Goal: Task Accomplishment & Management: Manage account settings

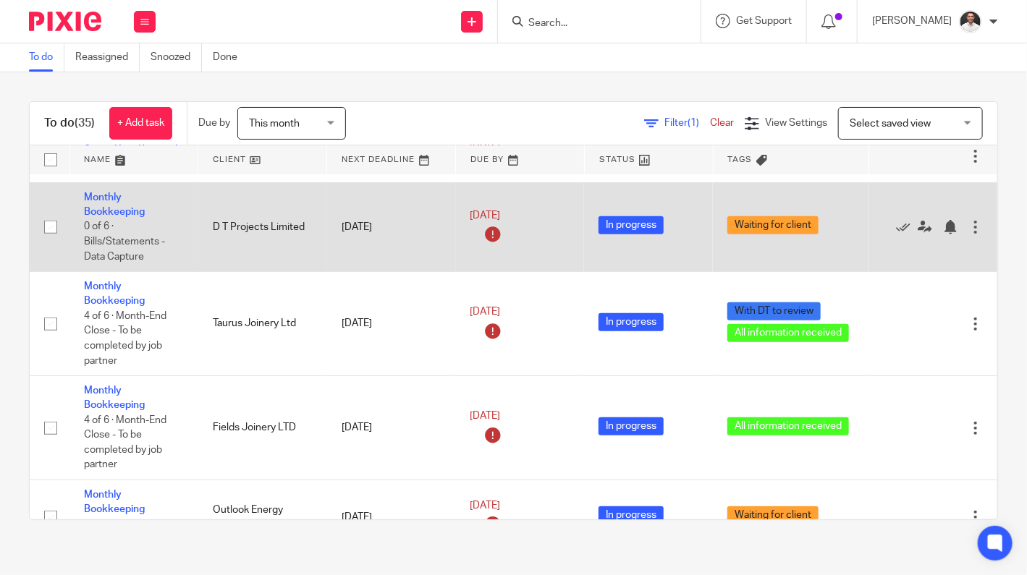
scroll to position [241, 0]
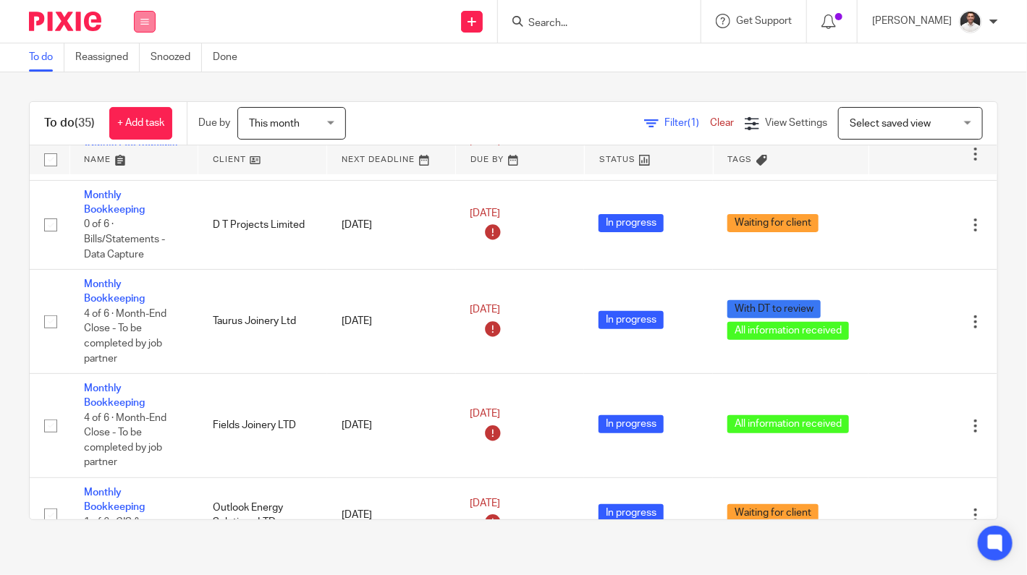
click at [142, 22] on icon at bounding box center [144, 21] width 9 height 9
click at [140, 174] on link "Settings" at bounding box center [144, 174] width 38 height 10
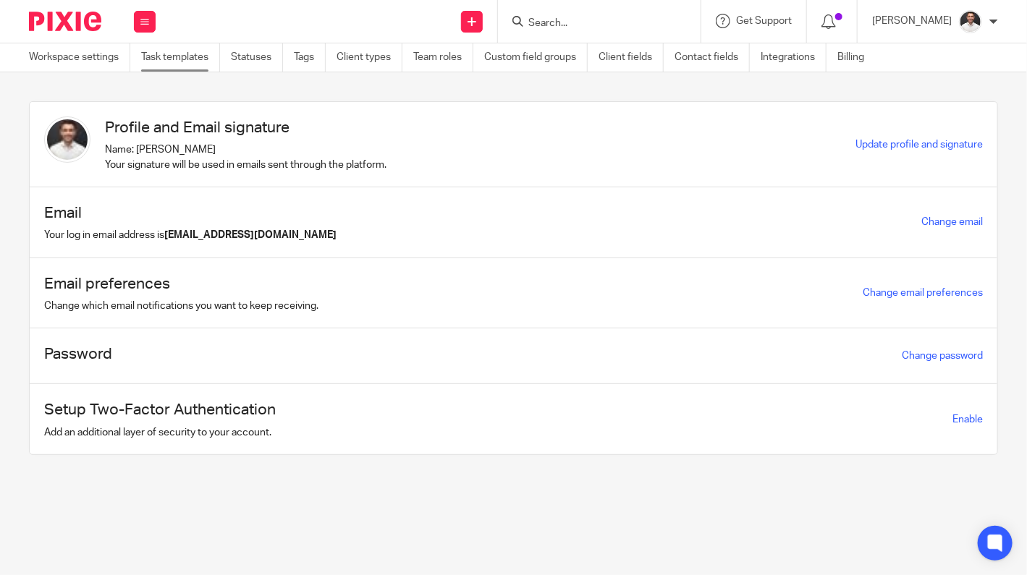
click at [166, 51] on link "Task templates" at bounding box center [180, 57] width 79 height 28
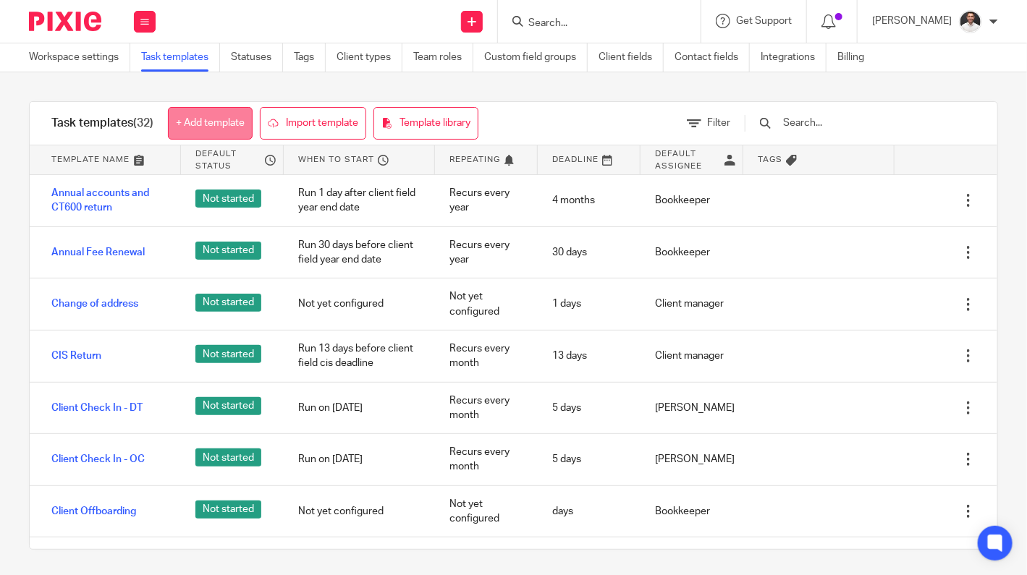
click at [209, 117] on link "+ Add template" at bounding box center [210, 123] width 85 height 33
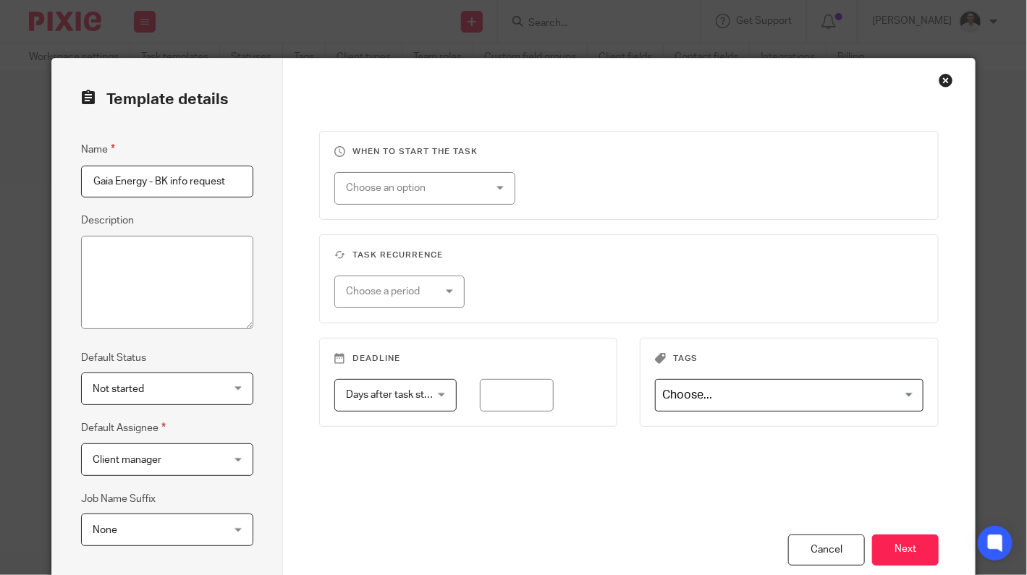
type input "Gaia Energy - BK info request"
type textarea "i"
click at [148, 458] on span "Client manager" at bounding box center [127, 460] width 69 height 10
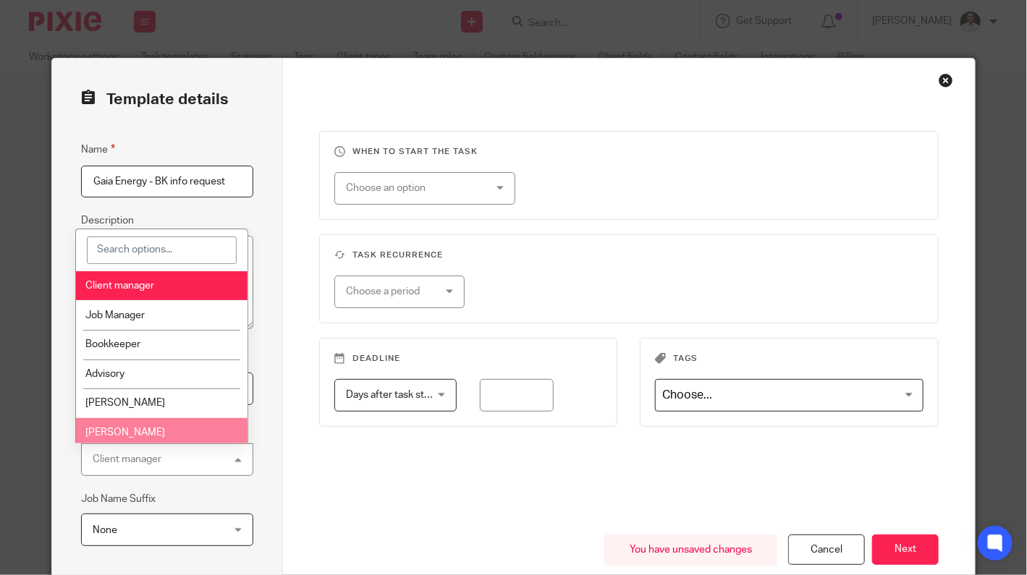
click at [126, 431] on span "[PERSON_NAME]" at bounding box center [125, 433] width 80 height 10
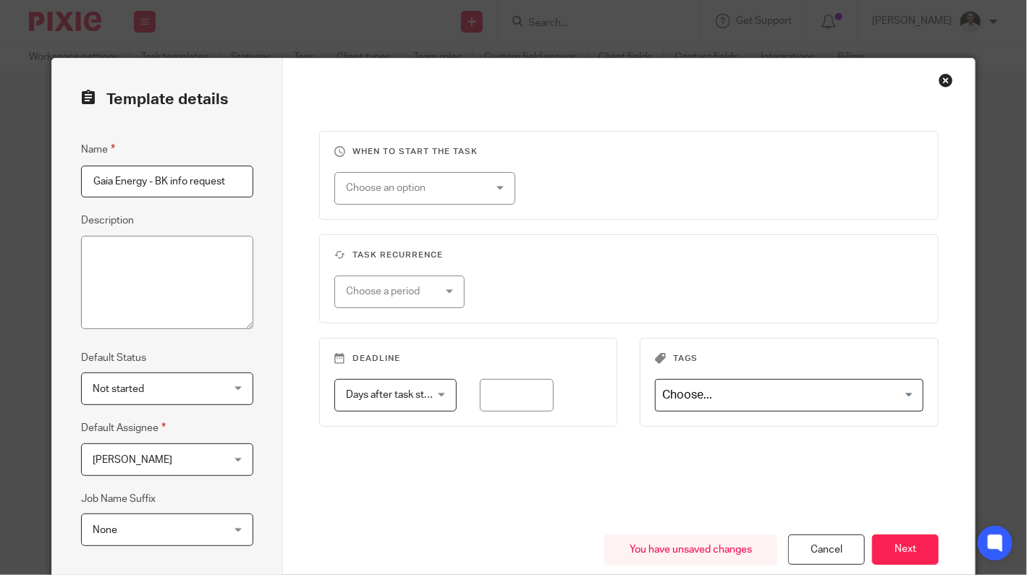
click at [138, 394] on span "Not started" at bounding box center [157, 388] width 128 height 30
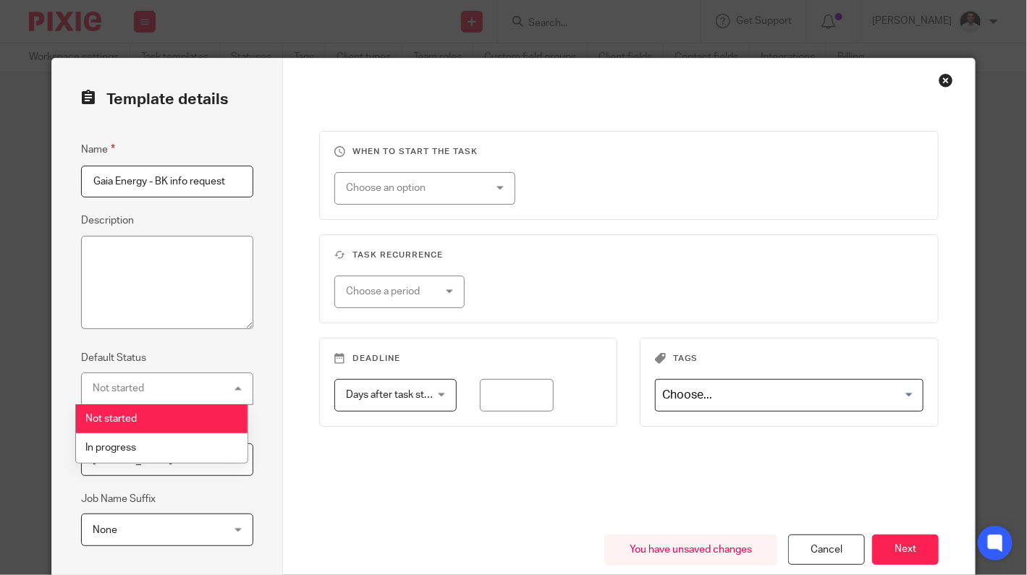
click at [135, 417] on span "Not started" at bounding box center [110, 419] width 51 height 10
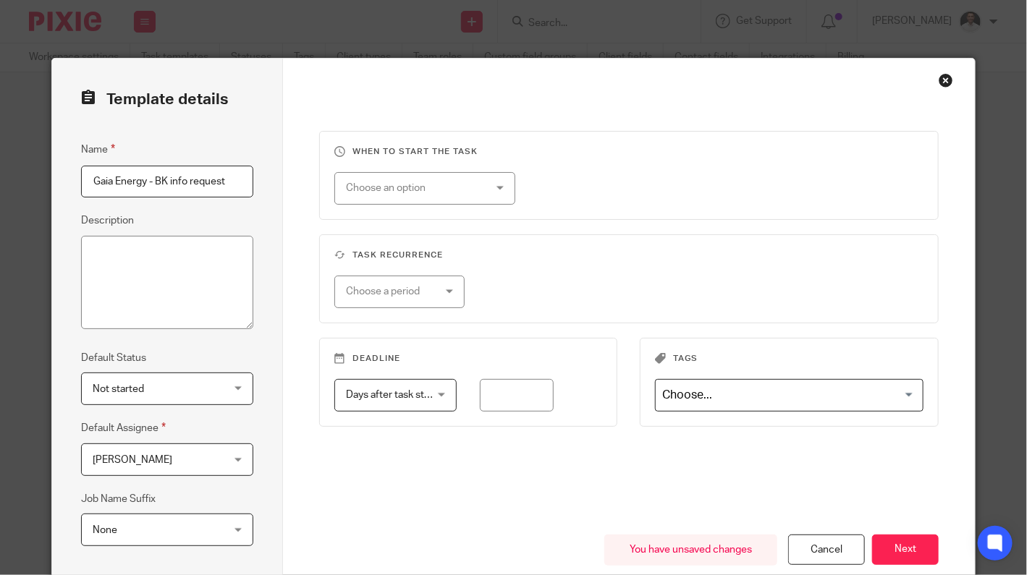
click at [127, 528] on span "None" at bounding box center [157, 530] width 128 height 30
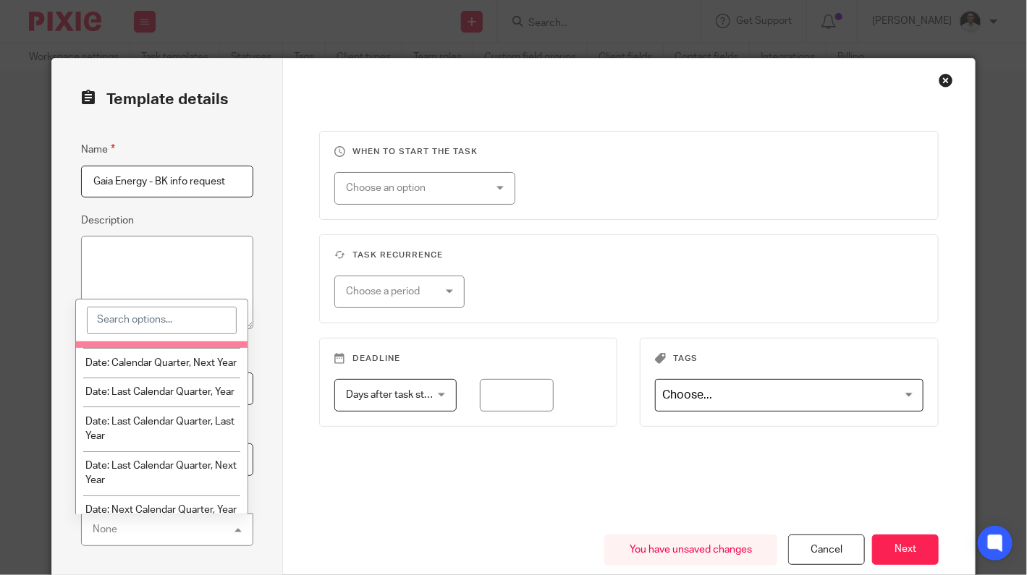
scroll to position [965, 0]
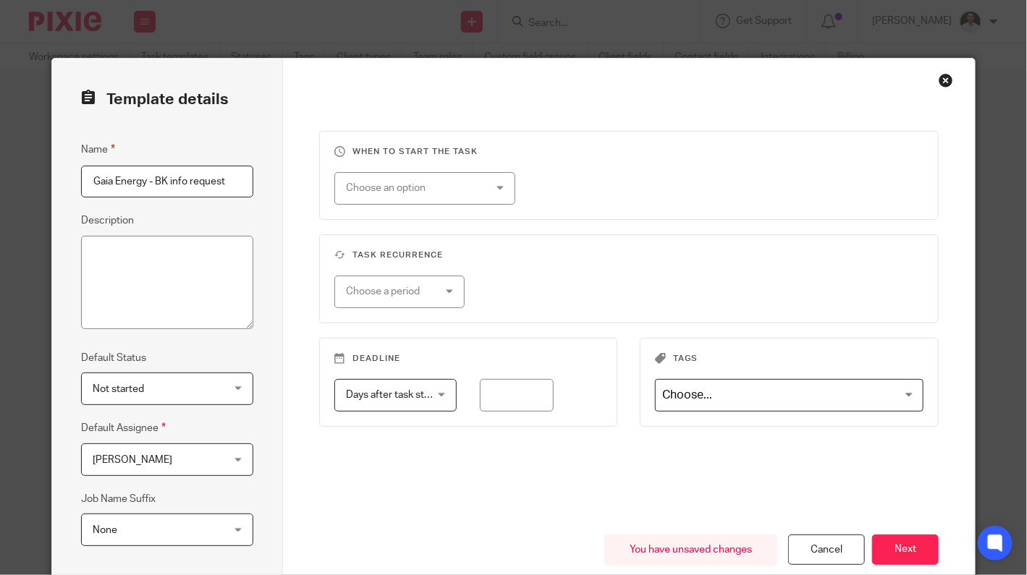
click at [356, 452] on div "Deadline Days after task starts Days after task starts Days after task starts W…" at bounding box center [618, 397] width 643 height 118
click at [431, 287] on div "Choose a period" at bounding box center [393, 291] width 95 height 30
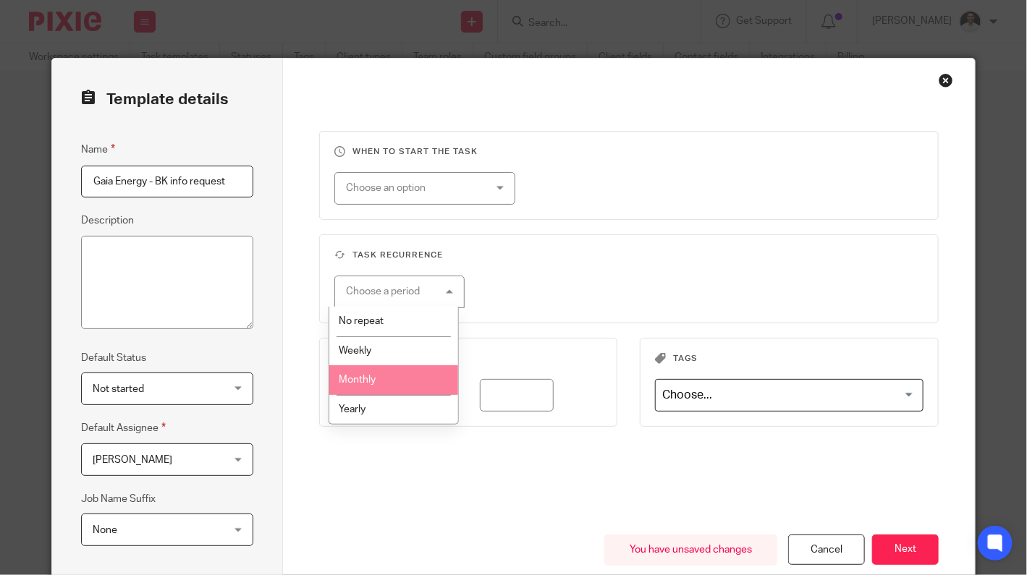
click at [371, 384] on span "Monthly" at bounding box center [357, 380] width 37 height 10
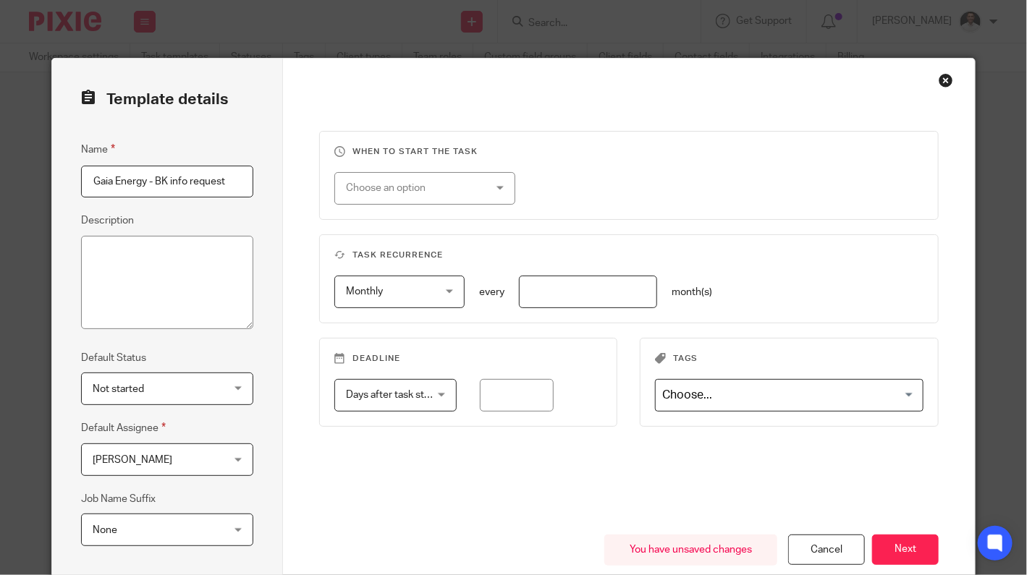
click at [553, 295] on input "number" at bounding box center [588, 292] width 138 height 33
type input "1"
click at [415, 394] on span "Days after task starts" at bounding box center [394, 395] width 96 height 10
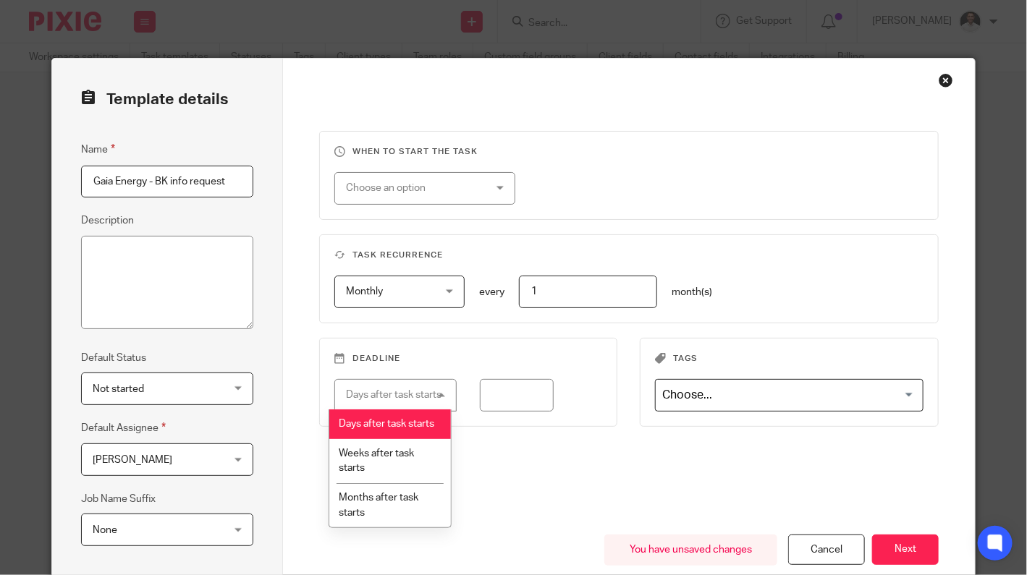
click at [395, 429] on span "Days after task starts" at bounding box center [387, 424] width 96 height 10
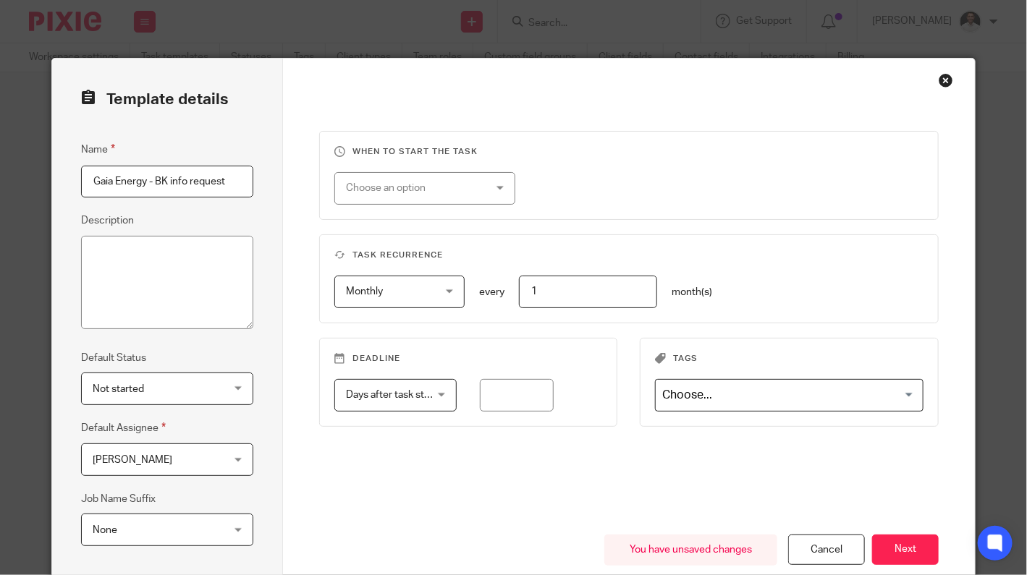
click at [407, 394] on span "Days after task starts" at bounding box center [394, 395] width 96 height 10
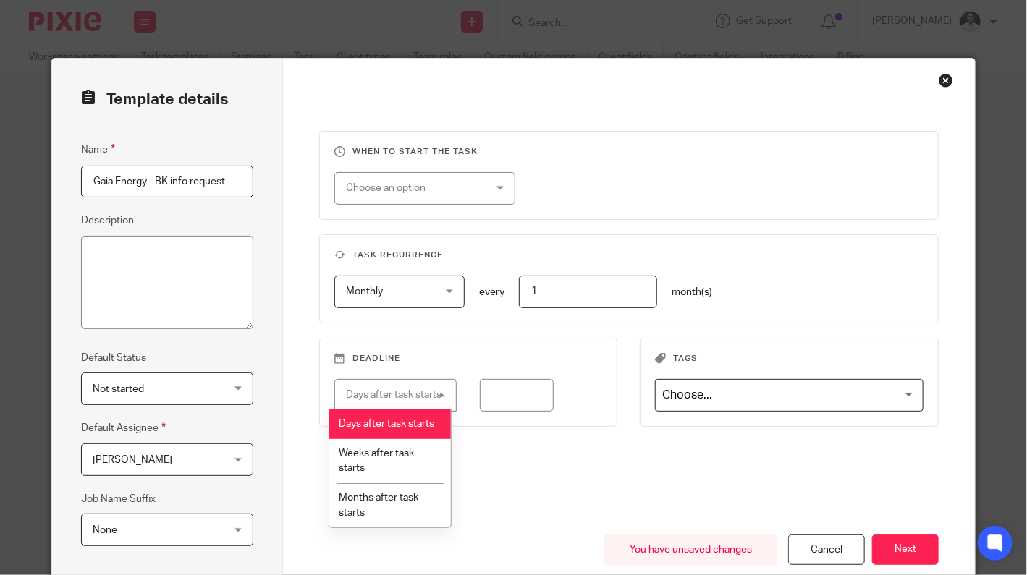
click at [407, 392] on div "Days after task starts" at bounding box center [394, 395] width 96 height 10
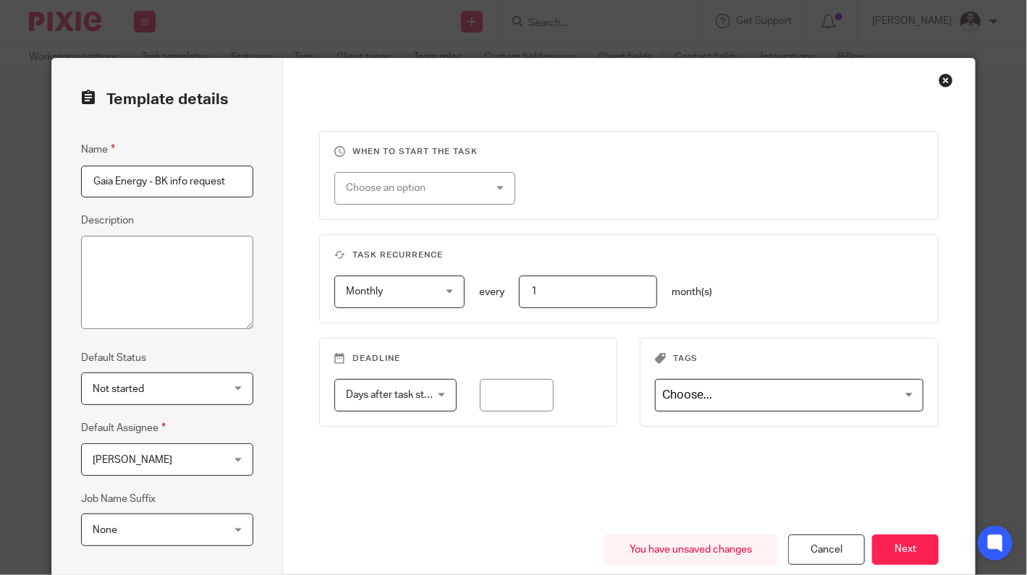
click at [411, 392] on span "Days after task starts" at bounding box center [394, 395] width 96 height 10
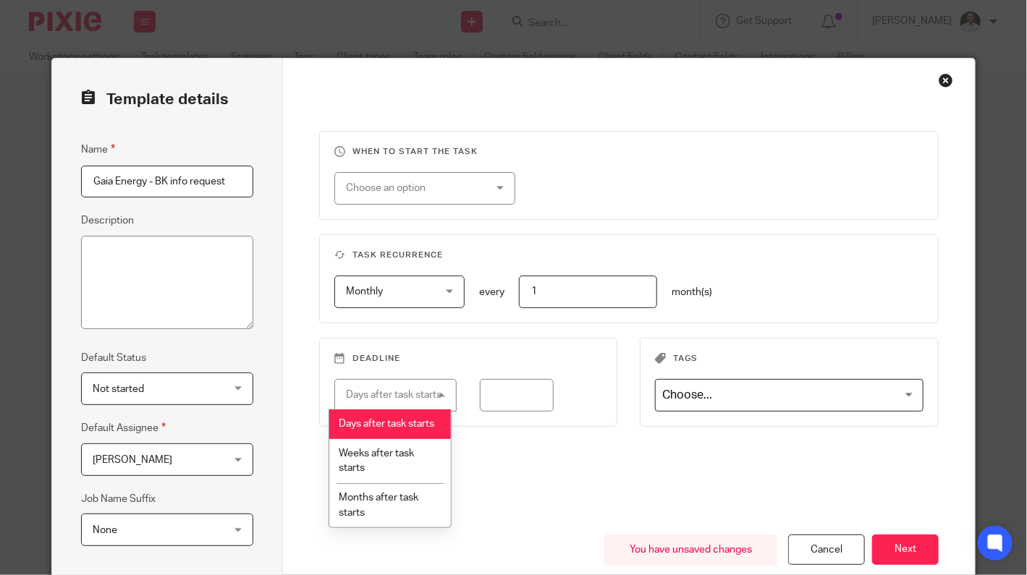
click at [388, 429] on li "Days after task starts" at bounding box center [390, 425] width 122 height 30
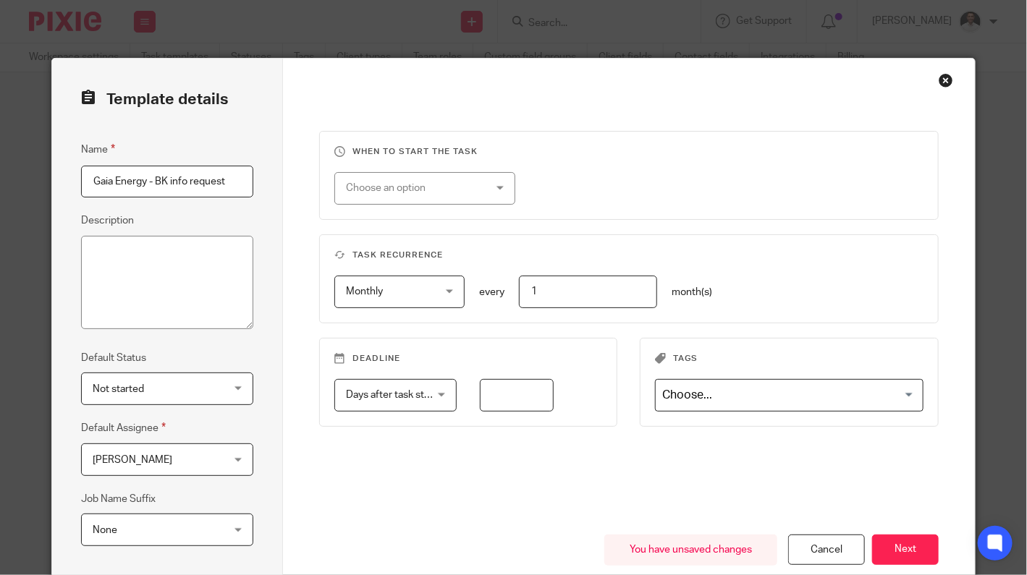
click at [509, 389] on input "number" at bounding box center [517, 395] width 75 height 33
click at [403, 390] on span "Days after task starts" at bounding box center [394, 395] width 96 height 10
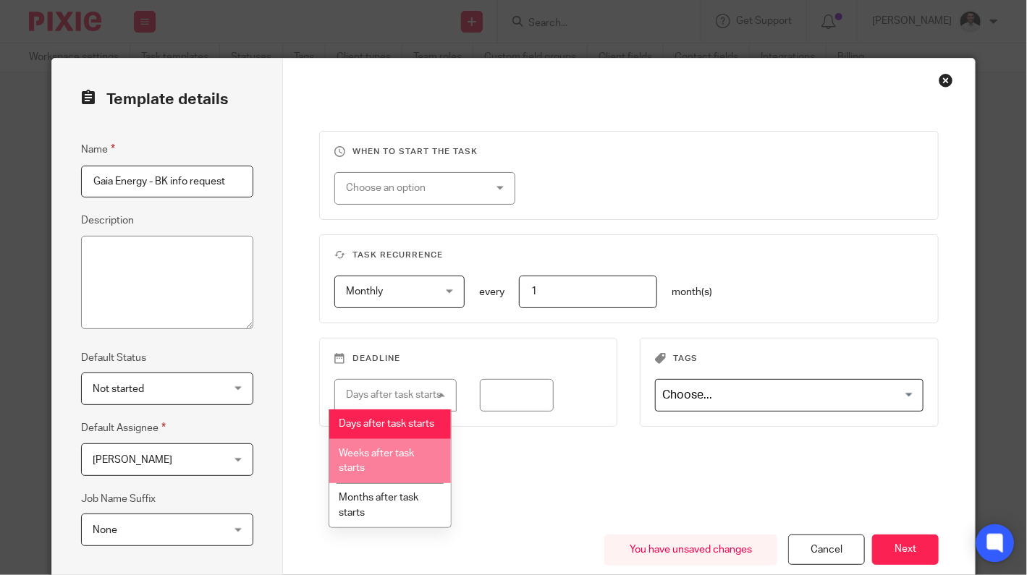
click at [994, 541] on icon at bounding box center [994, 543] width 11 height 11
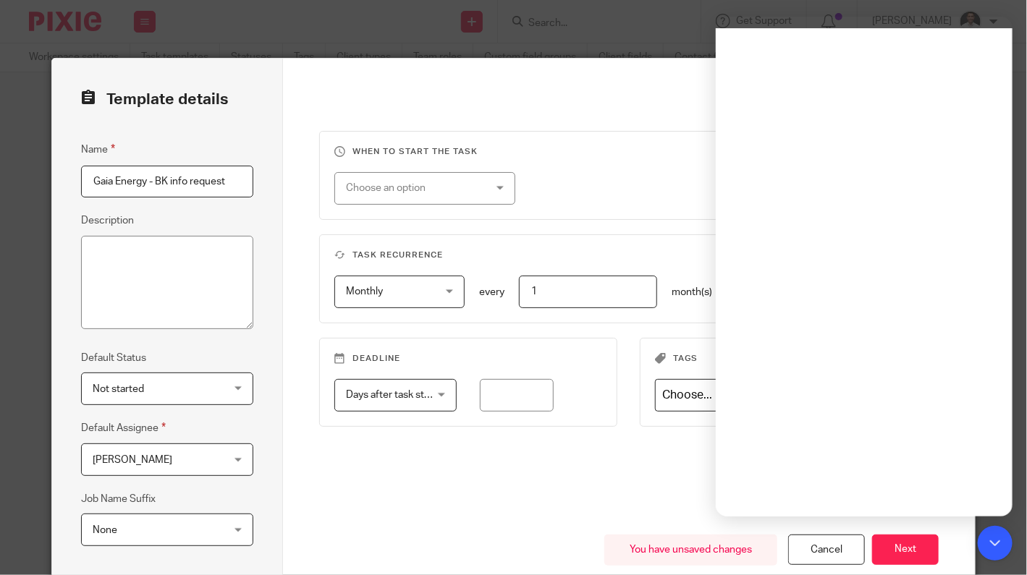
click at [400, 191] on div "Choose an option" at bounding box center [413, 188] width 135 height 30
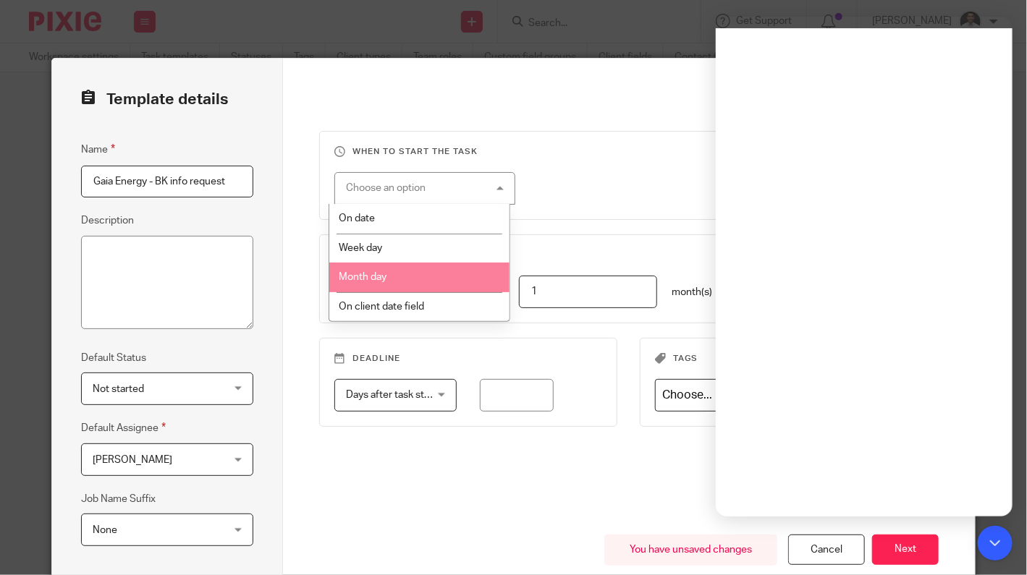
click at [394, 274] on li "Month day" at bounding box center [419, 278] width 180 height 30
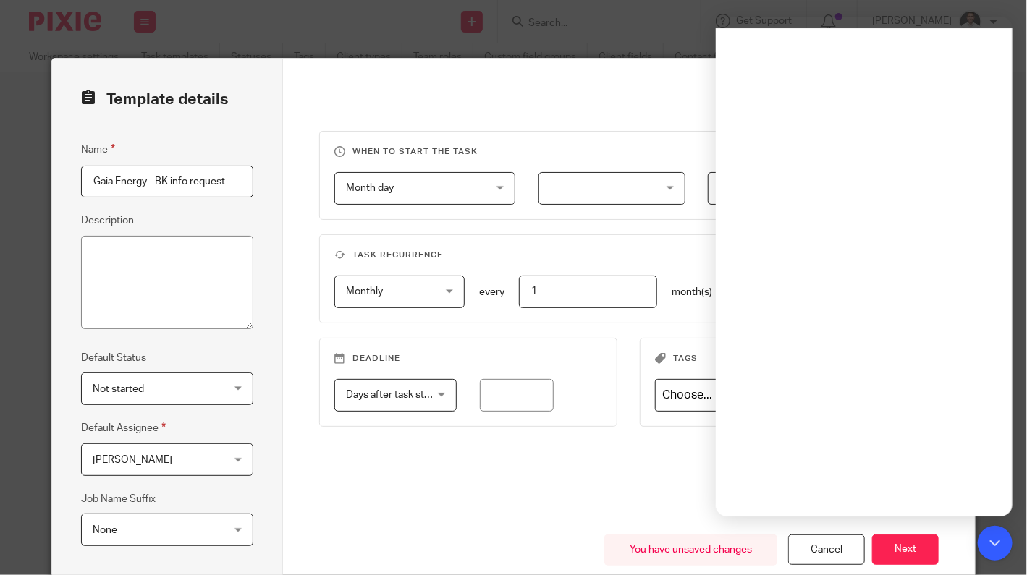
click at [595, 196] on div at bounding box center [612, 188] width 148 height 33
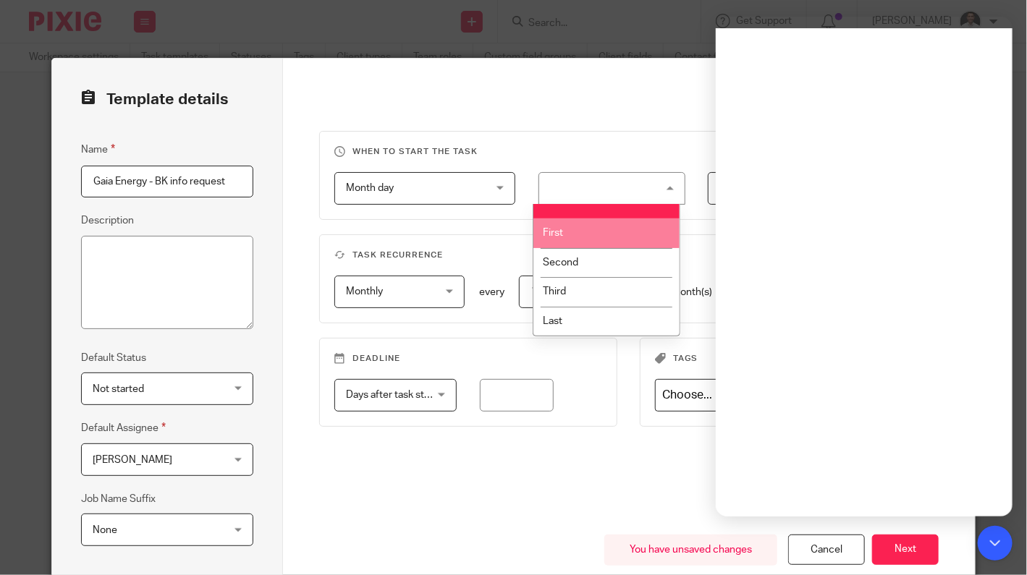
click at [580, 237] on li "First" at bounding box center [606, 234] width 146 height 30
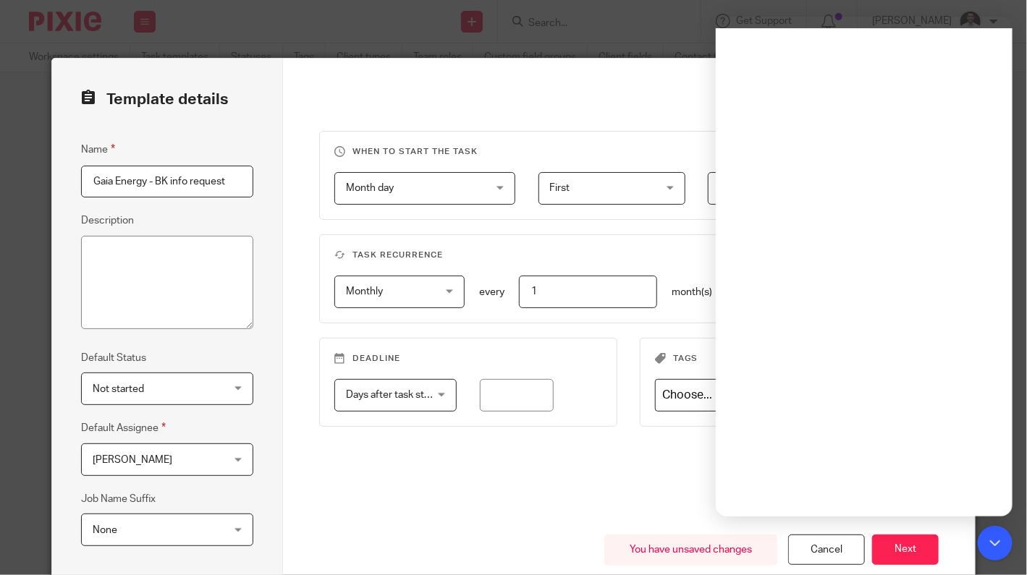
drag, startPoint x: 603, startPoint y: 97, endPoint x: 601, endPoint y: 122, distance: 24.7
click at [603, 100] on div "When to start the task Month day Month day Disable On date Week day Month day O…" at bounding box center [629, 370] width 692 height 622
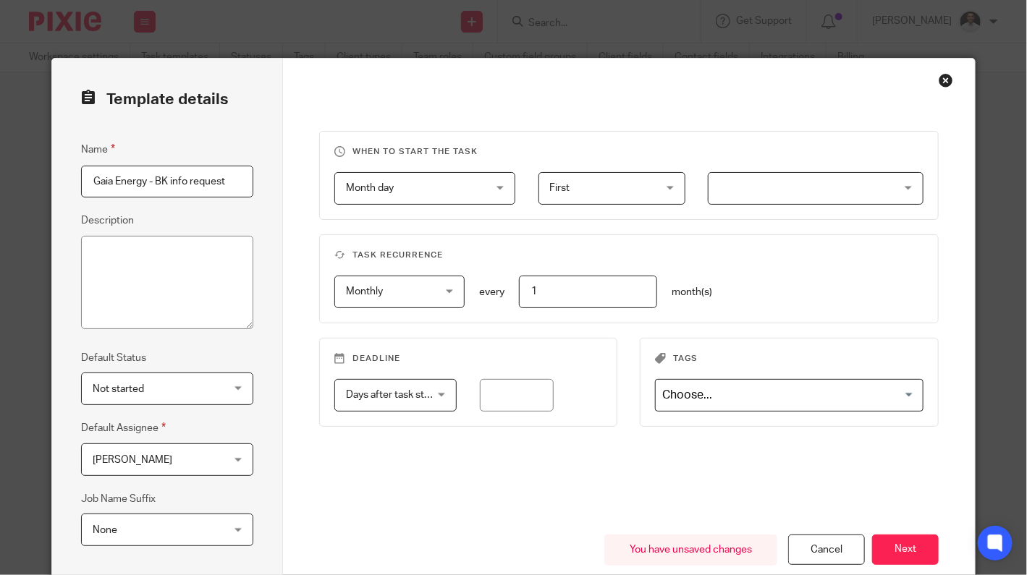
click at [790, 185] on div at bounding box center [816, 188] width 216 height 33
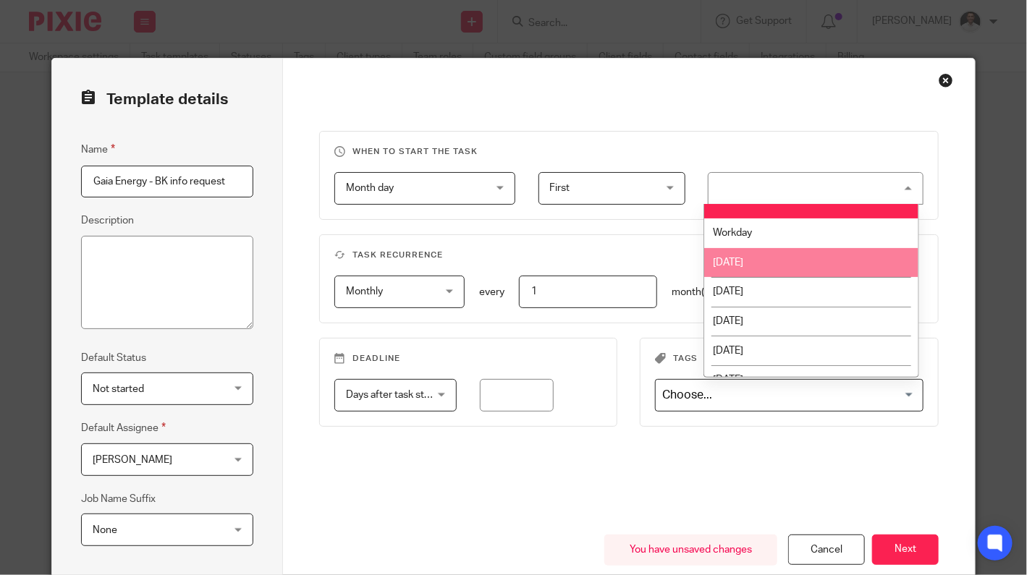
click at [428, 187] on span "Month day" at bounding box center [413, 188] width 135 height 30
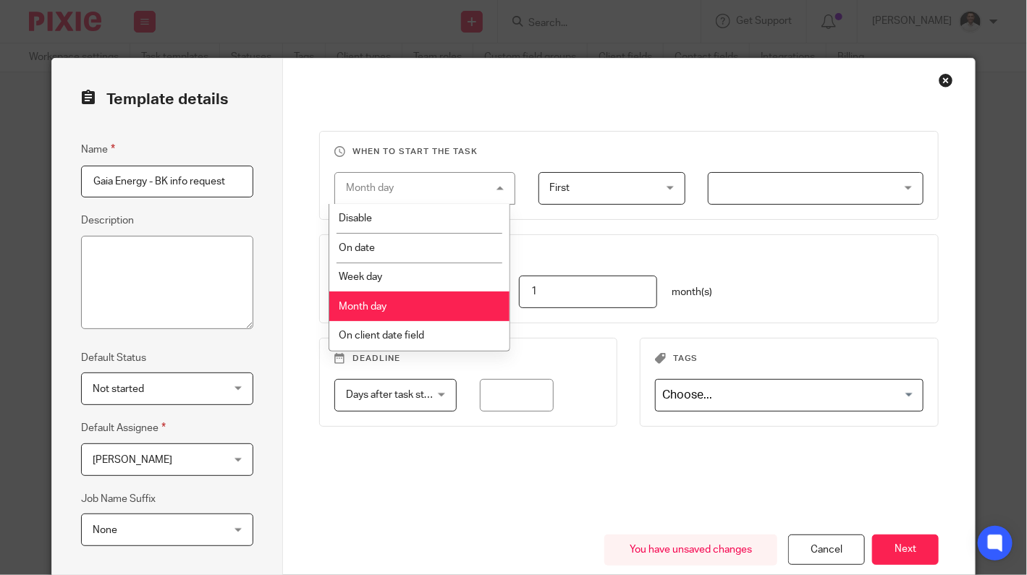
click at [599, 190] on span "First" at bounding box center [604, 188] width 108 height 30
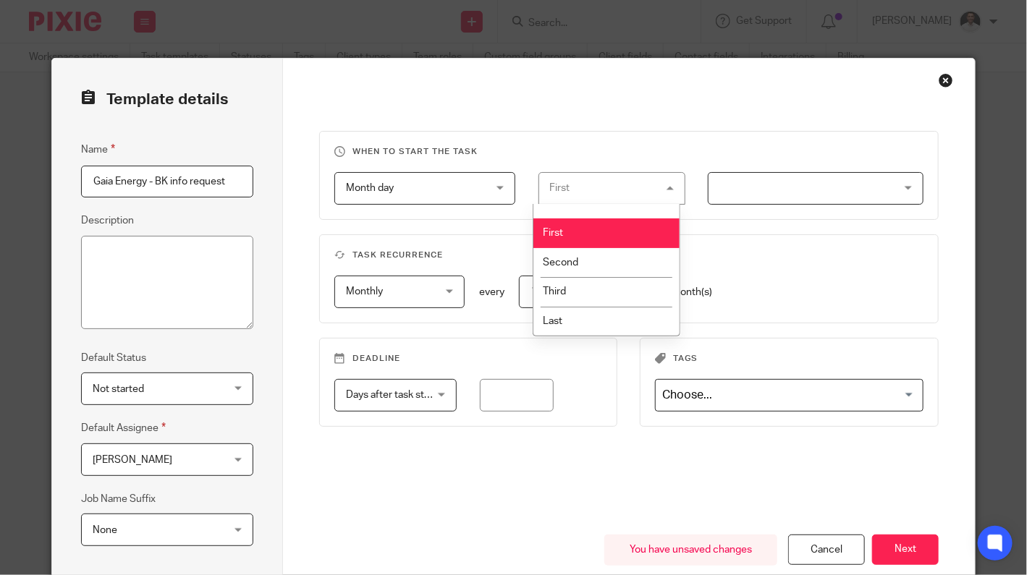
click at [598, 190] on div "First First" at bounding box center [612, 188] width 148 height 33
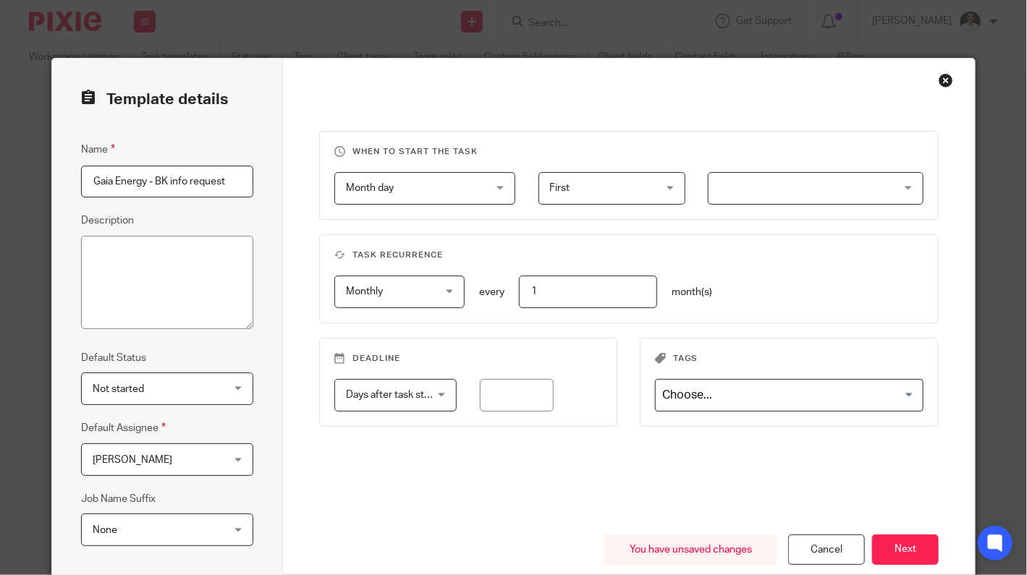
click at [466, 195] on span "Month day" at bounding box center [413, 188] width 135 height 30
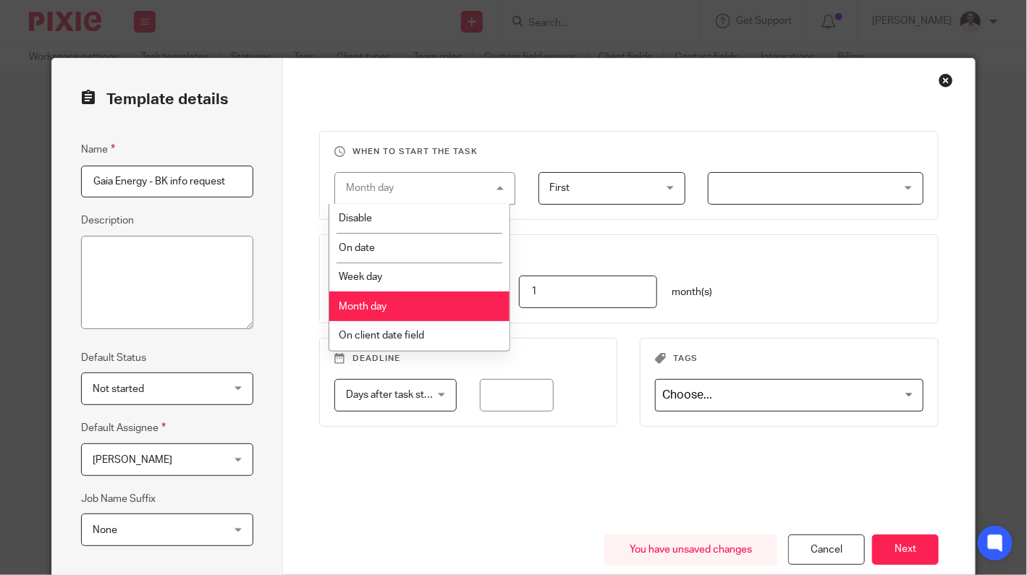
click at [393, 303] on li "Month day" at bounding box center [419, 307] width 180 height 30
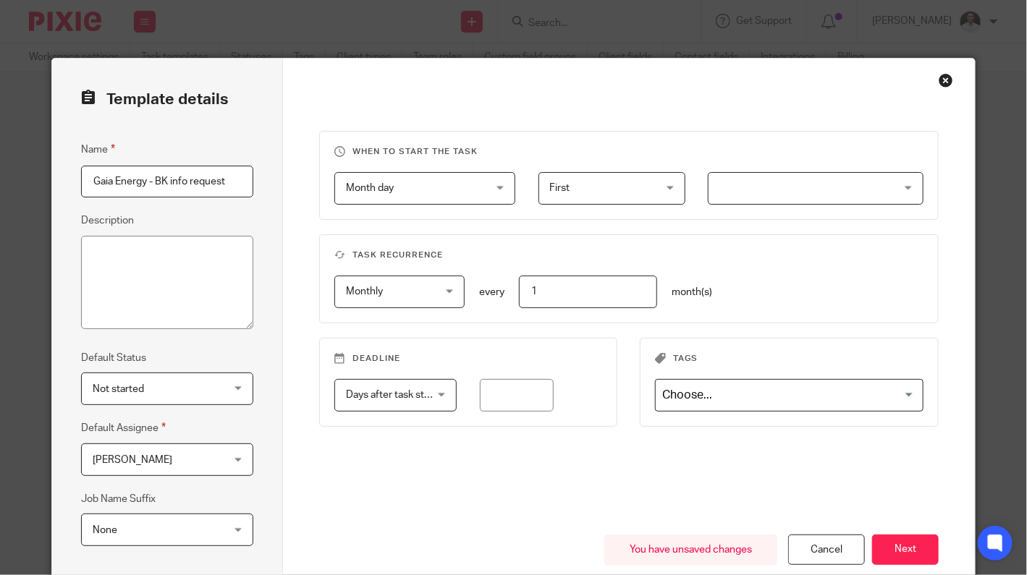
click at [724, 184] on div at bounding box center [816, 188] width 216 height 33
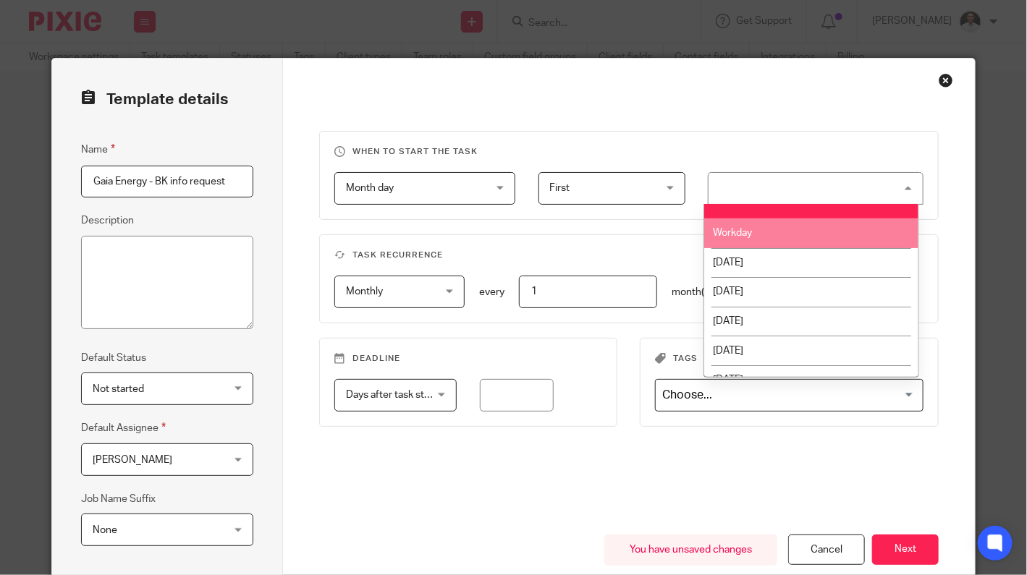
click at [735, 232] on span "Workday" at bounding box center [733, 233] width 39 height 10
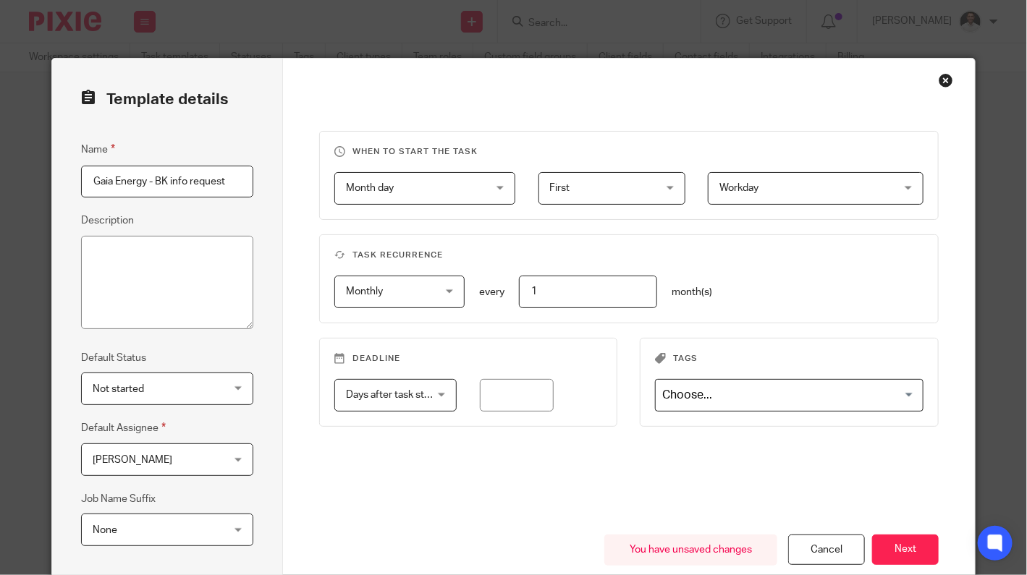
click at [544, 116] on div "When to start the task Month day Month day Disable On date Week day Month day O…" at bounding box center [629, 370] width 692 height 622
click at [604, 187] on span "First" at bounding box center [604, 188] width 108 height 30
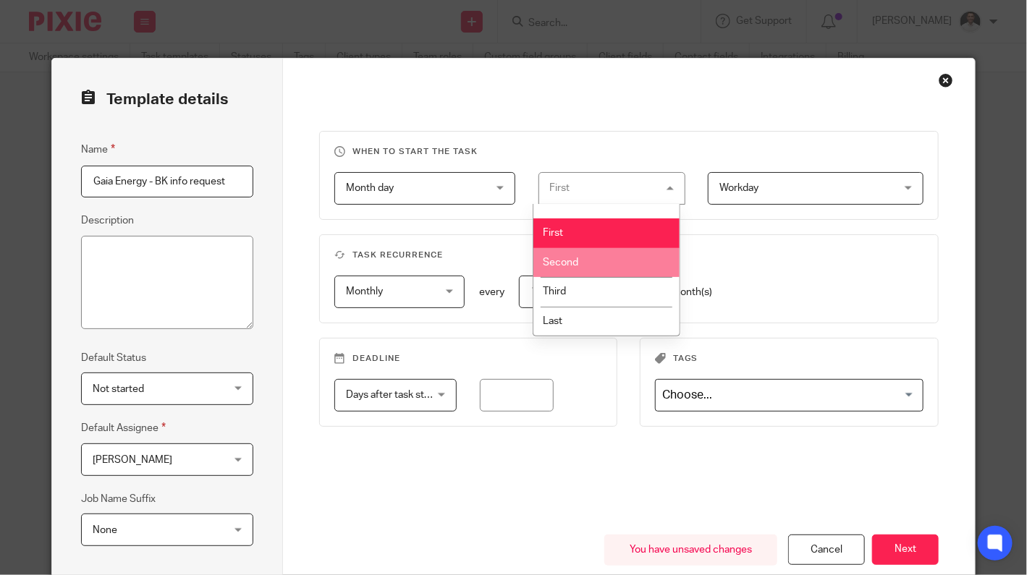
click at [594, 261] on li "Second" at bounding box center [606, 263] width 146 height 30
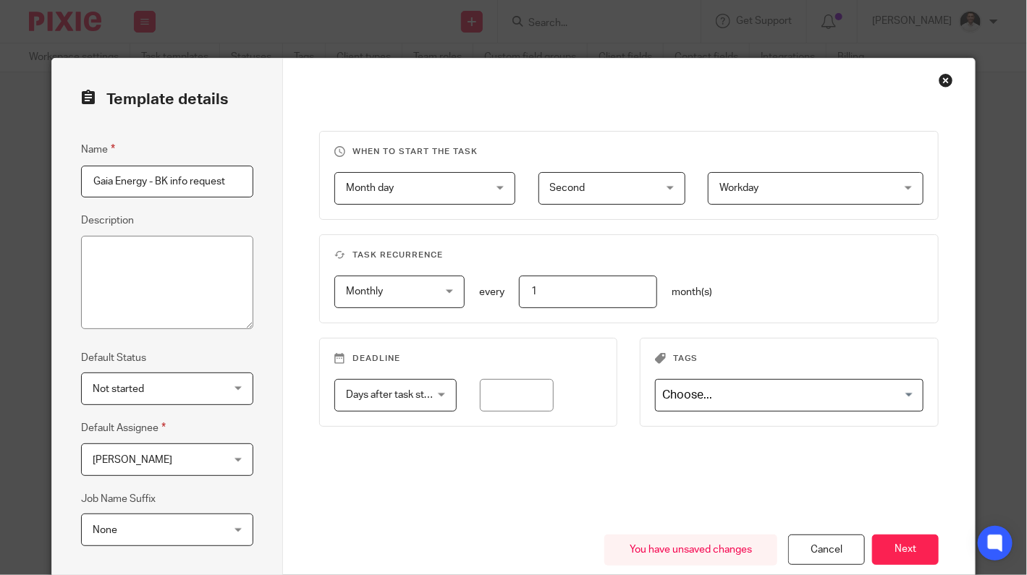
click at [569, 114] on div "When to start the task Month day Month day Disable On date Week day Month day O…" at bounding box center [629, 370] width 692 height 622
click at [578, 184] on span "Second" at bounding box center [567, 188] width 35 height 10
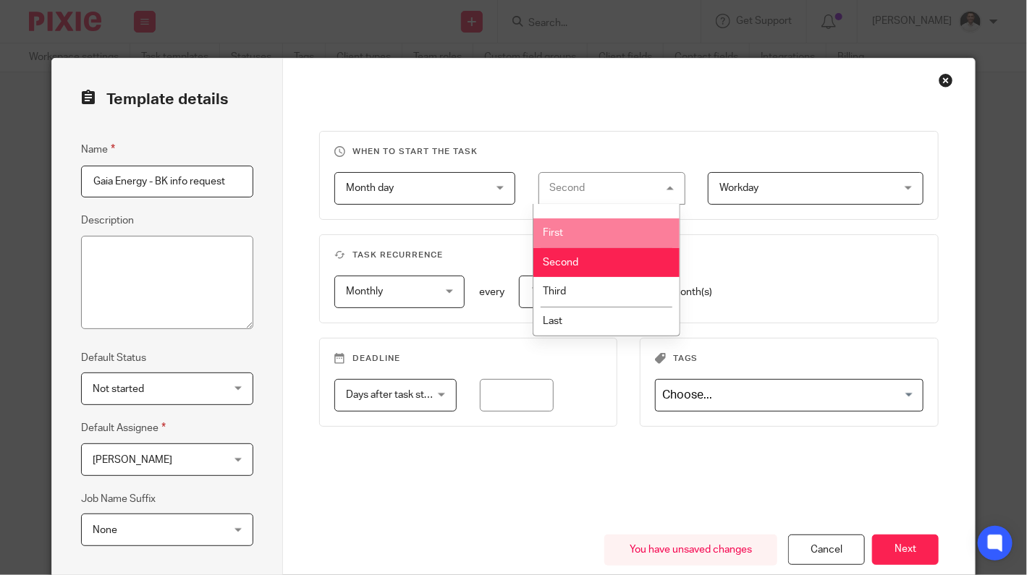
click at [583, 218] on li at bounding box center [606, 211] width 146 height 14
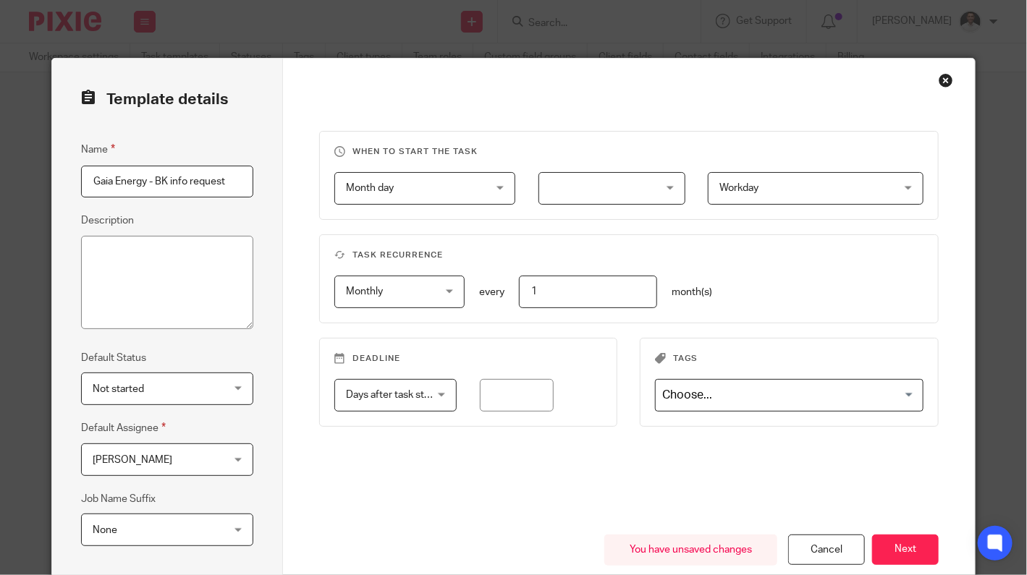
click at [591, 189] on div at bounding box center [612, 188] width 148 height 33
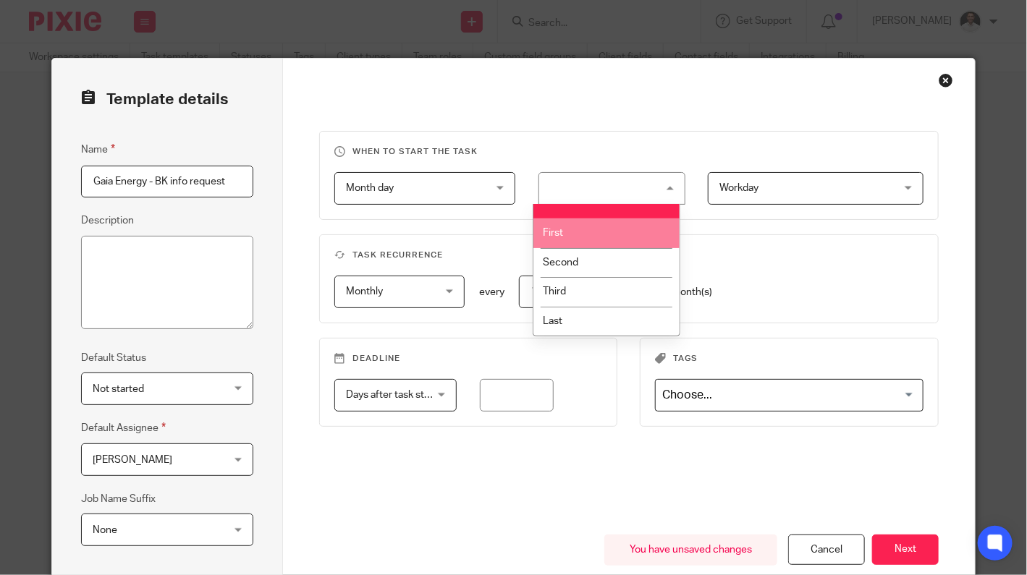
click at [583, 230] on li "First" at bounding box center [606, 234] width 146 height 30
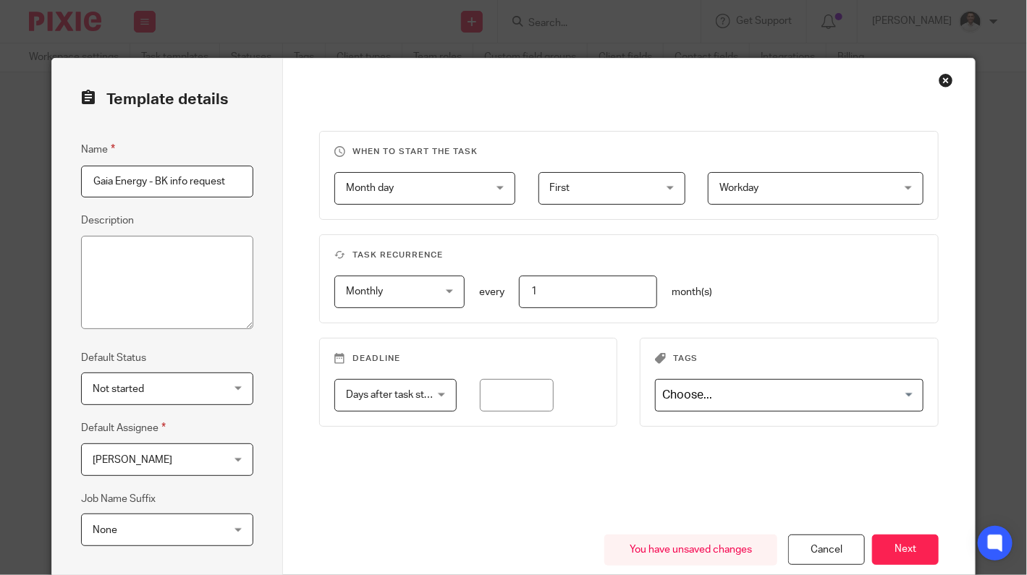
click at [575, 141] on fieldset "When to start the task Month day Month day Disable On date Week day Month day O…" at bounding box center [629, 175] width 620 height 89
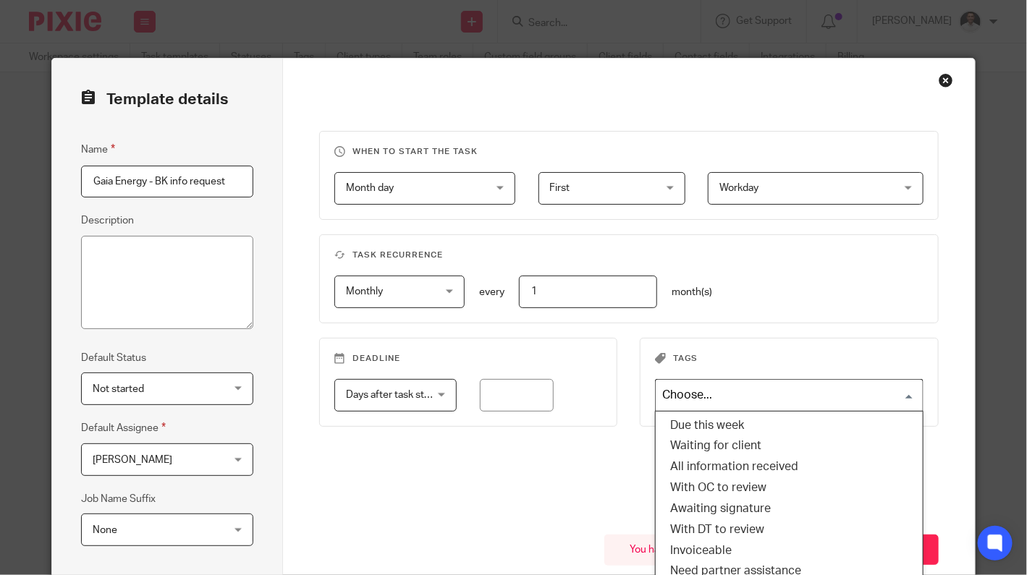
click at [688, 385] on input "Search for option" at bounding box center [786, 395] width 258 height 25
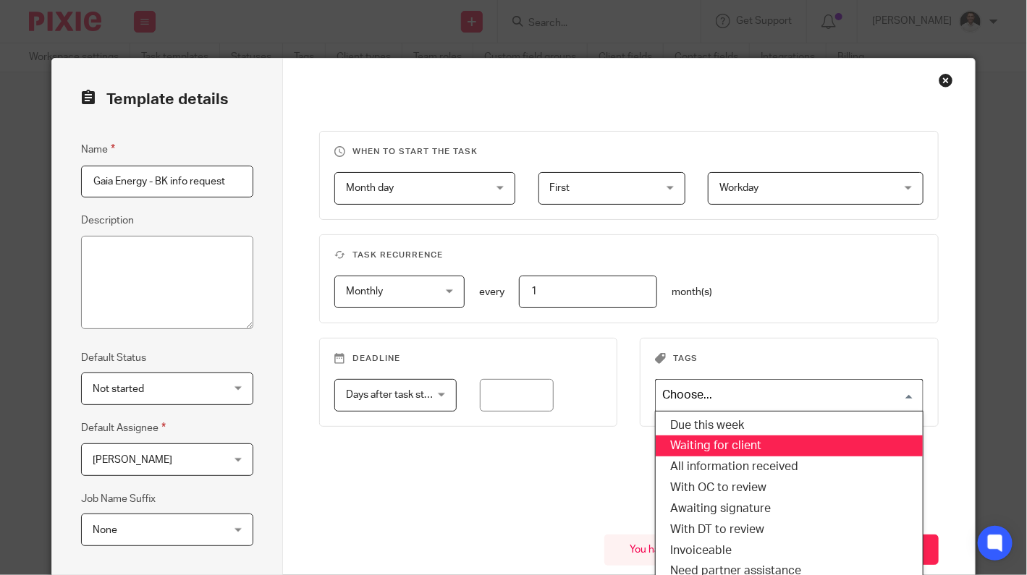
click at [738, 438] on li "Waiting for client" at bounding box center [789, 446] width 267 height 21
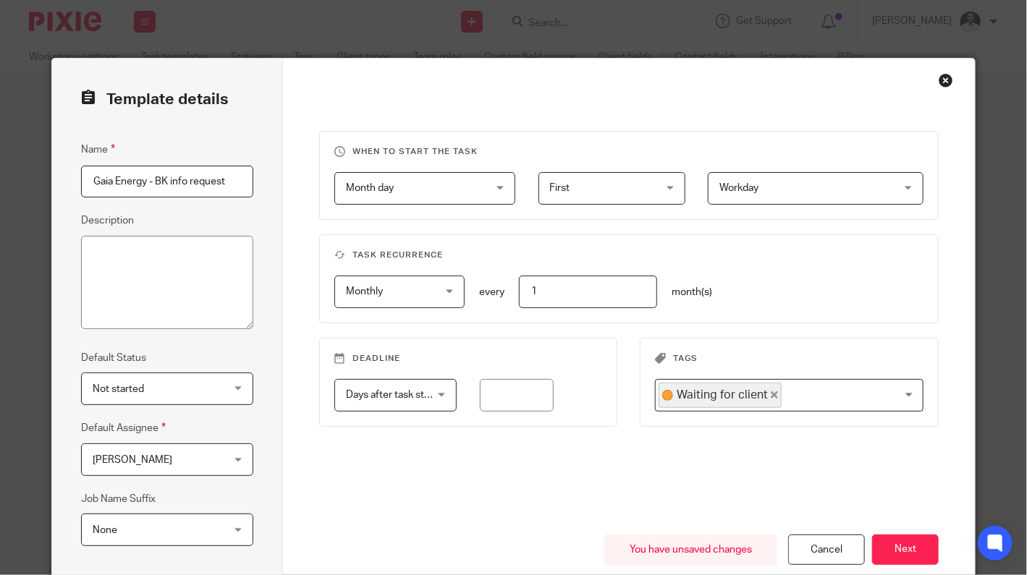
click at [763, 299] on div "Monthly Monthly No repeat Weekly Monthly Yearly monthly every 1 month(s)" at bounding box center [618, 292] width 612 height 33
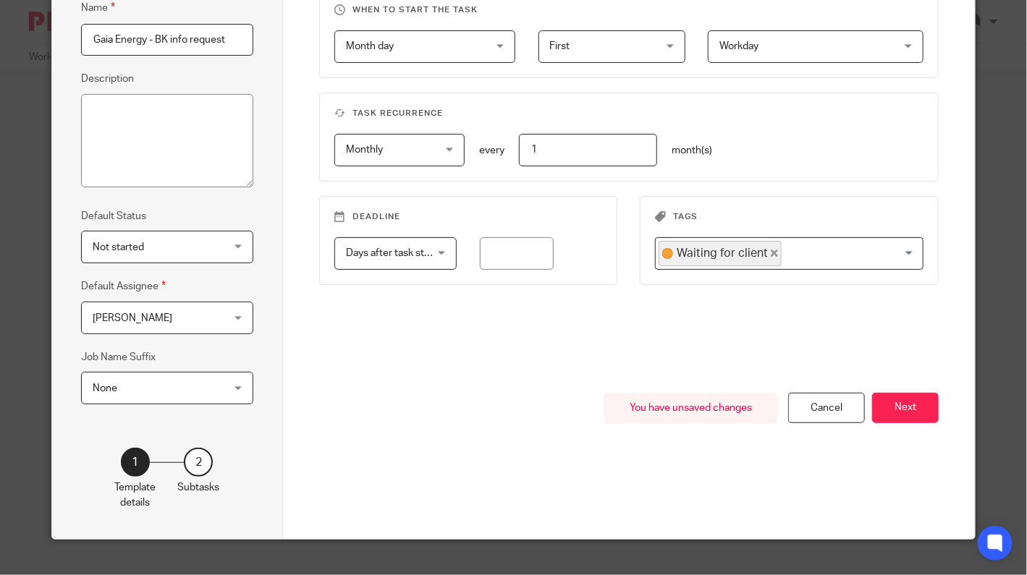
scroll to position [163, 0]
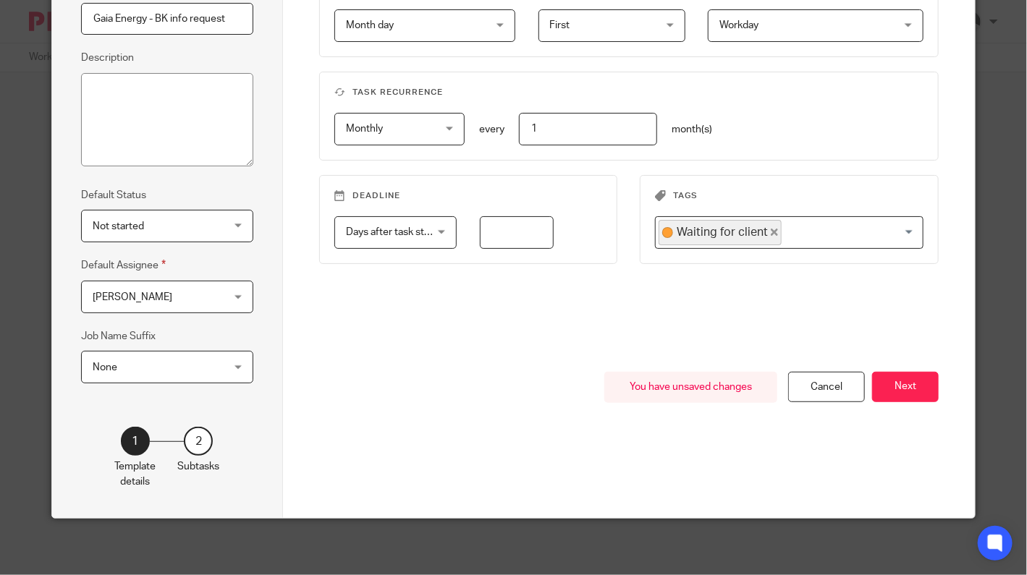
click at [500, 237] on input "number" at bounding box center [517, 232] width 75 height 33
drag, startPoint x: 856, startPoint y: 224, endPoint x: 846, endPoint y: 226, distance: 9.5
click at [854, 225] on input "Search for option" at bounding box center [849, 232] width 132 height 25
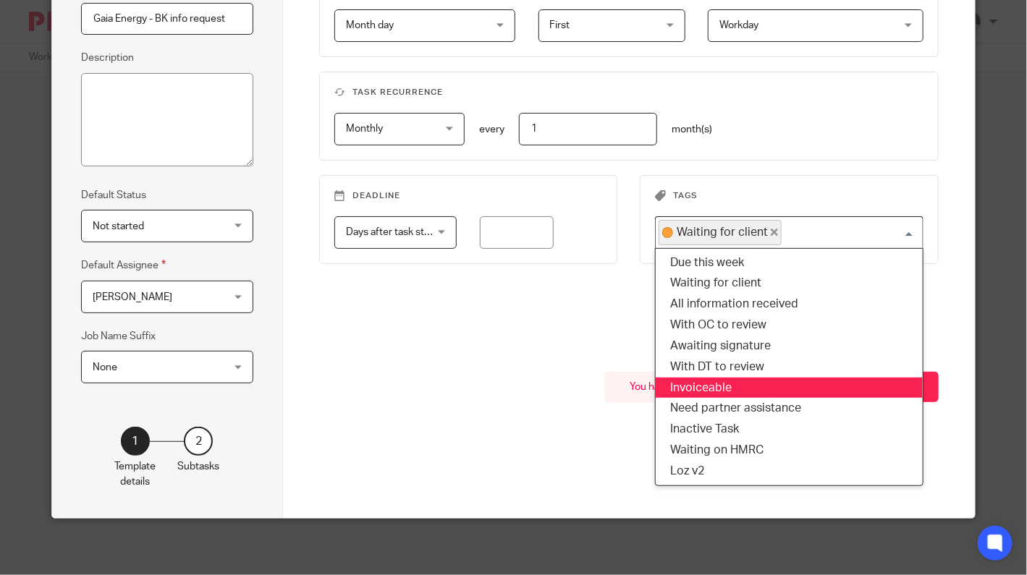
click at [460, 334] on div "When to start the task Month day Month day Disable On date Week day Month day O…" at bounding box center [629, 170] width 620 height 404
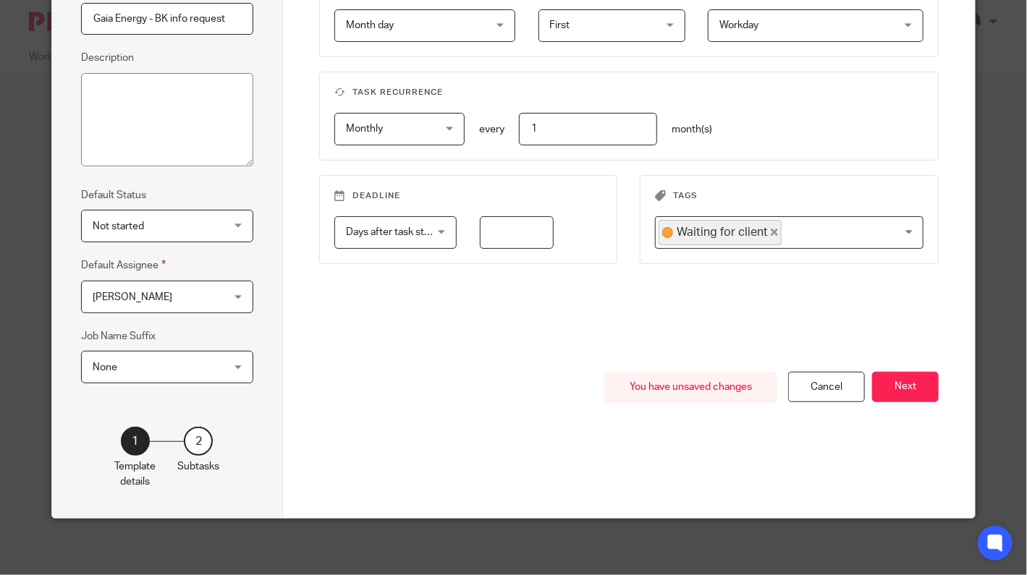
click at [506, 224] on input "number" at bounding box center [517, 232] width 75 height 33
click at [423, 236] on span "Days after task starts" at bounding box center [390, 232] width 88 height 30
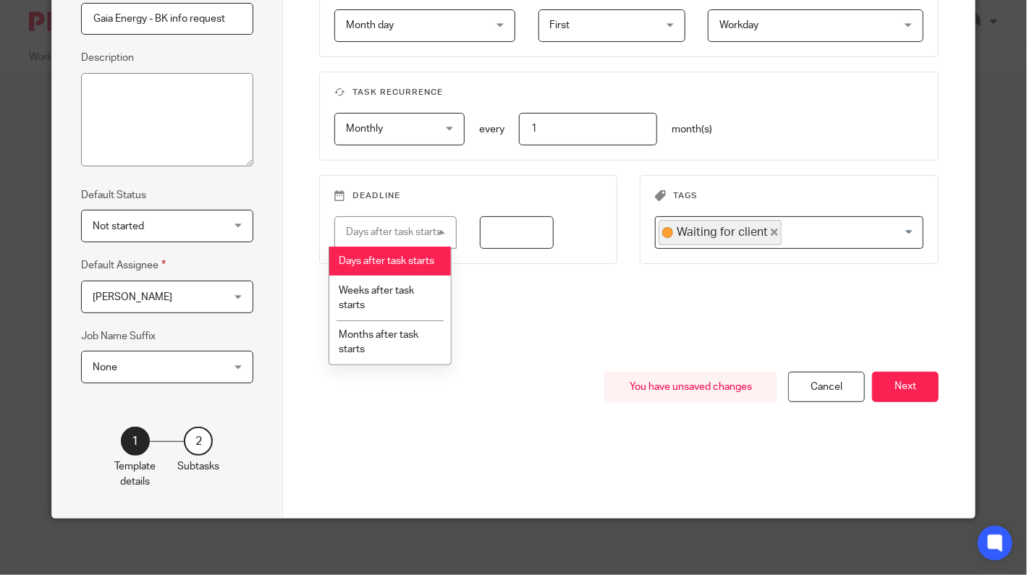
click at [496, 232] on input "number" at bounding box center [517, 232] width 75 height 33
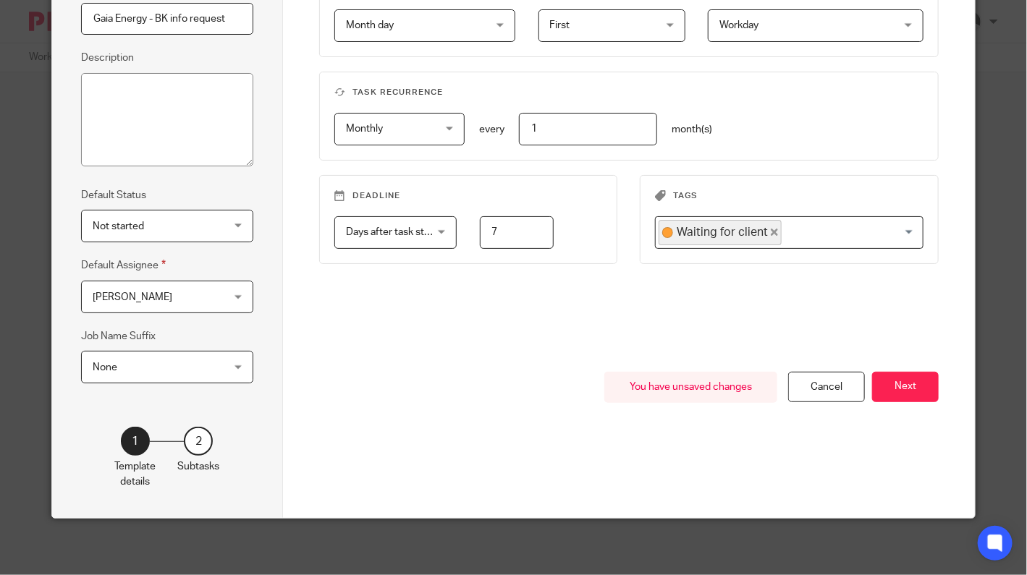
type input "7"
click at [415, 222] on span "Days after task starts" at bounding box center [390, 232] width 88 height 30
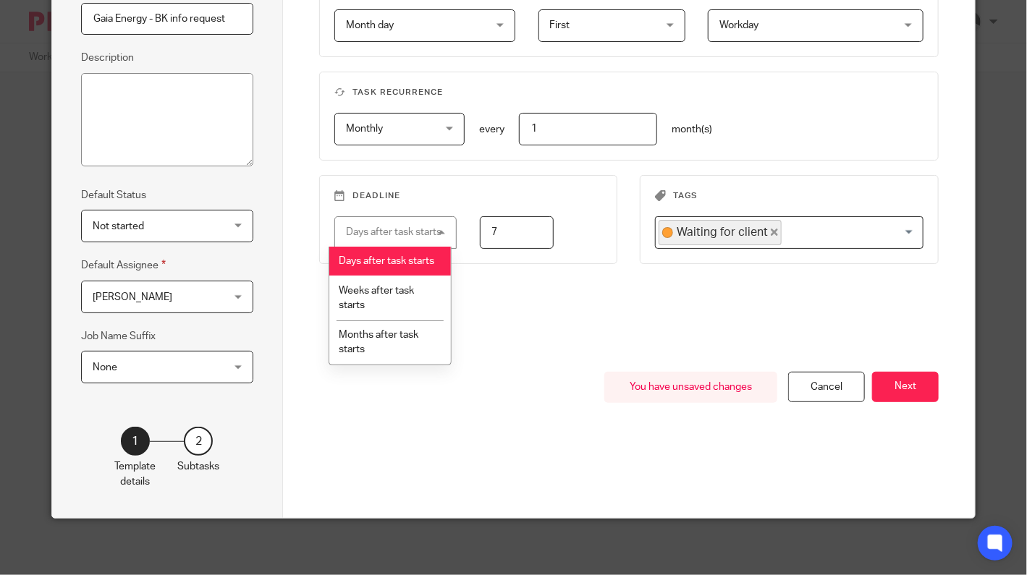
click at [389, 273] on li "Days after task starts" at bounding box center [390, 262] width 122 height 30
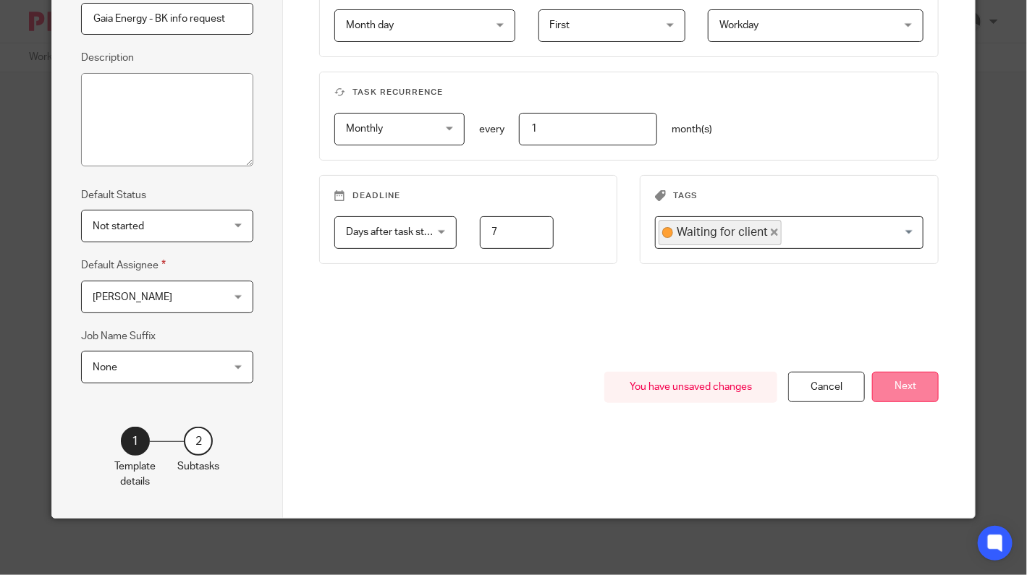
click at [912, 391] on button "Next" at bounding box center [905, 387] width 67 height 31
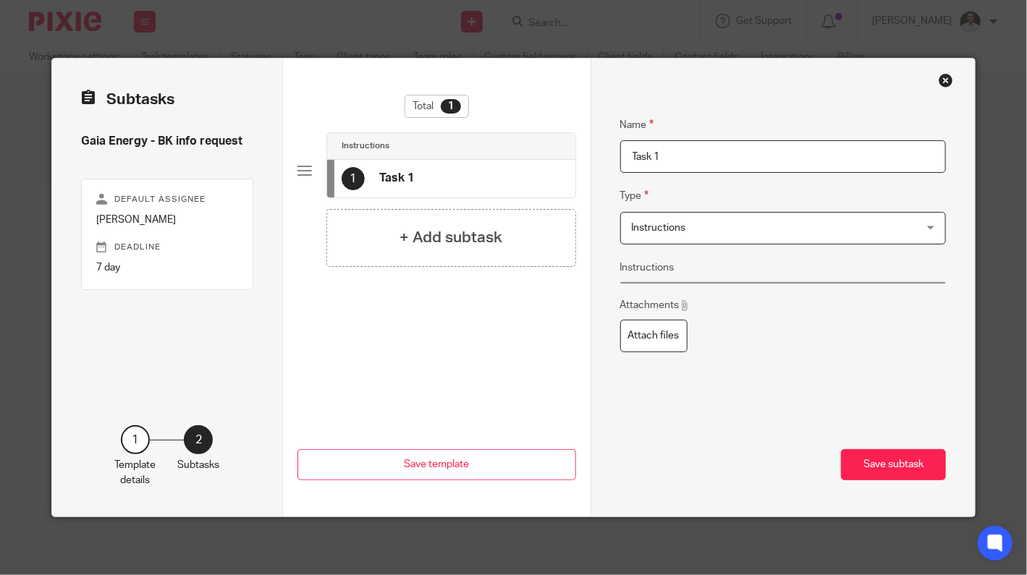
scroll to position [0, 0]
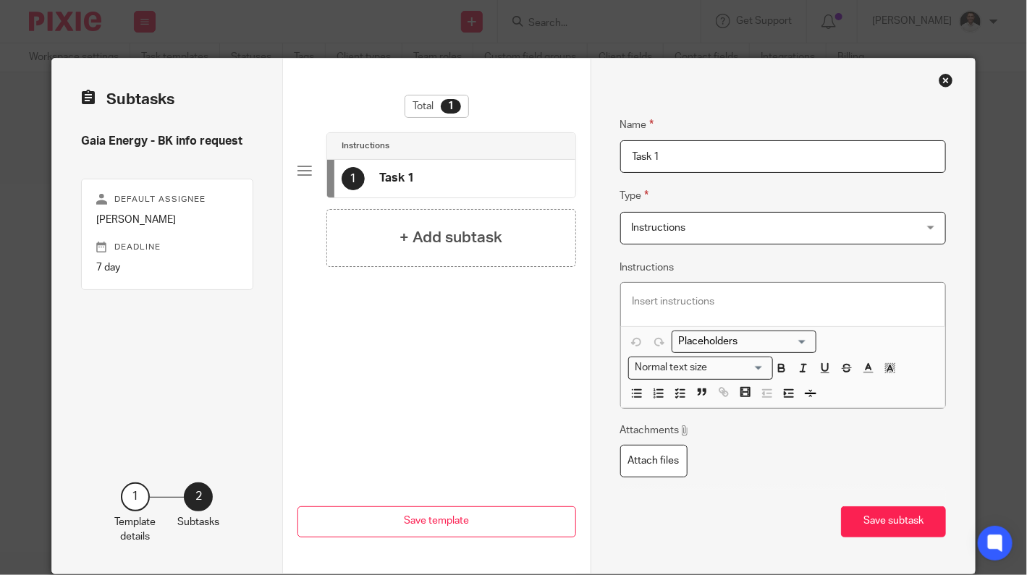
click at [580, 168] on div "Subtasks Gaia Energy - BK info request Default assignee Dom Talbot Deadline 7 d…" at bounding box center [513, 316] width 923 height 515
click at [698, 224] on span "Instructions" at bounding box center [757, 228] width 251 height 30
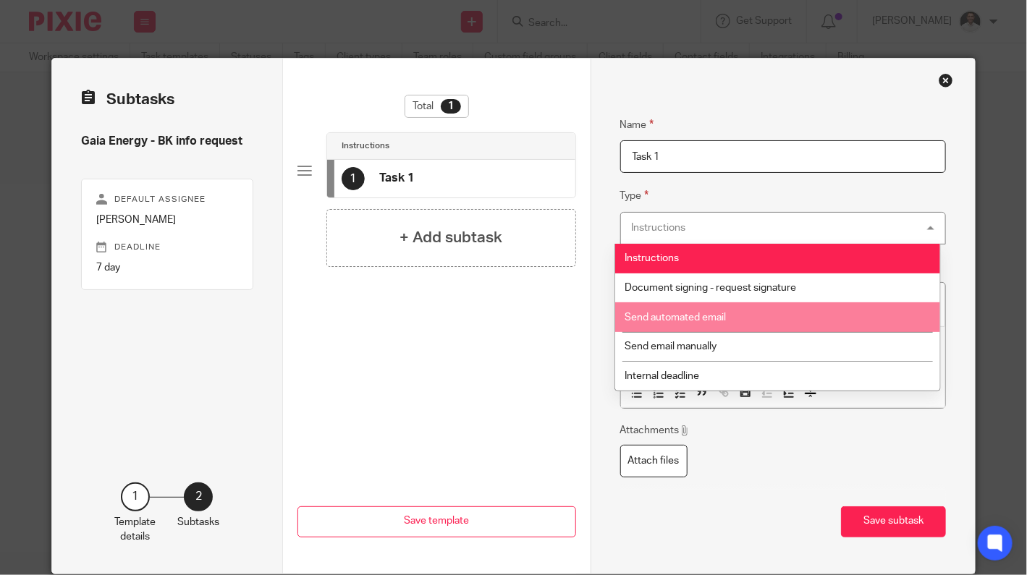
click at [706, 323] on li "Send automated email" at bounding box center [777, 318] width 325 height 30
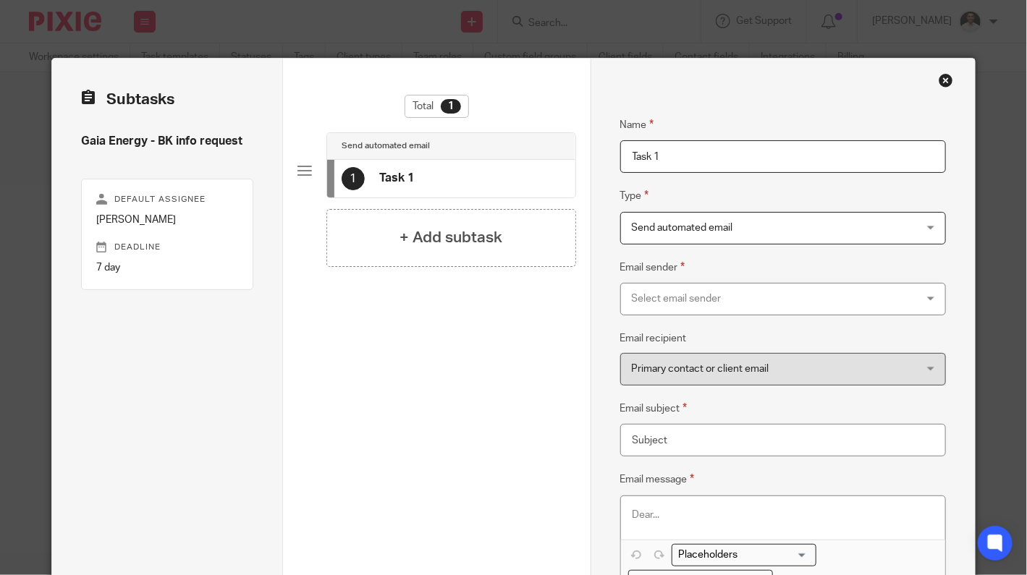
drag, startPoint x: 647, startPoint y: 160, endPoint x: 628, endPoint y: 163, distance: 19.0
click at [638, 162] on input "Task 1" at bounding box center [783, 156] width 326 height 33
click at [688, 158] on input "Task 1" at bounding box center [783, 156] width 326 height 33
click at [639, 151] on input "Task 1" at bounding box center [783, 156] width 326 height 33
drag, startPoint x: 664, startPoint y: 152, endPoint x: 546, endPoint y: 161, distance: 118.3
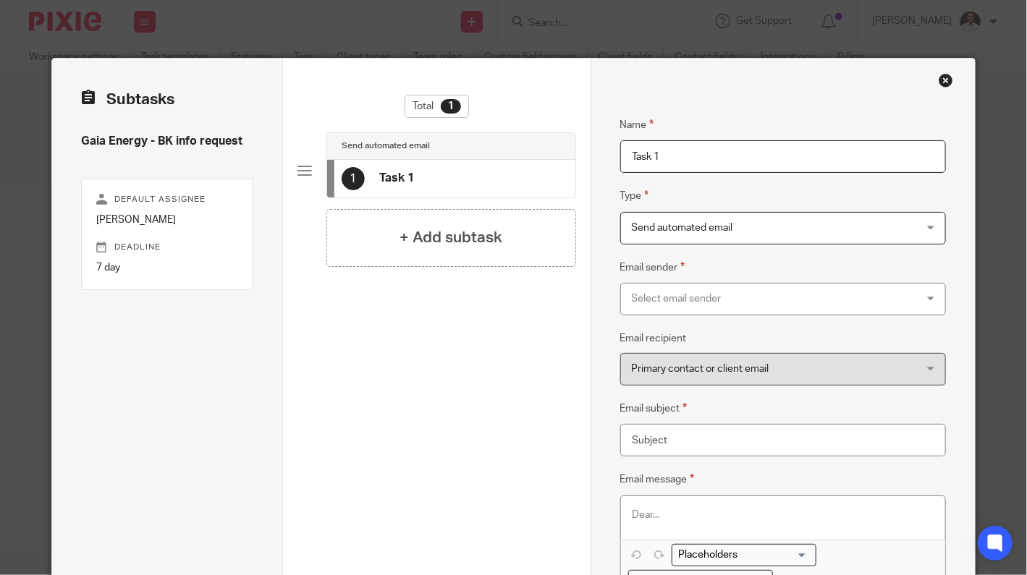
click at [571, 156] on div "Subtasks Gaia Energy - BK info request Default assignee Dom Talbot Deadline 7 d…" at bounding box center [513, 423] width 923 height 728
type input "Email Client"
click at [693, 295] on div "Select email sender" at bounding box center [757, 299] width 251 height 30
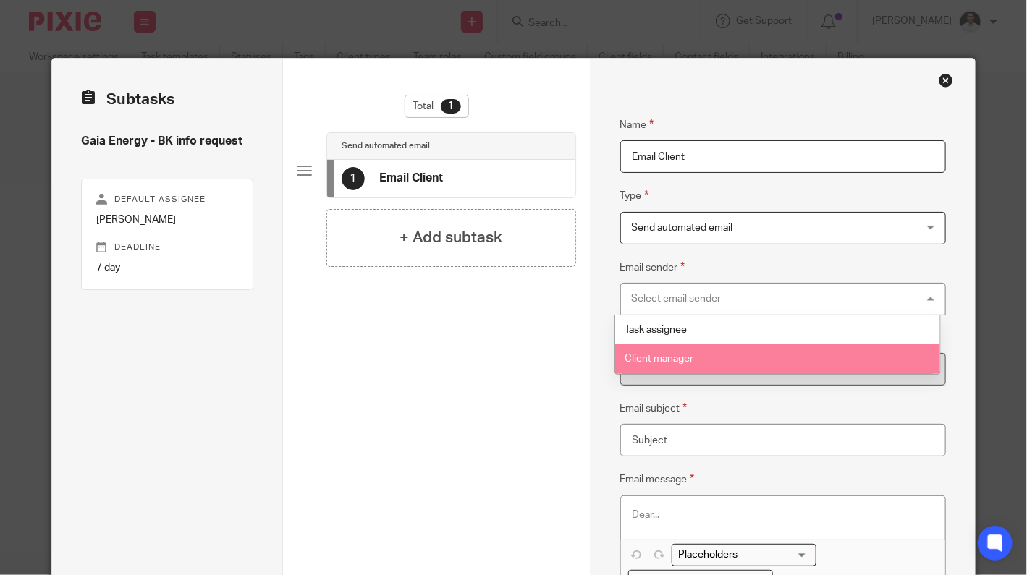
click at [684, 357] on span "Client manager" at bounding box center [659, 359] width 69 height 10
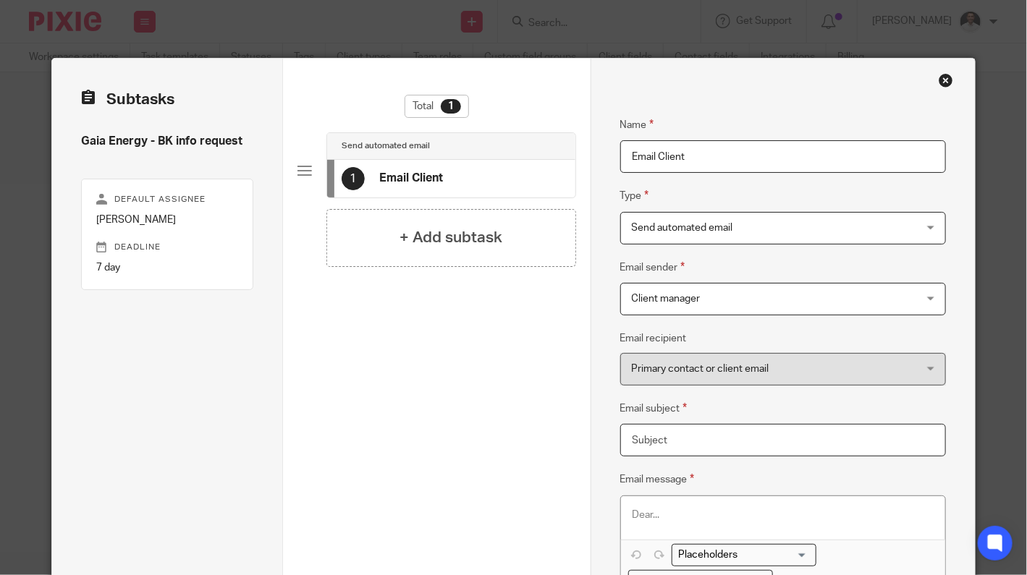
click at [646, 442] on input "Email subject" at bounding box center [783, 440] width 326 height 33
paste input "Monthly Bookkeeping Information Request"
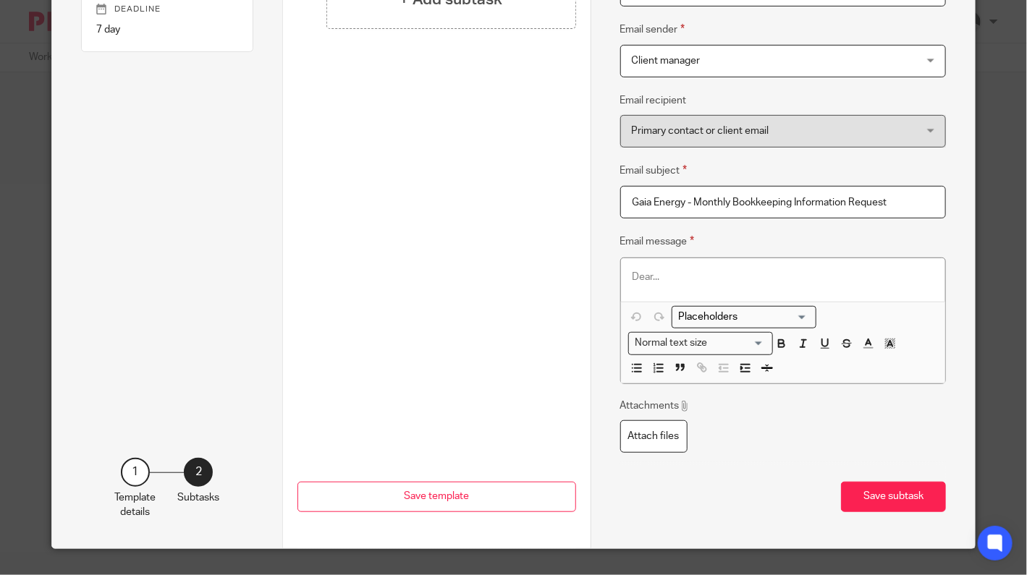
scroll to position [241, 0]
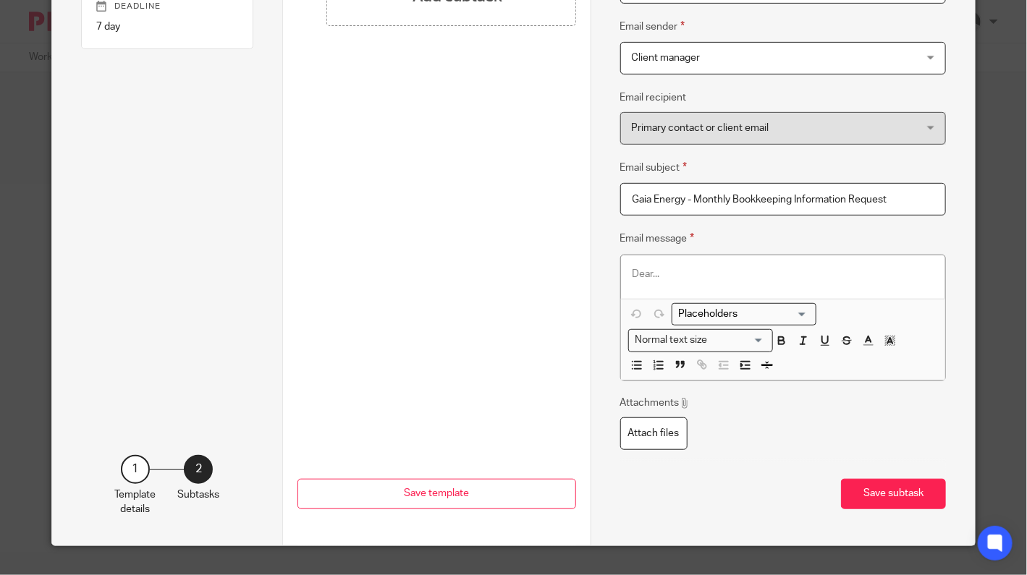
type input "Gaia Energy - Monthly Bookkeeping Information Request"
click at [662, 276] on p at bounding box center [783, 274] width 301 height 14
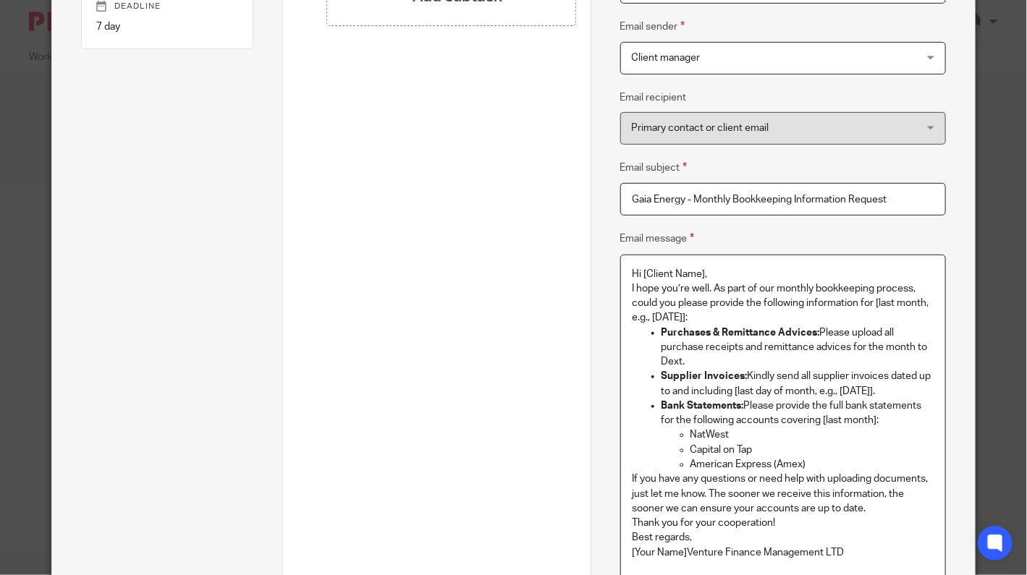
click at [701, 273] on p "Hi [Client Name]," at bounding box center [783, 274] width 301 height 14
drag, startPoint x: 703, startPoint y: 275, endPoint x: 636, endPoint y: 273, distance: 66.6
click at [636, 273] on p "Hi [Client Name]," at bounding box center [783, 274] width 301 height 14
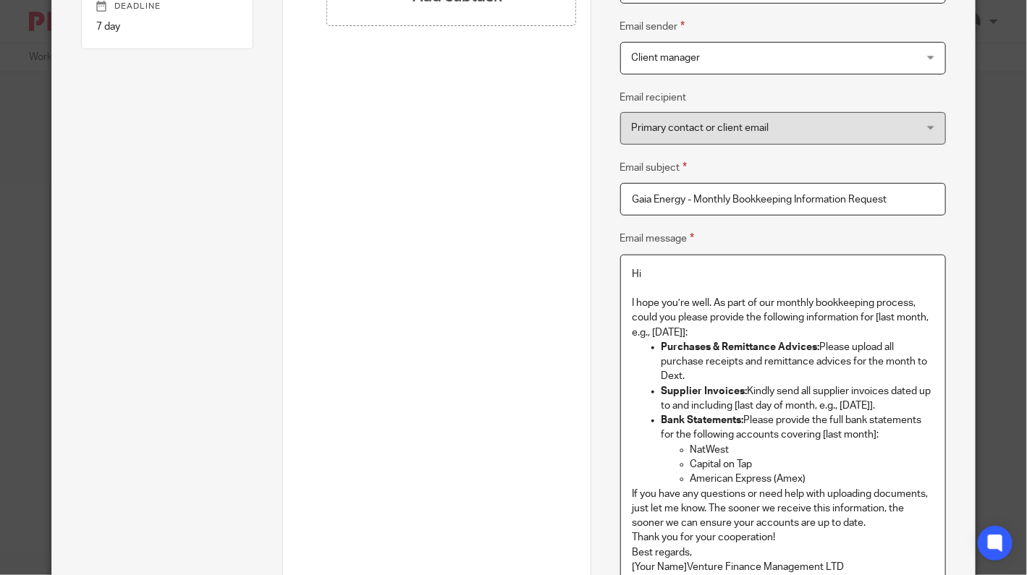
click at [677, 276] on p "Hi" at bounding box center [783, 274] width 301 height 14
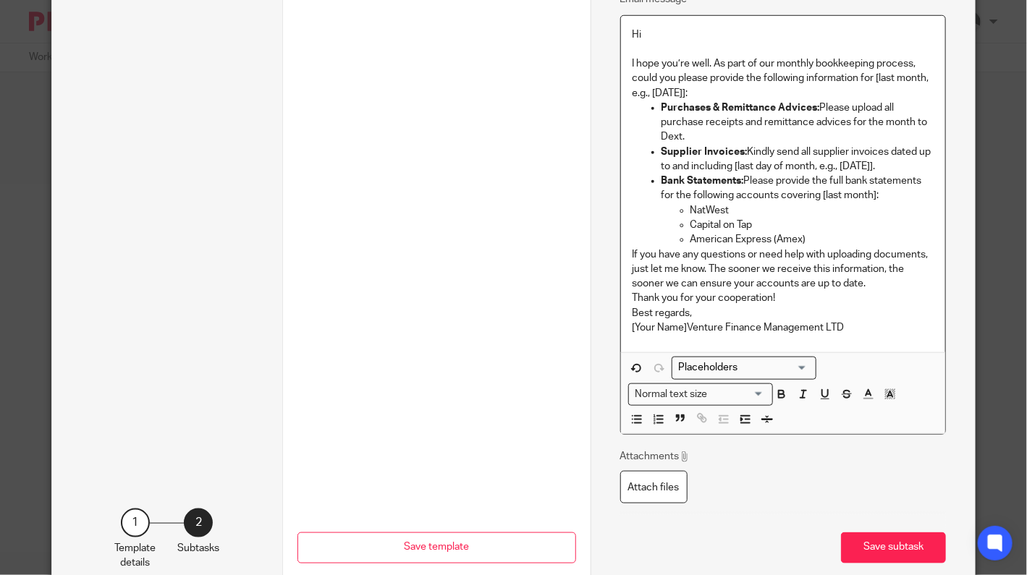
scroll to position [482, 0]
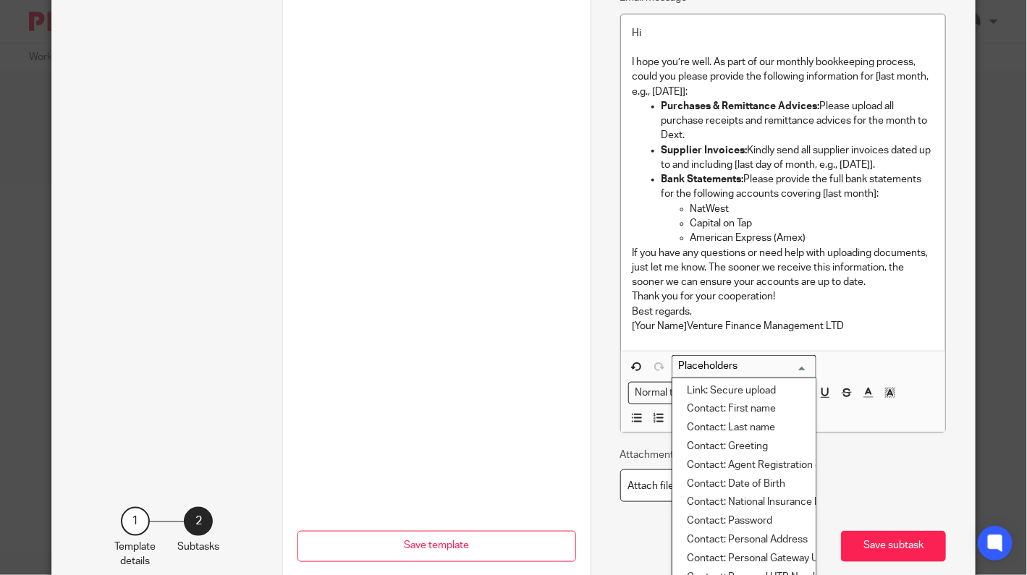
click at [722, 365] on input "Search for option" at bounding box center [741, 366] width 134 height 15
click at [756, 406] on li "Contact: First name" at bounding box center [743, 409] width 143 height 19
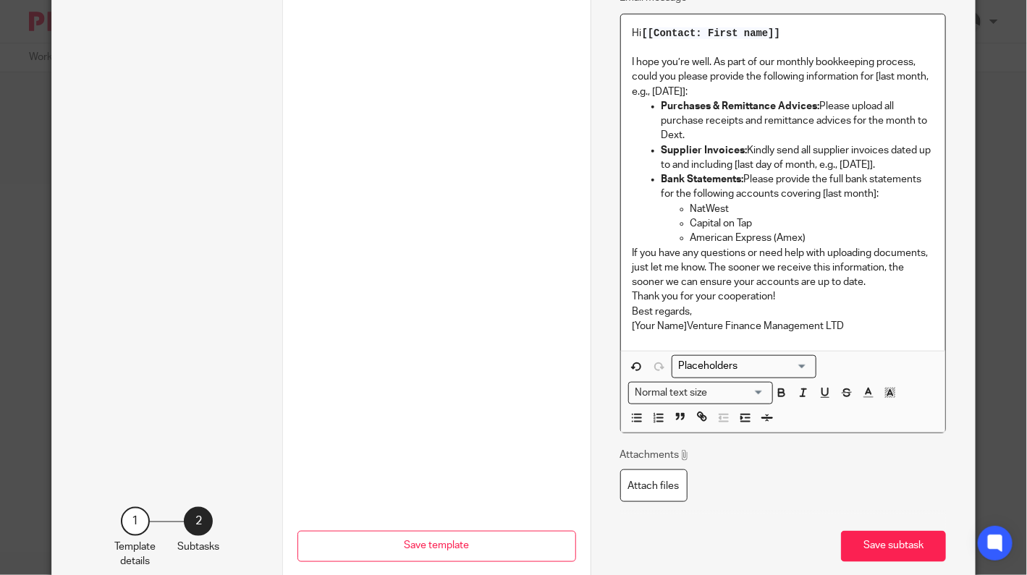
drag, startPoint x: 709, startPoint y: 87, endPoint x: 870, endPoint y: 75, distance: 161.8
click at [870, 75] on p "I hope you’re well. As part of our monthly bookkeeping process, could you pleas…" at bounding box center [783, 77] width 301 height 44
click at [722, 361] on input "Search for option" at bounding box center [741, 366] width 134 height 15
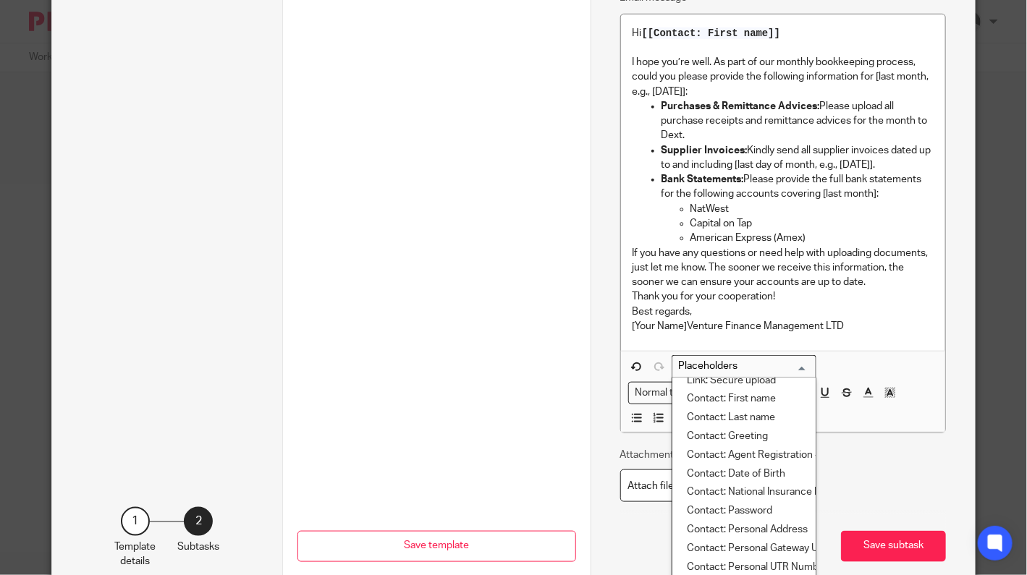
scroll to position [0, 0]
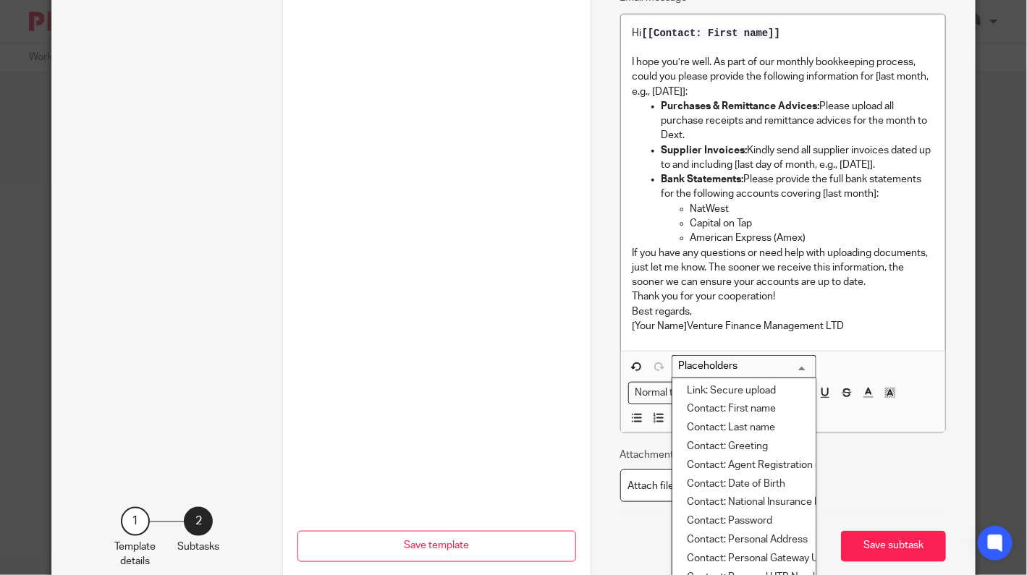
click at [794, 52] on p at bounding box center [783, 48] width 301 height 14
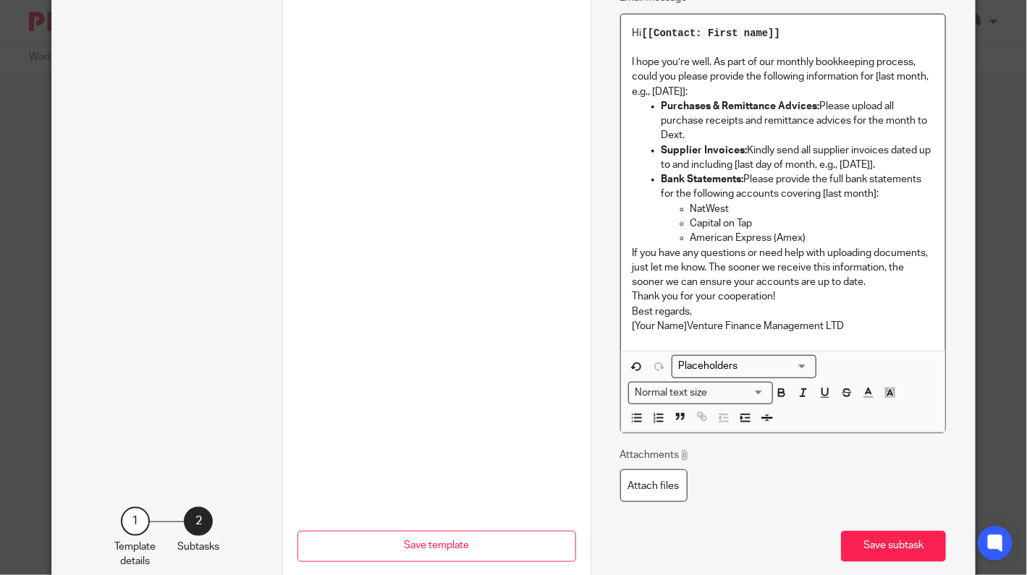
drag, startPoint x: 796, startPoint y: 25, endPoint x: 794, endPoint y: 33, distance: 9.0
click at [795, 28] on p "Hi [[Contact: First name]]" at bounding box center [783, 33] width 301 height 14
drag, startPoint x: 795, startPoint y: 30, endPoint x: 659, endPoint y: 29, distance: 135.4
click at [659, 29] on p "Hi [[Contact: First name]]" at bounding box center [783, 33] width 301 height 14
drag, startPoint x: 688, startPoint y: 62, endPoint x: 656, endPoint y: 62, distance: 31.1
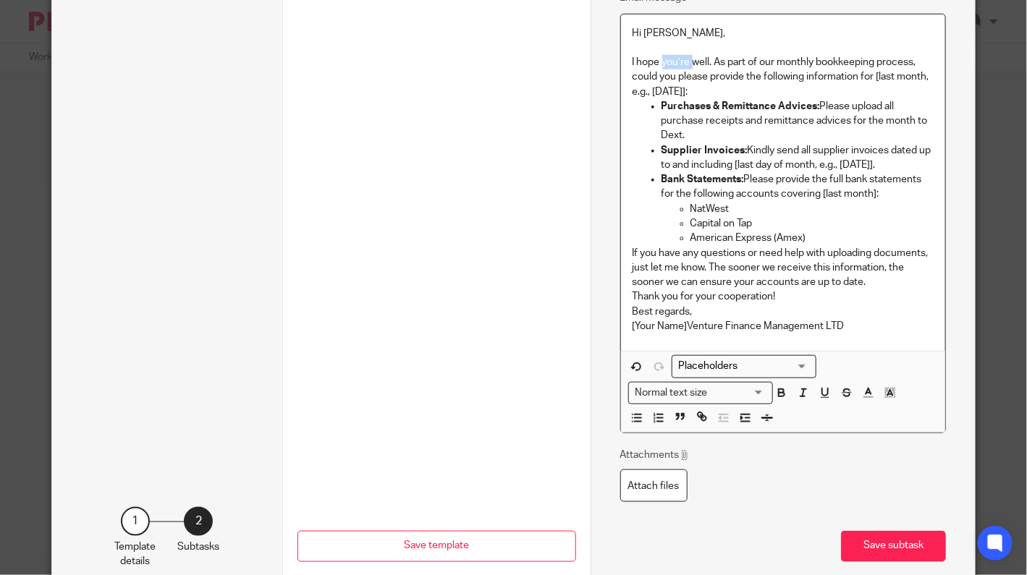
click at [656, 62] on p "I hope you’re well. As part of our monthly bookkeeping process, could you pleas…" at bounding box center [783, 77] width 301 height 44
click at [743, 59] on p "I hope you are doing well. As part of our monthly bookkeeping process, could yo…" at bounding box center [783, 77] width 301 height 44
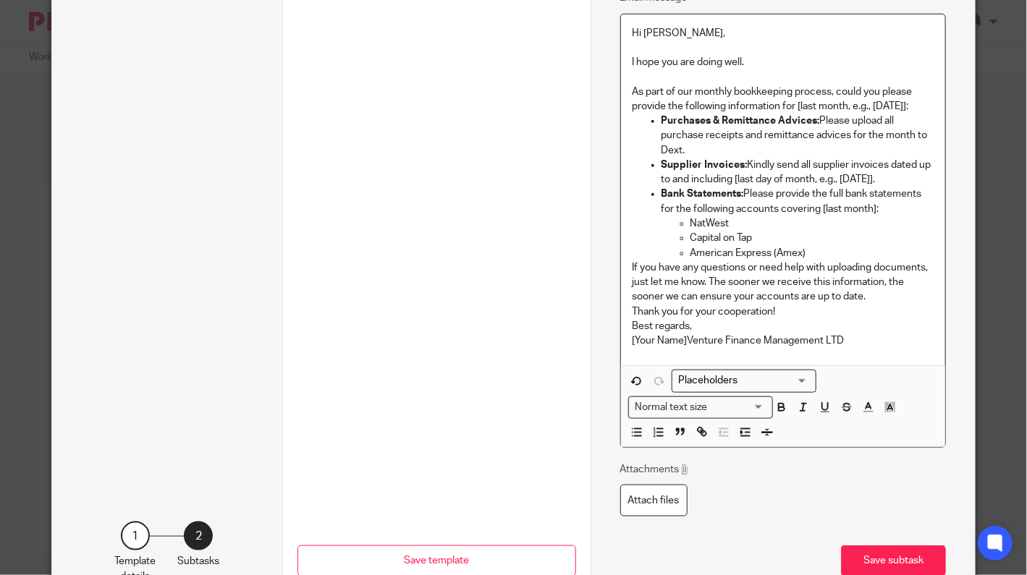
drag, startPoint x: 924, startPoint y: 105, endPoint x: 796, endPoint y: 103, distance: 128.1
click at [793, 100] on p "As part of our monthly bookkeeping process, could you please provide the follow…" at bounding box center [783, 100] width 301 height 30
click at [835, 90] on p "As part of our monthly bookkeeping process, could you please provide the follow…" at bounding box center [783, 100] width 301 height 30
click at [861, 105] on p "As part of our monthly bookkeeping process, could you please provide the follow…" at bounding box center [783, 100] width 301 height 30
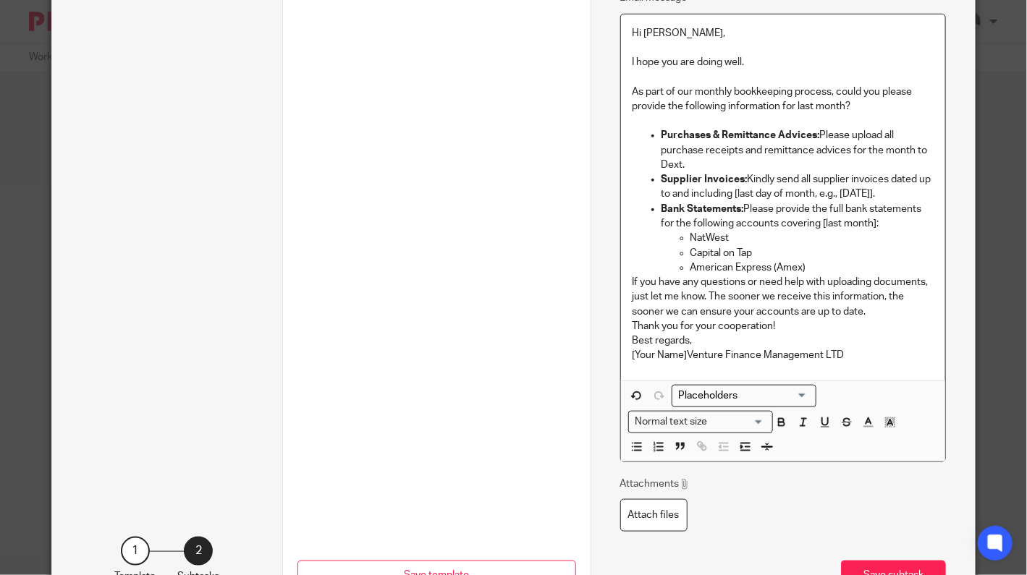
click at [817, 133] on p "Purchases & Remittance Advices: Please upload all purchase receipts and remitta…" at bounding box center [798, 150] width 272 height 44
click at [814, 135] on p "Purchases & Remittance Advices: Please upload all purchase receipts and remitta…" at bounding box center [798, 150] width 272 height 44
click at [686, 161] on p "Purchases & Remittance Advices: Please upload all purchase receipts and remitta…" at bounding box center [798, 150] width 272 height 44
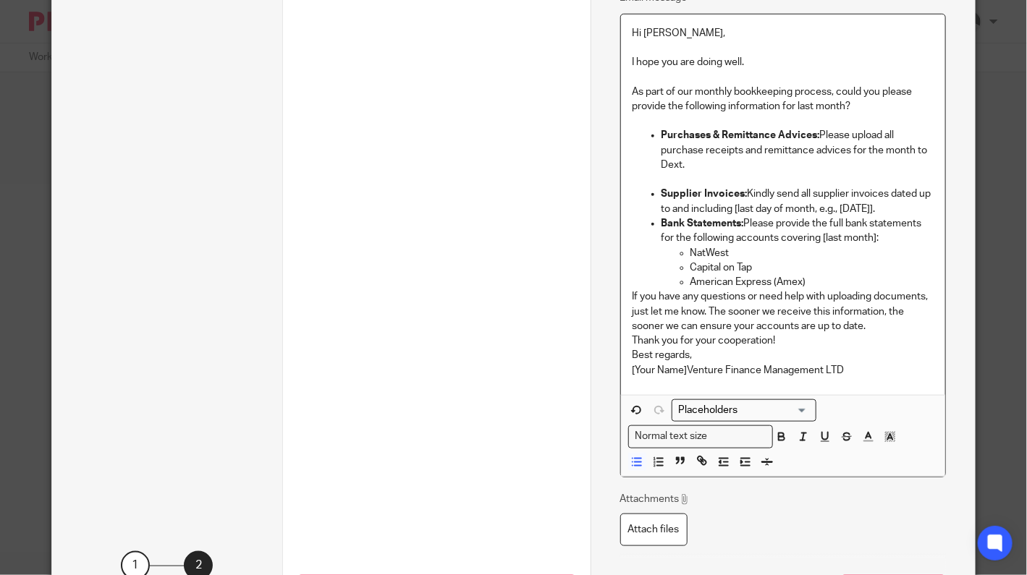
drag, startPoint x: 915, startPoint y: 208, endPoint x: 730, endPoint y: 203, distance: 185.4
click at [730, 203] on p "Supplier Invoices: Kindly send all supplier invoices dated up to and including …" at bounding box center [798, 202] width 272 height 30
click at [760, 193] on p "Supplier Invoices: Kindly send all supplier invoices dated up to and including …" at bounding box center [798, 202] width 272 height 30
click at [863, 208] on p "Supplier Invoices: send all supplier invoices dated up to and including the las…" at bounding box center [798, 202] width 272 height 30
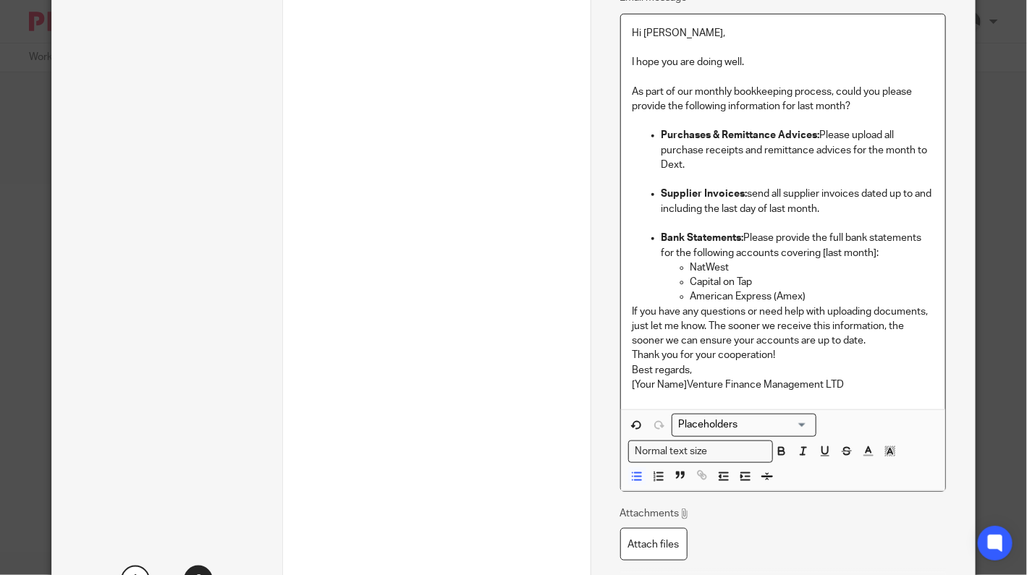
click at [740, 236] on p "Bank Statements: Please provide the full bank statements for the following acco…" at bounding box center [798, 246] width 272 height 30
drag, startPoint x: 877, startPoint y: 252, endPoint x: 808, endPoint y: 250, distance: 68.8
click at [816, 251] on p "Bank Statements: Please provide the full bank statements for the following acco…" at bounding box center [798, 246] width 272 height 30
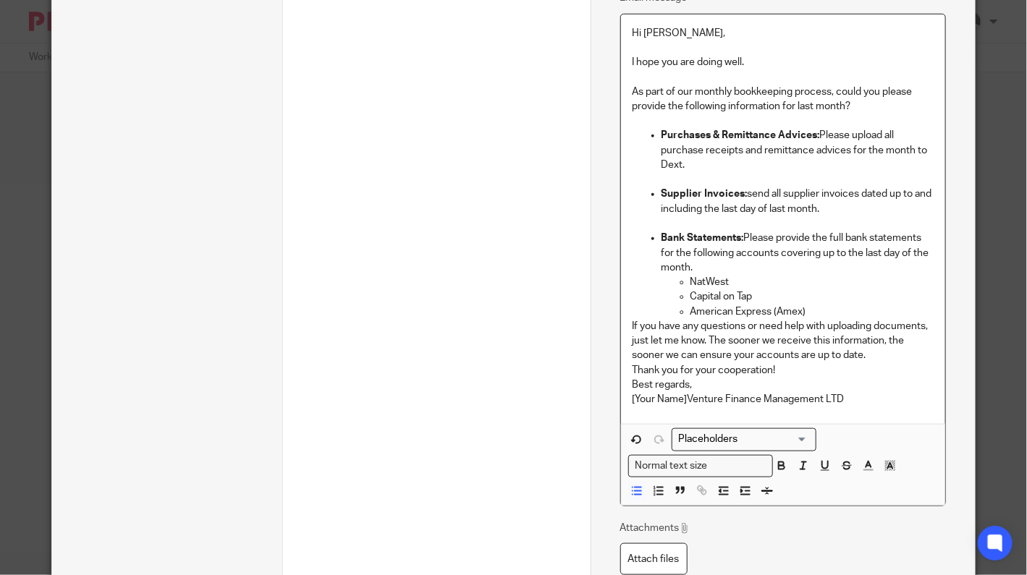
click at [795, 208] on p "Supplier Invoices: send all supplier invoices dated up to and including the las…" at bounding box center [798, 202] width 272 height 30
click at [814, 313] on p "American Express (Amex)" at bounding box center [811, 312] width 243 height 14
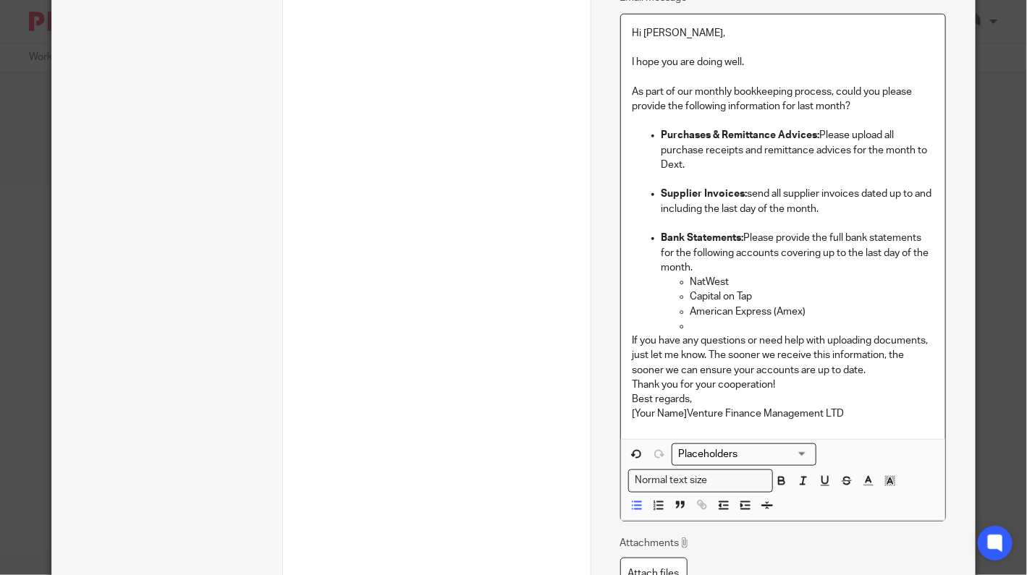
click at [705, 354] on p "If you have any questions or need help with uploading documents, just let me kn…" at bounding box center [783, 356] width 301 height 44
click at [714, 322] on p at bounding box center [811, 326] width 243 height 14
click at [706, 351] on p "If you have any questions or need help with uploading documents, just let me kn…" at bounding box center [783, 356] width 301 height 44
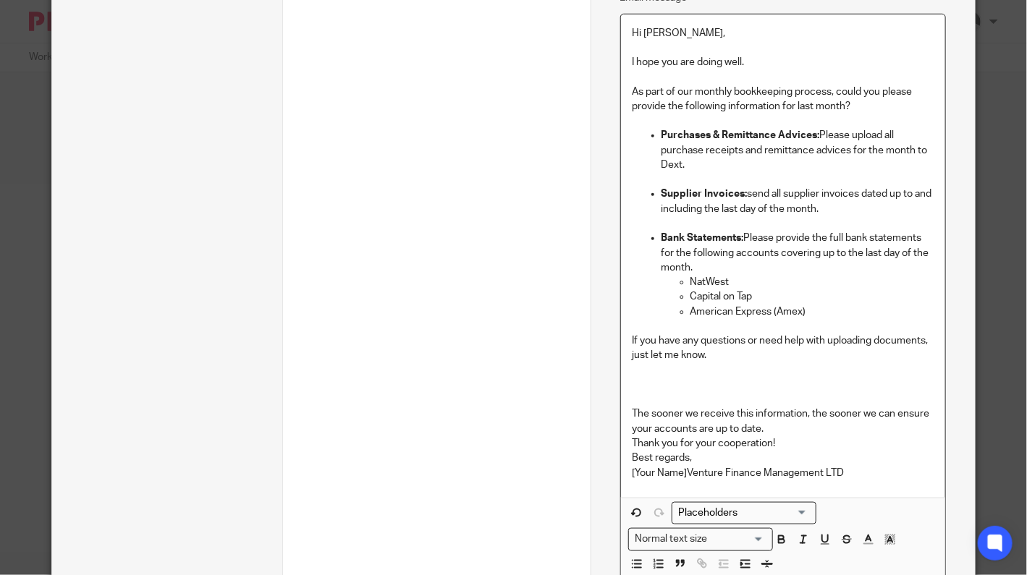
click at [828, 311] on p "American Express (Amex)" at bounding box center [811, 312] width 243 height 14
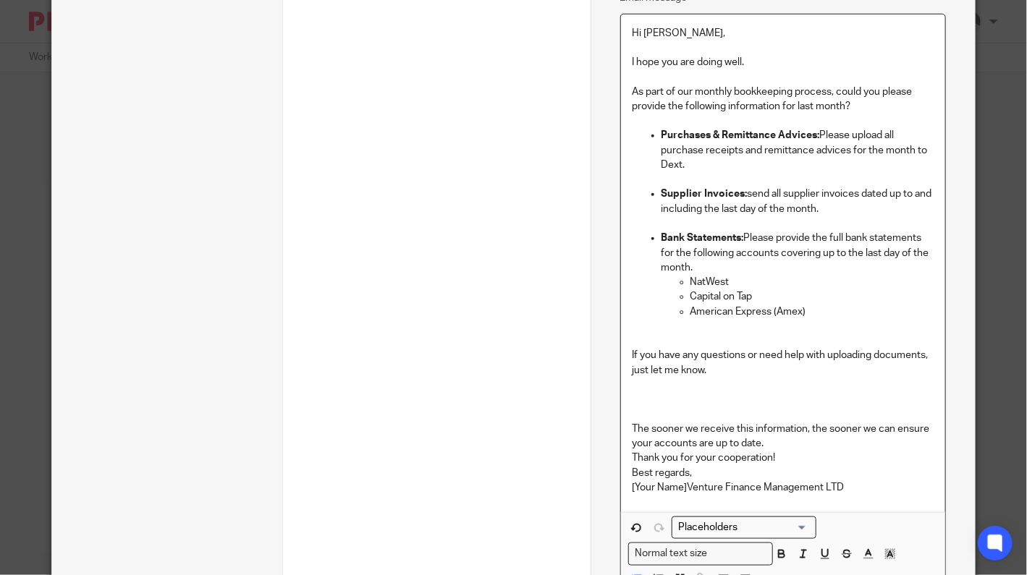
click at [638, 337] on ul "Purchases & Remittance Advices: Please upload all purchase receipts and remitta…" at bounding box center [783, 238] width 301 height 220
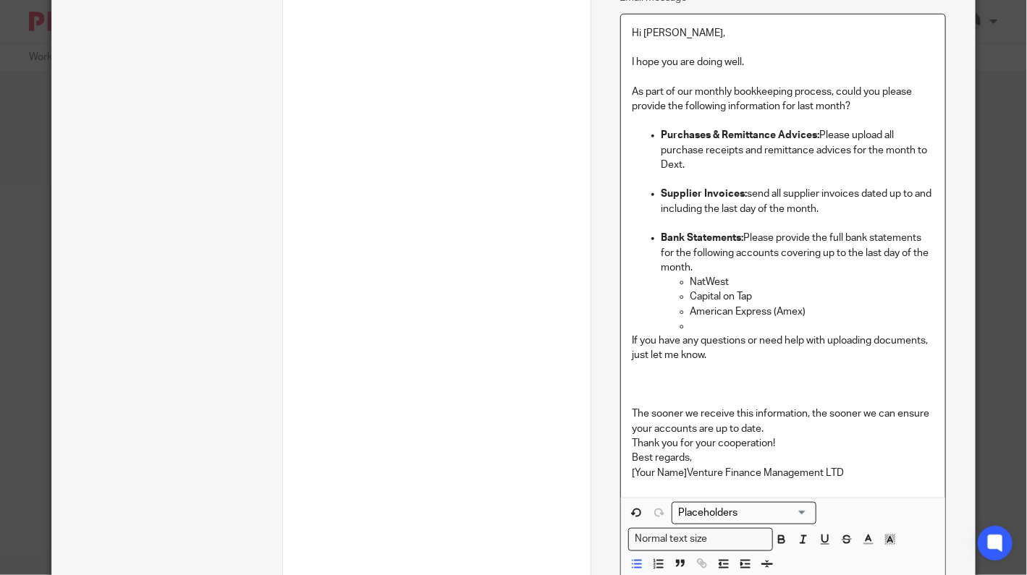
click at [664, 334] on p "If you have any questions or need help with uploading documents, just let me kn…" at bounding box center [783, 349] width 301 height 30
click at [690, 325] on p at bounding box center [811, 326] width 243 height 14
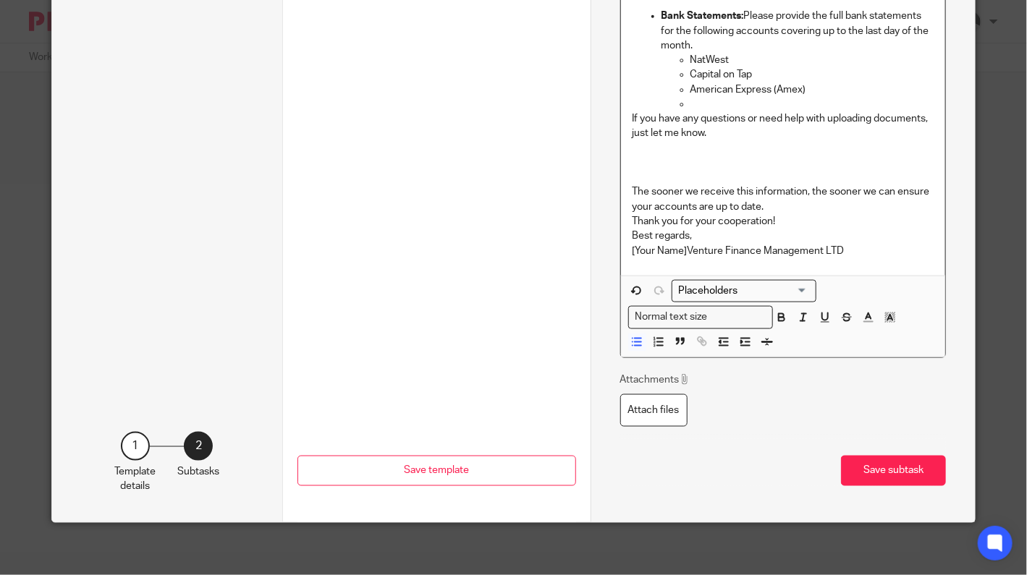
scroll to position [706, 0]
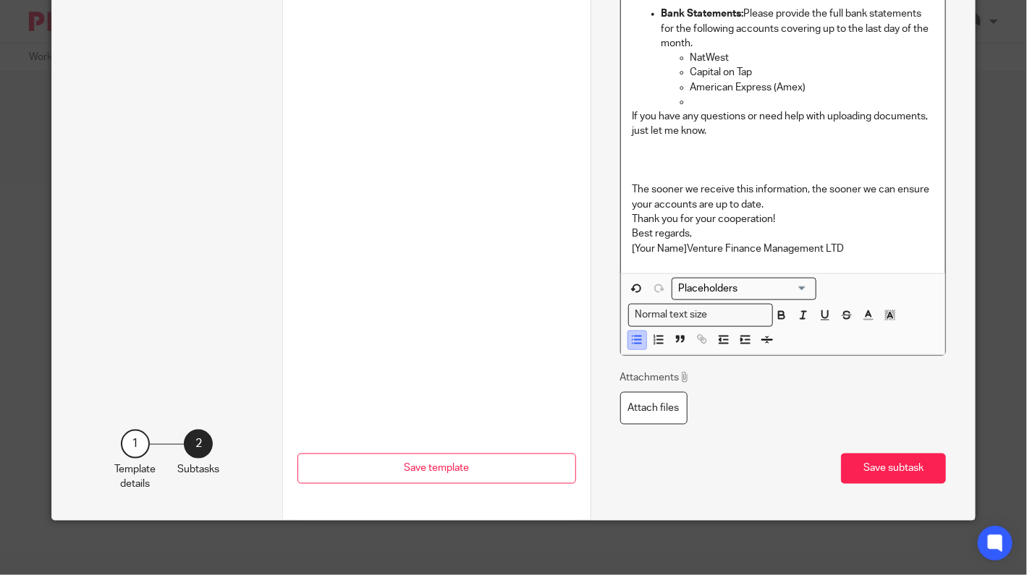
click at [635, 345] on line "button" at bounding box center [638, 345] width 7 height 0
click at [625, 116] on div "Hi Stephanie, I hope you are doing well. As part of our monthly bookkeeping pro…" at bounding box center [783, 31] width 324 height 483
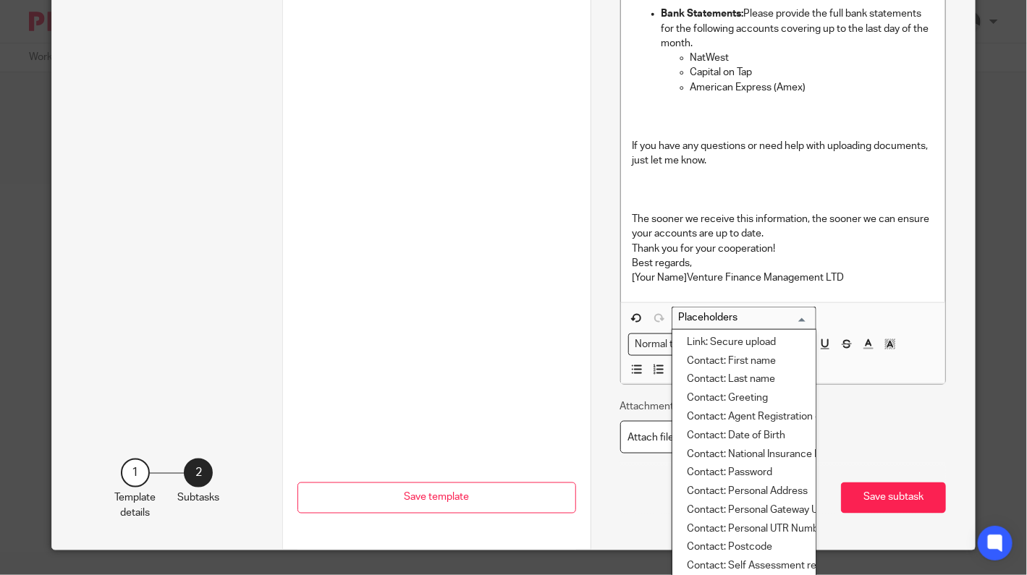
click at [728, 320] on input "Search for option" at bounding box center [741, 318] width 134 height 15
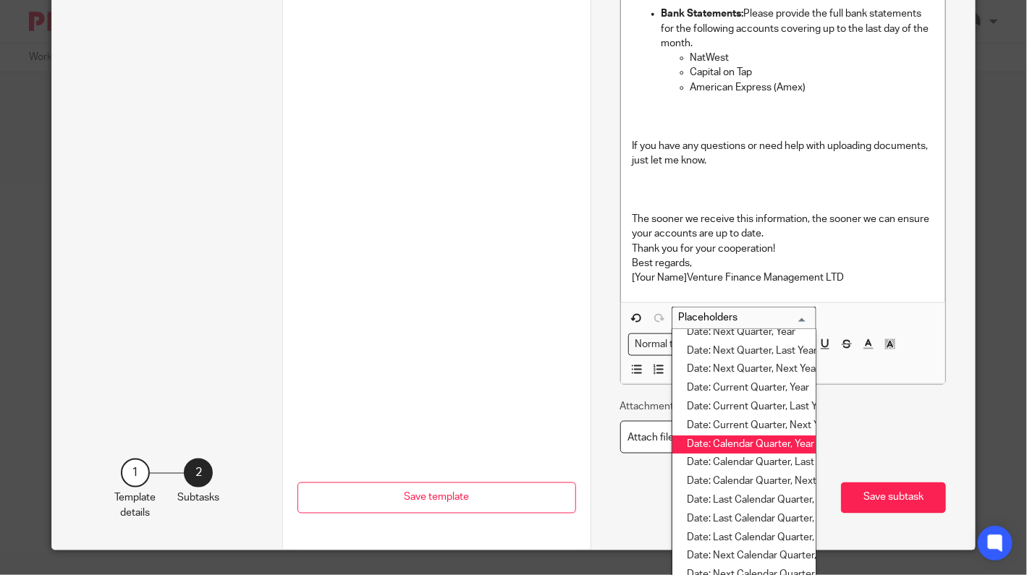
scroll to position [1972, 0]
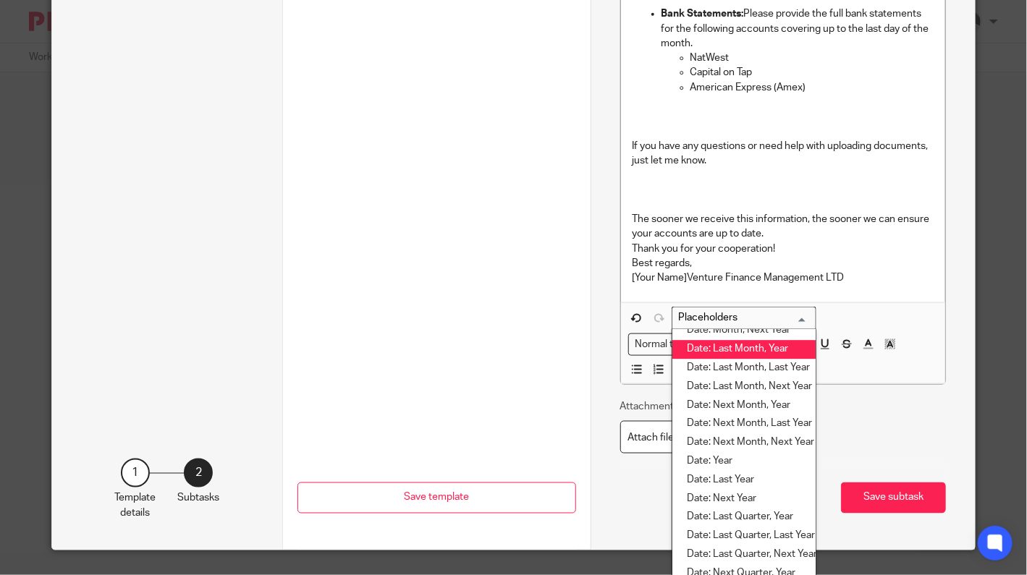
click at [756, 352] on li "Date: Last Month, Year" at bounding box center [743, 350] width 143 height 19
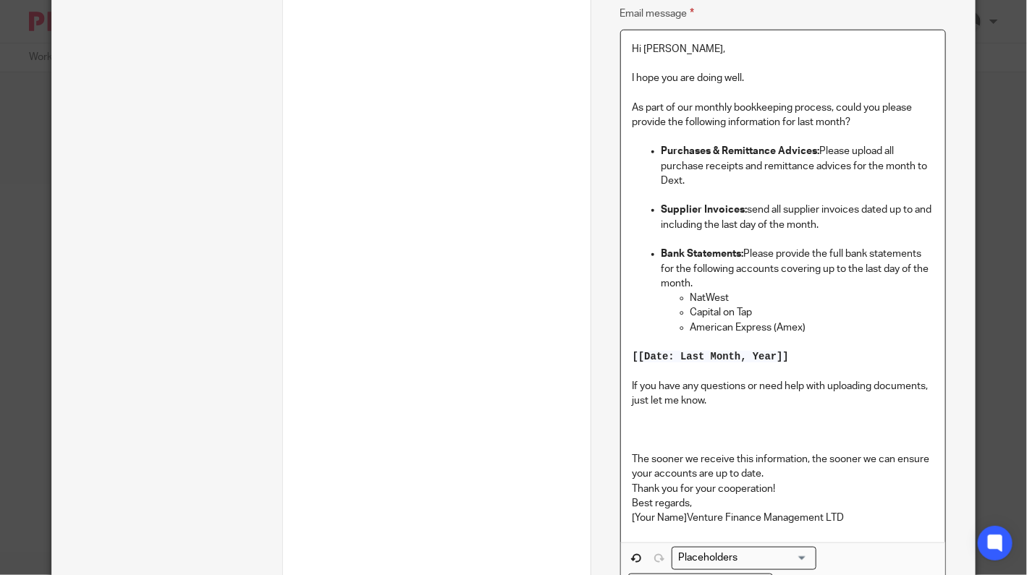
scroll to position [465, 0]
drag, startPoint x: 860, startPoint y: 122, endPoint x: 793, endPoint y: 122, distance: 67.3
click at [793, 122] on p "As part of our monthly bookkeeping process, could you please provide the follow…" at bounding box center [783, 117] width 301 height 30
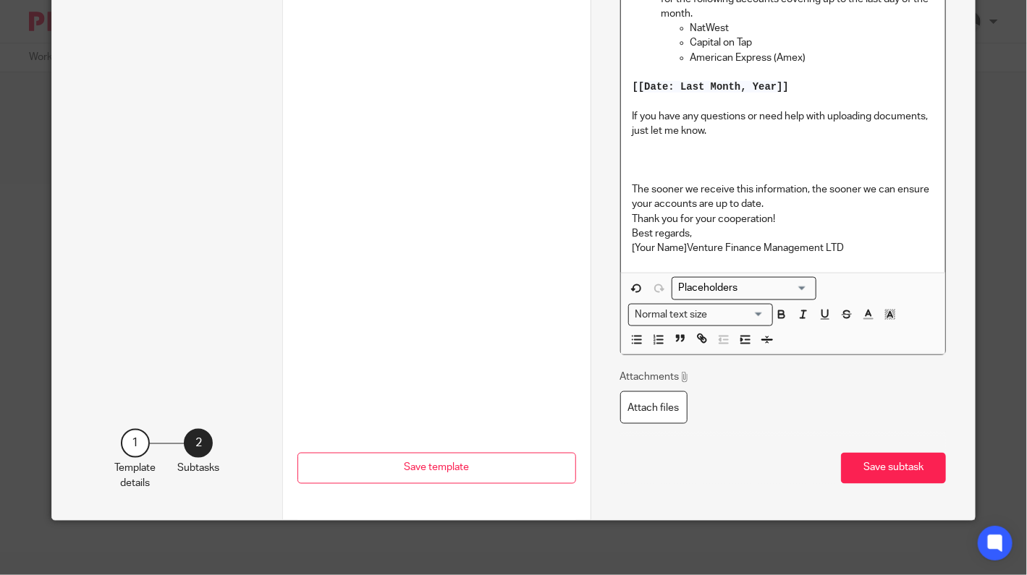
click at [725, 287] on input "Search for option" at bounding box center [741, 288] width 134 height 15
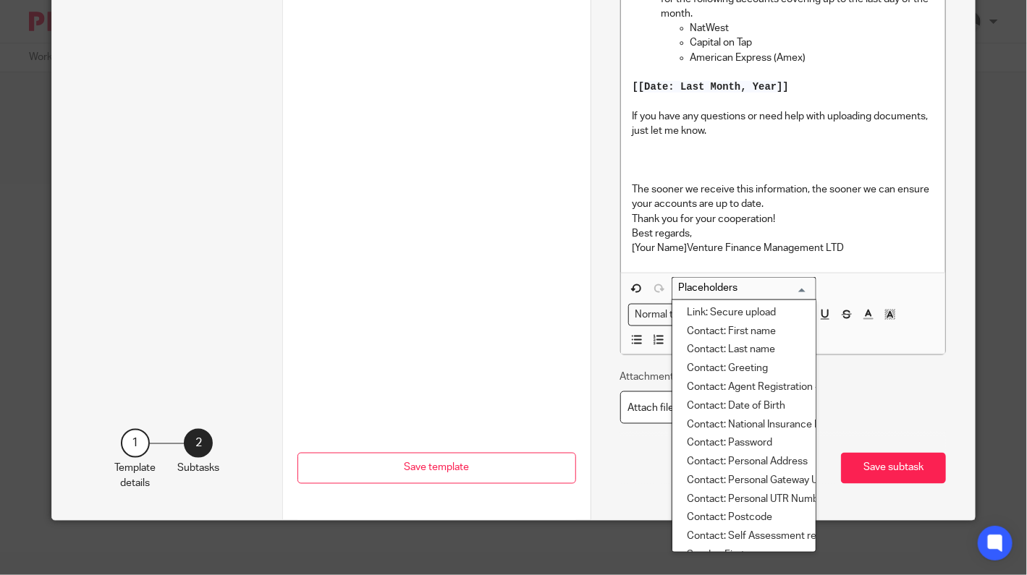
scroll to position [1749, 0]
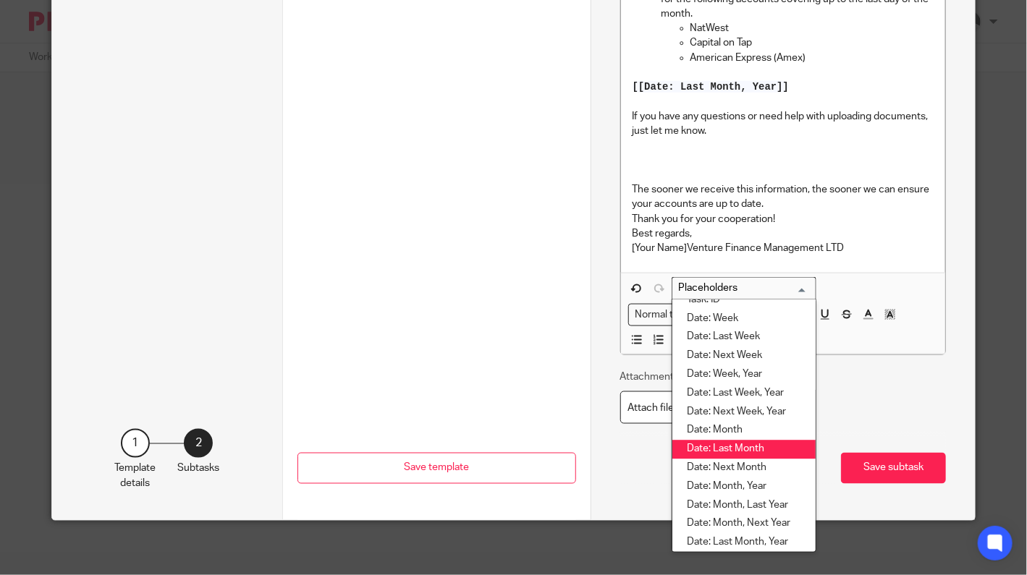
click at [760, 447] on li "Date: Last Month" at bounding box center [743, 450] width 143 height 19
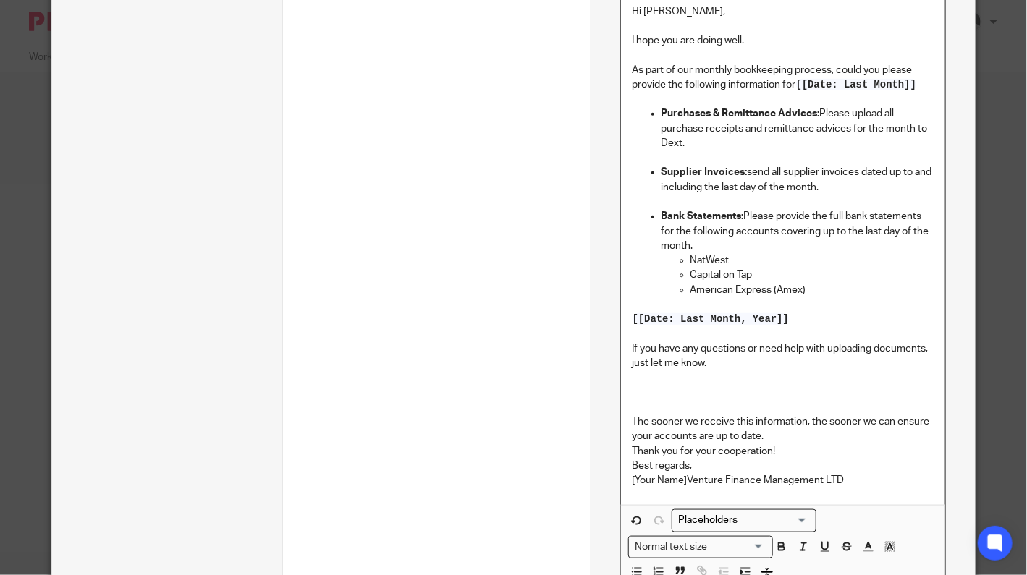
scroll to position [495, 0]
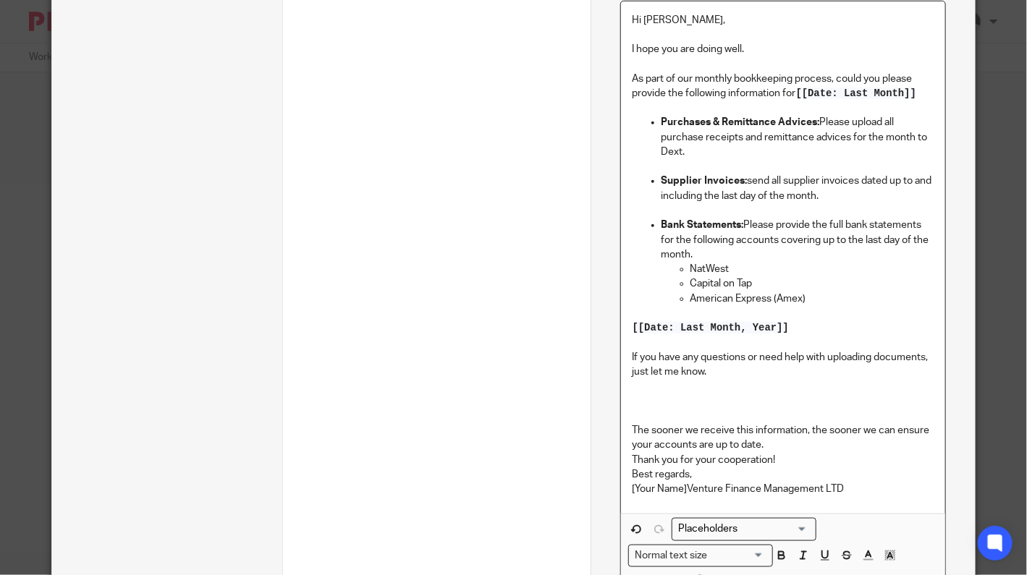
drag, startPoint x: 802, startPoint y: 327, endPoint x: 616, endPoint y: 324, distance: 186.0
click at [612, 324] on div "Name Email Client Type Send automated email Send automated email Instructions D…" at bounding box center [783, 163] width 384 height 1198
drag, startPoint x: 782, startPoint y: 326, endPoint x: 688, endPoint y: 324, distance: 94.1
click at [688, 324] on span "[[Date: Last Month, Year]]" at bounding box center [711, 328] width 156 height 12
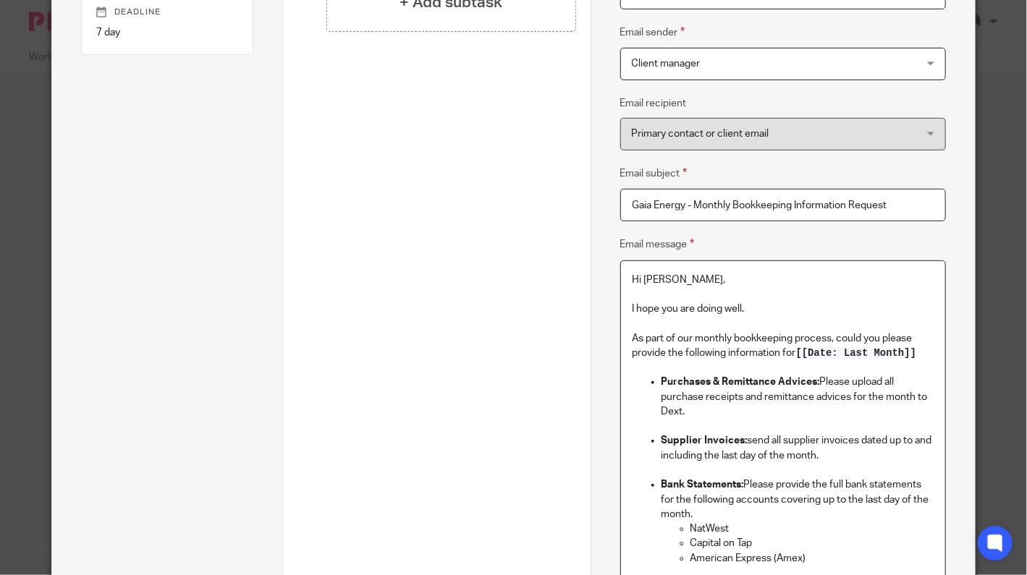
scroll to position [241, 0]
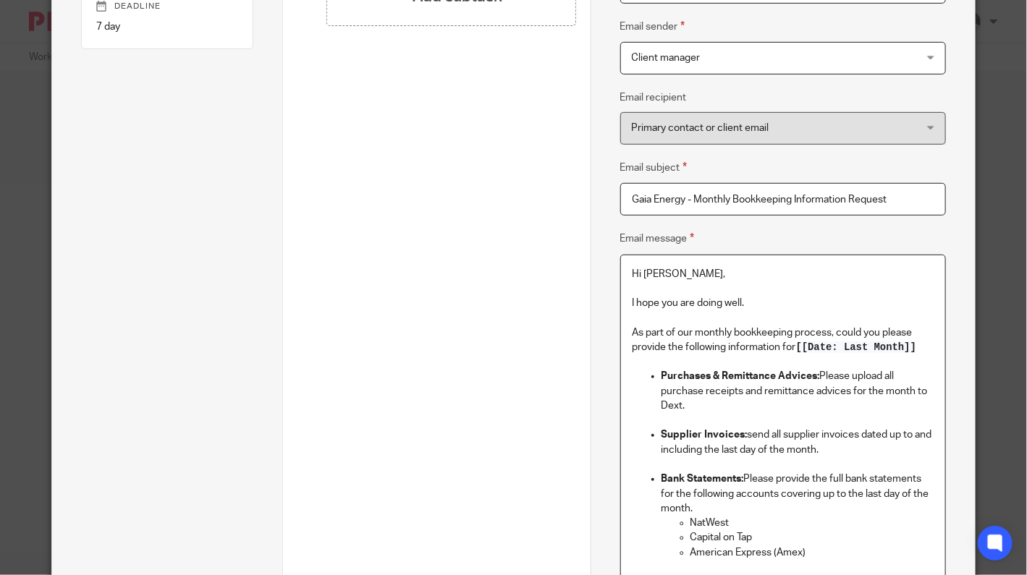
click at [893, 195] on input "Gaia Energy - Monthly Bookkeeping Information Request" at bounding box center [783, 199] width 326 height 33
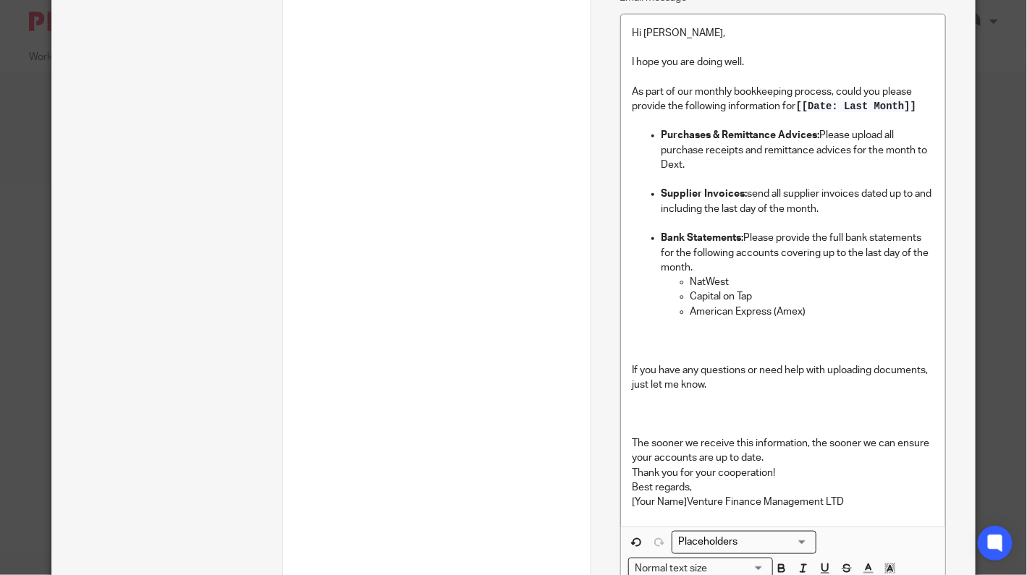
scroll to position [724, 0]
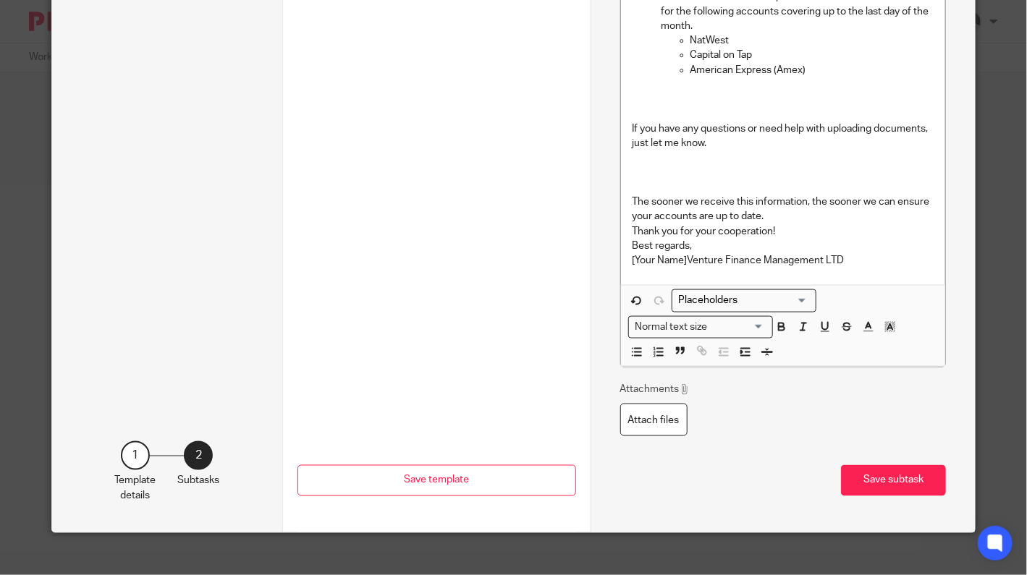
click at [678, 94] on p at bounding box center [783, 99] width 301 height 14
click at [734, 298] on input "Search for option" at bounding box center [741, 300] width 134 height 15
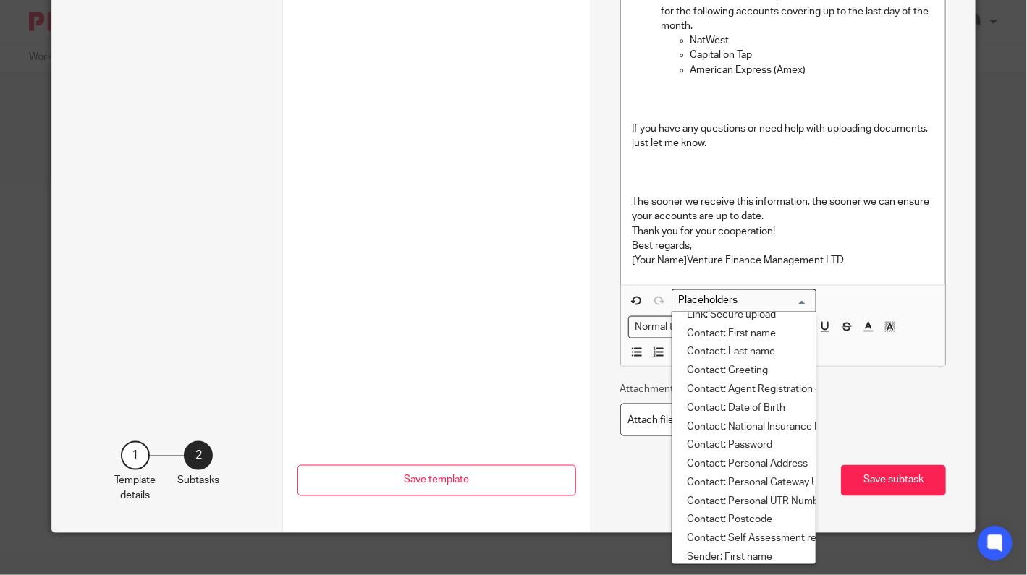
scroll to position [0, 0]
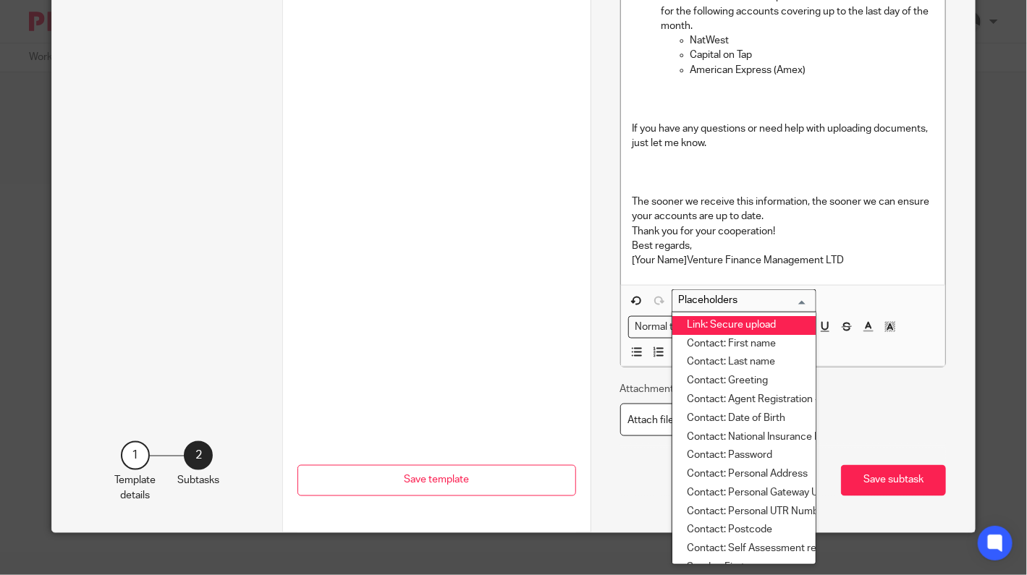
click at [682, 166] on p at bounding box center [783, 172] width 301 height 14
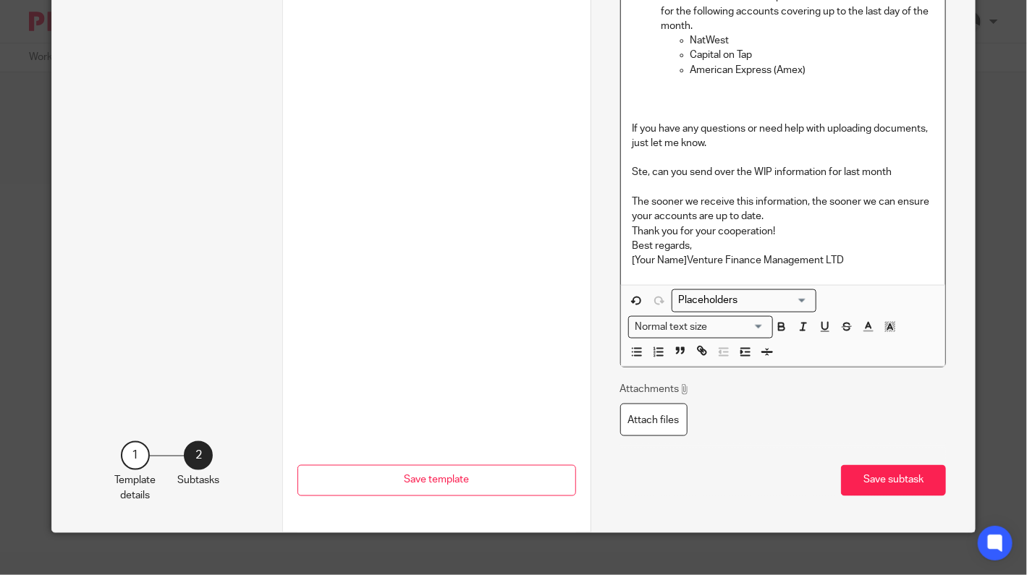
drag, startPoint x: 901, startPoint y: 174, endPoint x: 625, endPoint y: 166, distance: 275.9
click at [625, 166] on div "Hi Stephanie, I hope you are doing well. As part of our monthly bookkeeping pro…" at bounding box center [783, 29] width 324 height 513
copy p "Ste, can you send over the WIP information for last month"
click at [641, 101] on p at bounding box center [783, 99] width 301 height 14
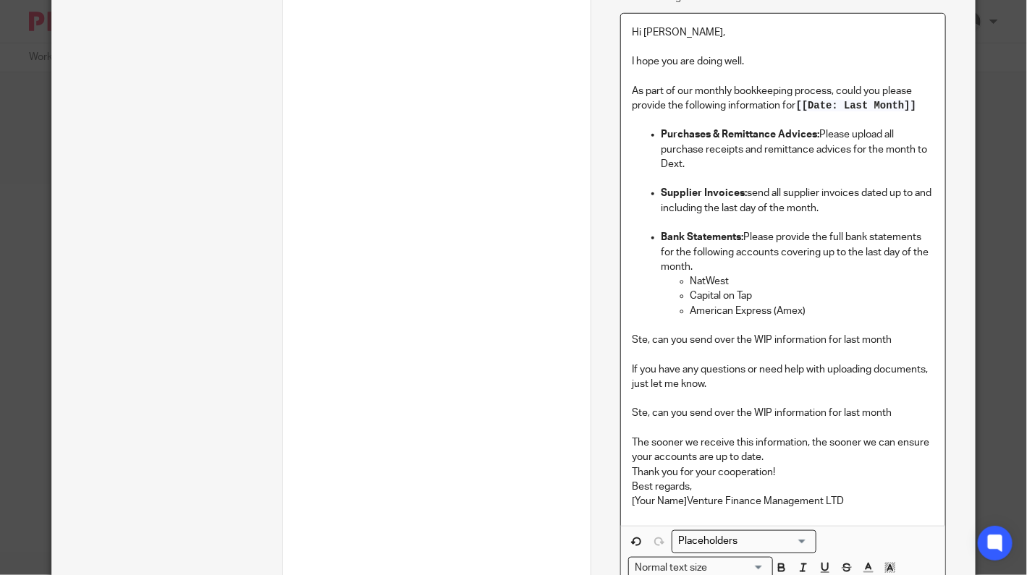
scroll to position [482, 0]
drag, startPoint x: 854, startPoint y: 413, endPoint x: 628, endPoint y: 408, distance: 225.9
click at [625, 410] on div "Hi Stephanie, I hope you are doing well. As part of our monthly bookkeeping pro…" at bounding box center [783, 270] width 324 height 513
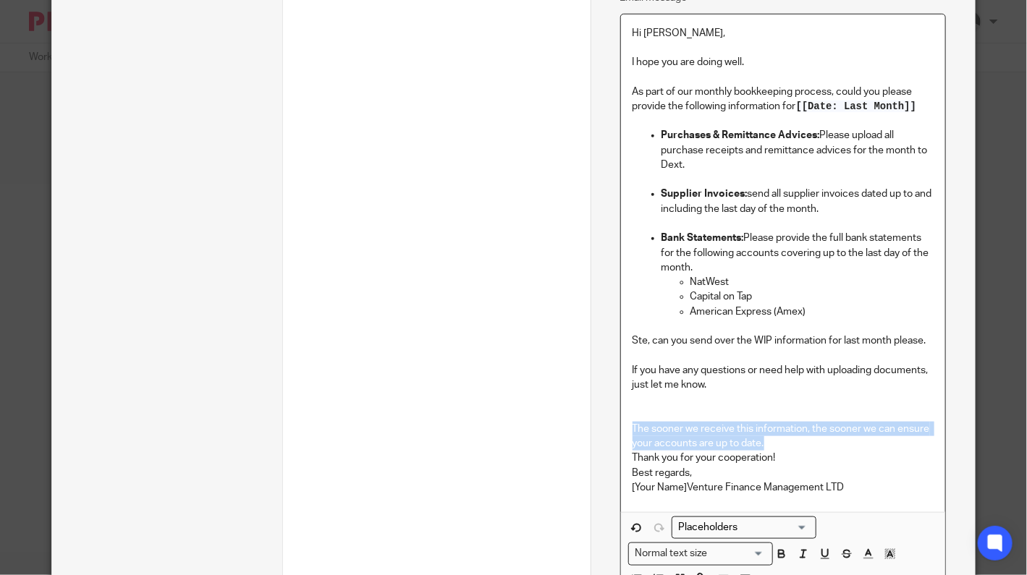
drag, startPoint x: 763, startPoint y: 442, endPoint x: 622, endPoint y: 426, distance: 141.2
click at [622, 426] on div "Hi Stephanie, I hope you are doing well. As part of our monthly bookkeeping pro…" at bounding box center [783, 263] width 324 height 499
copy p "The sooner we receive this information, the sooner we can ensure your accounts …"
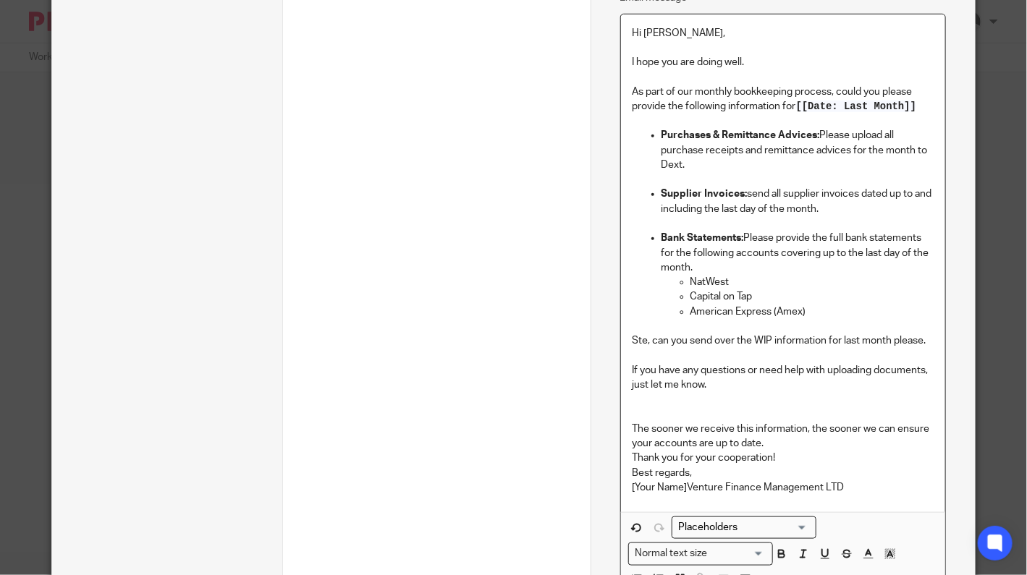
click at [626, 366] on div "Hi Stephanie, I hope you are doing well. As part of our monthly bookkeeping pro…" at bounding box center [783, 263] width 324 height 499
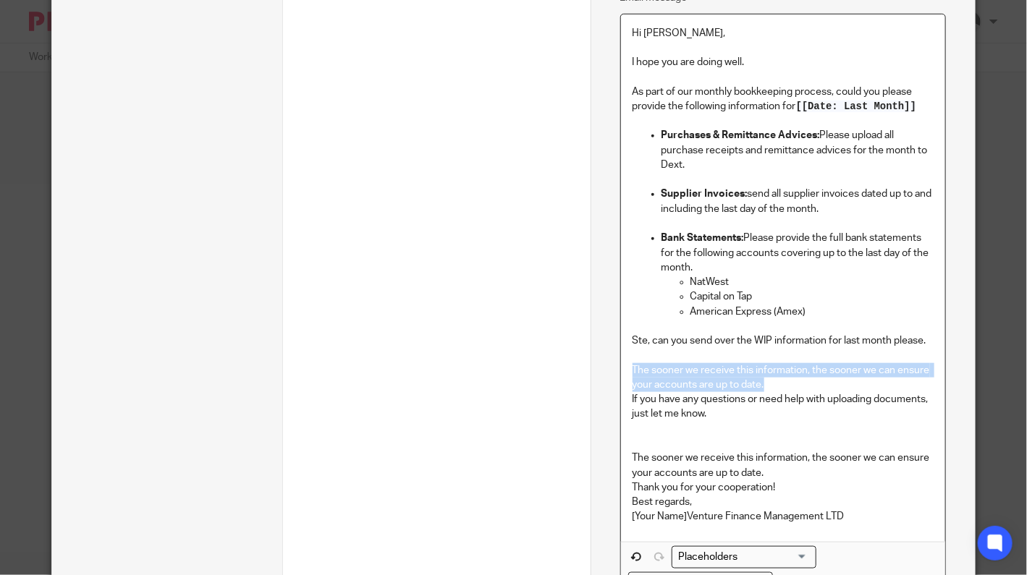
drag, startPoint x: 794, startPoint y: 384, endPoint x: 624, endPoint y: 371, distance: 170.5
click at [623, 371] on div "Hi Stephanie, I hope you are doing well. As part of our monthly bookkeeping pro…" at bounding box center [783, 278] width 324 height 528
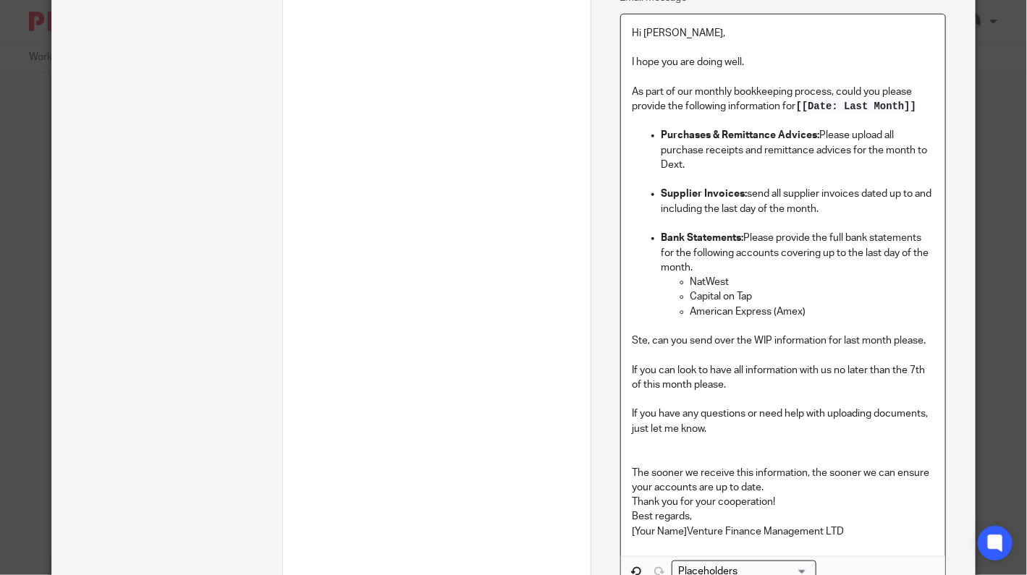
click at [651, 449] on p at bounding box center [783, 443] width 301 height 14
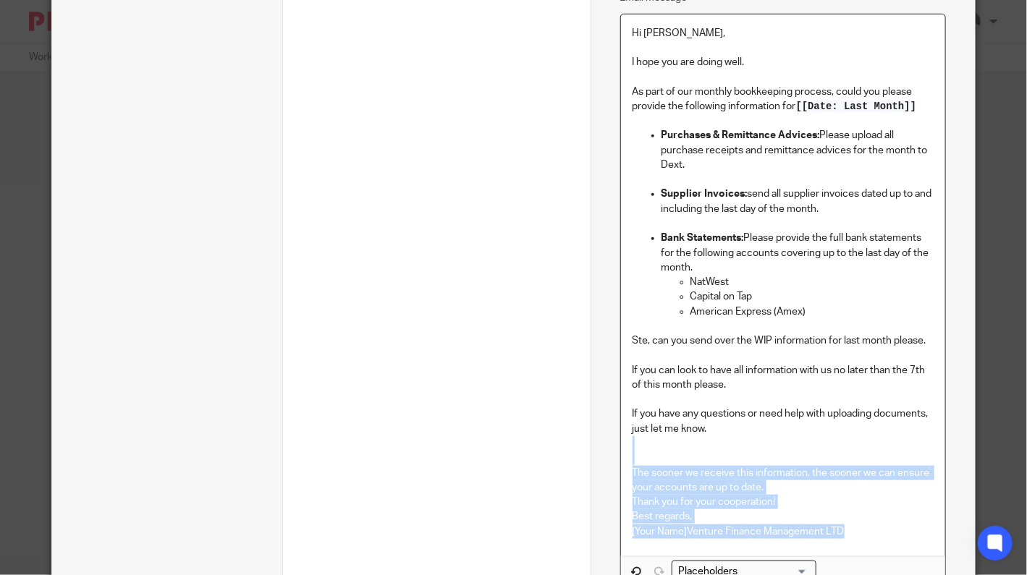
drag, startPoint x: 811, startPoint y: 524, endPoint x: 601, endPoint y: 441, distance: 225.8
click at [601, 441] on div "Name Email Client Type Send automated email Send automated email Instructions D…" at bounding box center [783, 190] width 384 height 1227
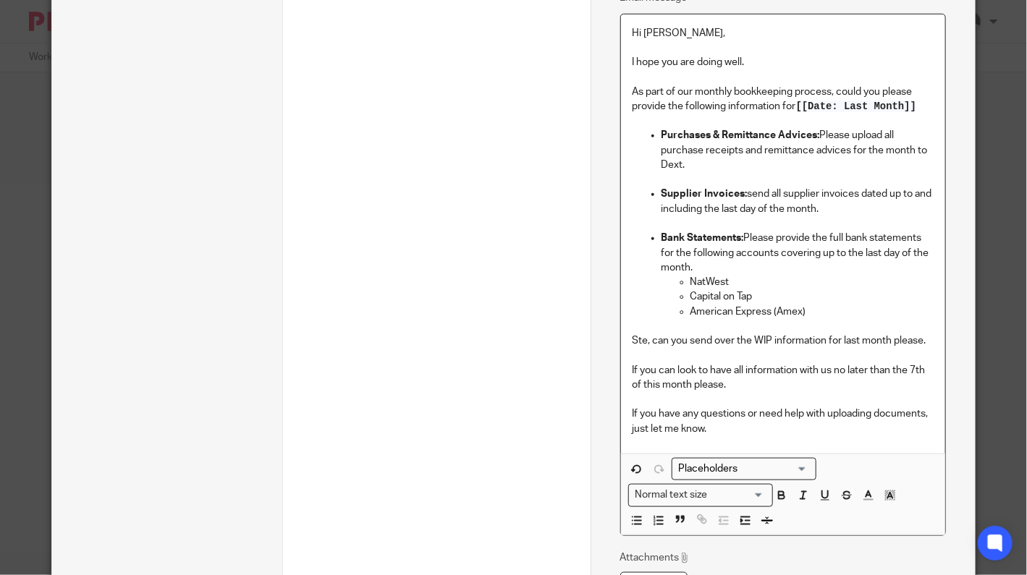
click at [680, 366] on p "If you can look to have all information with us no later than the 7th of this m…" at bounding box center [783, 378] width 301 height 30
click at [707, 136] on strong "Purchases & Remittance Advices:" at bounding box center [741, 135] width 159 height 10
click at [717, 151] on p "Purchase invoices & Remittance Advices: Please upload all purchase receipts and…" at bounding box center [798, 150] width 272 height 44
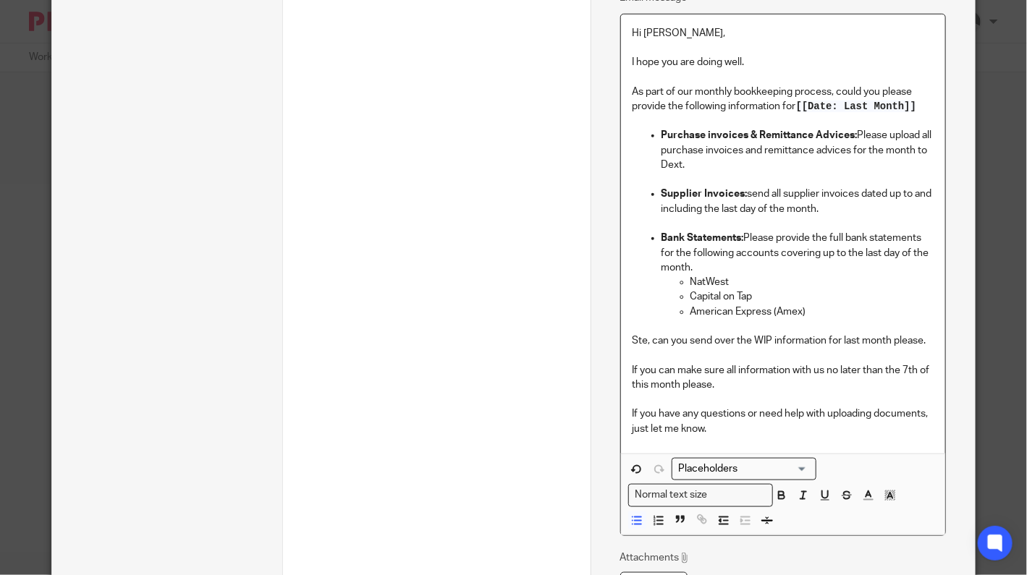
click at [837, 191] on p "Supplier Invoices: send all supplier invoices dated up to and including the las…" at bounding box center [798, 202] width 272 height 30
click at [718, 193] on strong "Supplier Invoices:" at bounding box center [705, 194] width 86 height 10
click at [903, 195] on p "Supplier Statements of account: send all supplier invoices dated up to and incl…" at bounding box center [798, 202] width 272 height 30
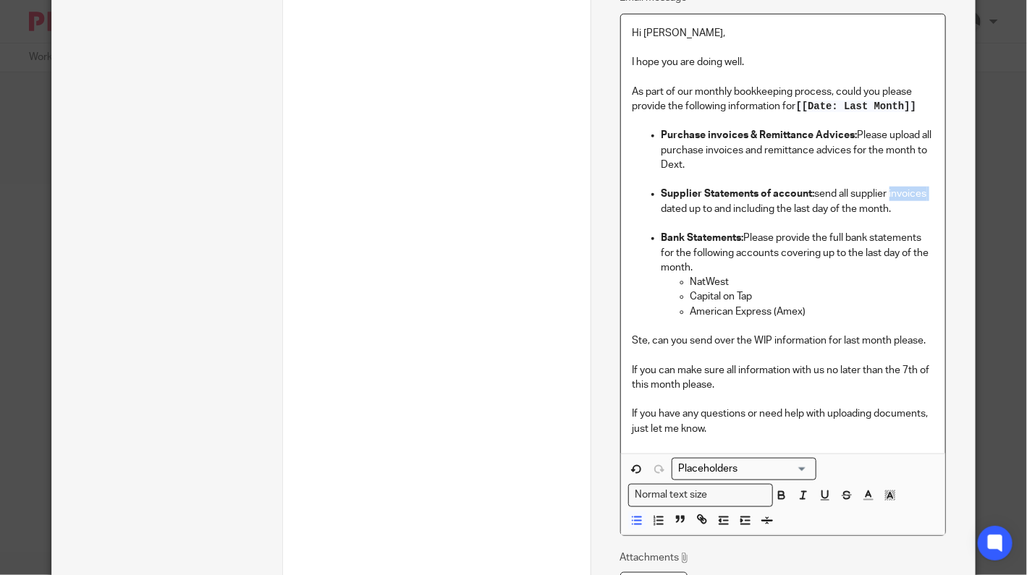
click at [903, 195] on p "Supplier Statements of account: send all supplier invoices dated up to and incl…" at bounding box center [798, 202] width 272 height 30
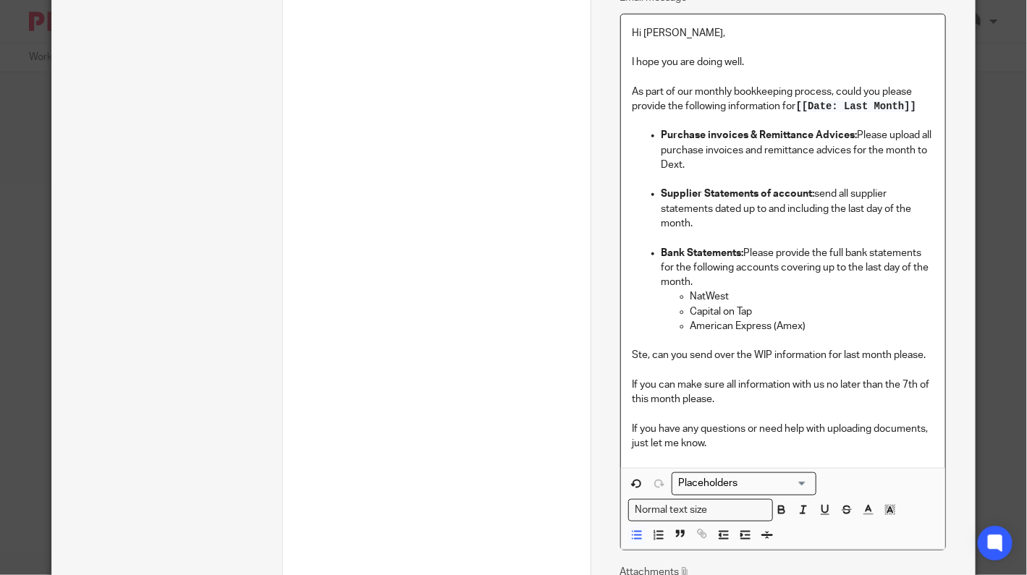
click at [690, 229] on p "Supplier Statements of account: send all supplier statements dated up to and in…" at bounding box center [798, 209] width 272 height 44
click at [708, 279] on p "Bank Statements: Please provide the full bank statements for the following acco…" at bounding box center [798, 268] width 272 height 44
click at [819, 325] on p "American Express (Amex)" at bounding box center [811, 326] width 243 height 14
click at [704, 280] on p "Bank Statements: Please provide the full bank statements for the following acco…" at bounding box center [798, 268] width 272 height 44
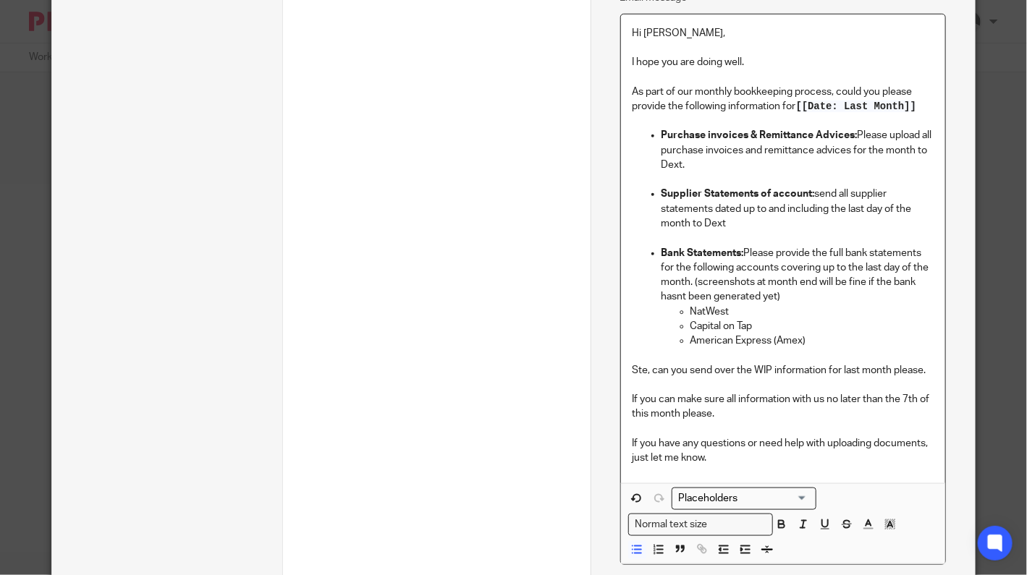
click at [673, 297] on p "Bank Statements: Please provide the full bank statements for the following acco…" at bounding box center [798, 275] width 272 height 59
click at [711, 219] on p "Supplier Statements of account: send all supplier statements dated up to and in…" at bounding box center [798, 209] width 272 height 44
click at [695, 165] on p "Purchase invoices & Remittance Advices: Please upload all purchase invoices and…" at bounding box center [798, 150] width 272 height 44
click at [727, 222] on p "Supplier Statements of account: send all supplier statements dated up to and in…" at bounding box center [798, 209] width 272 height 44
click at [835, 90] on p "As part of our monthly bookkeeping process, could you please provide the follow…" at bounding box center [783, 100] width 301 height 30
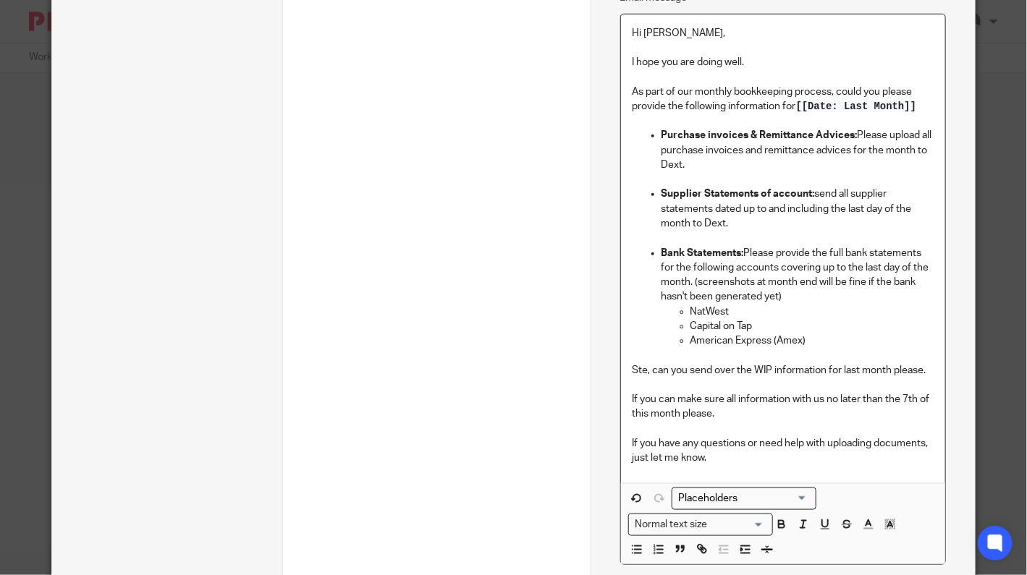
drag, startPoint x: 916, startPoint y: 107, endPoint x: 794, endPoint y: 108, distance: 122.3
click at [794, 108] on p "As part of our monthly bookkeeping process, could you please provide the follow…" at bounding box center [783, 100] width 301 height 30
drag, startPoint x: 714, startPoint y: 414, endPoint x: 678, endPoint y: 408, distance: 35.9
click at [678, 408] on p "If you can make sure all information with us no later than the 7th of this mont…" at bounding box center [783, 407] width 301 height 30
click at [708, 459] on p "If you have any questions or need help with uploading documents, just let me kn…" at bounding box center [783, 451] width 301 height 30
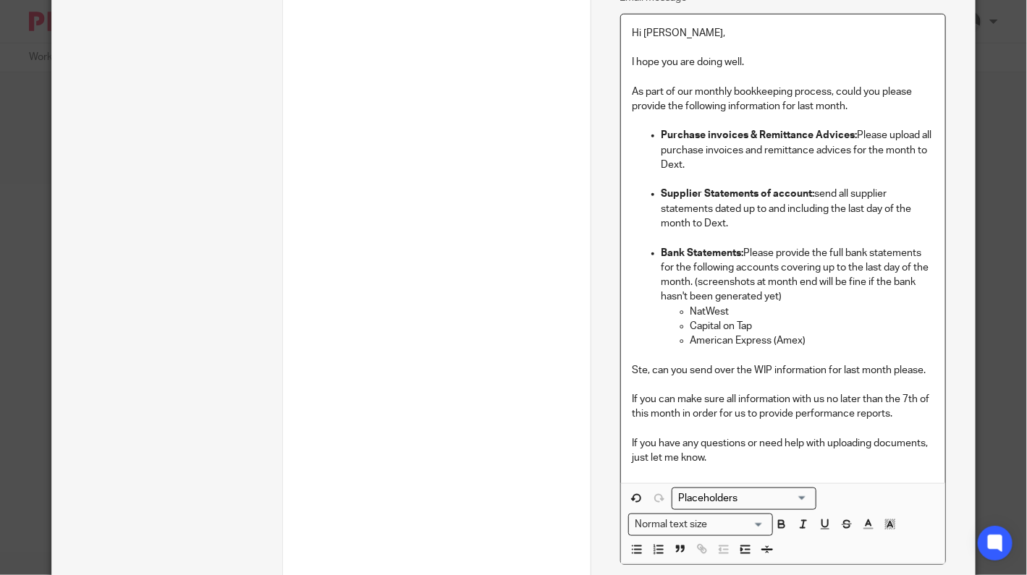
scroll to position [691, 0]
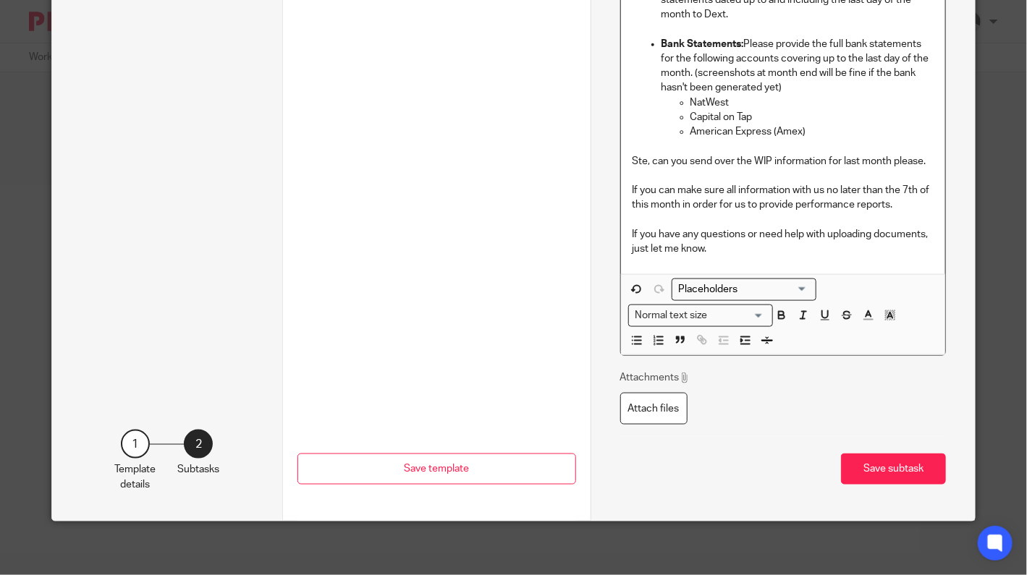
click at [869, 463] on button "Save subtask" at bounding box center [893, 469] width 105 height 31
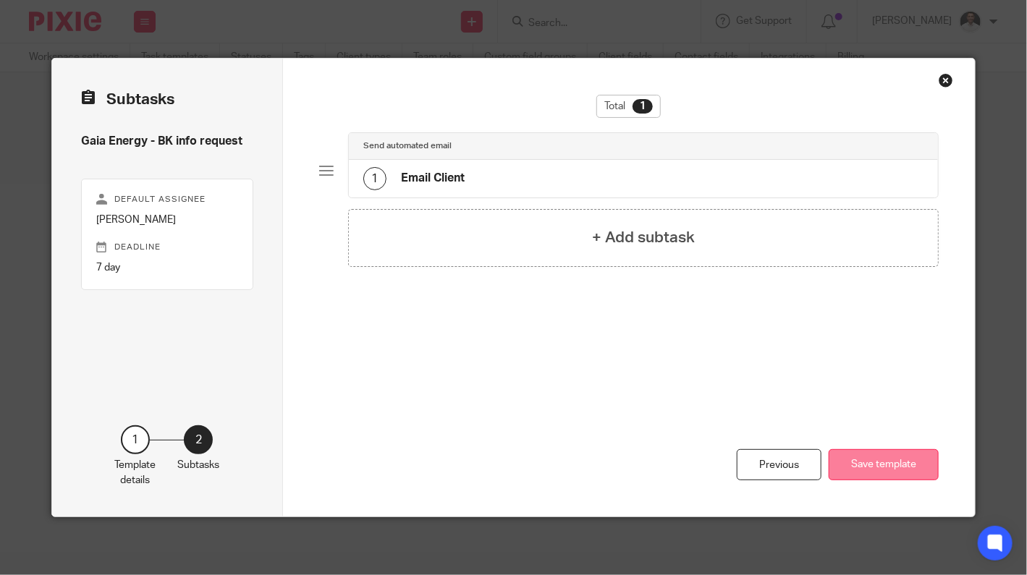
scroll to position [0, 0]
click at [496, 169] on div "1 Email Client" at bounding box center [643, 179] width 589 height 38
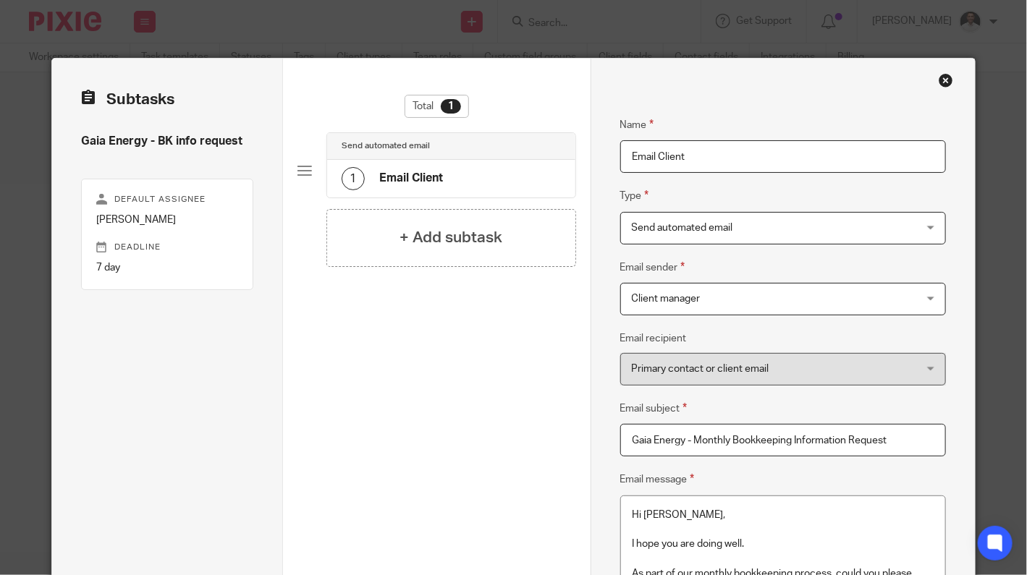
drag, startPoint x: 696, startPoint y: 154, endPoint x: 549, endPoint y: 160, distance: 147.0
type input "A"
type input "e"
type input "b"
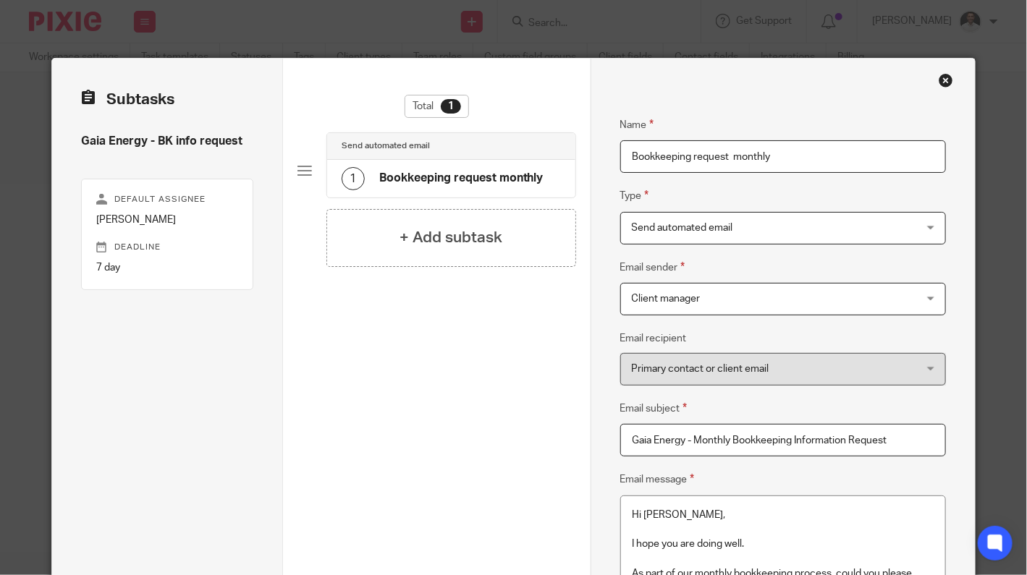
click at [730, 153] on input "Bookkeeping request monthly" at bounding box center [783, 156] width 326 height 33
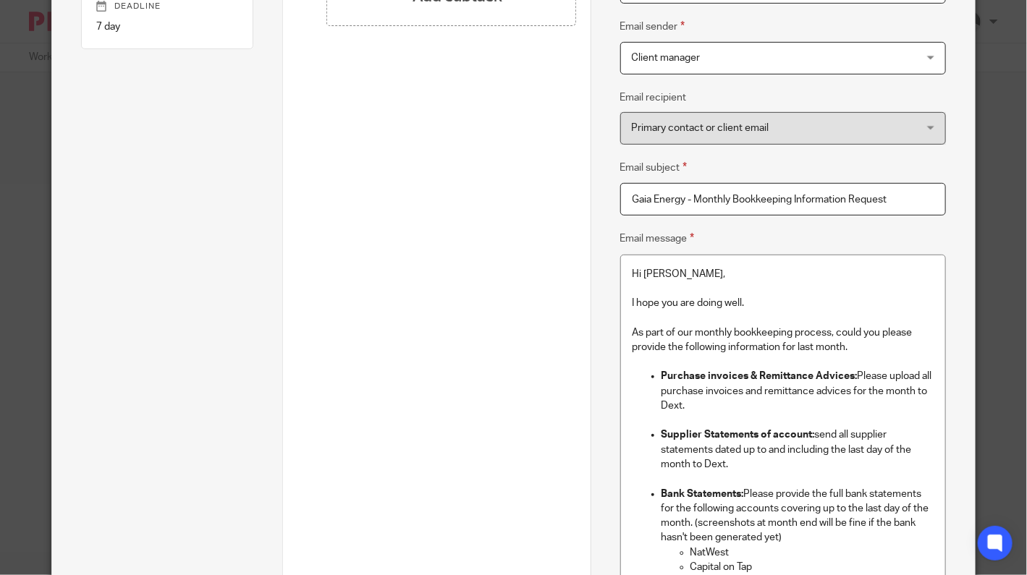
type input "Bookkeeping request monthly"
click at [901, 198] on input "Gaia Energy - Monthly Bookkeeping Information Request" at bounding box center [783, 199] width 326 height 33
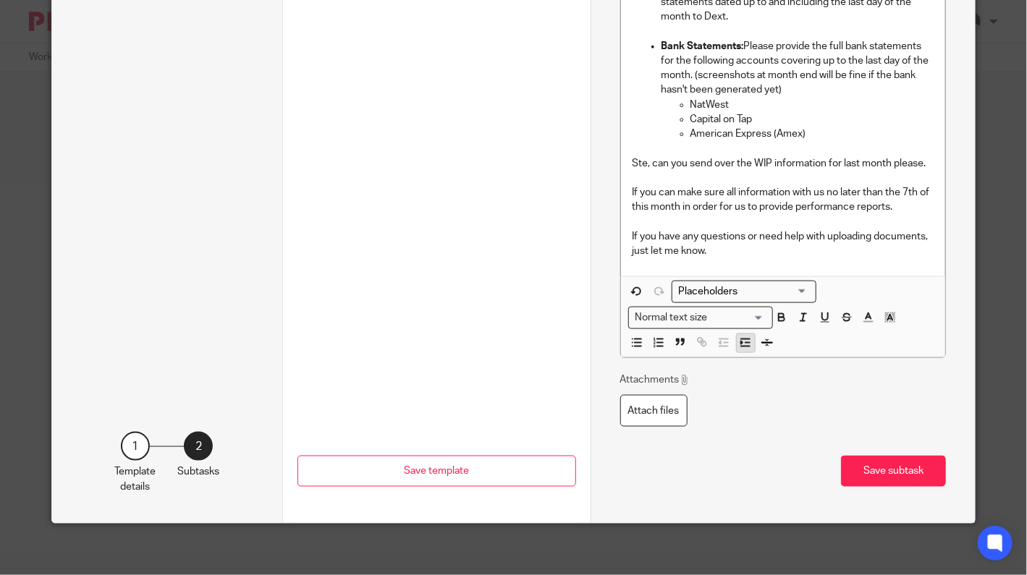
scroll to position [691, 0]
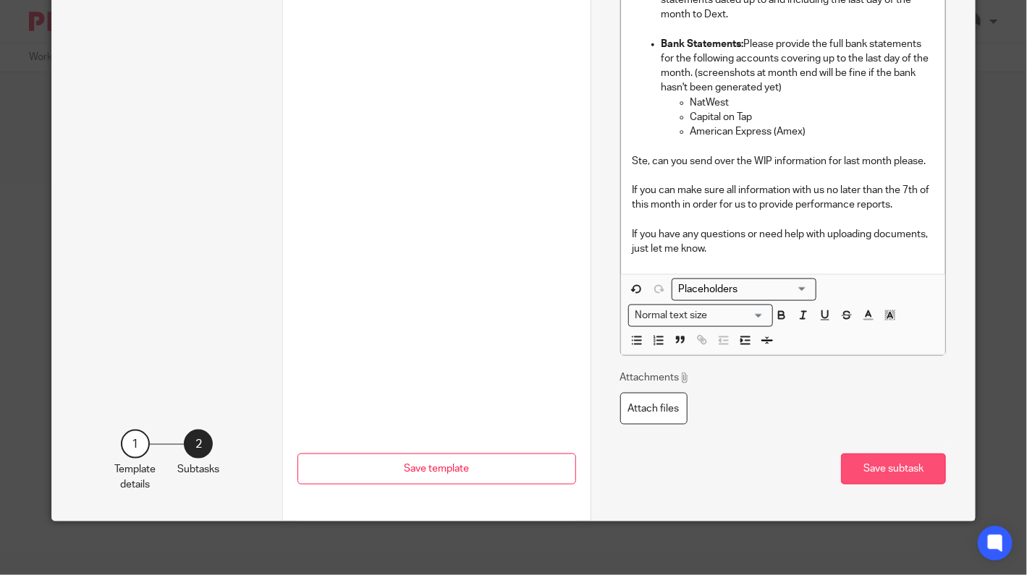
click at [879, 466] on button "Save subtask" at bounding box center [893, 469] width 105 height 31
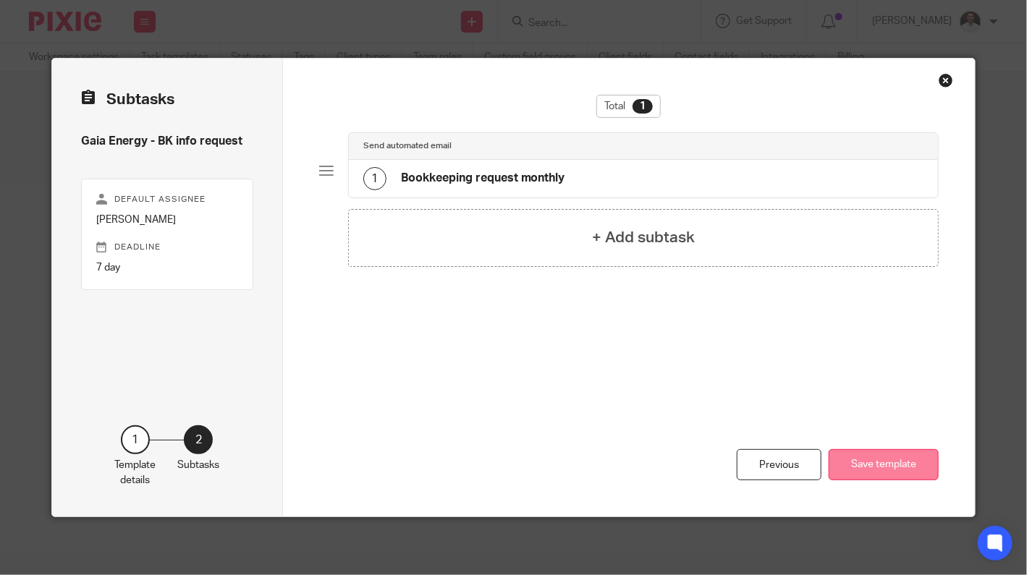
click at [874, 461] on button "Save template" at bounding box center [884, 464] width 110 height 31
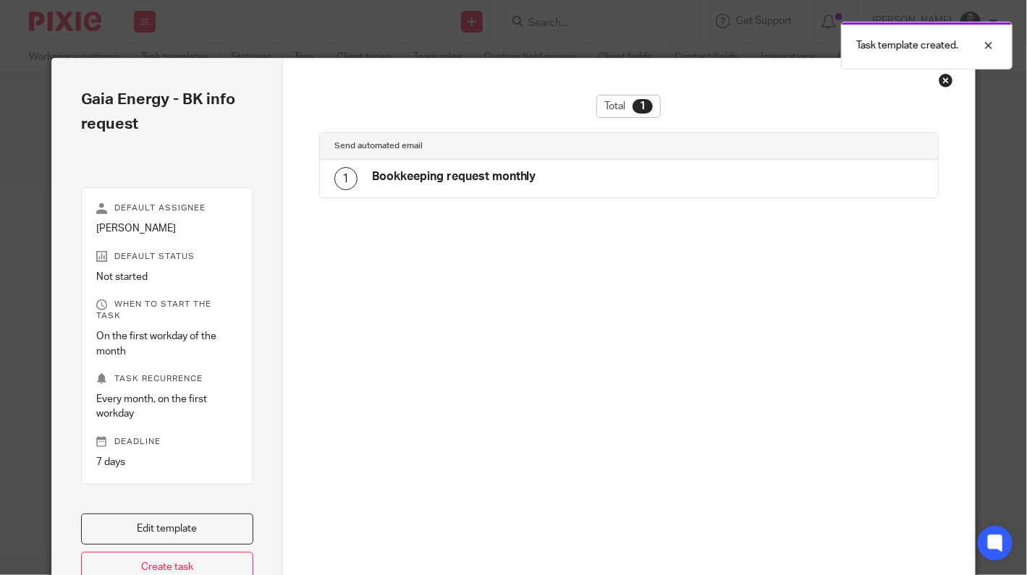
scroll to position [120, 0]
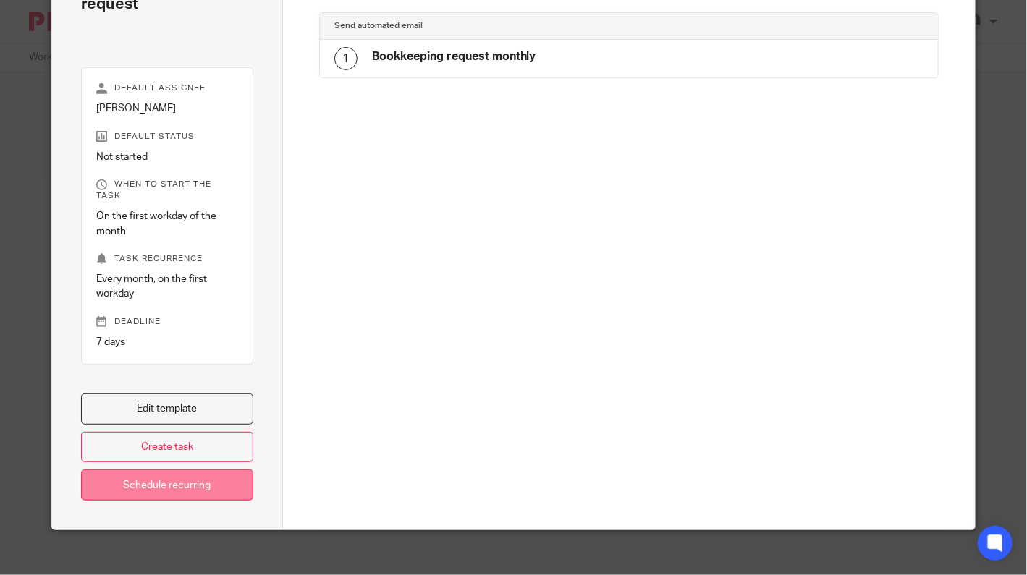
click at [172, 470] on link "Schedule recurring" at bounding box center [167, 485] width 172 height 31
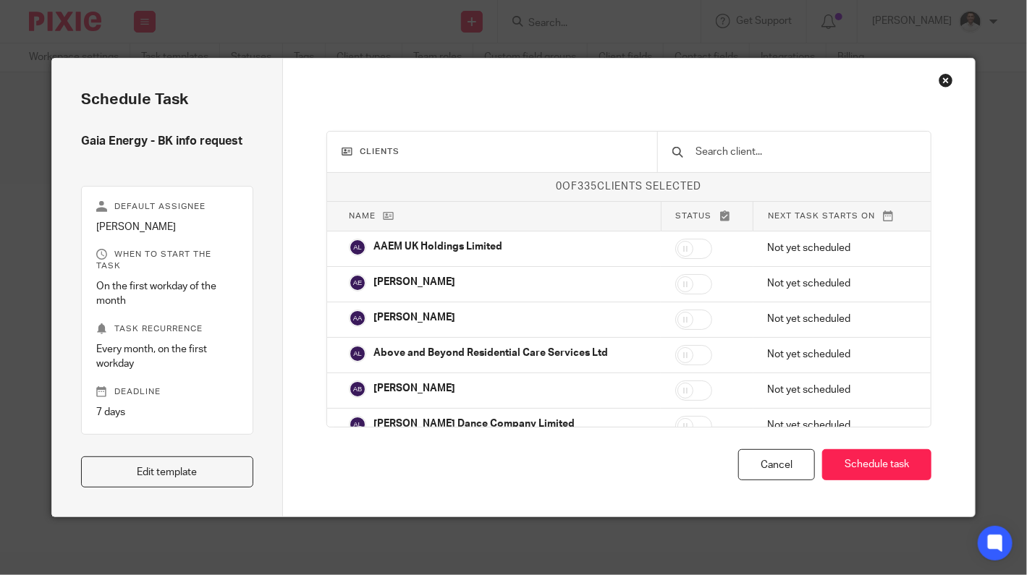
drag, startPoint x: 702, startPoint y: 139, endPoint x: 702, endPoint y: 147, distance: 8.0
click at [701, 140] on div at bounding box center [794, 152] width 274 height 41
click at [708, 148] on input "text" at bounding box center [805, 152] width 222 height 16
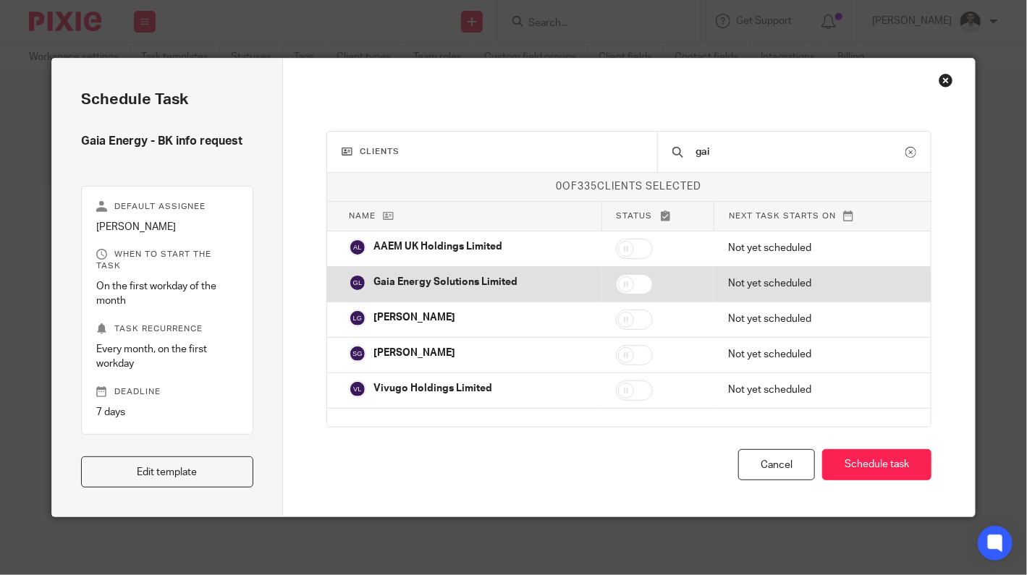
type input "gai"
click at [627, 278] on input "checkbox" at bounding box center [634, 284] width 37 height 20
checkbox input "true"
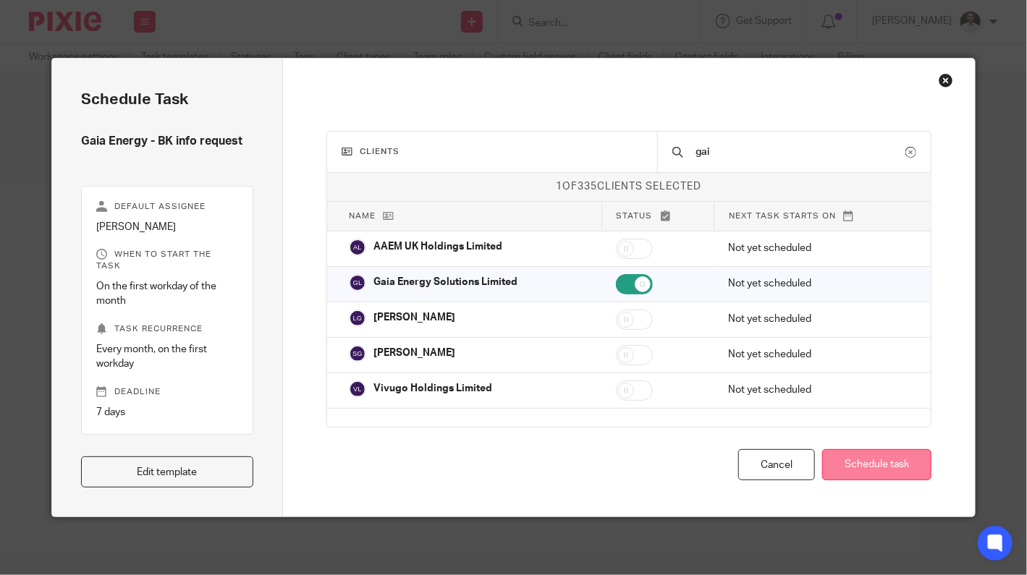
click at [842, 463] on button "Schedule task" at bounding box center [876, 464] width 109 height 31
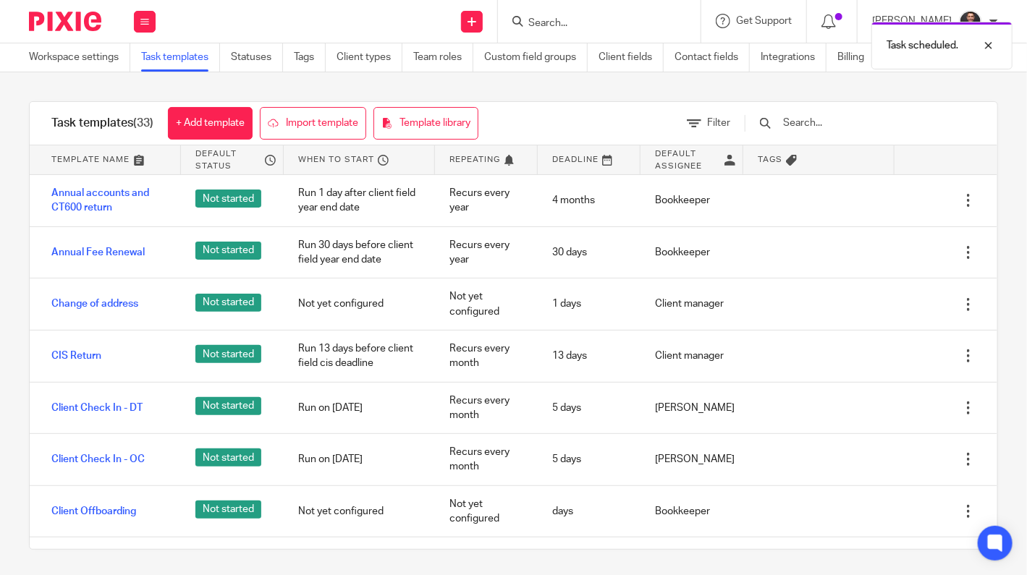
click at [588, 18] on div "Task scheduled." at bounding box center [763, 41] width 499 height 55
click at [577, 26] on div "Task scheduled." at bounding box center [763, 41] width 499 height 55
click at [612, 19] on div "Task scheduled." at bounding box center [763, 41] width 499 height 55
click at [560, 22] on div "Task scheduled." at bounding box center [763, 41] width 499 height 55
click at [542, 20] on div "Task scheduled." at bounding box center [763, 41] width 499 height 55
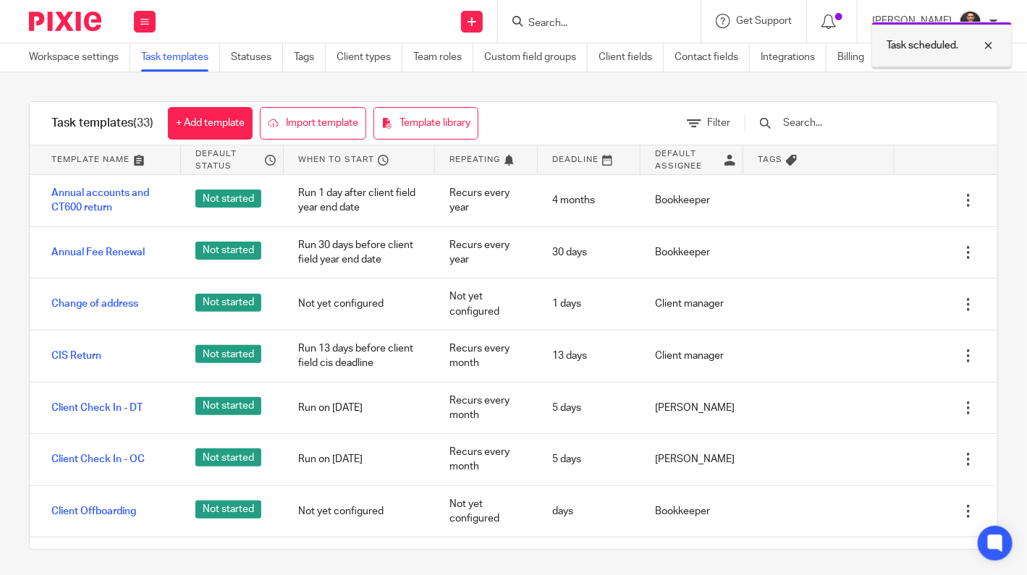
drag, startPoint x: 988, startPoint y: 44, endPoint x: 968, endPoint y: 50, distance: 20.4
click at [988, 43] on div at bounding box center [977, 45] width 39 height 17
click at [591, 17] on input "Search" at bounding box center [592, 23] width 130 height 13
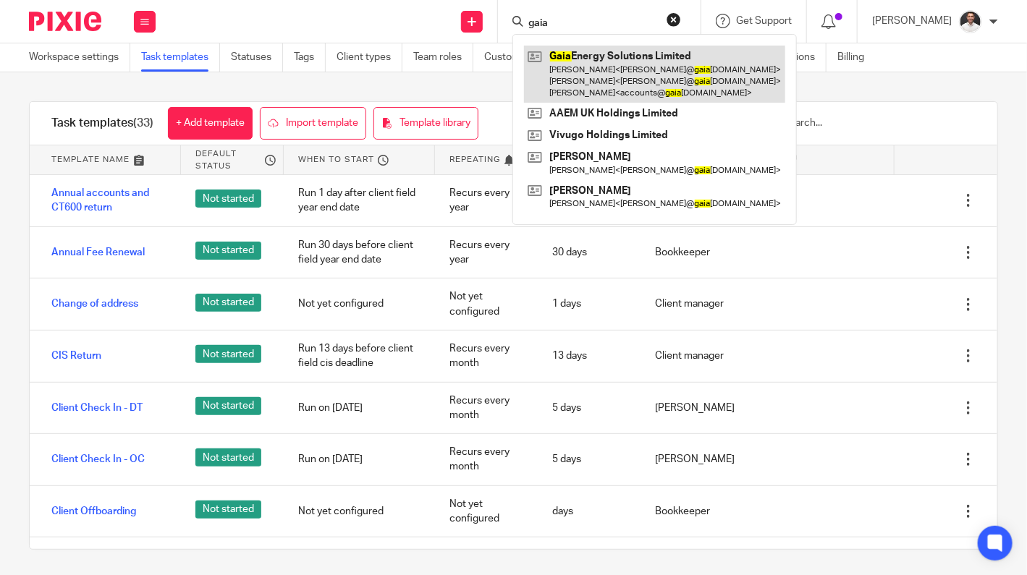
type input "gaia"
click at [612, 64] on link at bounding box center [654, 74] width 261 height 57
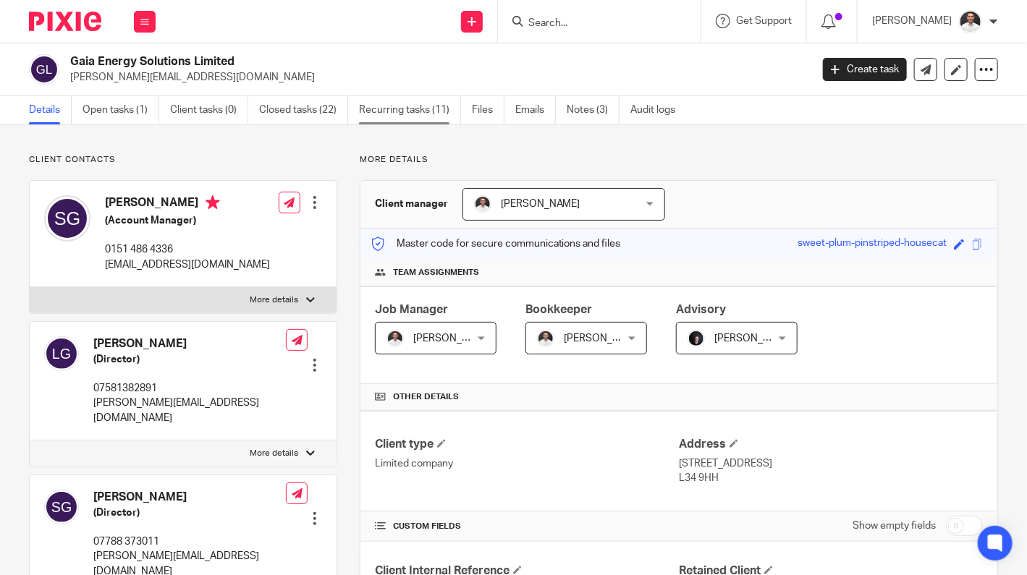
click at [371, 106] on link "Recurring tasks (11)" at bounding box center [410, 110] width 102 height 28
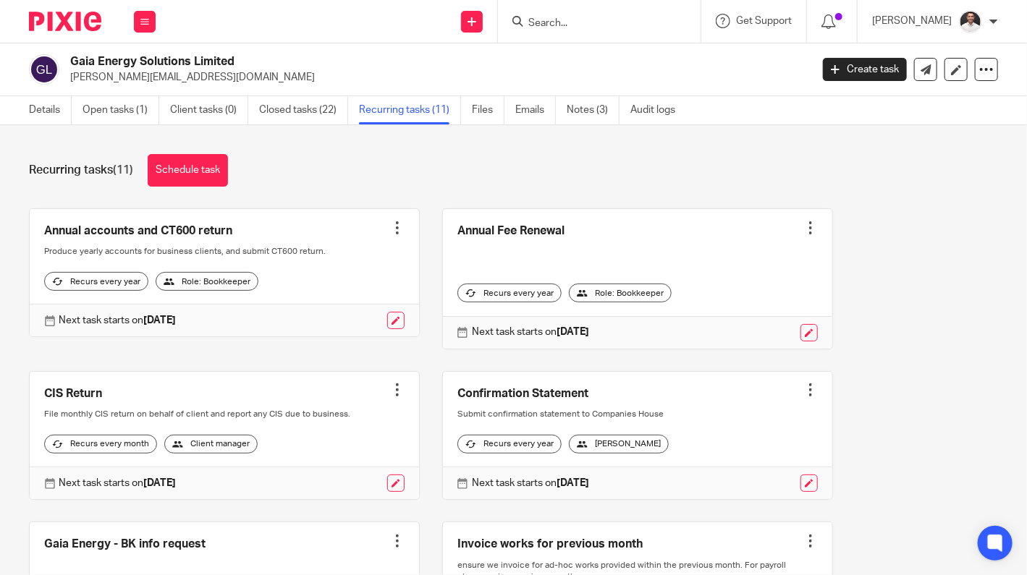
scroll to position [241, 0]
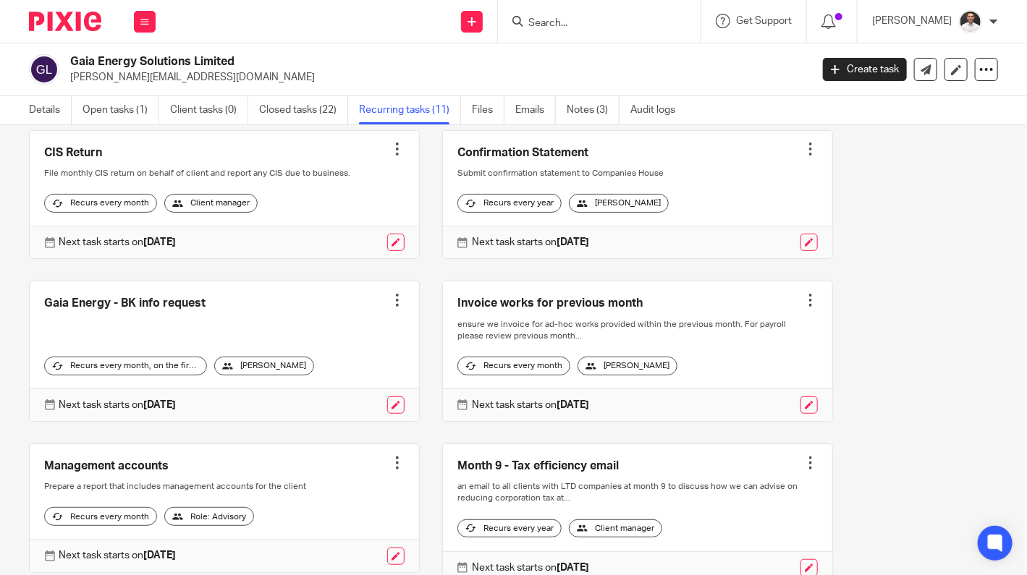
click at [217, 324] on link at bounding box center [224, 352] width 389 height 140
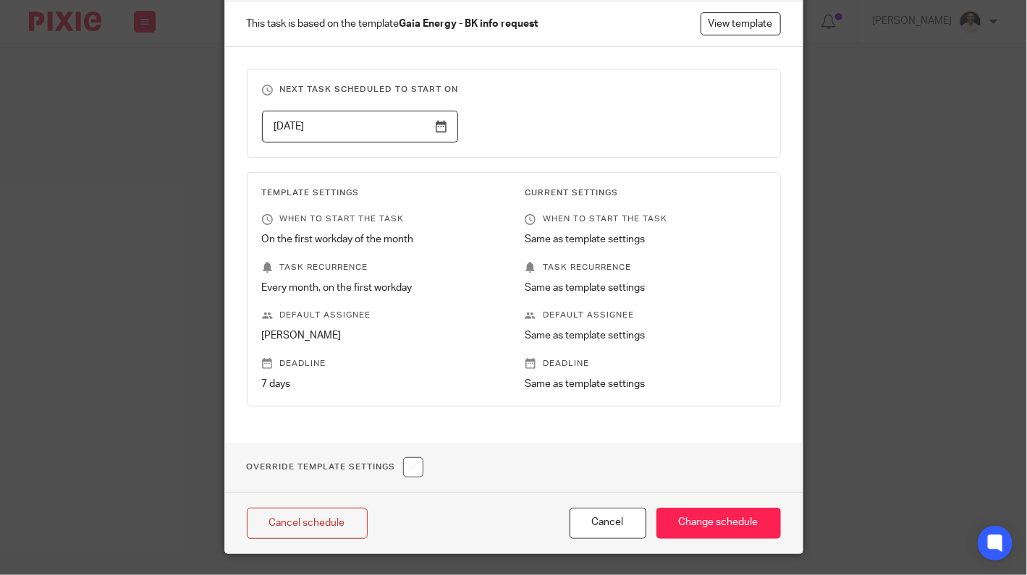
scroll to position [137, 0]
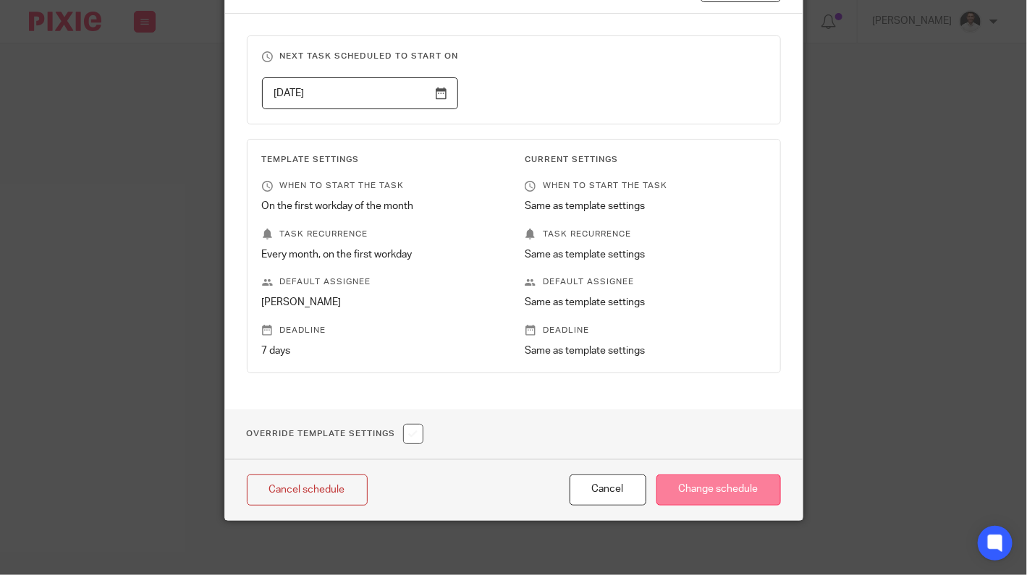
click at [713, 478] on input "Change schedule" at bounding box center [718, 490] width 124 height 31
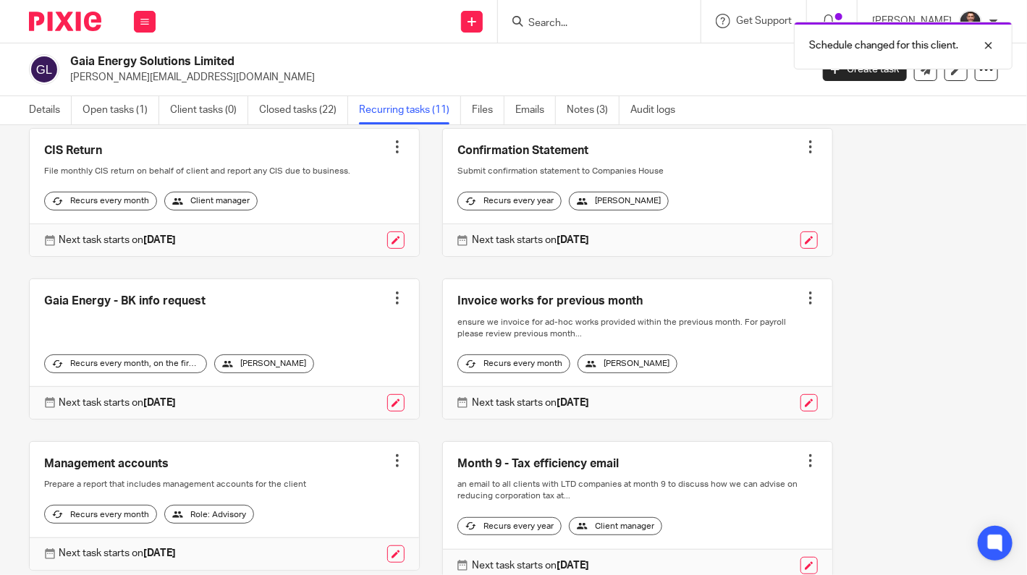
scroll to position [241, 0]
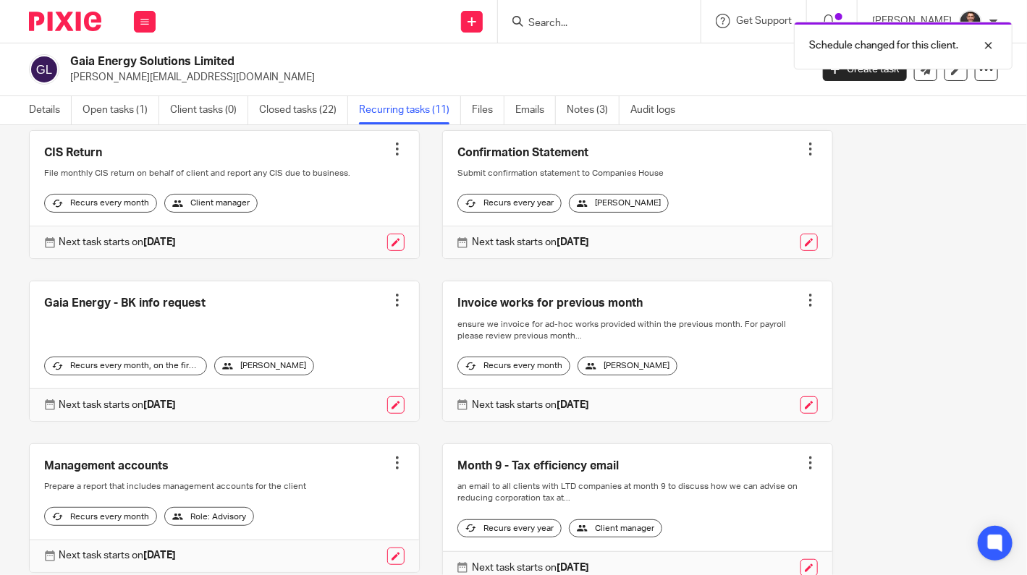
click at [227, 319] on link at bounding box center [224, 352] width 389 height 140
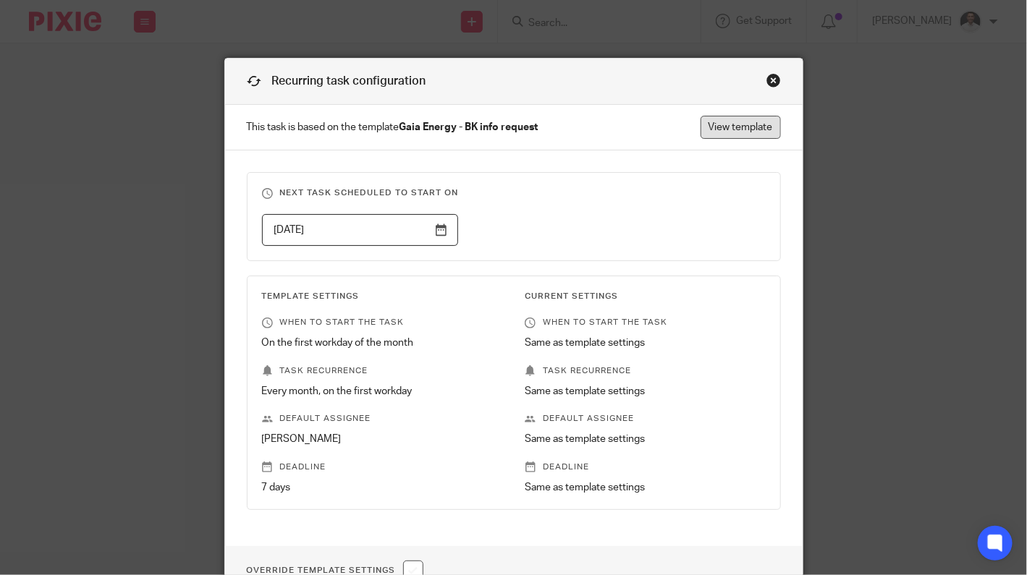
click at [717, 130] on link "View template" at bounding box center [741, 127] width 80 height 23
click at [770, 77] on div "Close this dialog window" at bounding box center [773, 80] width 14 height 14
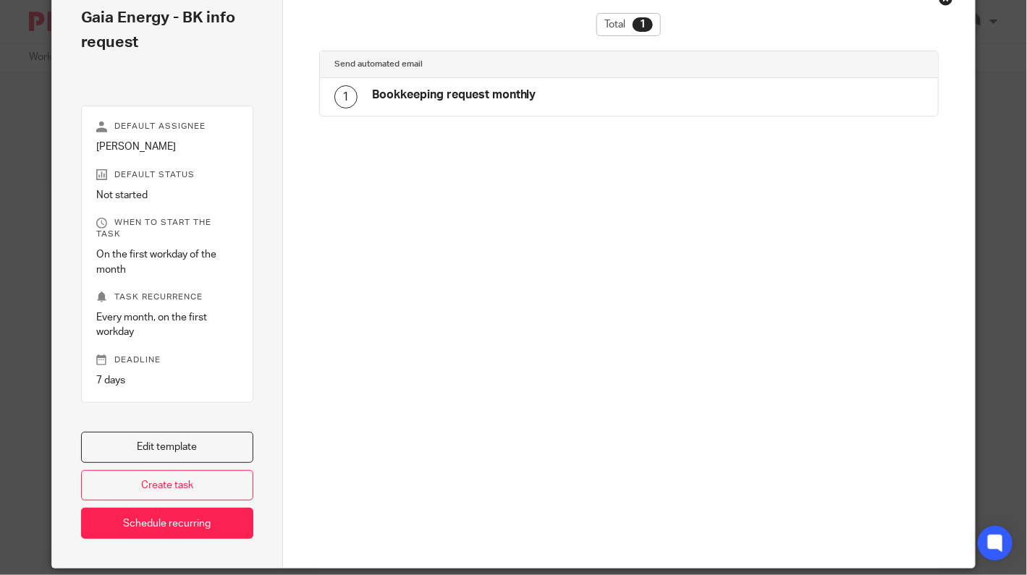
scroll to position [120, 0]
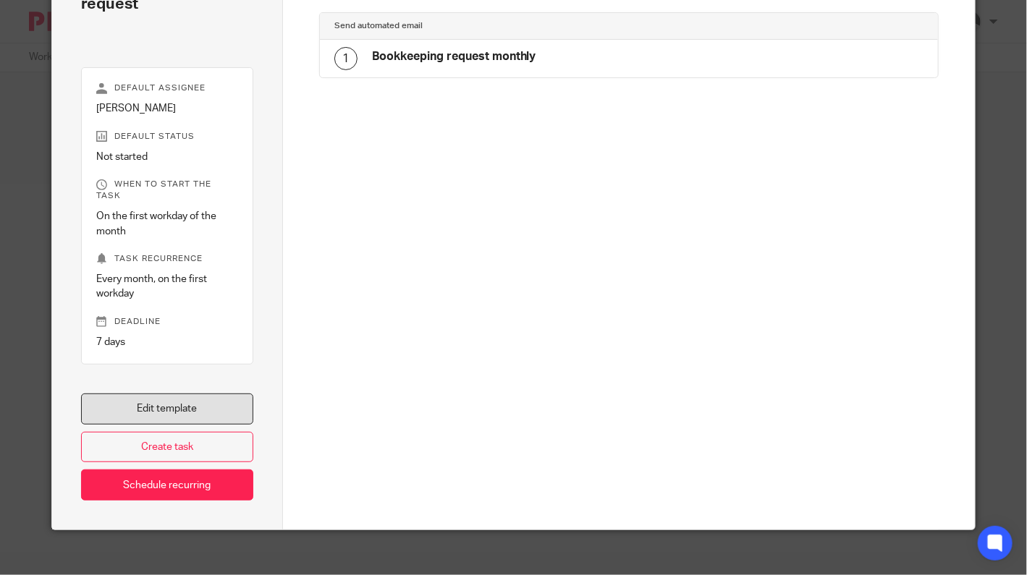
click at [169, 394] on link "Edit template" at bounding box center [167, 409] width 172 height 31
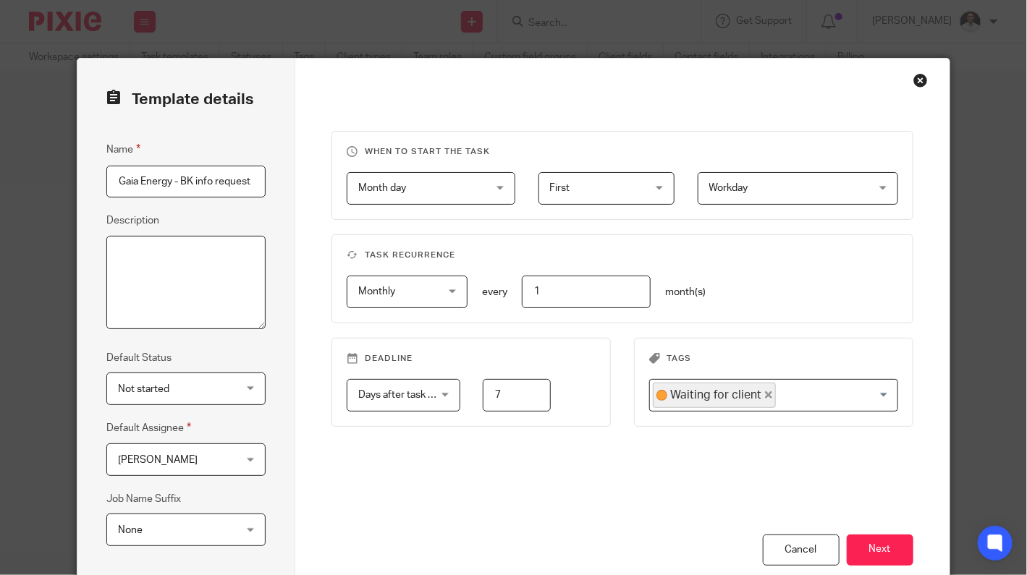
click at [163, 263] on textarea "Description" at bounding box center [185, 283] width 159 height 94
type textarea "requesting previous month bookkeeping information is uploaded to pre accounting…"
click at [194, 392] on span "Not started" at bounding box center [176, 388] width 117 height 30
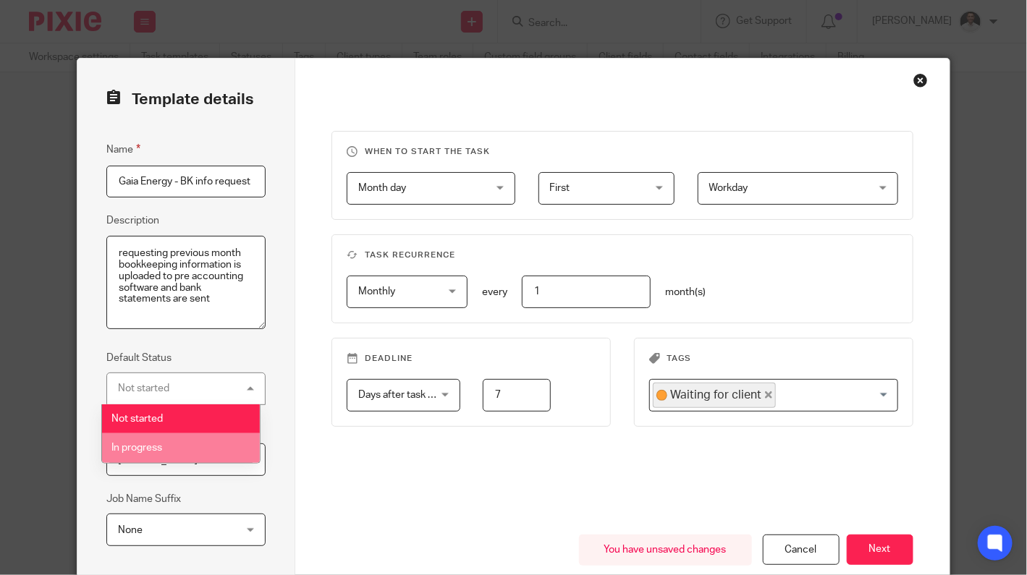
click at [174, 438] on li "In progress" at bounding box center [181, 449] width 159 height 30
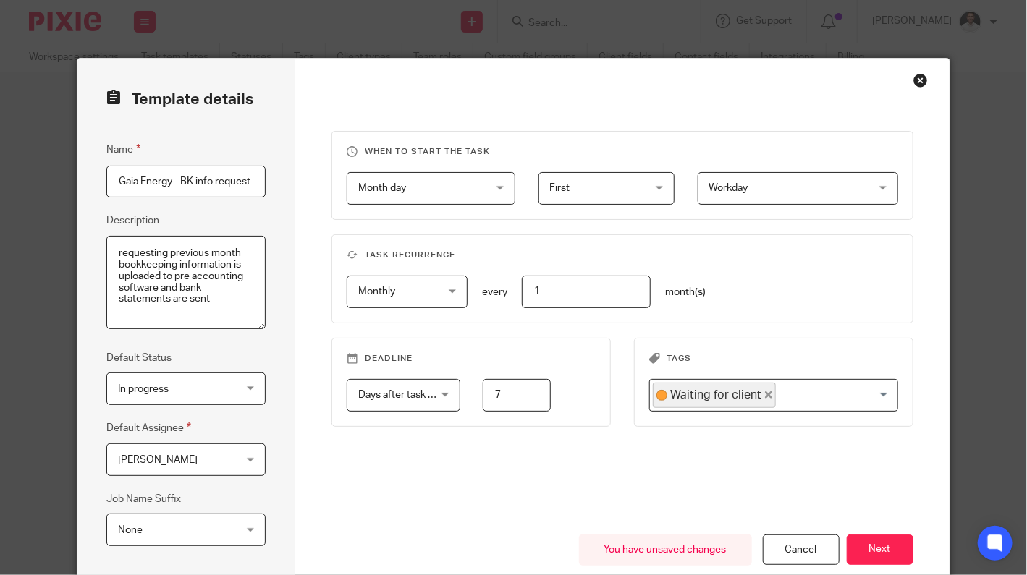
click at [337, 454] on div "When to start the task Month day Month day Disable On date Week day Month day O…" at bounding box center [621, 333] width 581 height 404
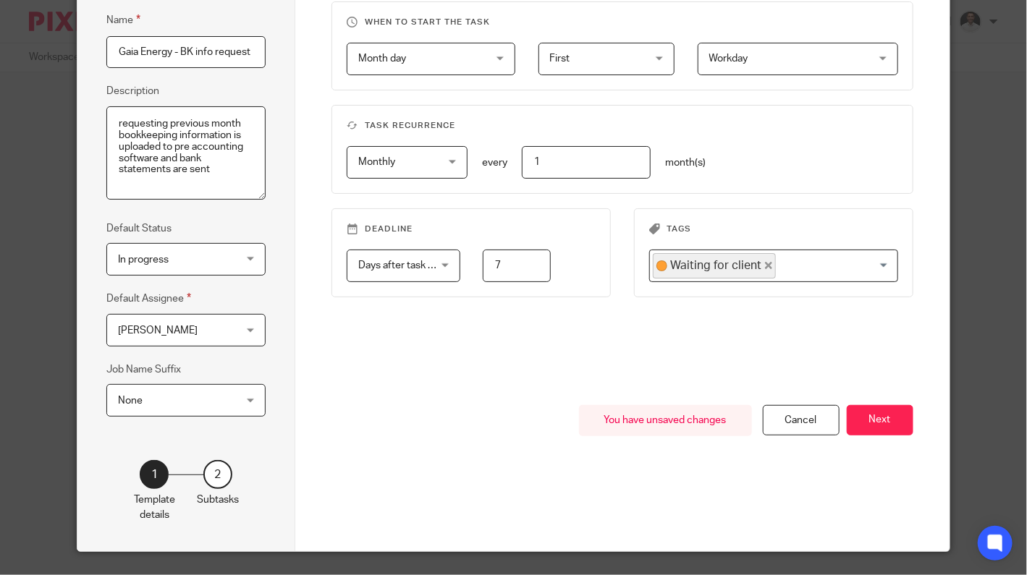
scroll to position [163, 0]
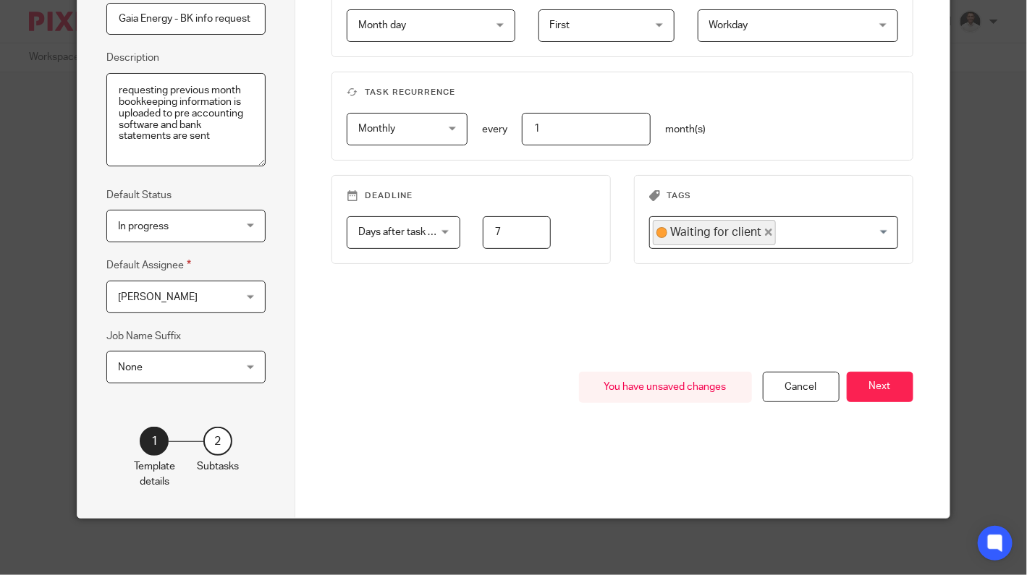
click at [195, 371] on span "None" at bounding box center [176, 367] width 117 height 30
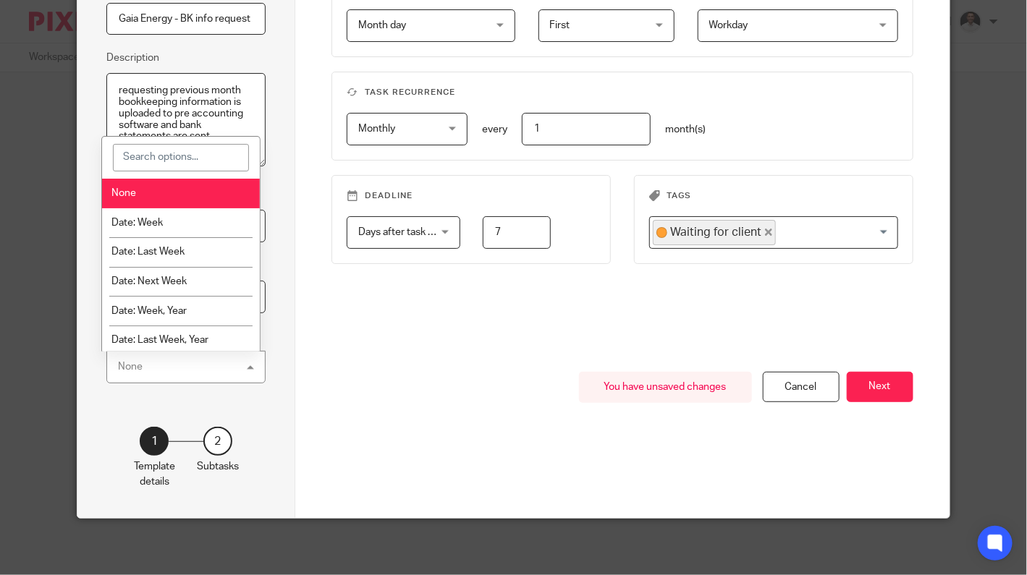
click at [195, 371] on div "None None" at bounding box center [185, 367] width 159 height 33
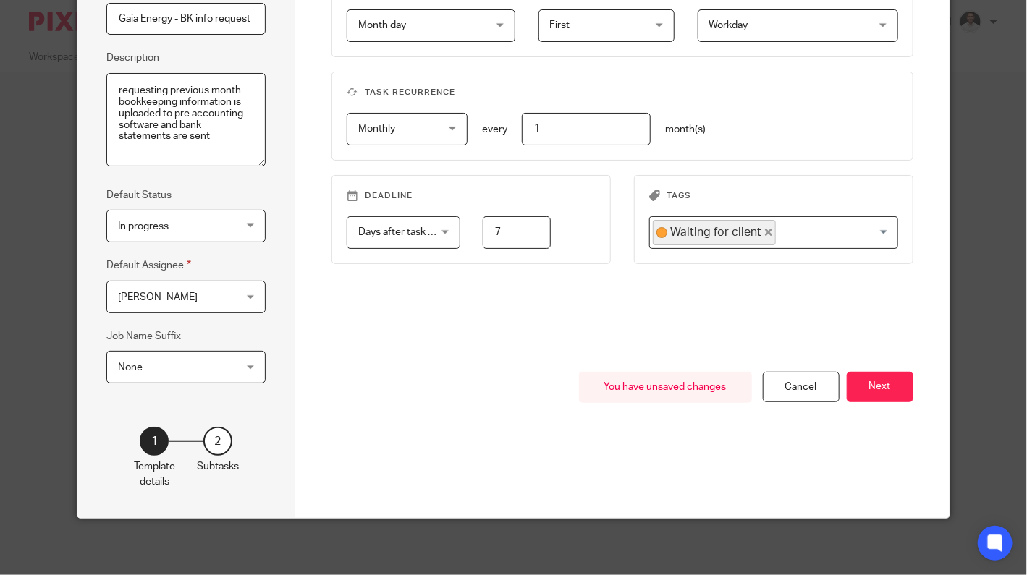
click at [377, 374] on div "You have unsaved changes Cancel Next" at bounding box center [621, 445] width 581 height 146
click at [855, 392] on button "Next" at bounding box center [880, 387] width 67 height 31
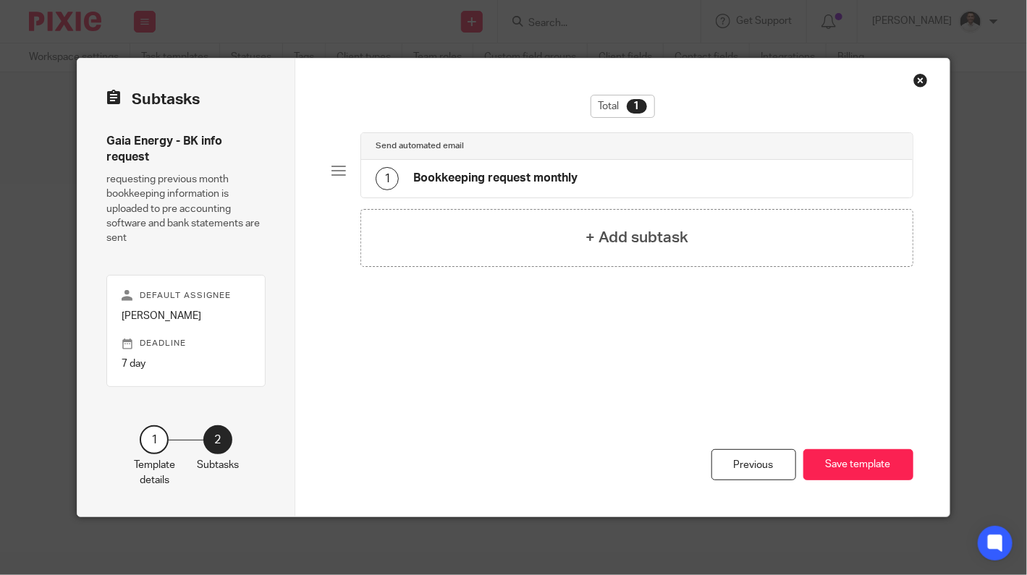
scroll to position [0, 0]
click at [563, 177] on h4 "Bookkeeping request monthly" at bounding box center [495, 178] width 164 height 15
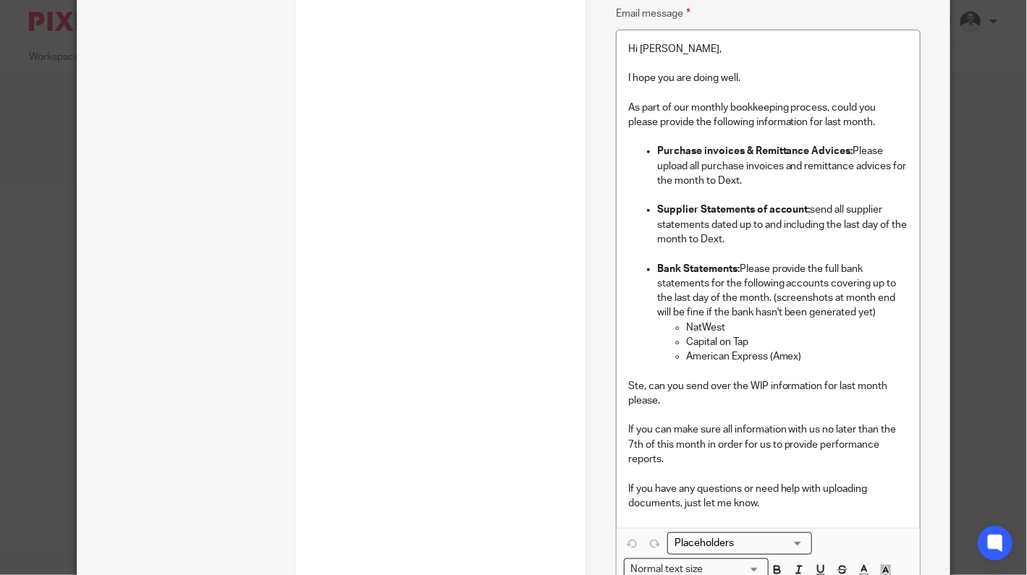
scroll to position [468, 0]
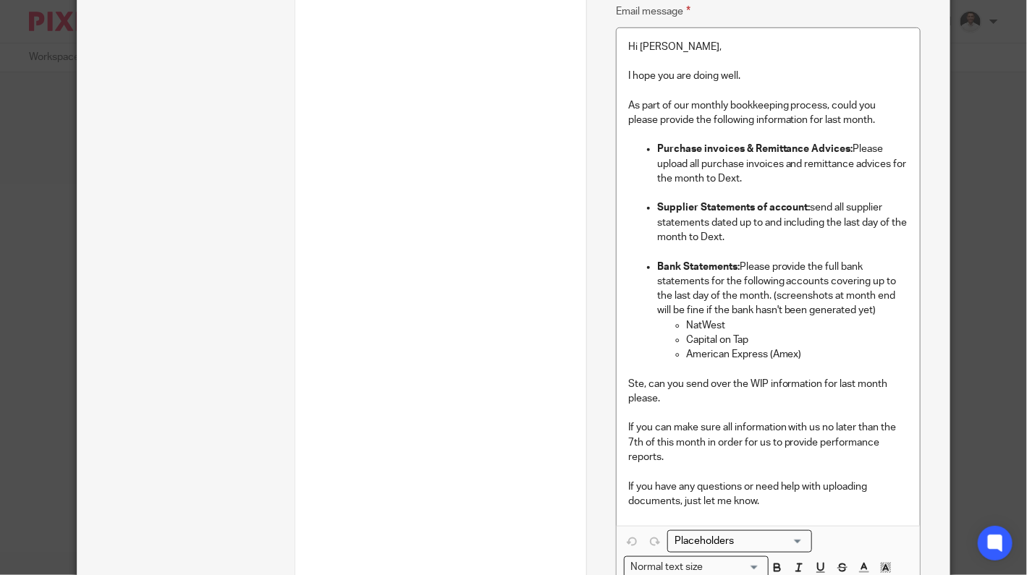
drag, startPoint x: 956, startPoint y: 1, endPoint x: 456, endPoint y: 250, distance: 558.7
drag, startPoint x: 445, startPoint y: 303, endPoint x: 403, endPoint y: 397, distance: 103.0
click at [391, 421] on div "Previous Save template" at bounding box center [440, 529] width 261 height 487
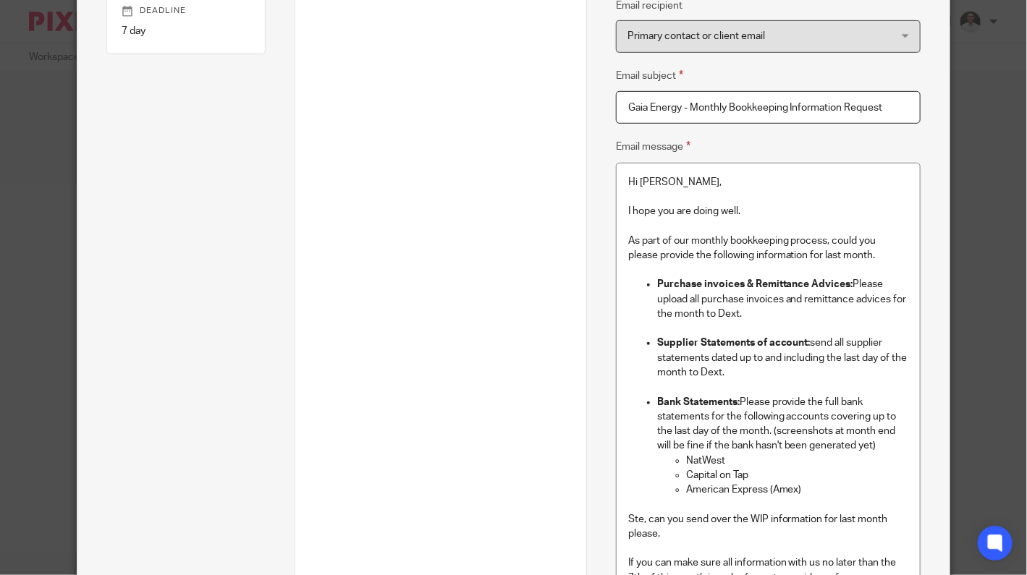
scroll to position [482, 0]
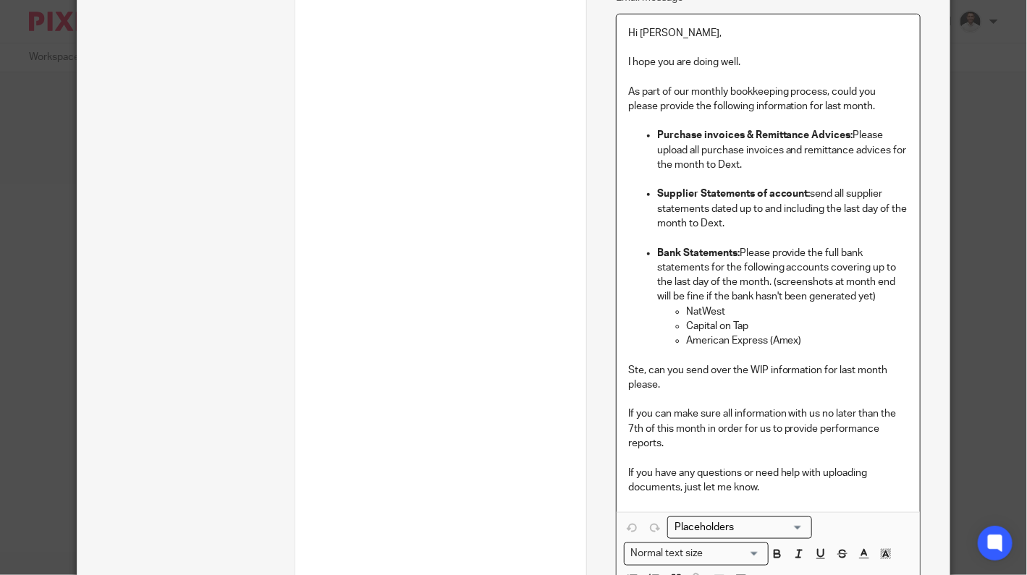
click at [628, 428] on p "If you can make sure all information with us no later than the 7th of this mont…" at bounding box center [768, 429] width 280 height 44
click at [670, 447] on p "If you can make sure all information with us no later than the 7th of this mont…" at bounding box center [768, 429] width 280 height 44
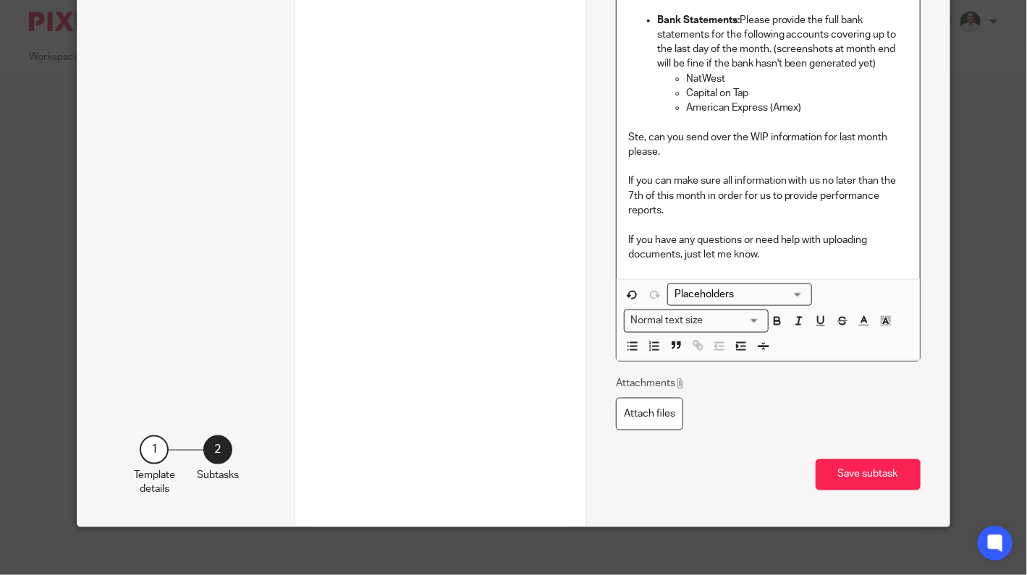
scroll to position [721, 0]
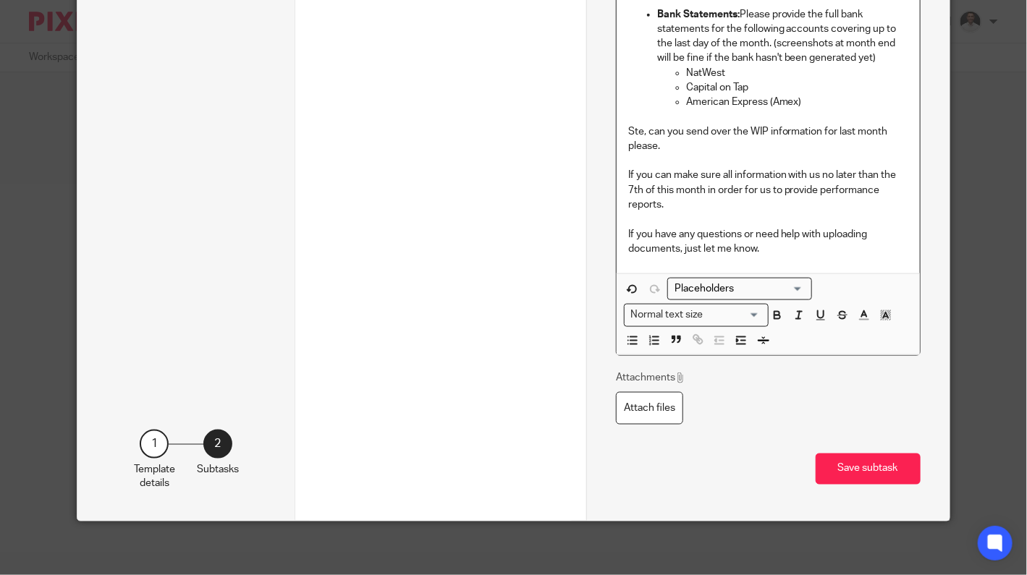
click at [843, 470] on button "Save subtask" at bounding box center [868, 469] width 105 height 31
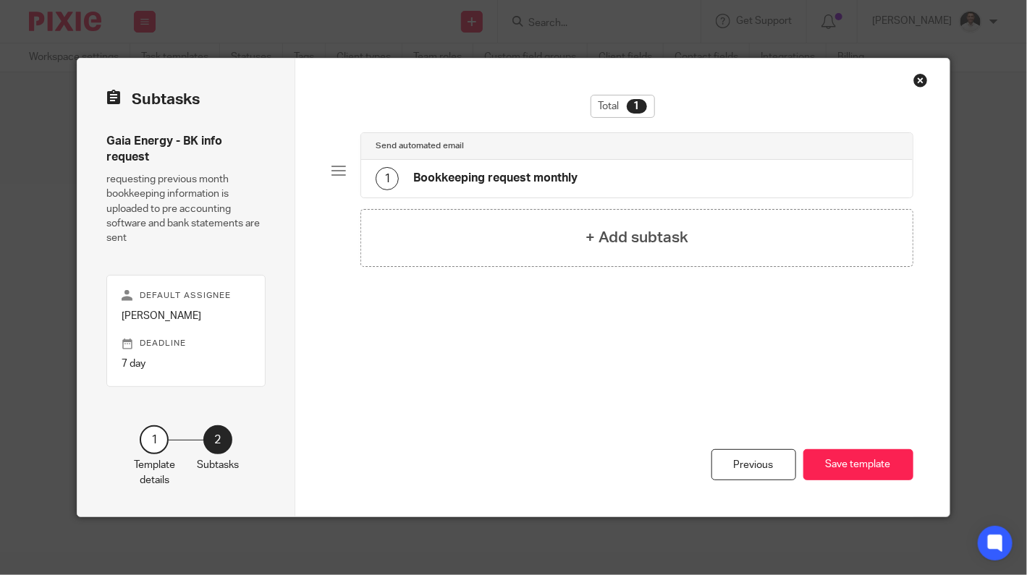
click at [460, 171] on h4 "Bookkeeping request monthly" at bounding box center [495, 178] width 164 height 15
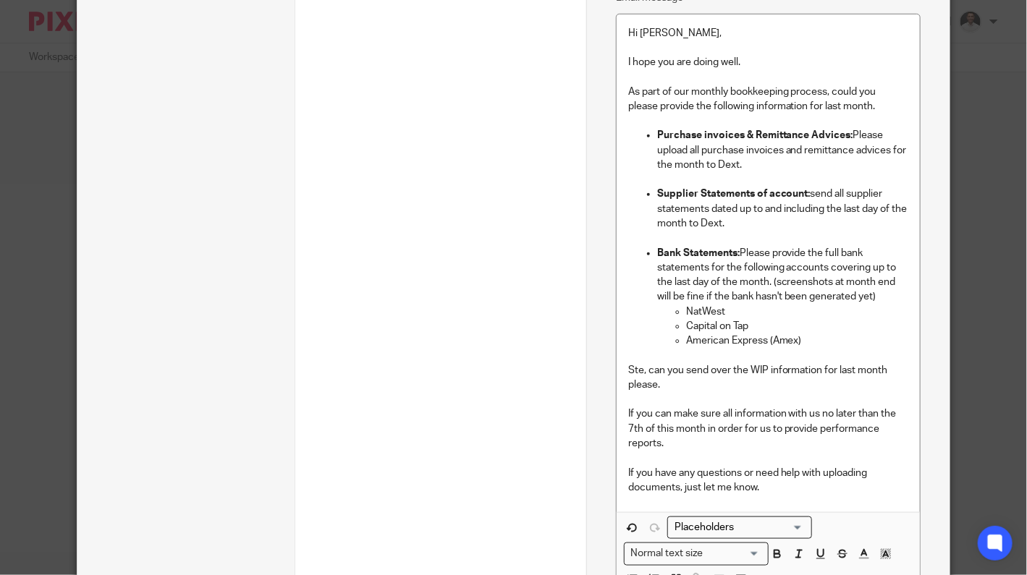
scroll to position [721, 0]
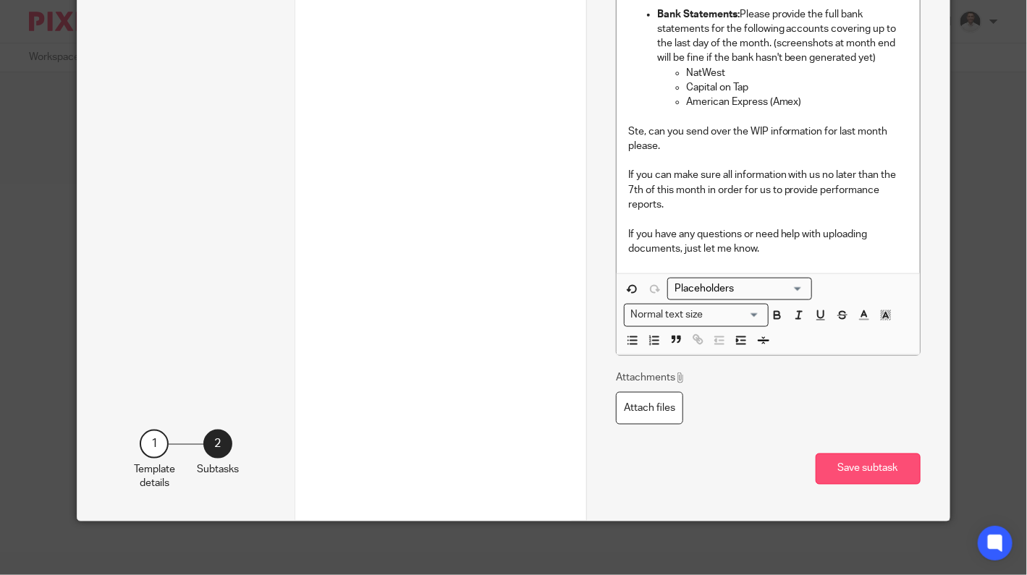
click at [866, 481] on button "Save subtask" at bounding box center [868, 469] width 105 height 31
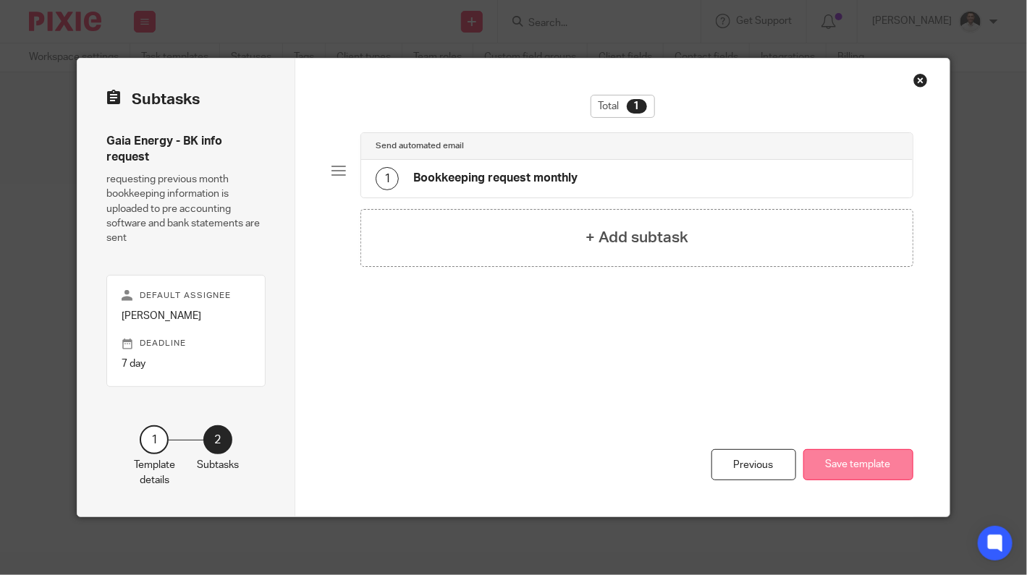
scroll to position [0, 0]
click at [495, 169] on div "1 Bookkeeping request monthly" at bounding box center [477, 178] width 202 height 23
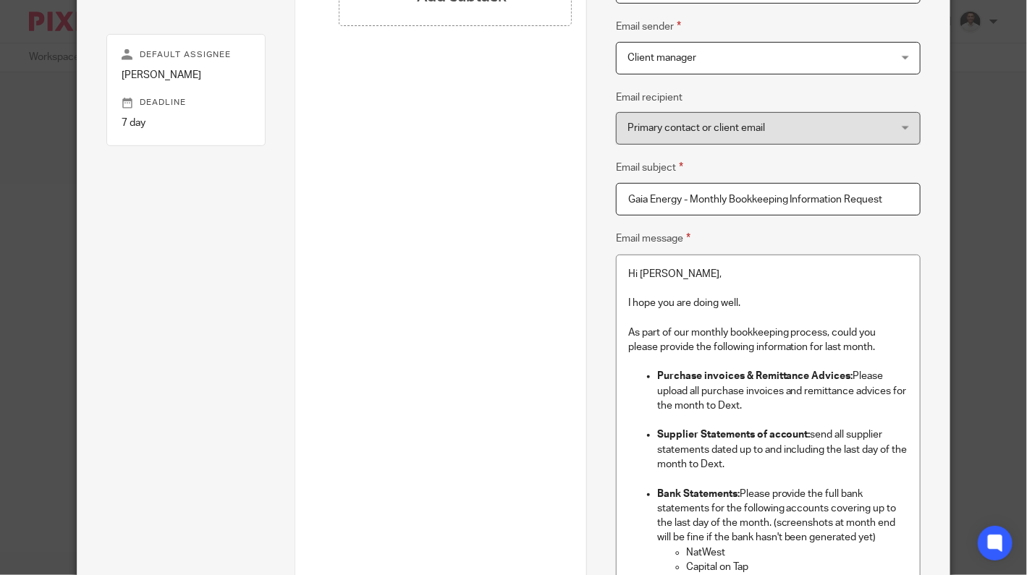
scroll to position [482, 0]
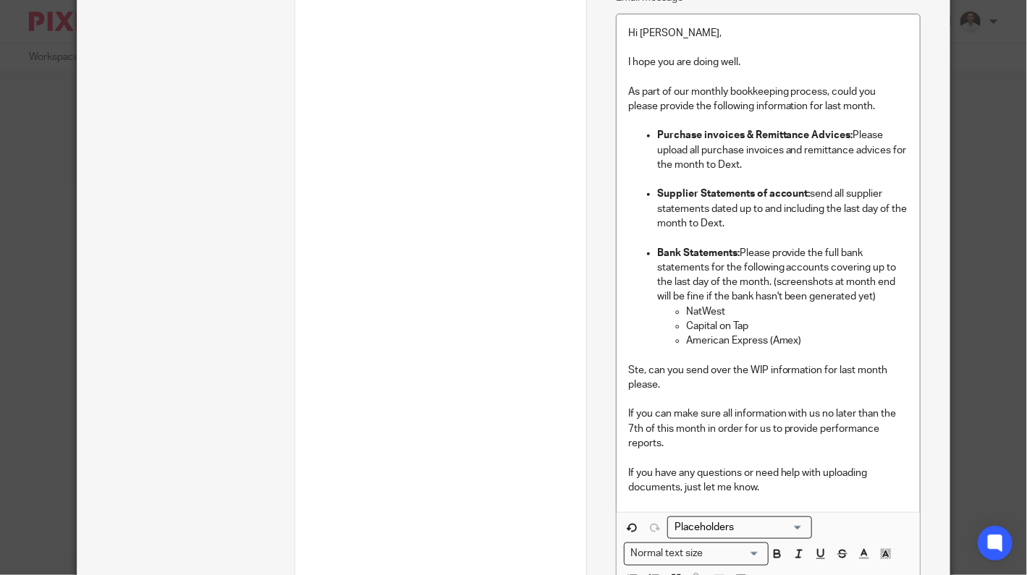
click at [658, 382] on p "Ste, can you send over the WIP information for last month please." at bounding box center [768, 378] width 280 height 30
drag, startPoint x: 636, startPoint y: 429, endPoint x: 785, endPoint y: 411, distance: 149.5
click at [785, 412] on p "If you can make sure all information with us no later than the 7th of this mont…" at bounding box center [768, 429] width 280 height 44
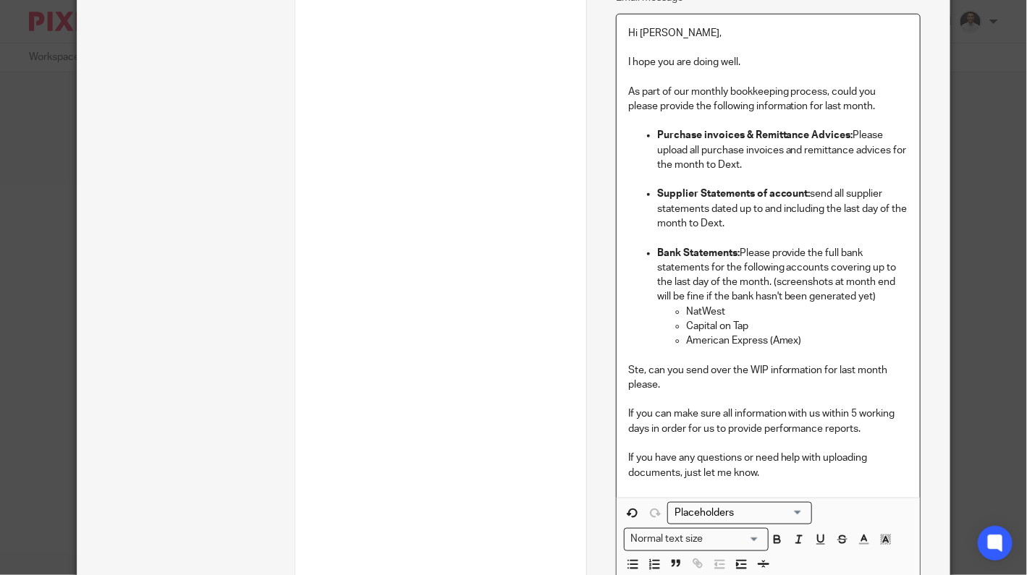
scroll to position [706, 0]
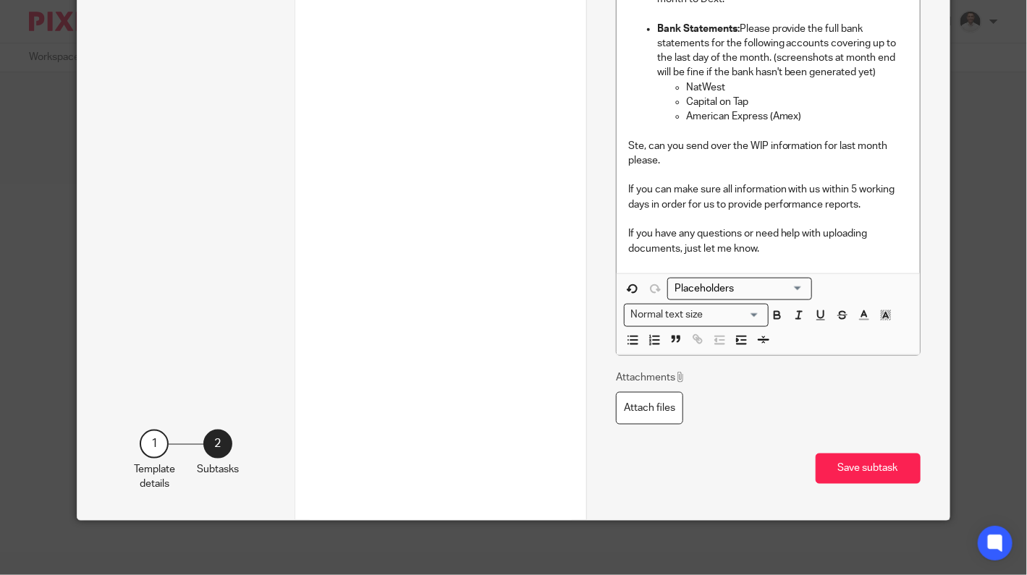
click at [879, 468] on button "Save subtask" at bounding box center [868, 469] width 105 height 31
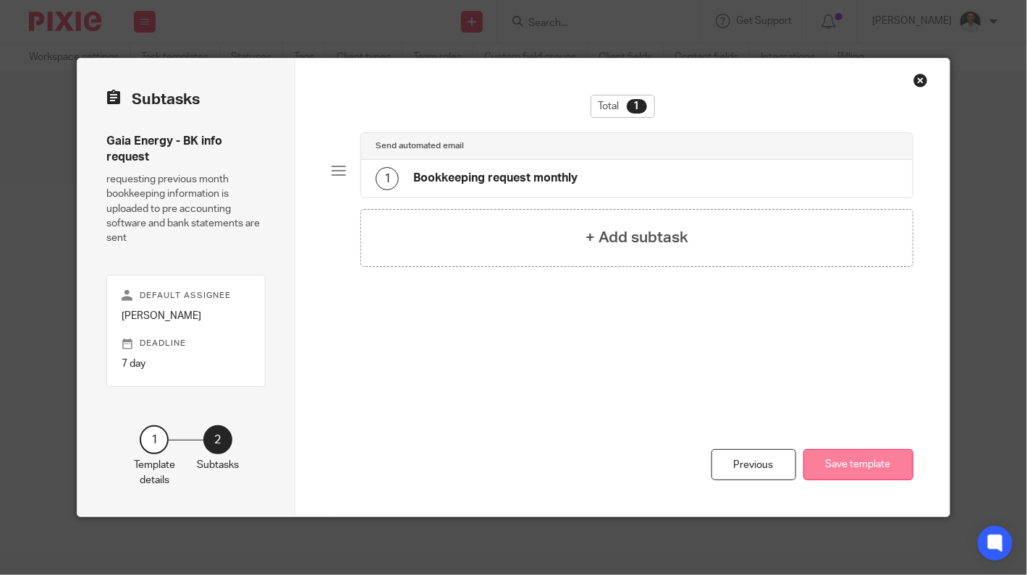
click at [844, 464] on button "Save template" at bounding box center [858, 464] width 110 height 31
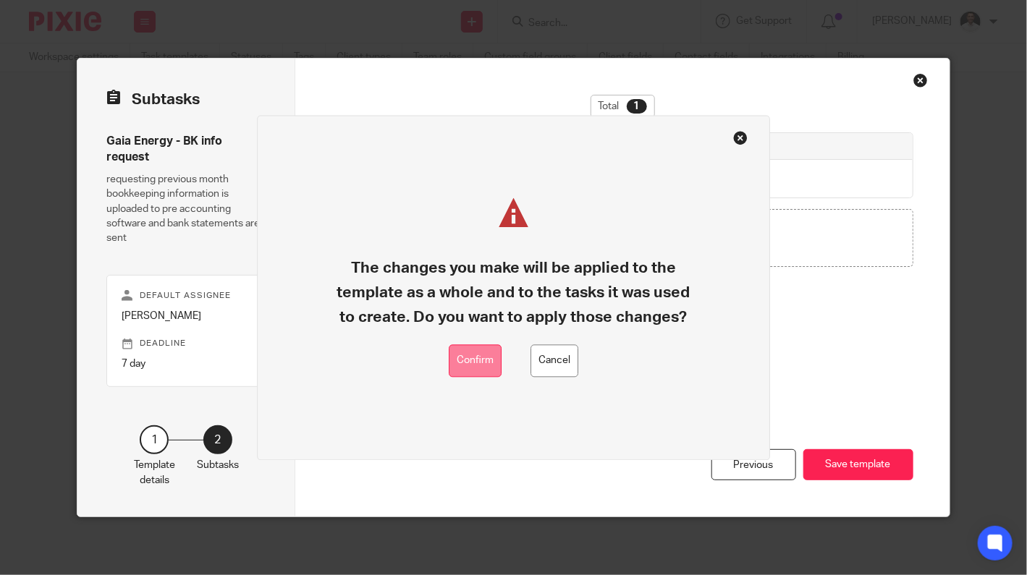
click at [456, 358] on button "Confirm" at bounding box center [475, 361] width 53 height 33
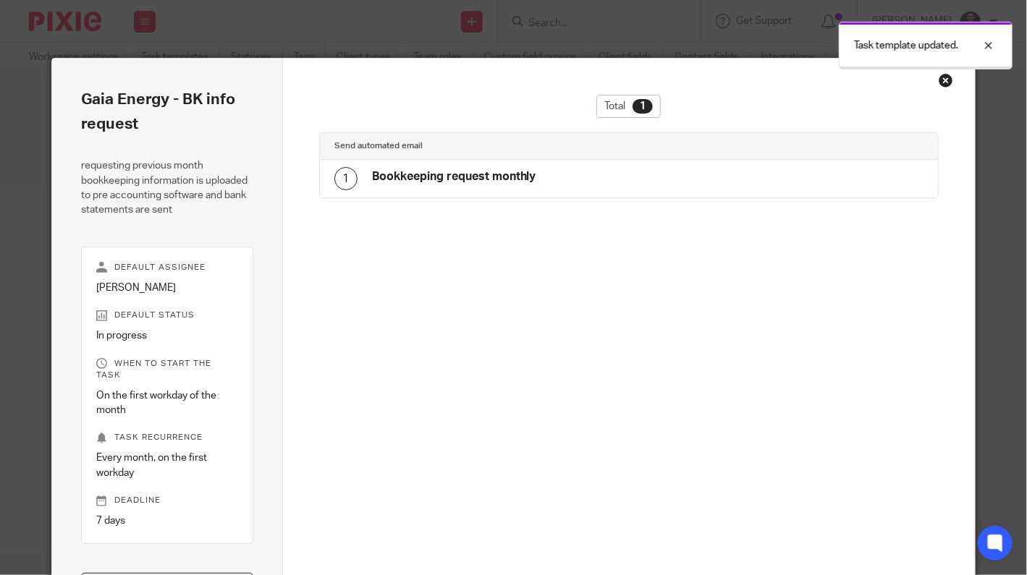
scroll to position [15, 0]
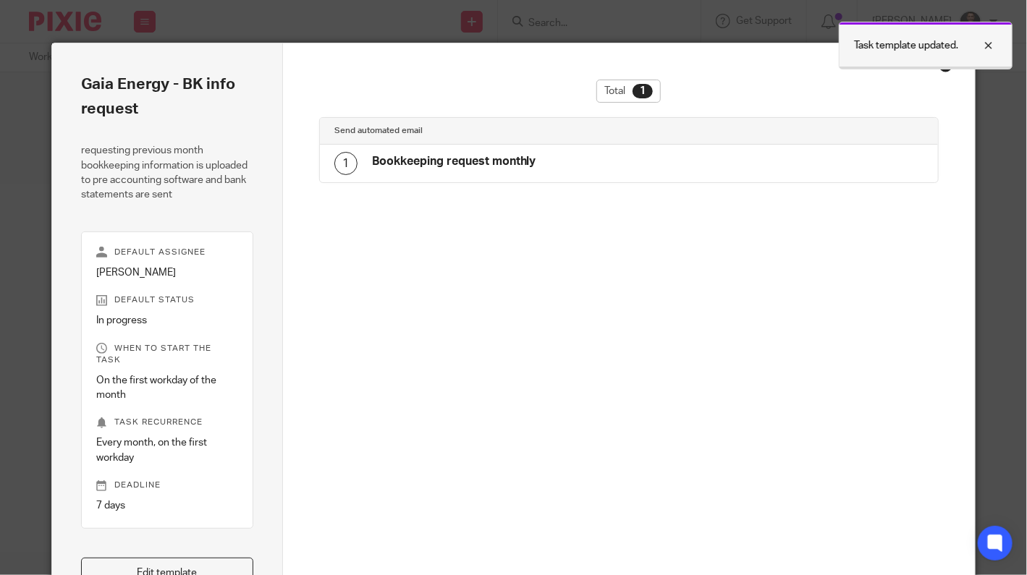
click at [989, 39] on div at bounding box center [977, 45] width 39 height 17
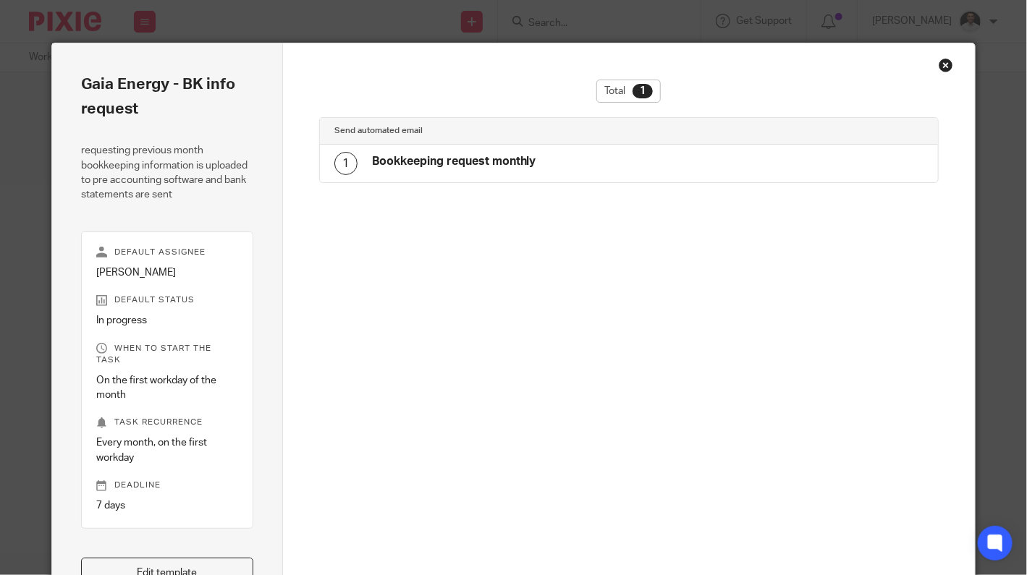
click at [939, 66] on div "Close this dialog window" at bounding box center [946, 65] width 14 height 14
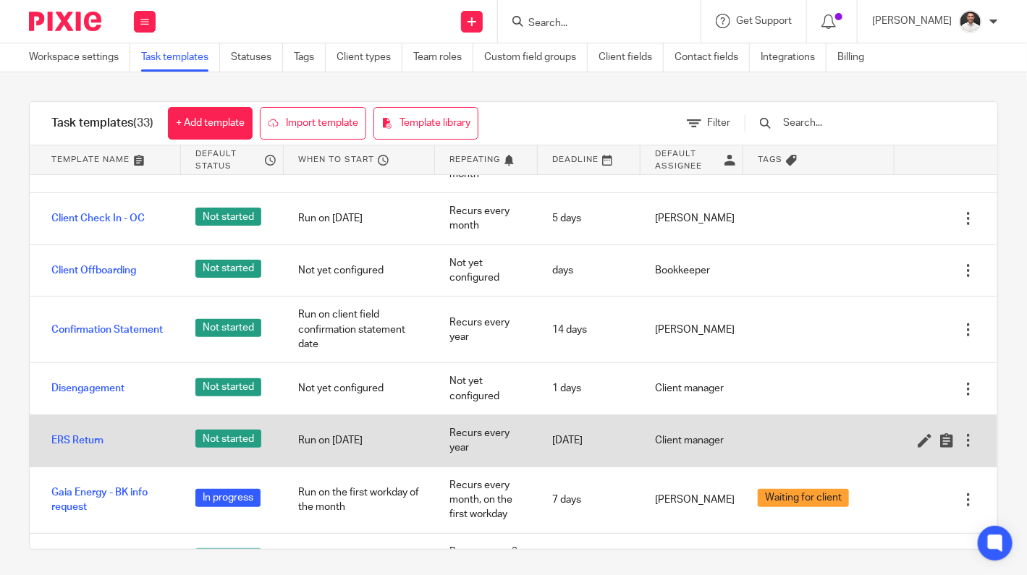
scroll to position [482, 0]
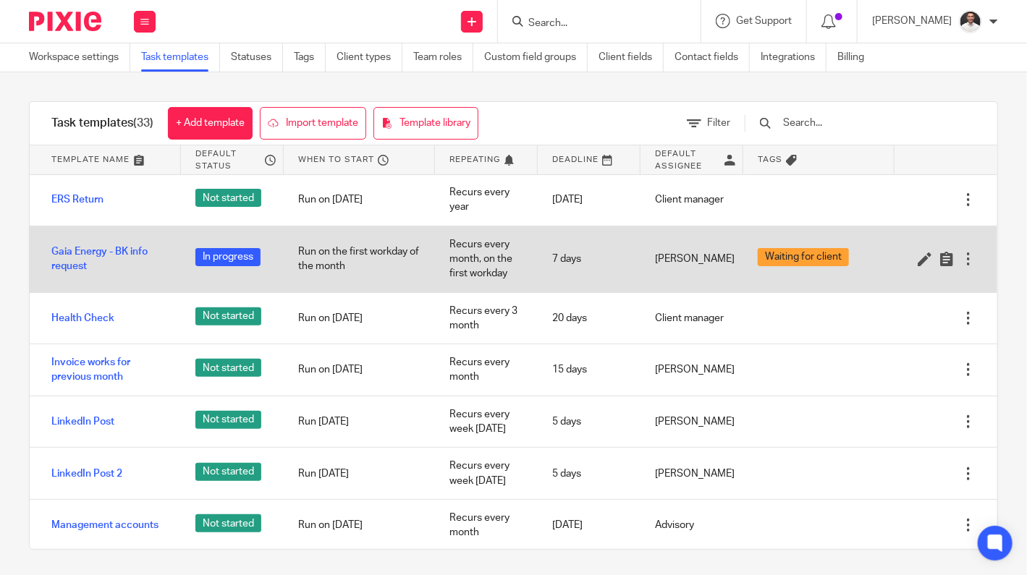
click at [961, 253] on div at bounding box center [968, 259] width 14 height 14
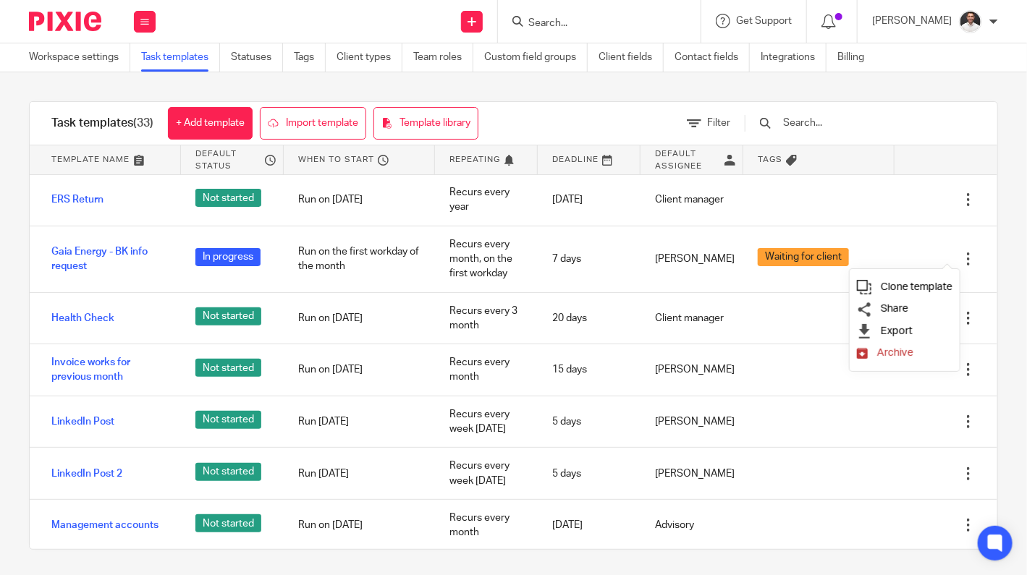
click at [914, 290] on span "Clone template" at bounding box center [917, 287] width 72 height 11
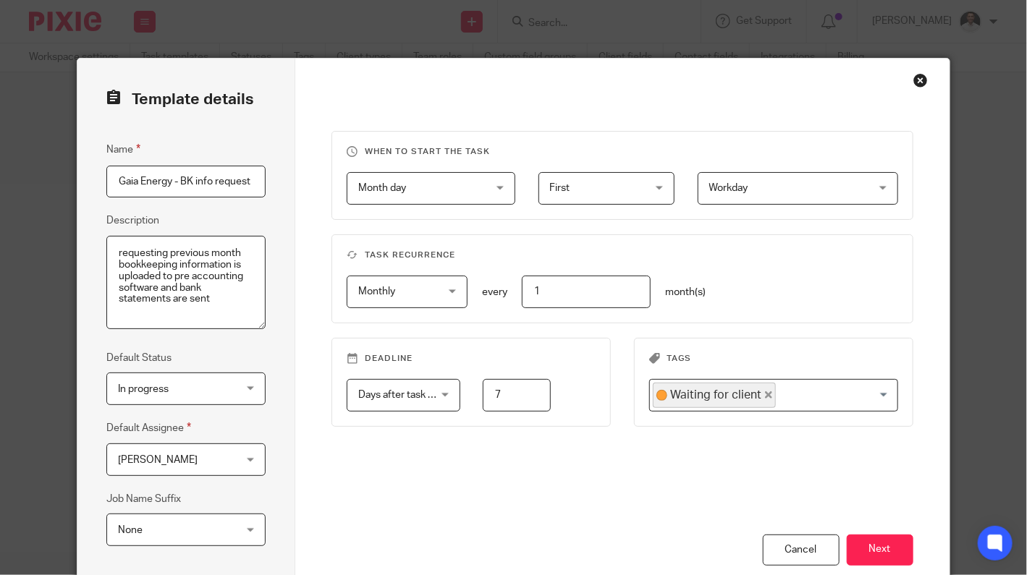
scroll to position [0, 54]
drag, startPoint x: 253, startPoint y: 181, endPoint x: 193, endPoint y: 179, distance: 60.1
click at [193, 179] on input "Gaia Energy - BK info request [DATE]" at bounding box center [185, 182] width 159 height 33
drag, startPoint x: 166, startPoint y: 183, endPoint x: 48, endPoint y: 182, distance: 118.7
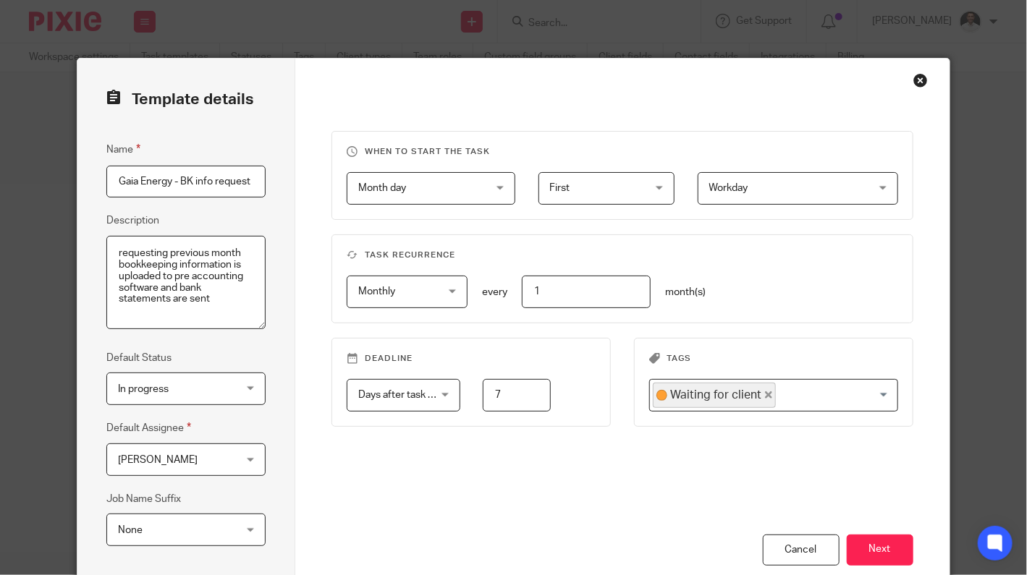
click at [50, 182] on div "Template details Name Gaia Energy - BK info request Description requesting prev…" at bounding box center [513, 287] width 1027 height 575
type input "DT Projects - BK info request"
click at [887, 542] on button "Next" at bounding box center [880, 550] width 67 height 31
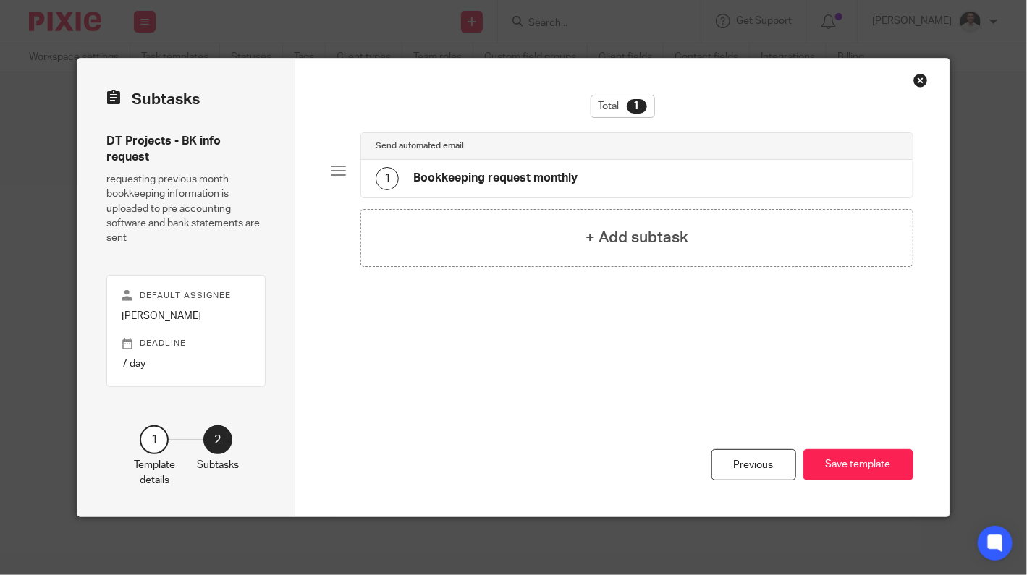
click at [511, 173] on h4 "Bookkeeping request monthly" at bounding box center [495, 178] width 164 height 15
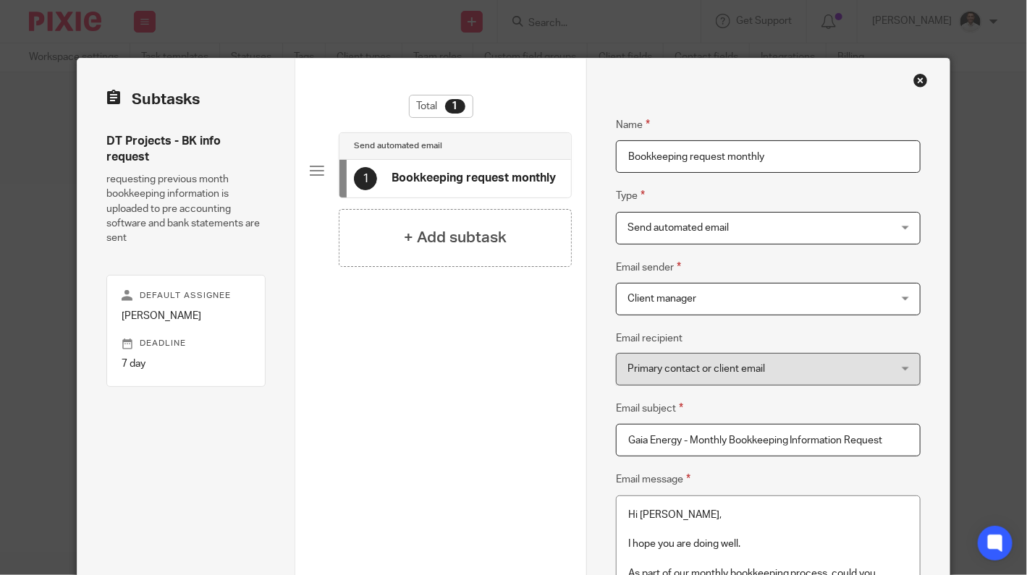
drag, startPoint x: 676, startPoint y: 446, endPoint x: 614, endPoint y: 442, distance: 61.6
click at [620, 444] on input "Gaia Energy - Monthly Bookkeeping Information Request" at bounding box center [768, 440] width 305 height 33
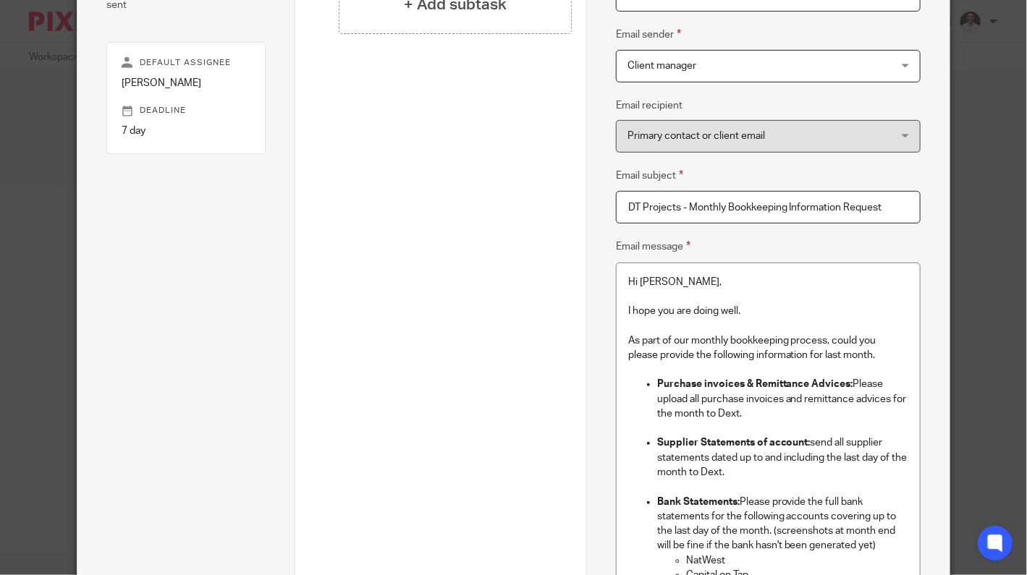
scroll to position [241, 0]
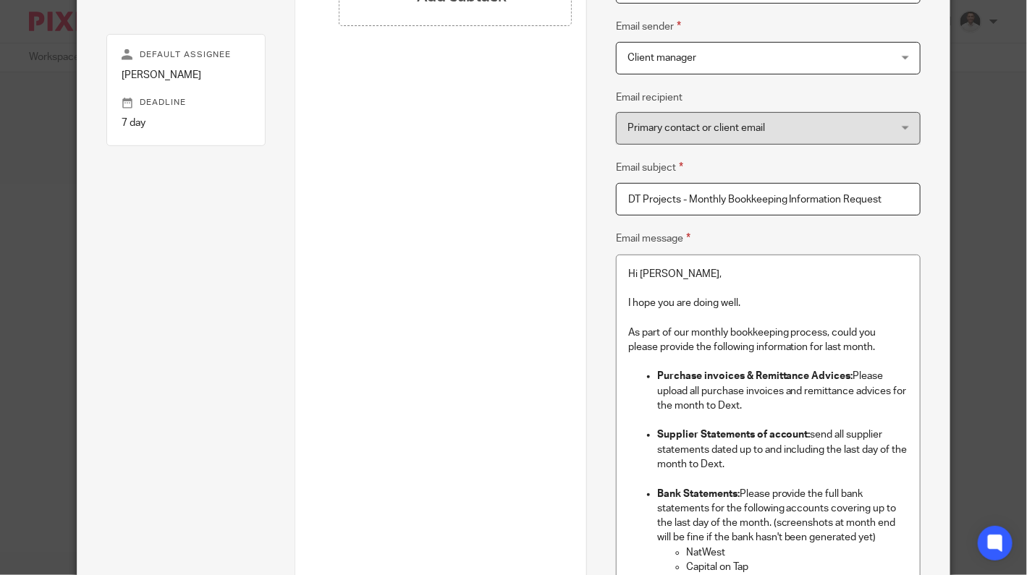
type input "DT Projects - Monthly Bookkeeping Information Request"
click at [659, 274] on p "Hi Stephanie," at bounding box center [768, 274] width 280 height 14
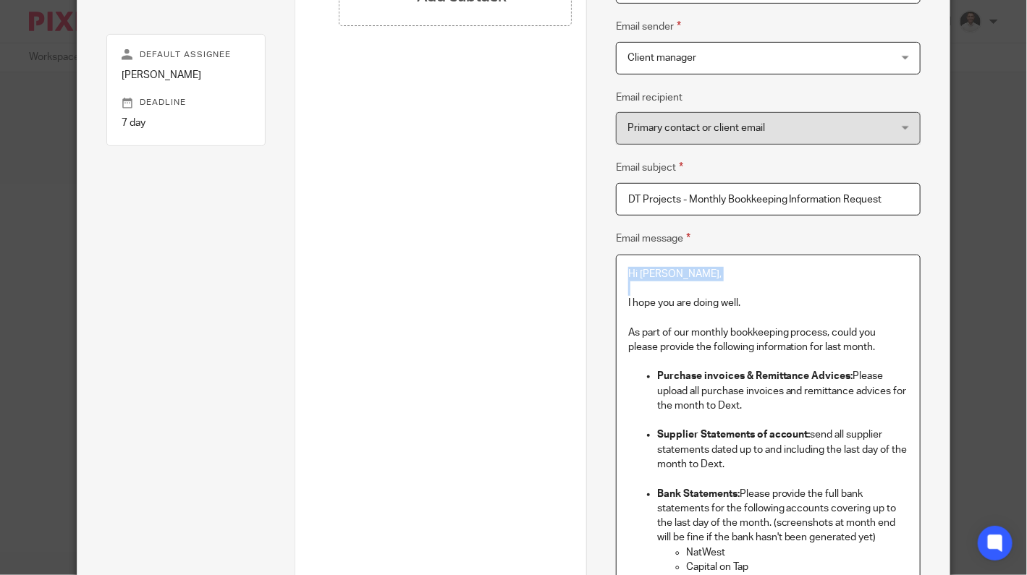
click at [659, 274] on p "Hi Stephanie," at bounding box center [768, 274] width 280 height 14
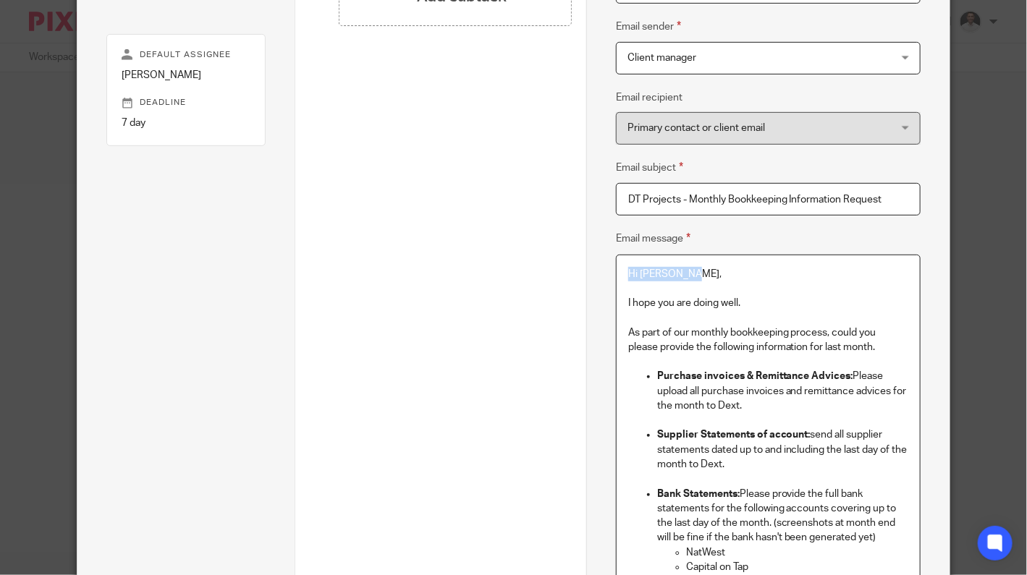
click at [654, 271] on p "Hi Stephanie," at bounding box center [768, 274] width 280 height 14
click at [693, 269] on p "Hi Stephanie," at bounding box center [768, 274] width 280 height 14
click at [676, 270] on p "Hi Stephanie," at bounding box center [768, 274] width 280 height 14
drag, startPoint x: 679, startPoint y: 271, endPoint x: 635, endPoint y: 273, distance: 43.5
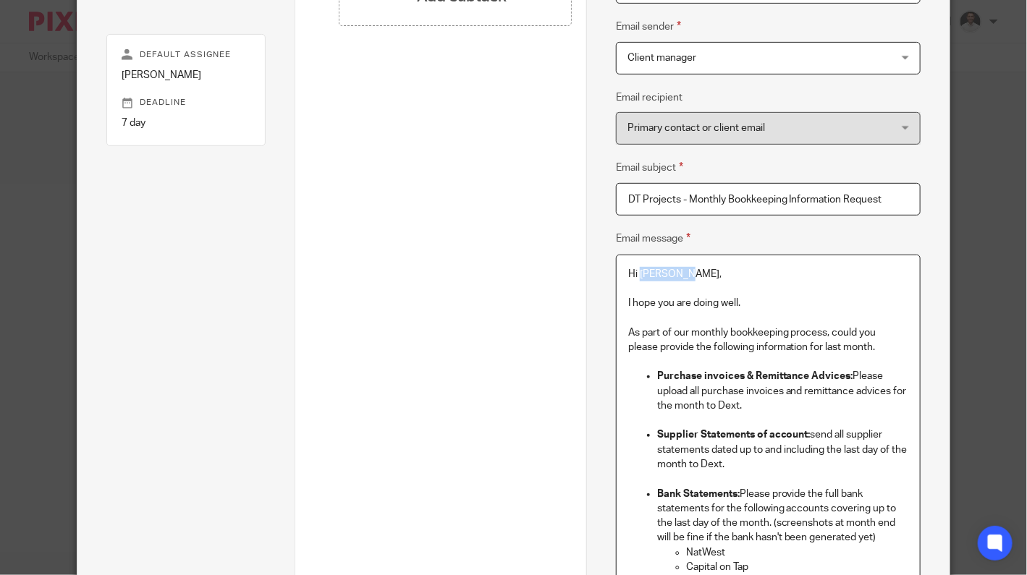
click at [635, 273] on p "Hi Stephanie," at bounding box center [768, 274] width 280 height 14
click at [725, 405] on p "Purchase invoices & Remittance Advices: Please upload all purchase invoices and…" at bounding box center [782, 391] width 251 height 44
click at [719, 465] on p "Supplier Statements of account: send all supplier statements dated up to and in…" at bounding box center [782, 450] width 251 height 44
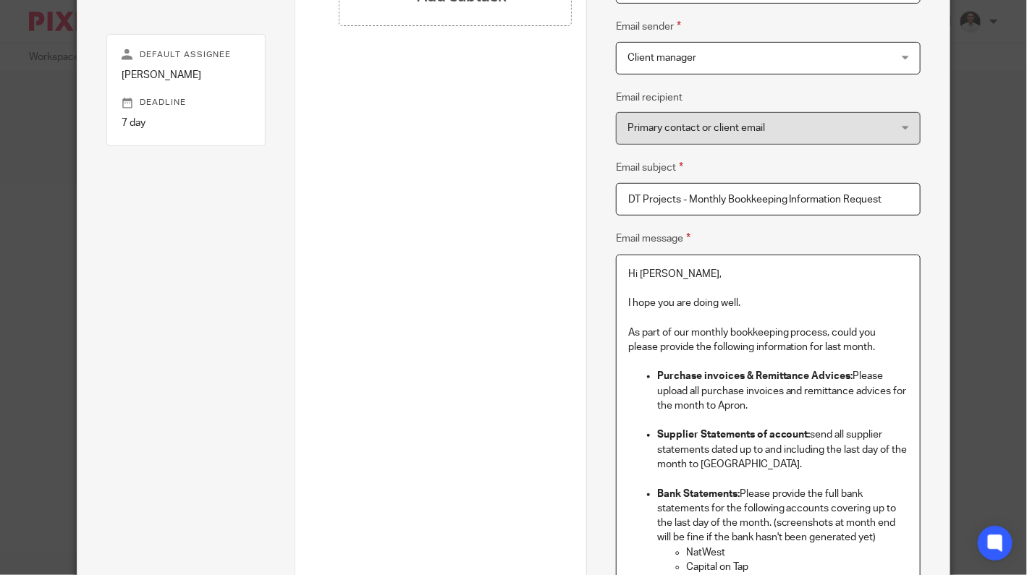
scroll to position [482, 0]
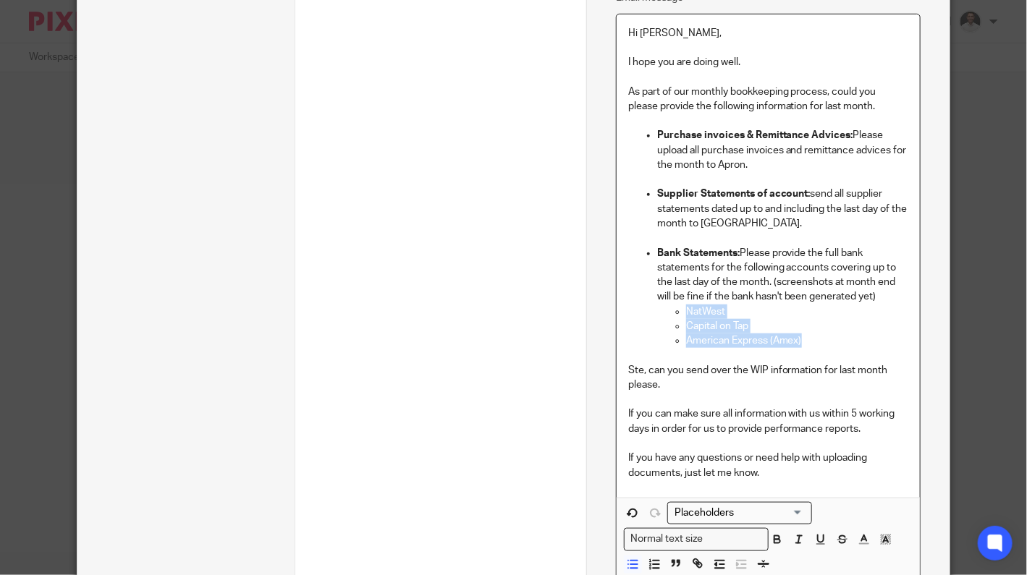
drag, startPoint x: 813, startPoint y: 342, endPoint x: 672, endPoint y: 313, distance: 144.1
click at [672, 313] on ul "NatWest Capital on Tap American Express (Amex)" at bounding box center [782, 327] width 251 height 44
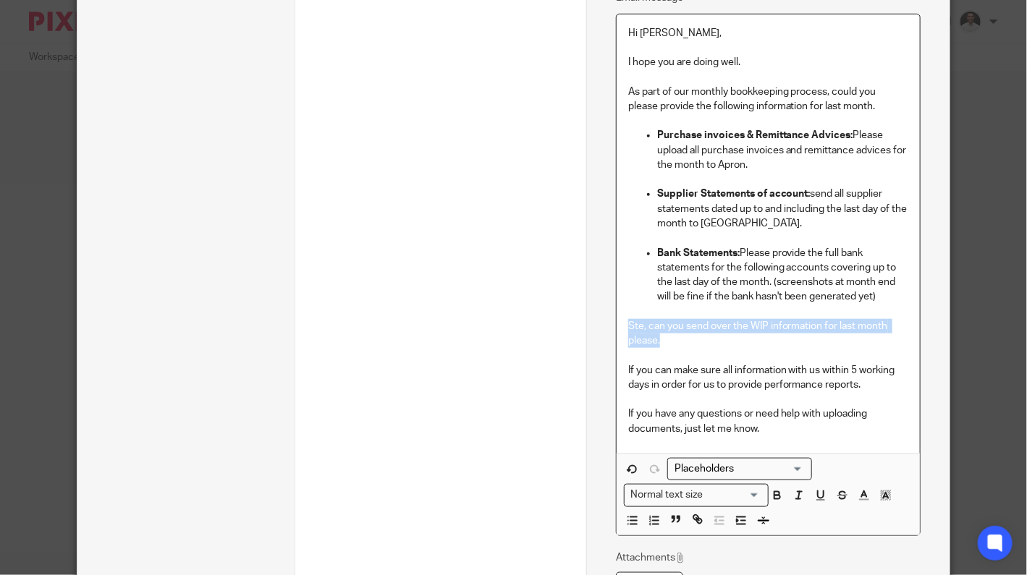
drag, startPoint x: 667, startPoint y: 339, endPoint x: 606, endPoint y: 328, distance: 61.8
click at [606, 328] on div "Name Bookkeeping request monthly Type Send automated email Send automated email…" at bounding box center [767, 139] width 363 height 1125
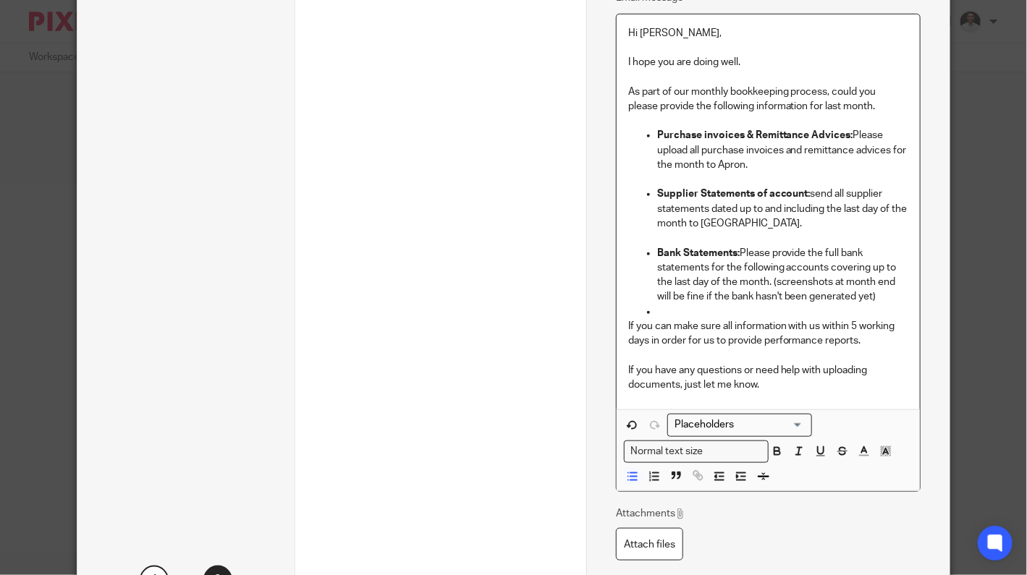
click at [663, 309] on p at bounding box center [782, 312] width 251 height 14
click at [626, 476] on icon "button" at bounding box center [632, 476] width 13 height 13
drag, startPoint x: 832, startPoint y: 339, endPoint x: 710, endPoint y: 340, distance: 121.6
click at [710, 340] on p "If you can make sure all information with us within 5 working days in order for…" at bounding box center [768, 334] width 280 height 30
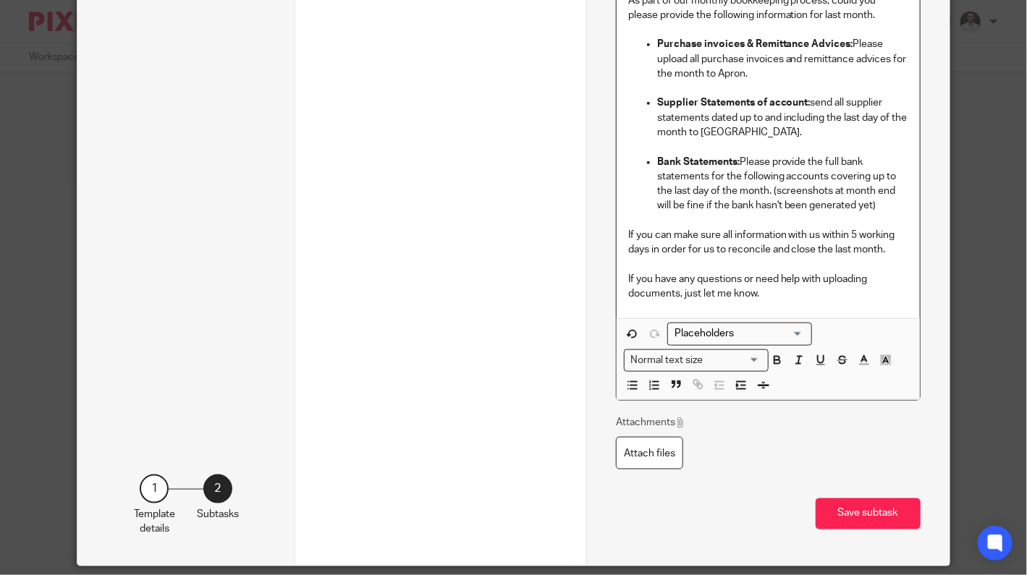
scroll to position [618, 0]
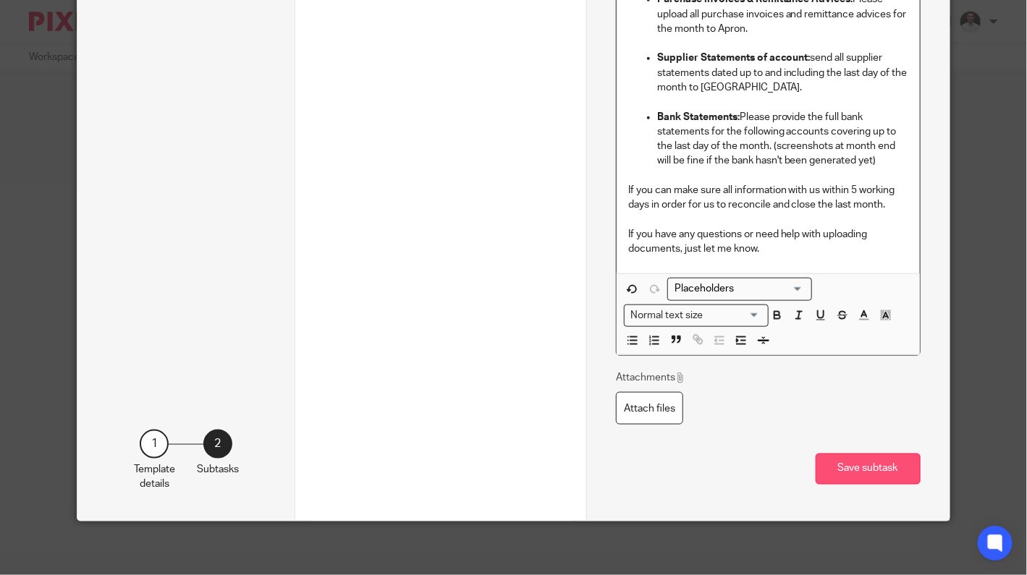
click at [878, 468] on button "Save subtask" at bounding box center [868, 469] width 105 height 31
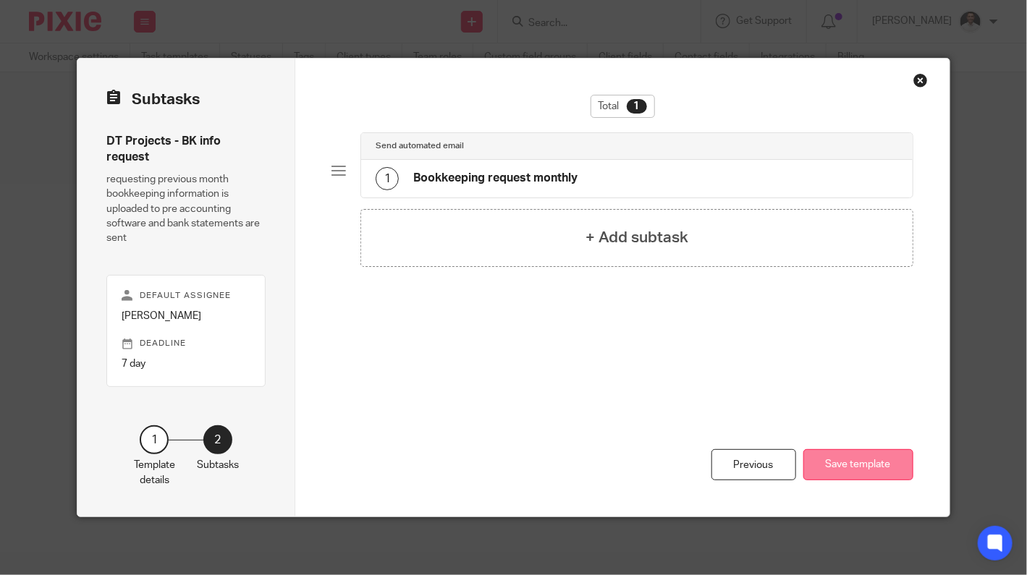
scroll to position [0, 0]
click at [853, 463] on button "Save template" at bounding box center [858, 464] width 110 height 31
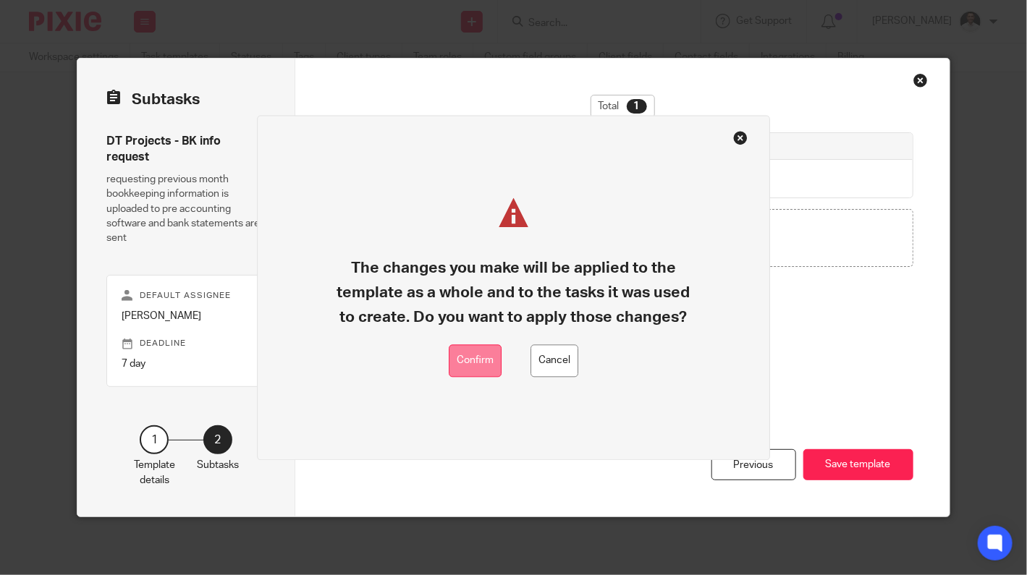
click at [473, 368] on button "Confirm" at bounding box center [475, 361] width 53 height 33
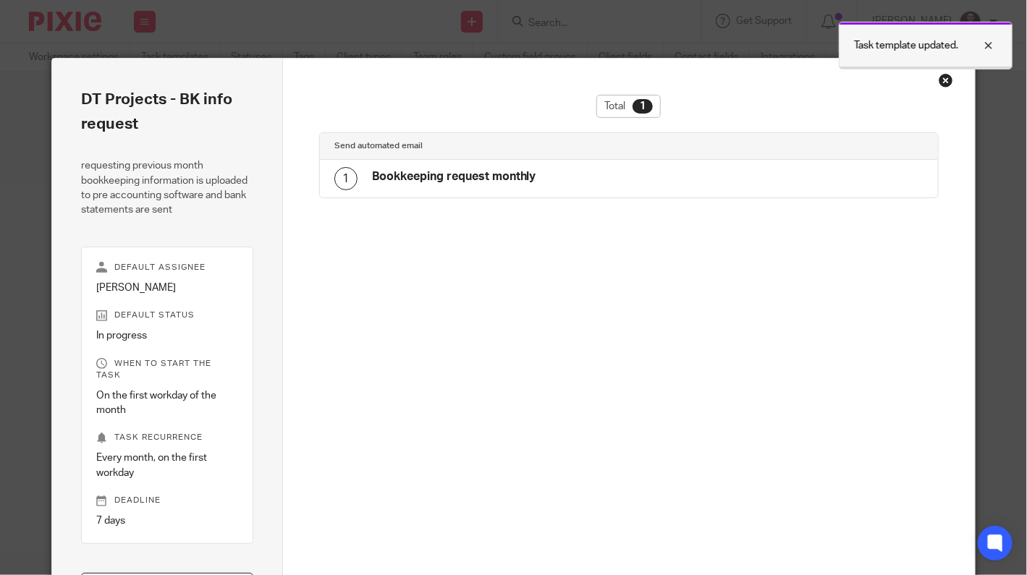
drag, startPoint x: 989, startPoint y: 41, endPoint x: 966, endPoint y: 64, distance: 32.2
click at [989, 41] on div at bounding box center [977, 45] width 39 height 17
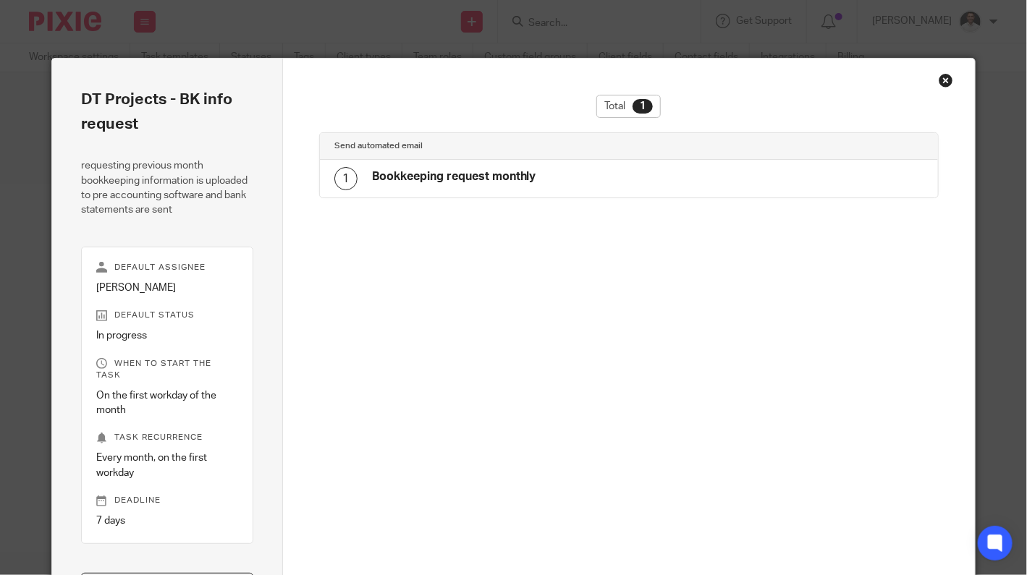
click at [942, 82] on div "Close this dialog window" at bounding box center [946, 80] width 14 height 14
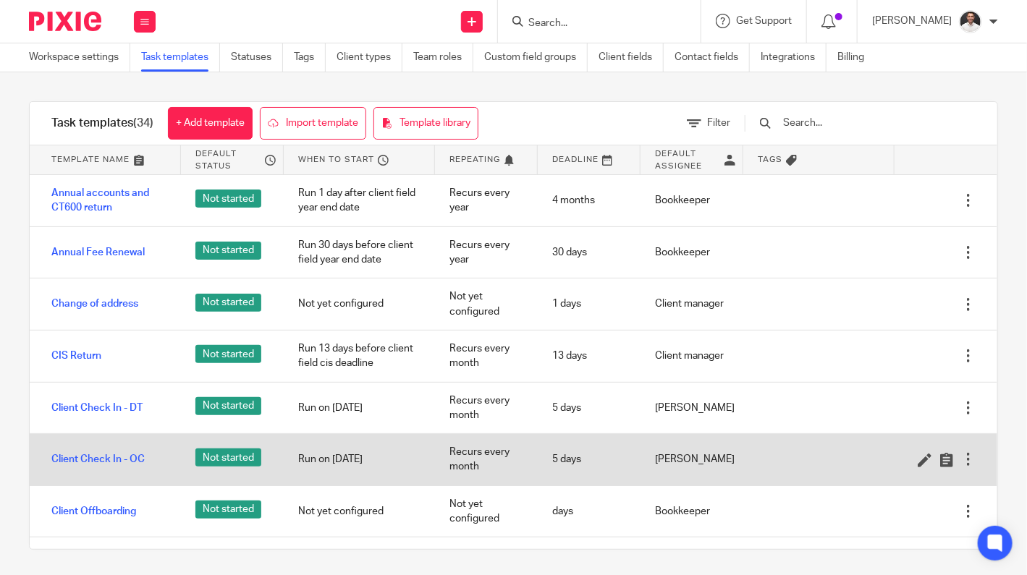
scroll to position [241, 0]
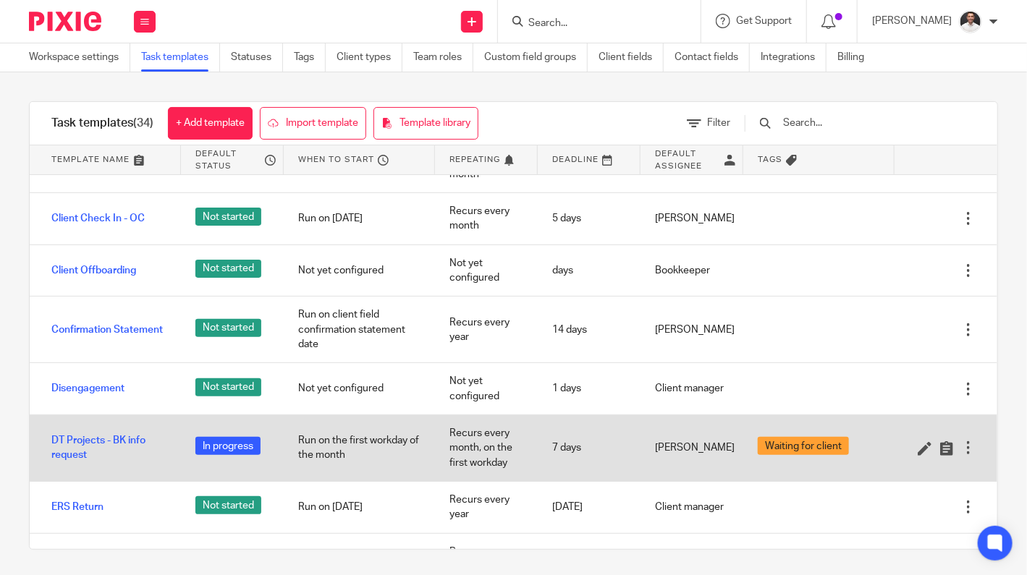
click at [961, 444] on div at bounding box center [968, 448] width 14 height 14
click at [114, 436] on link "DT Projects - BK info request" at bounding box center [108, 449] width 115 height 30
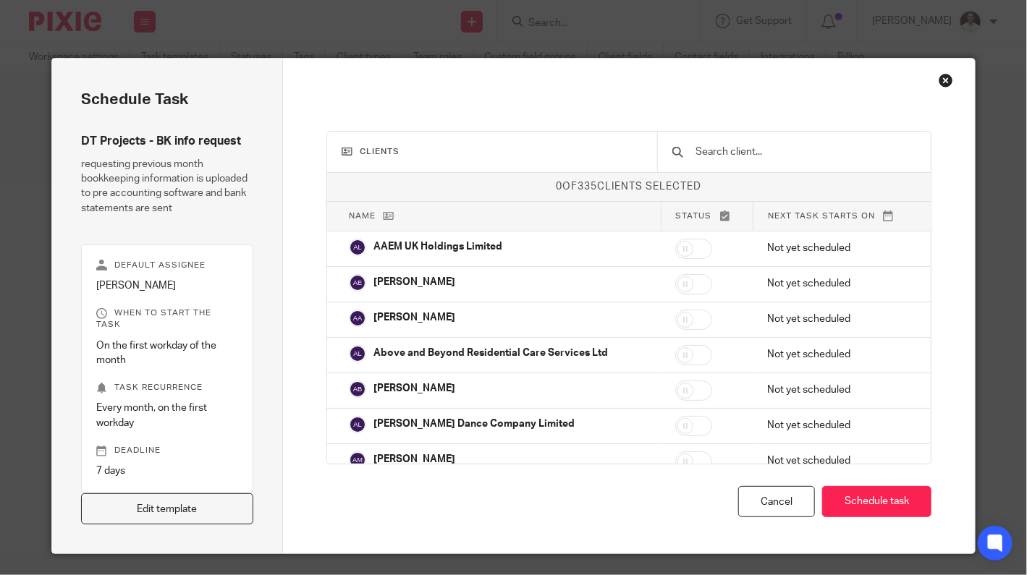
click at [717, 146] on input "text" at bounding box center [805, 152] width 222 height 16
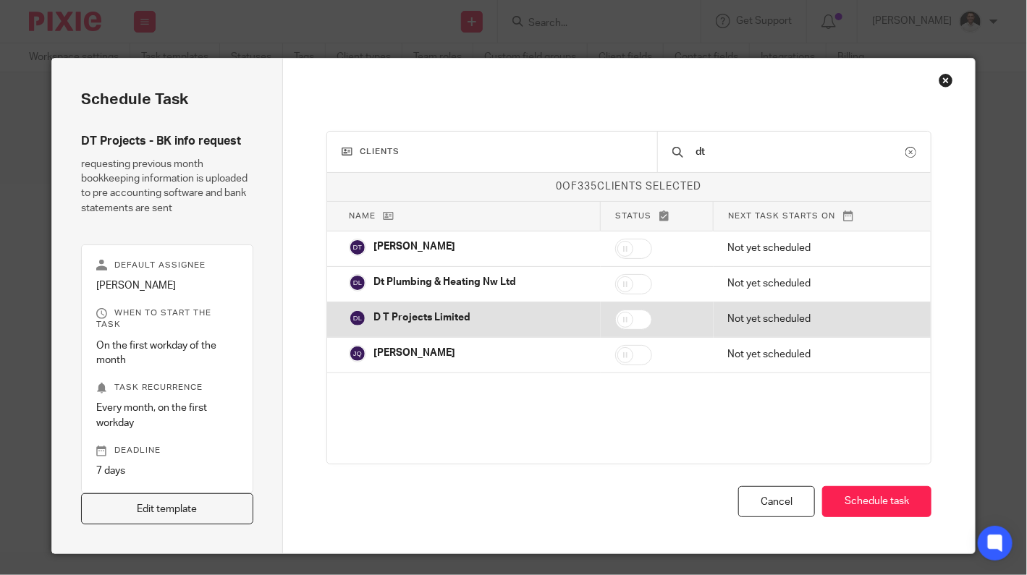
type input "dt"
click at [621, 316] on input "checkbox" at bounding box center [633, 320] width 37 height 20
checkbox input "true"
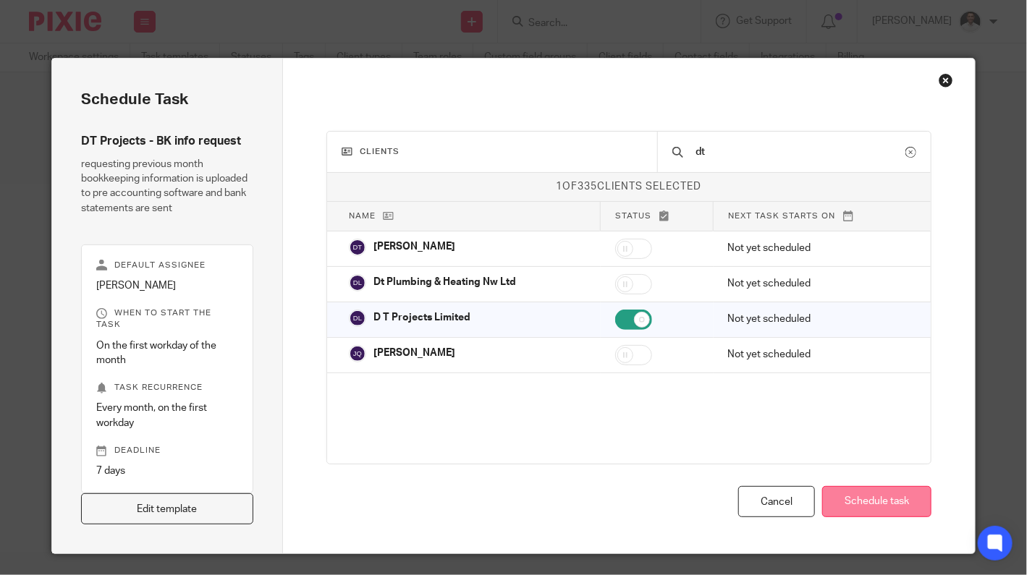
click at [877, 492] on button "Schedule task" at bounding box center [876, 501] width 109 height 31
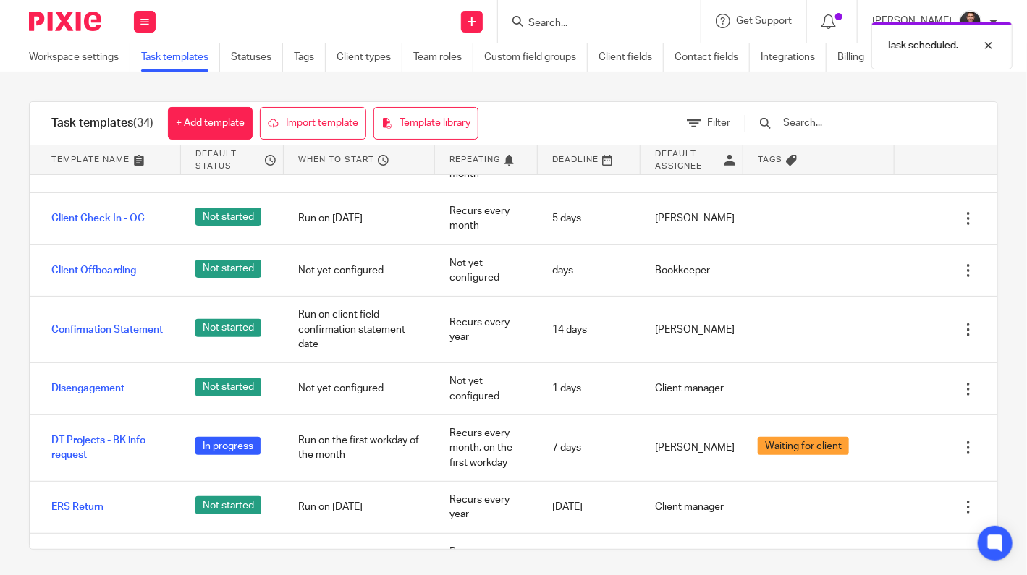
scroll to position [482, 0]
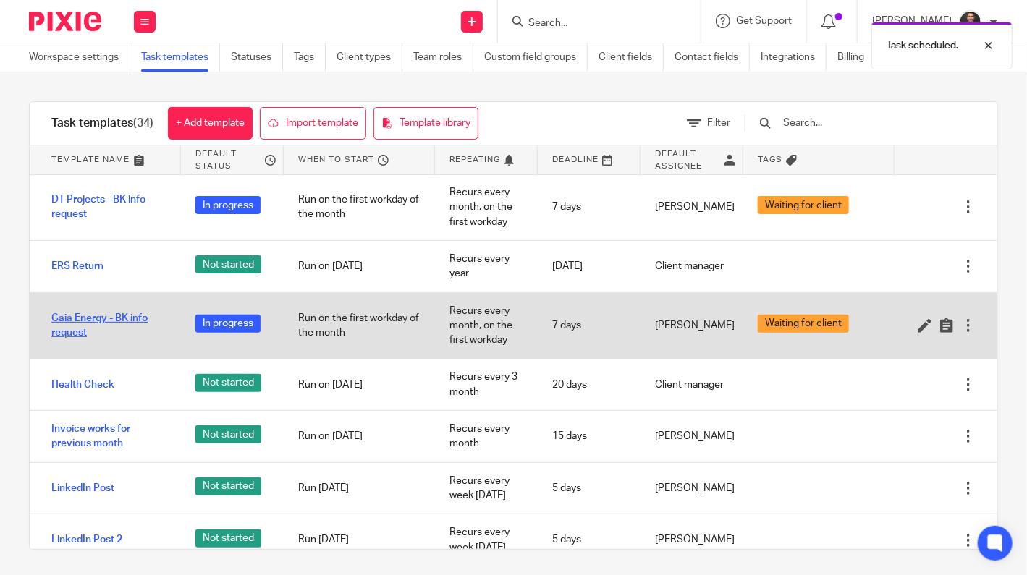
click at [105, 317] on link "Gaia Energy - BK info request" at bounding box center [108, 326] width 115 height 30
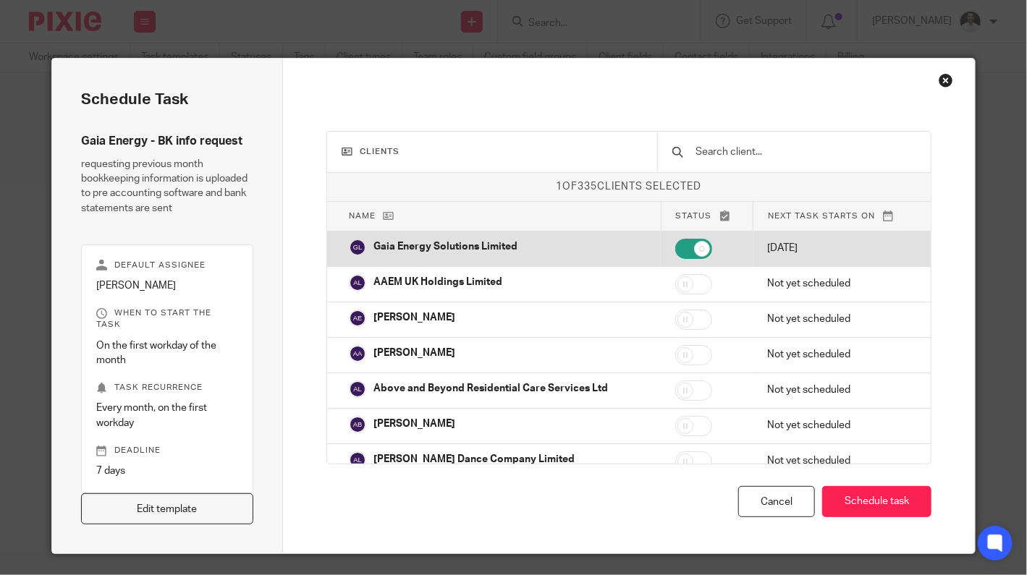
click at [468, 250] on p "Gaia Energy Solutions Limited" at bounding box center [445, 247] width 144 height 14
click at [683, 246] on input "checkbox" at bounding box center [693, 249] width 37 height 20
checkbox input "true"
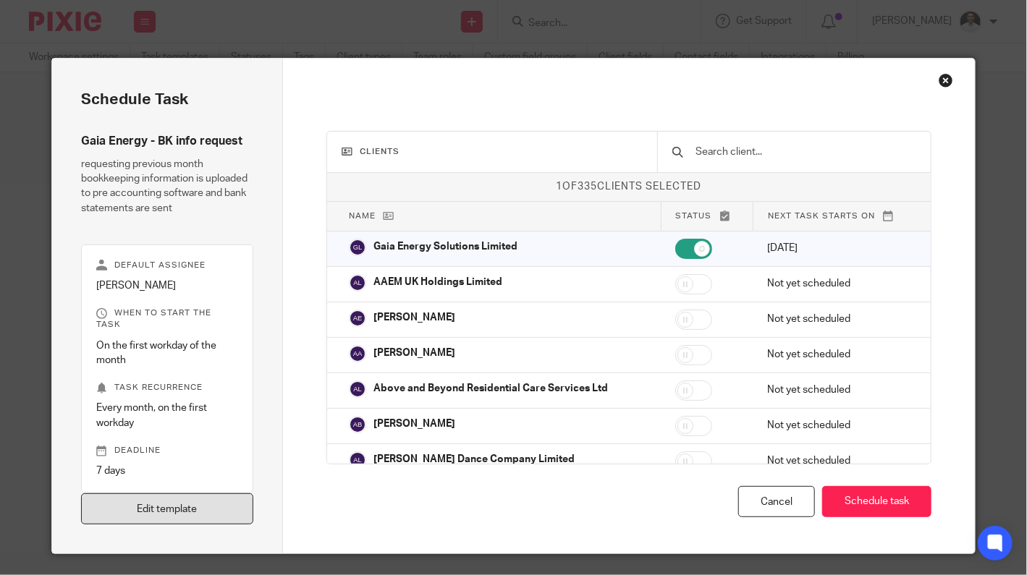
click at [171, 496] on link "Edit template" at bounding box center [167, 509] width 172 height 31
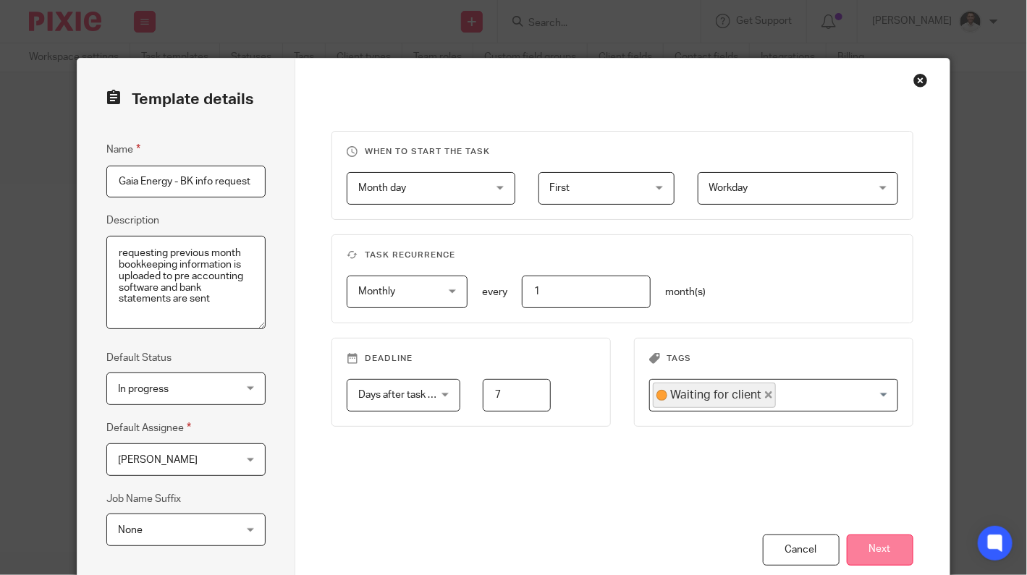
click at [864, 546] on button "Next" at bounding box center [880, 550] width 67 height 31
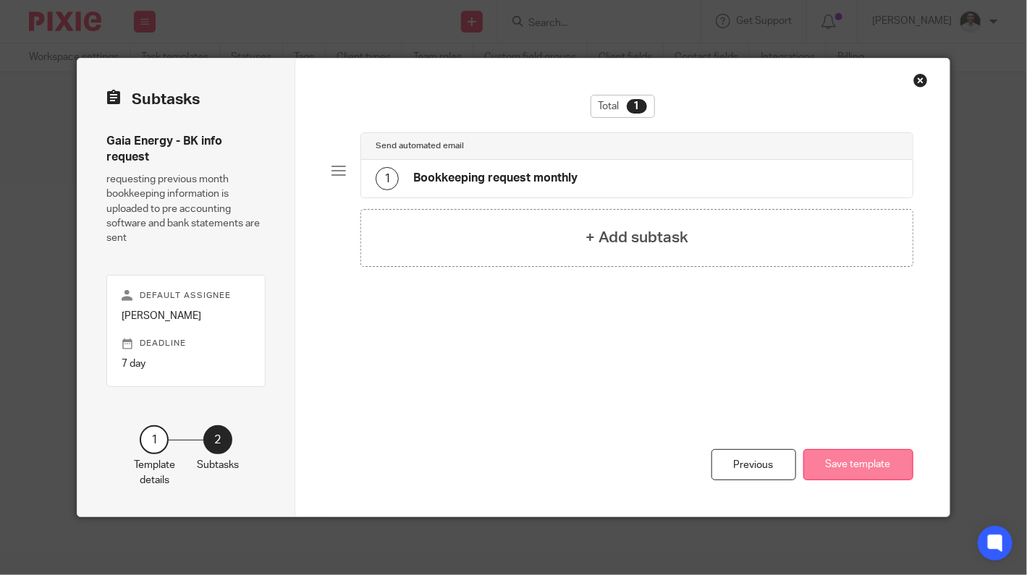
click at [842, 471] on button "Save template" at bounding box center [858, 464] width 110 height 31
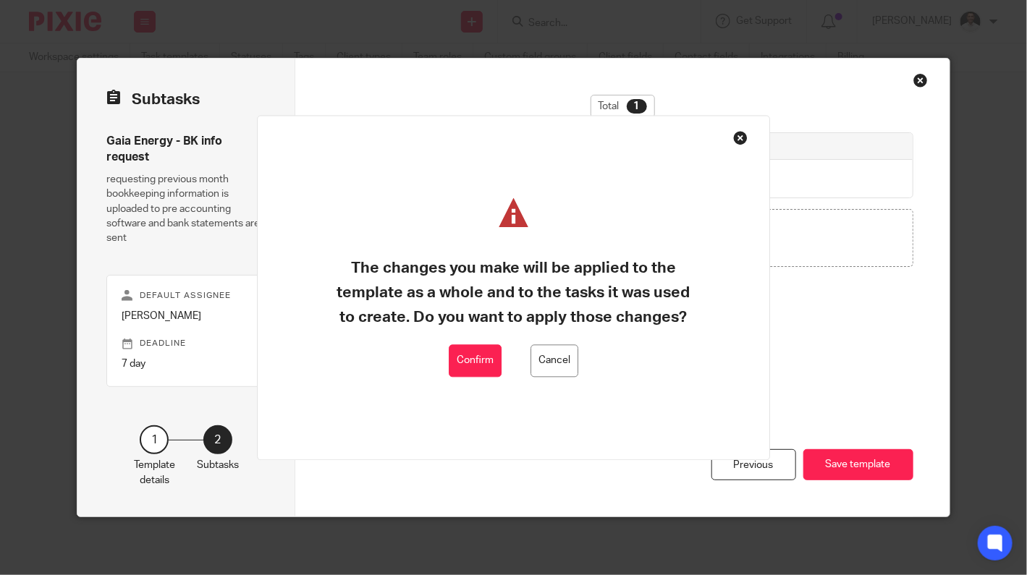
click at [556, 363] on button "Cancel" at bounding box center [555, 361] width 48 height 33
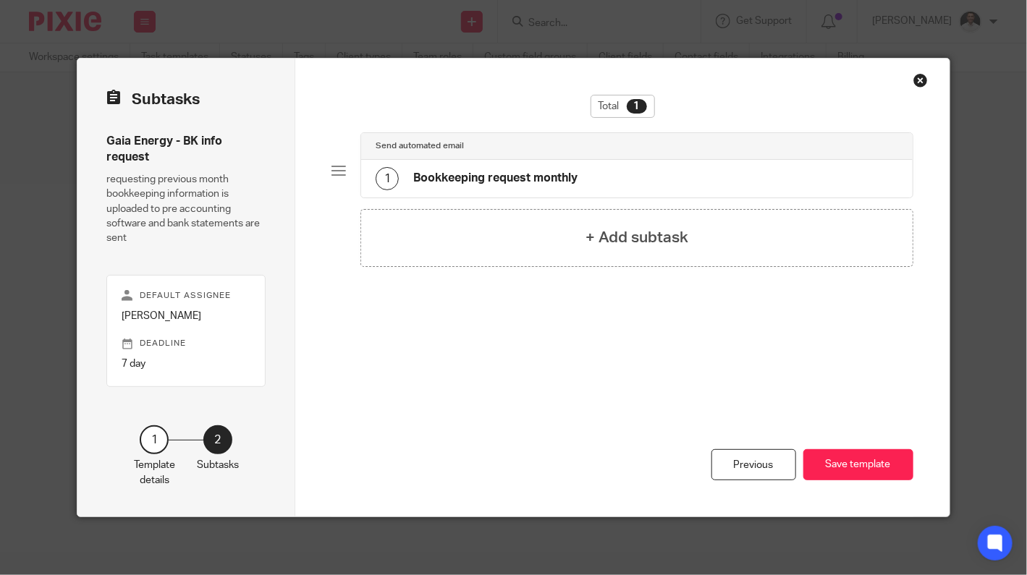
click at [530, 173] on h4 "Bookkeeping request monthly" at bounding box center [495, 178] width 164 height 15
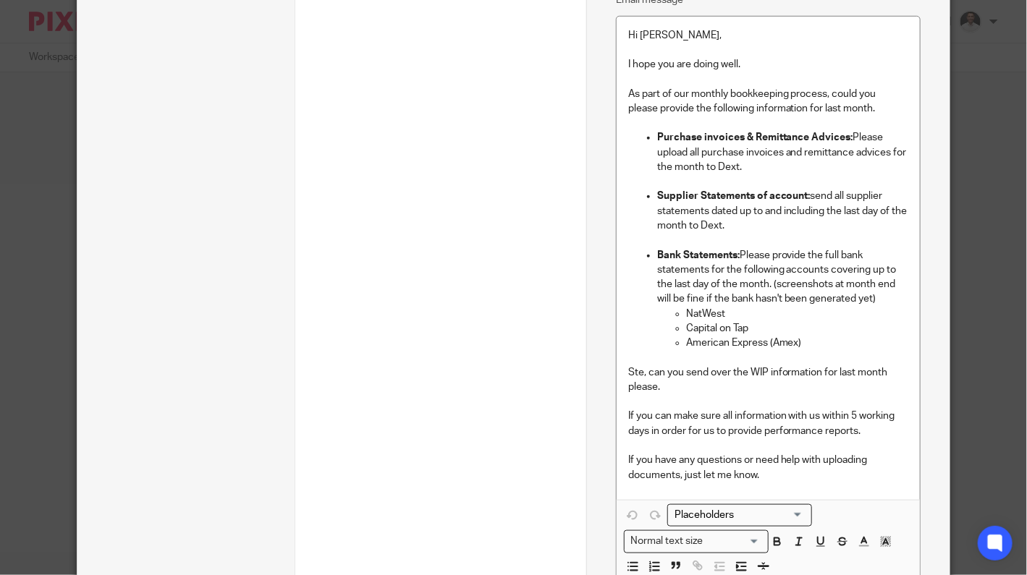
scroll to position [482, 0]
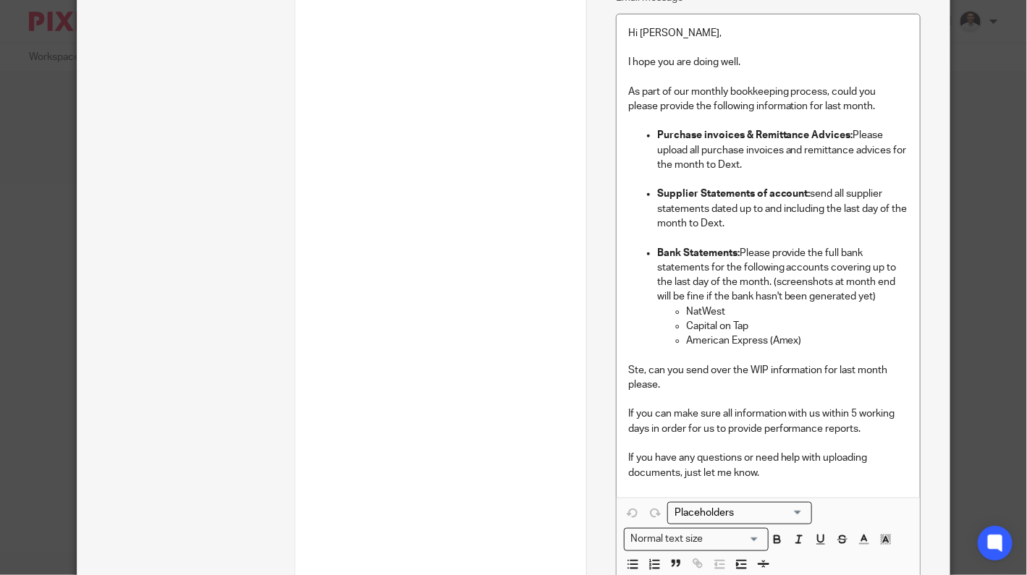
click at [767, 231] on p at bounding box center [782, 238] width 251 height 14
click at [763, 231] on p at bounding box center [782, 238] width 251 height 14
click at [745, 221] on p "Supplier Statements of account: send all supplier statements dated up to and in…" at bounding box center [782, 209] width 251 height 44
drag, startPoint x: 805, startPoint y: 342, endPoint x: 670, endPoint y: 313, distance: 137.7
click at [670, 313] on ul "NatWest Capital on Tap American Express (Amex)" at bounding box center [782, 327] width 251 height 44
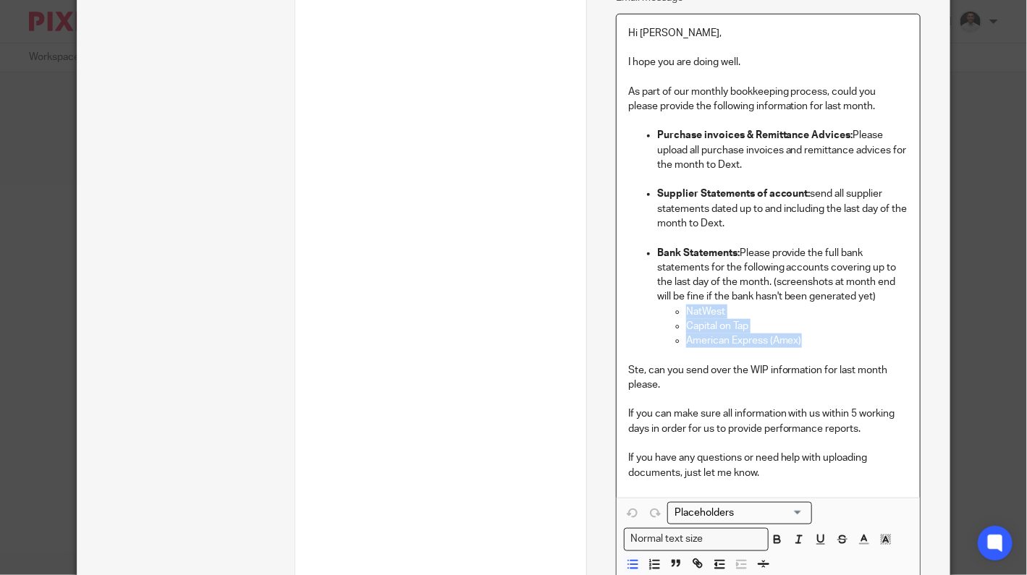
copy ul "NatWest Capital on Tap American Express (Amex)"
click at [746, 222] on p "Supplier Statements of account: send all supplier statements dated up to and in…" at bounding box center [782, 209] width 251 height 44
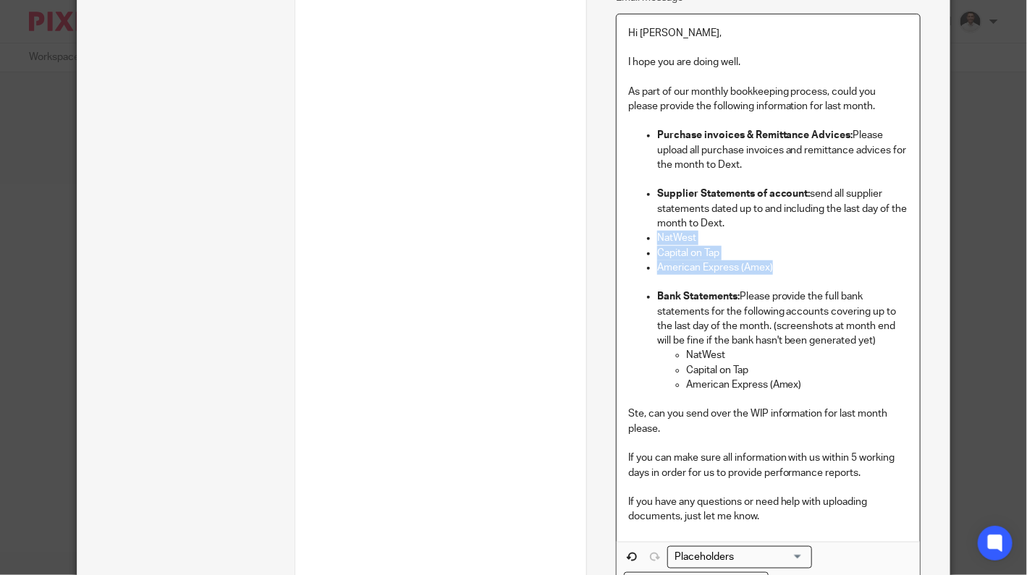
drag, startPoint x: 781, startPoint y: 269, endPoint x: 643, endPoint y: 240, distance: 140.5
click at [643, 240] on ul "Purchase invoices & Remittance Advices: Please upload all purchase invoices and…" at bounding box center [768, 267] width 280 height 279
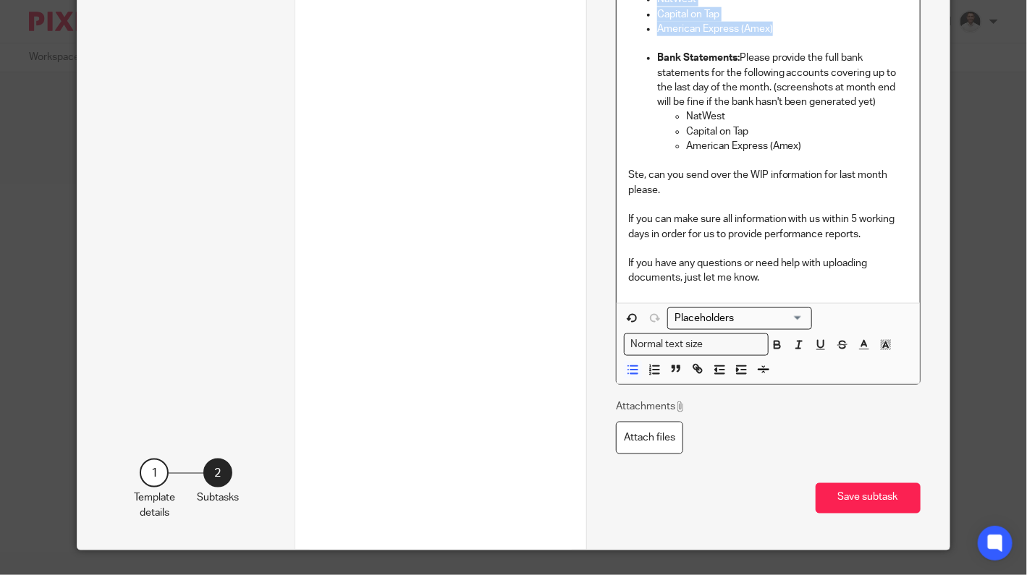
scroll to position [724, 0]
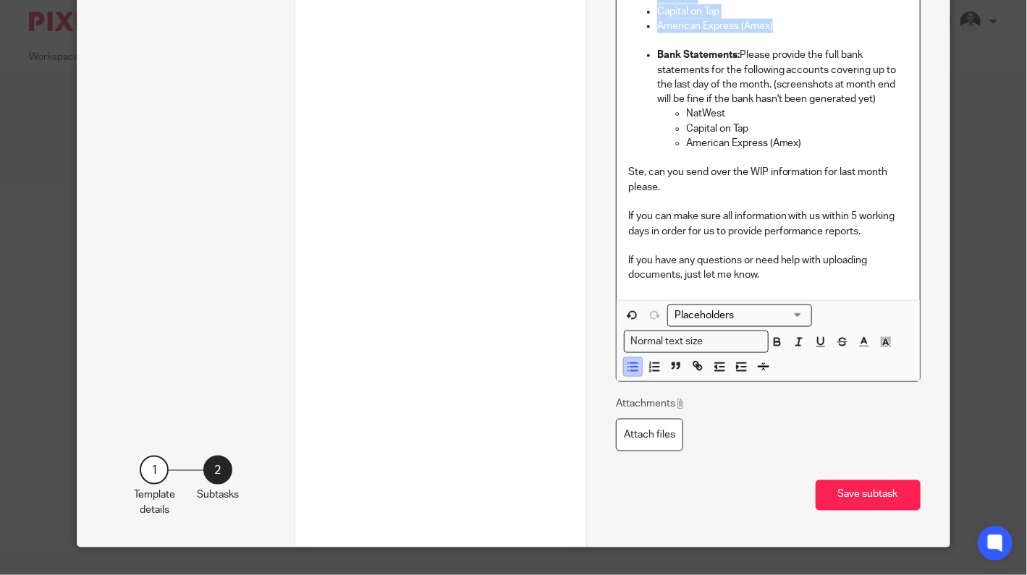
click at [630, 367] on line "button" at bounding box center [633, 367] width 7 height 0
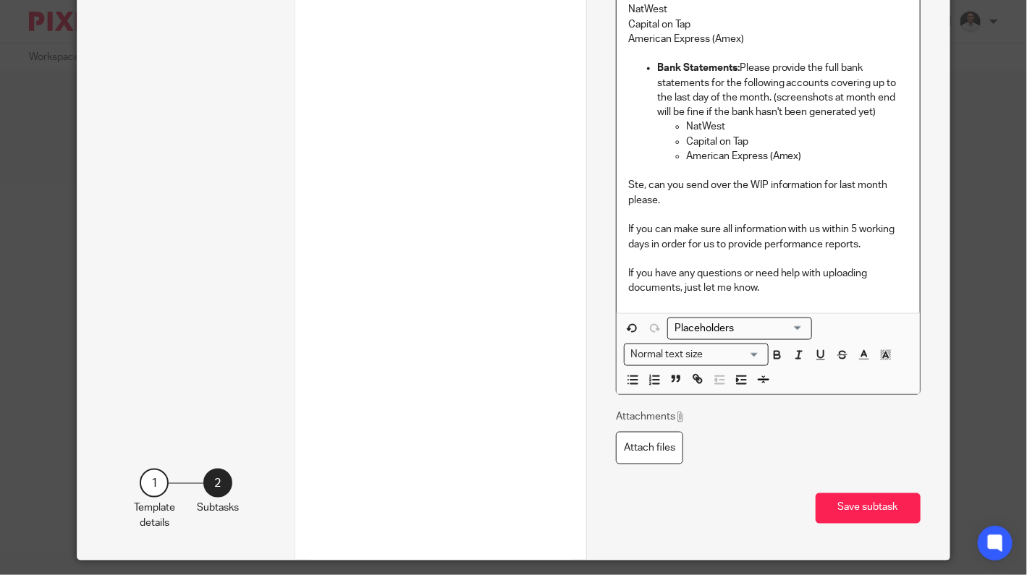
click at [628, 365] on span "Normal text size Loading..." at bounding box center [692, 357] width 145 height 26
click at [630, 376] on line "button" at bounding box center [633, 376] width 7 height 0
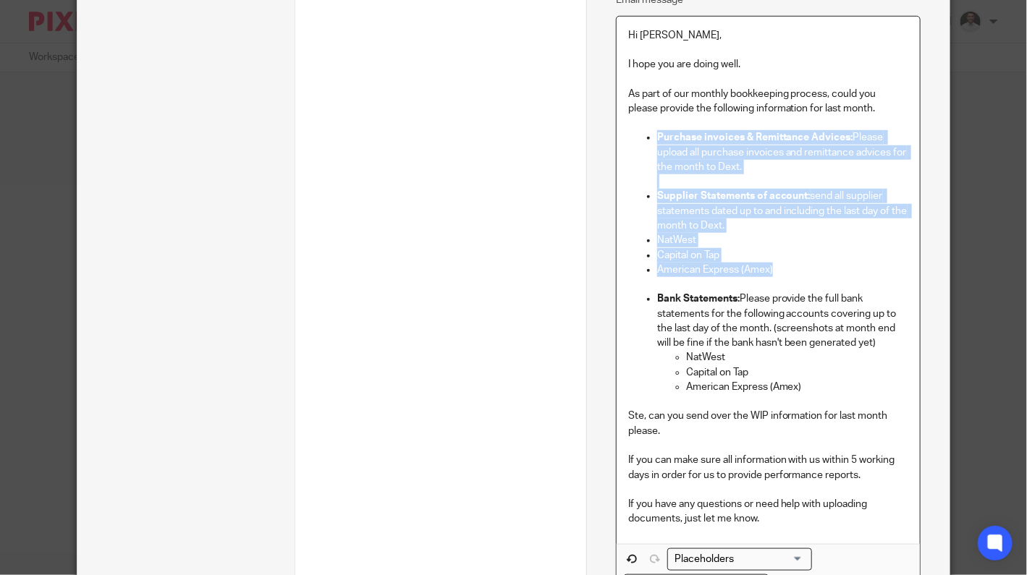
scroll to position [470, 0]
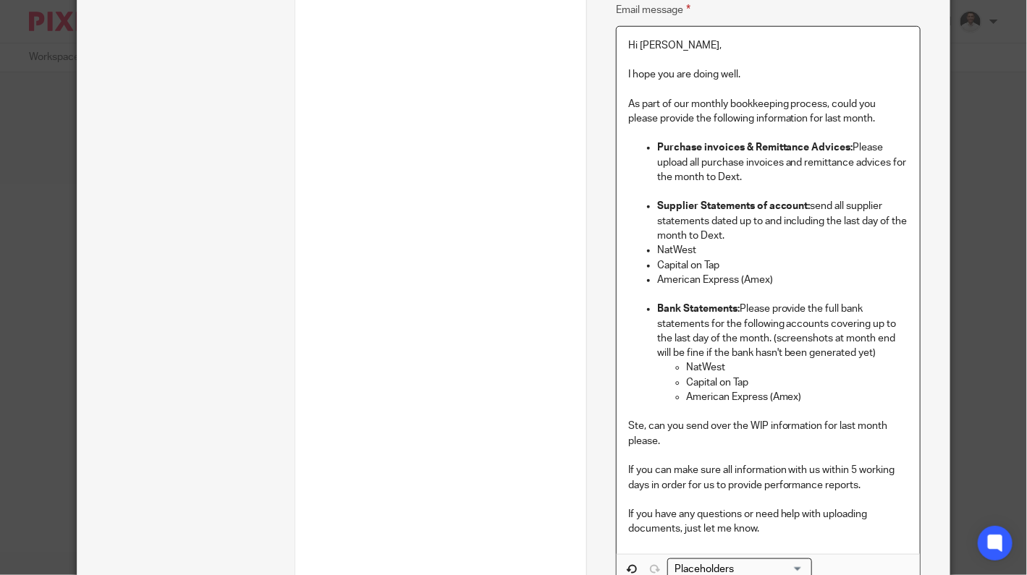
click at [701, 394] on p "American Express (Amex)" at bounding box center [797, 397] width 222 height 14
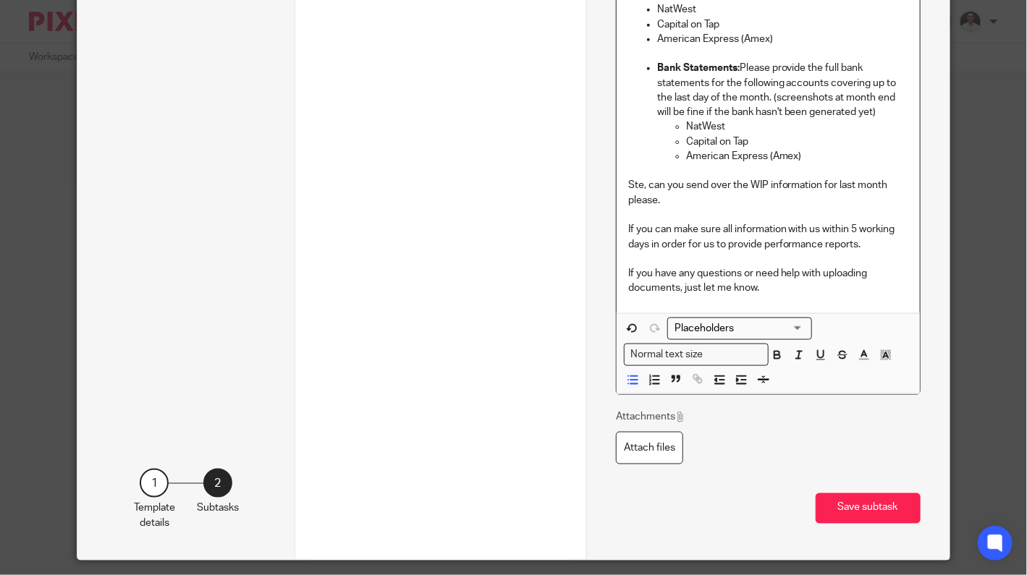
click at [757, 423] on div "Attachments Attach files" at bounding box center [768, 437] width 305 height 54
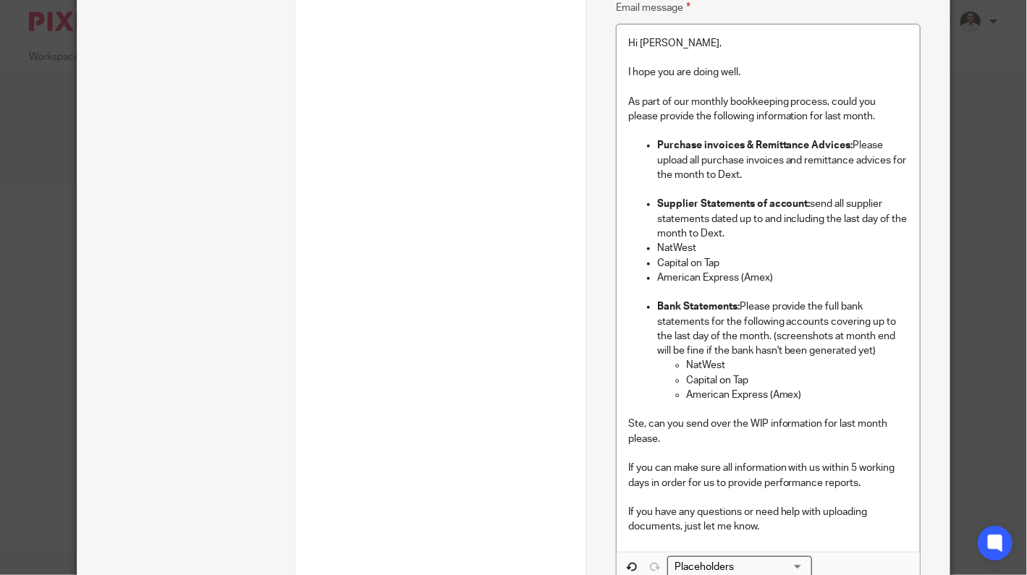
scroll to position [470, 0]
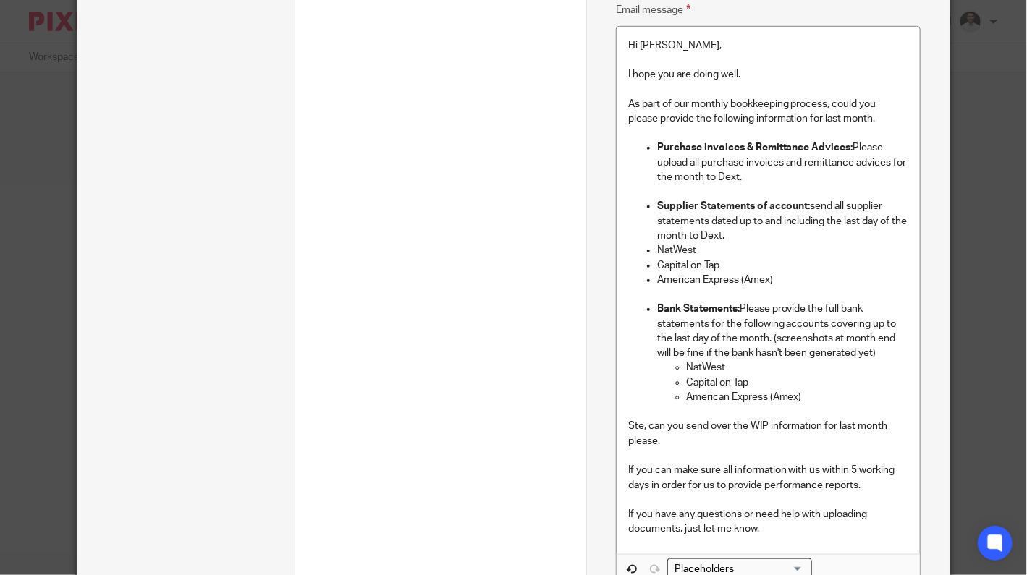
click at [657, 250] on p "NatWest" at bounding box center [782, 250] width 251 height 14
drag, startPoint x: 808, startPoint y: 392, endPoint x: 681, endPoint y: 368, distance: 128.9
click at [681, 368] on ul "NatWest Capital on Tap American Express (Amex)" at bounding box center [782, 382] width 251 height 44
copy ul "NatWest Capital on Tap American Express (Amex)"
click at [752, 255] on p "NatWest" at bounding box center [782, 250] width 251 height 14
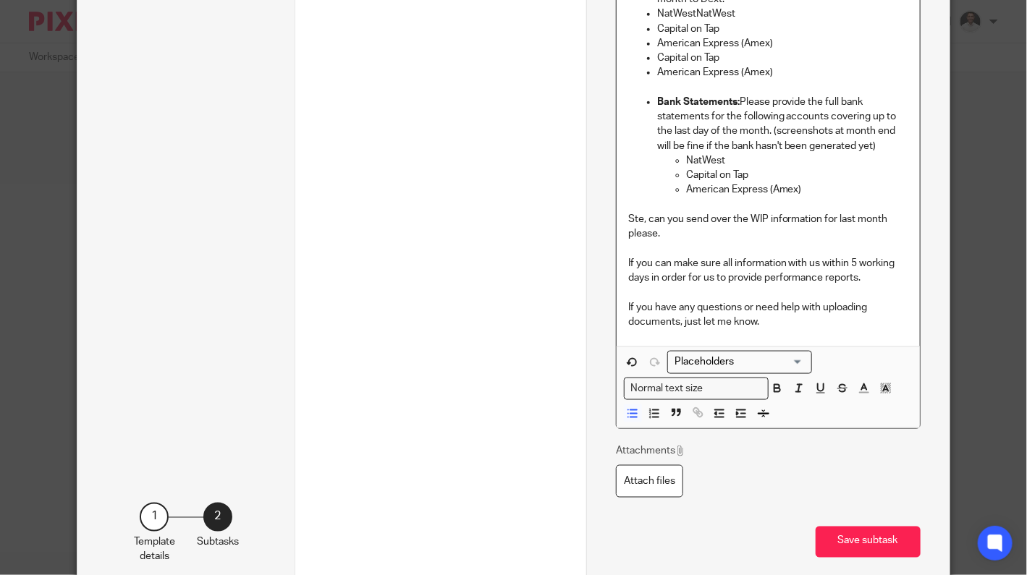
scroll to position [711, 0]
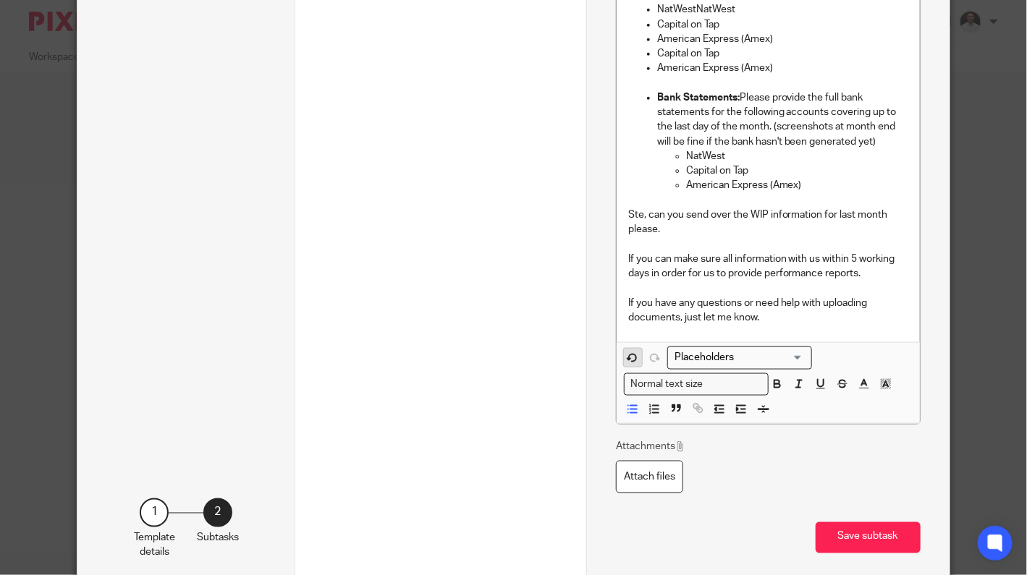
click at [626, 355] on icon "button" at bounding box center [632, 358] width 13 height 13
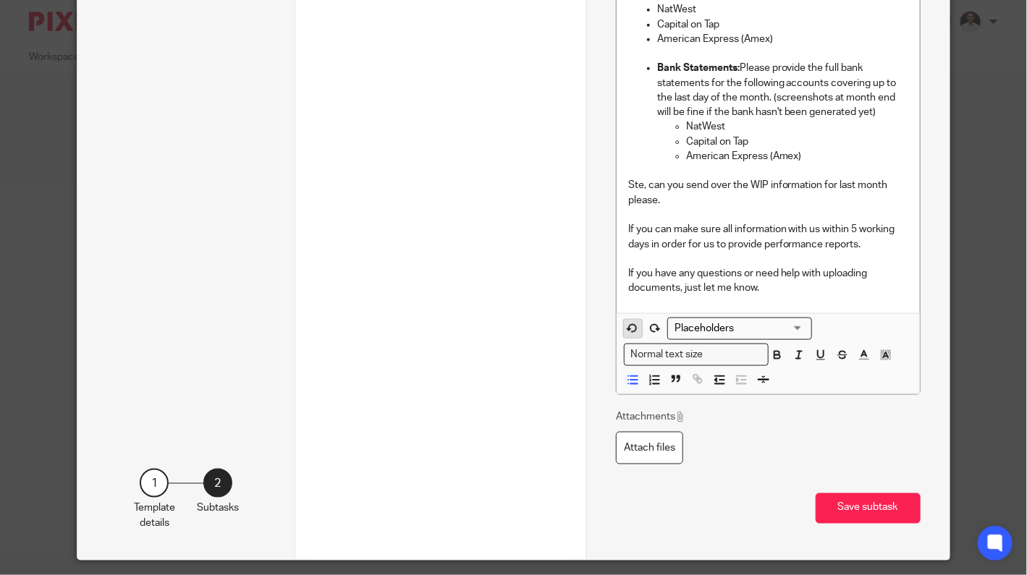
click at [629, 329] on icon "button" at bounding box center [632, 328] width 7 height 7
click at [630, 380] on line "button" at bounding box center [633, 380] width 7 height 0
click at [714, 378] on icon "button" at bounding box center [719, 379] width 13 height 13
click at [738, 379] on icon "button" at bounding box center [741, 379] width 13 height 13
click at [737, 379] on icon "button" at bounding box center [741, 379] width 13 height 13
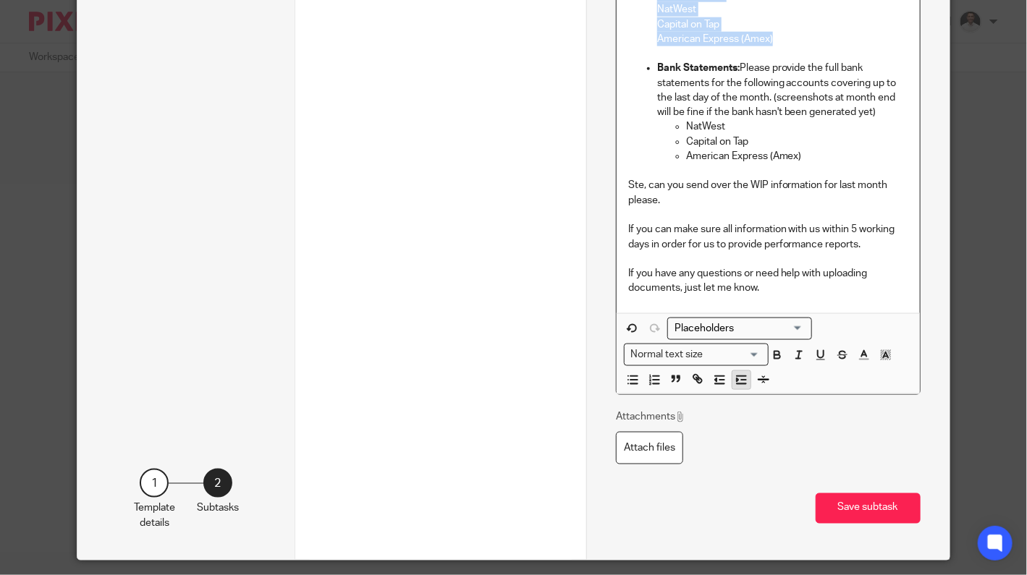
click at [737, 378] on icon "button" at bounding box center [741, 379] width 13 height 13
click at [626, 374] on icon "button" at bounding box center [632, 379] width 13 height 13
click at [715, 376] on line "button" at bounding box center [719, 376] width 9 height 0
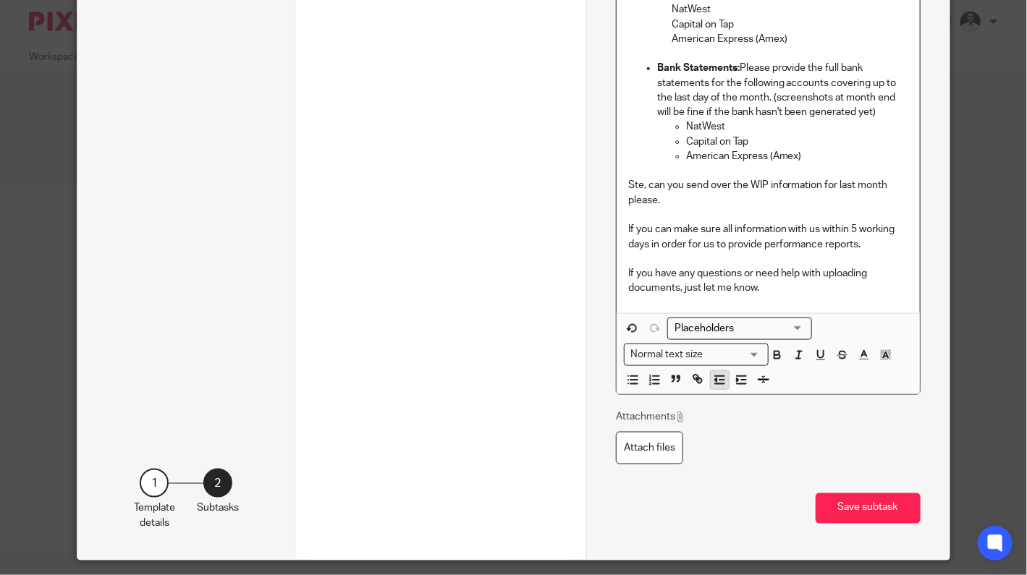
click at [714, 374] on icon "button" at bounding box center [719, 379] width 13 height 13
click at [713, 375] on icon "button" at bounding box center [719, 379] width 13 height 13
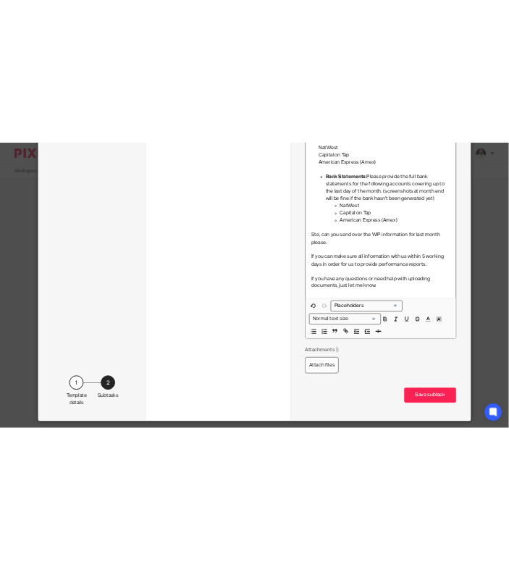
scroll to position [470, 0]
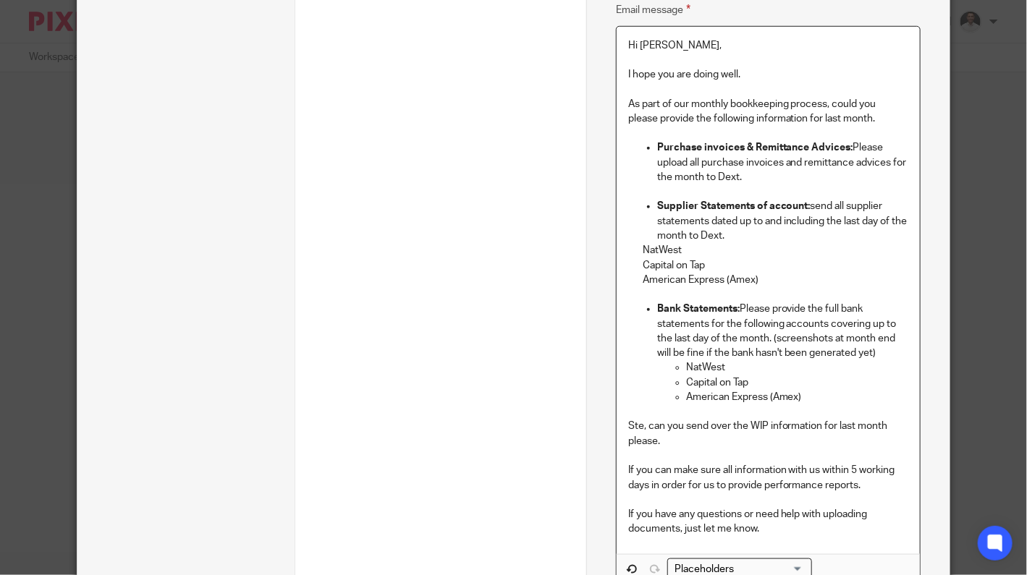
drag, startPoint x: 740, startPoint y: 266, endPoint x: 751, endPoint y: 273, distance: 12.7
click at [740, 267] on p "Capital on Tap" at bounding box center [776, 265] width 266 height 14
click at [777, 279] on p "American Express (Amex)" at bounding box center [776, 280] width 266 height 14
drag, startPoint x: 759, startPoint y: 280, endPoint x: 634, endPoint y: 248, distance: 129.4
click at [633, 250] on div "Hi Stephanie, I hope you are doing well. As part of our monthly bookkeeping pro…" at bounding box center [768, 291] width 303 height 528
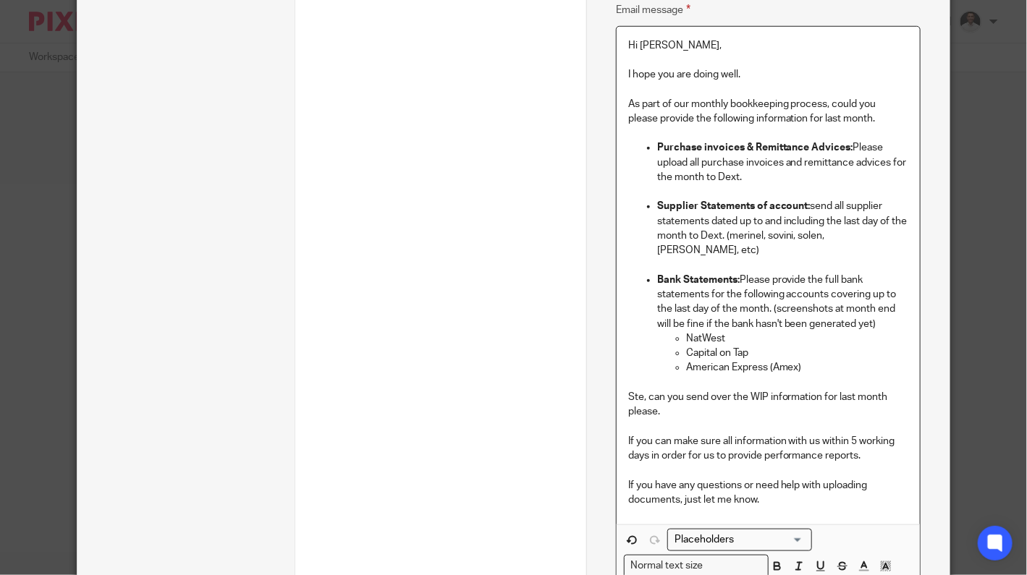
click at [748, 235] on p "Supplier Statements of account: send all supplier statements dated up to and in…" at bounding box center [782, 228] width 251 height 59
drag, startPoint x: 905, startPoint y: 237, endPoint x: 736, endPoint y: 240, distance: 168.7
click at [736, 240] on div "Hi Stephanie, I hope you are doing well. As part of our monthly bookkeeping pro…" at bounding box center [768, 276] width 303 height 499
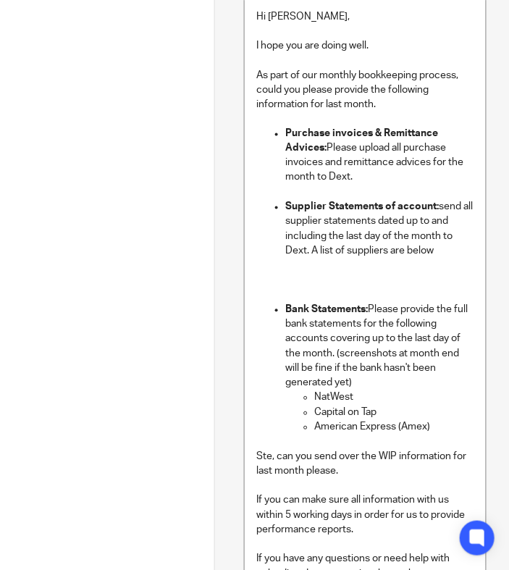
scroll to position [470, 258]
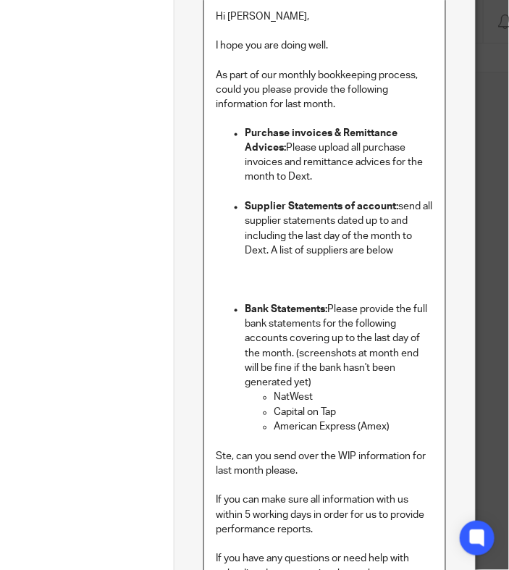
click at [239, 274] on p at bounding box center [325, 280] width 218 height 14
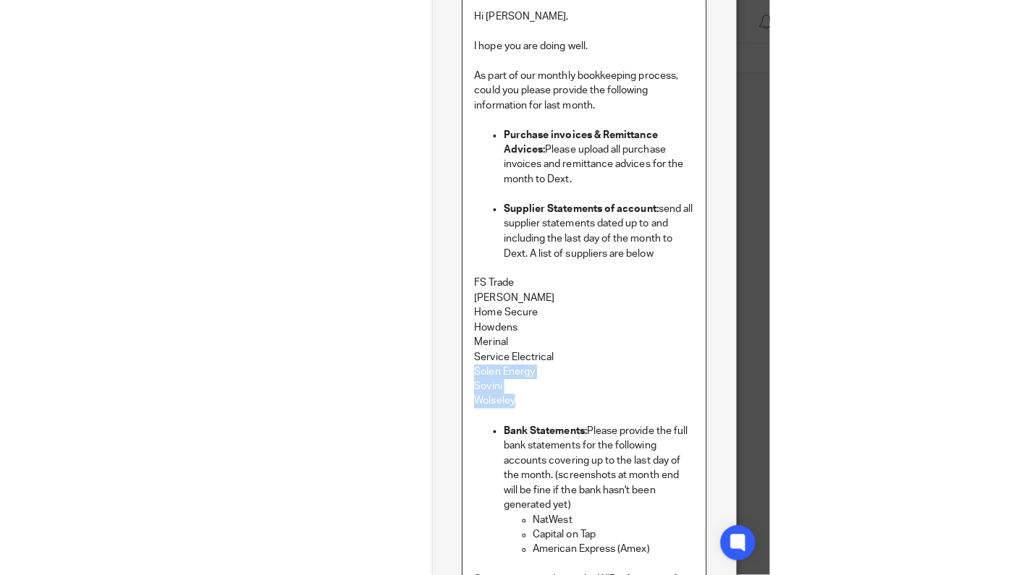
scroll to position [470, 225]
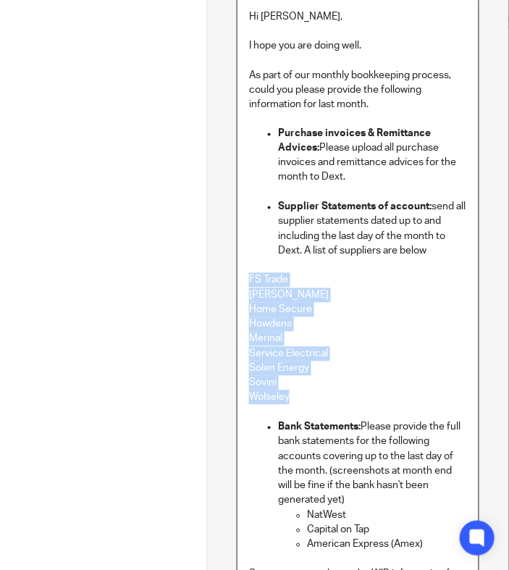
drag, startPoint x: 258, startPoint y: 402, endPoint x: 189, endPoint y: 277, distance: 142.6
click at [189, 277] on div "Subtasks Gaia Energy - BK info request requesting previous month bookkeeping in…" at bounding box center [147, 272] width 722 height 1425
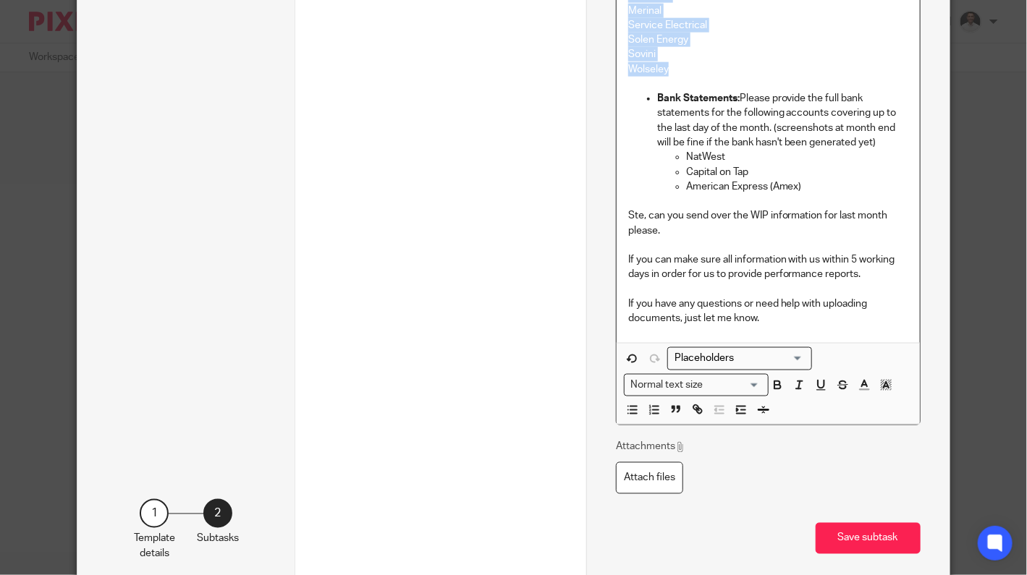
scroll to position [853, 0]
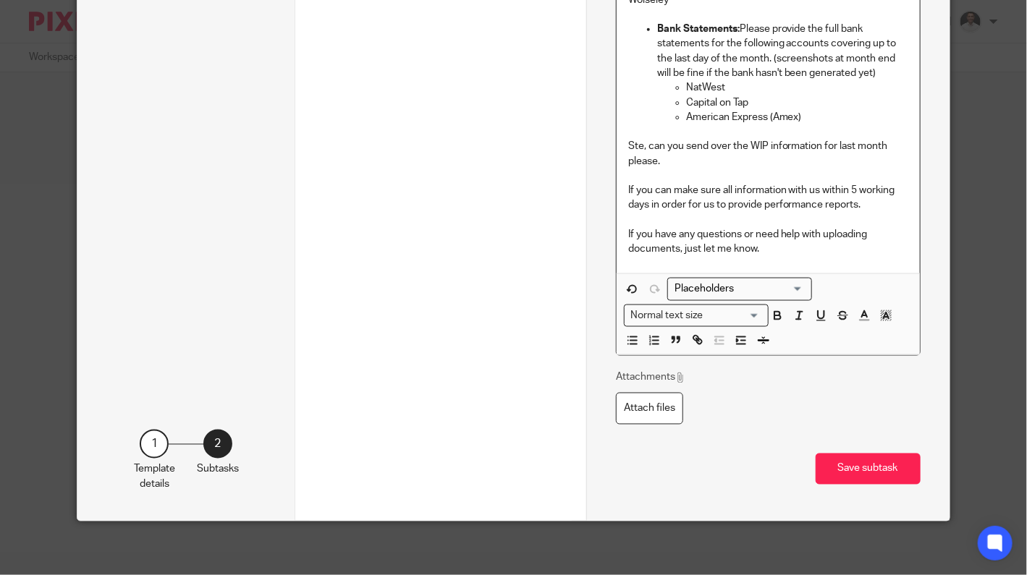
click at [748, 313] on input "Search for option" at bounding box center [734, 315] width 52 height 15
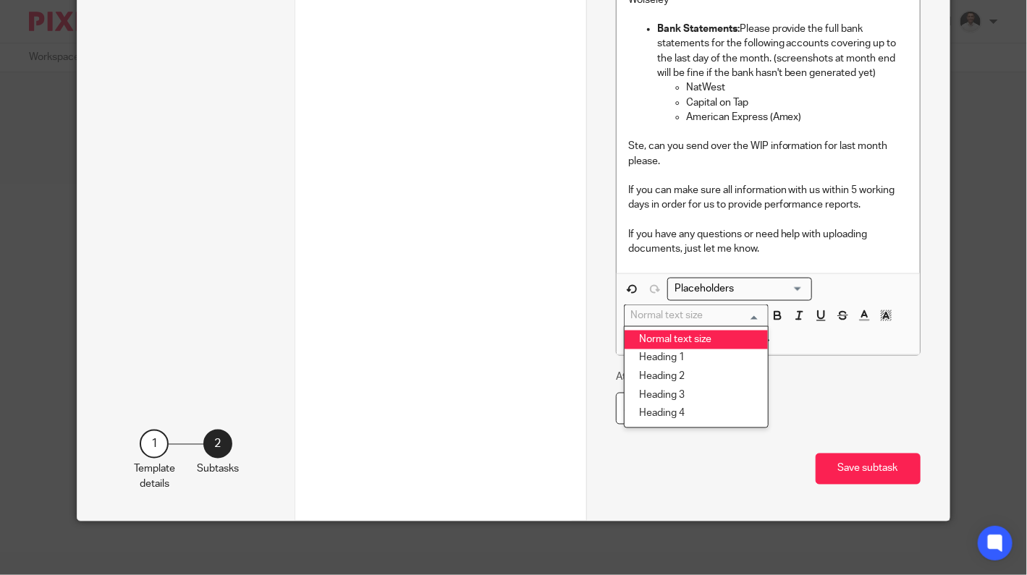
click at [748, 313] on input "Search for option" at bounding box center [693, 315] width 134 height 15
click at [690, 354] on li "Heading 1" at bounding box center [696, 359] width 143 height 19
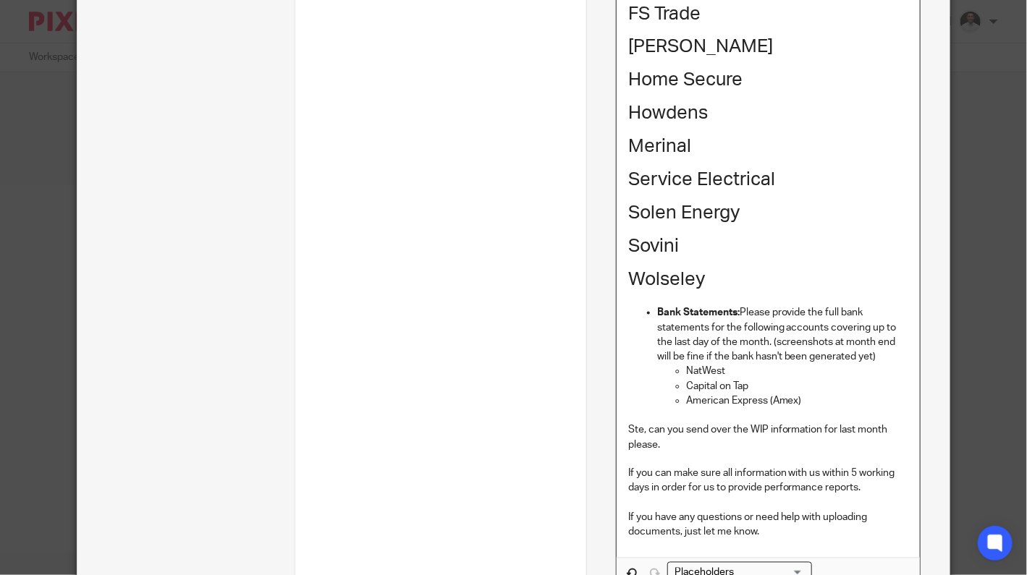
scroll to position [1020, 0]
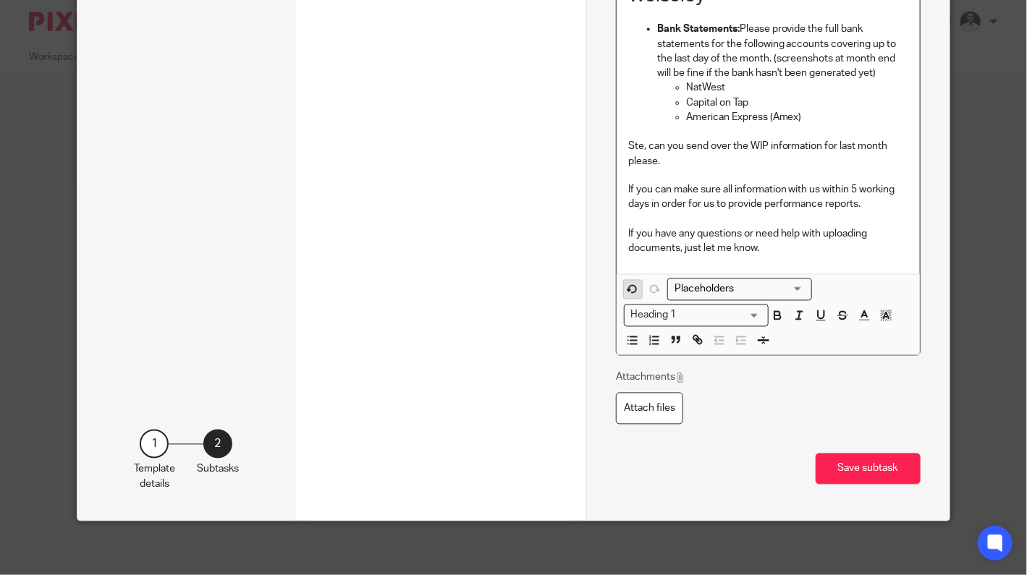
click at [626, 287] on icon "button" at bounding box center [632, 289] width 13 height 13
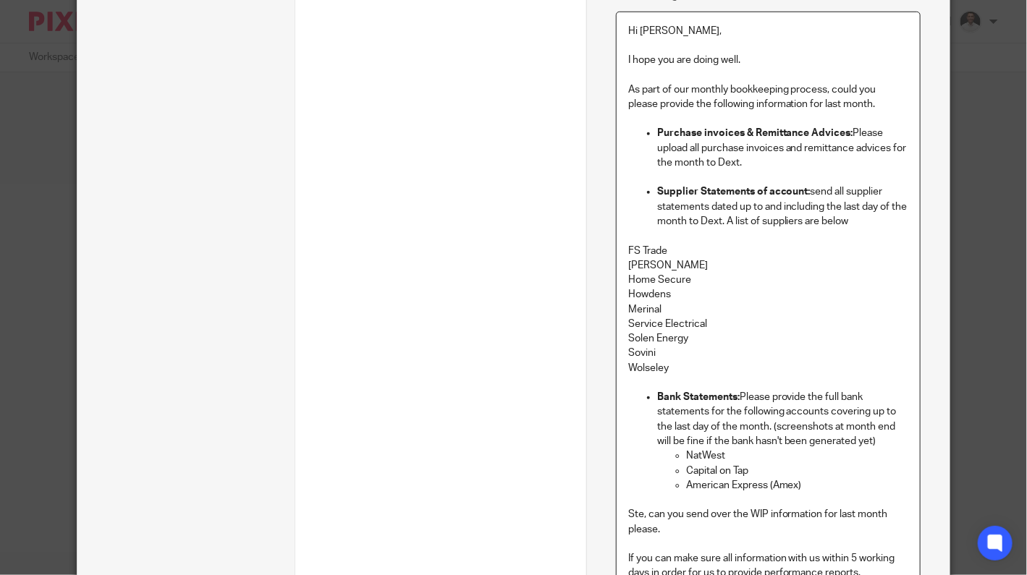
scroll to position [725, 0]
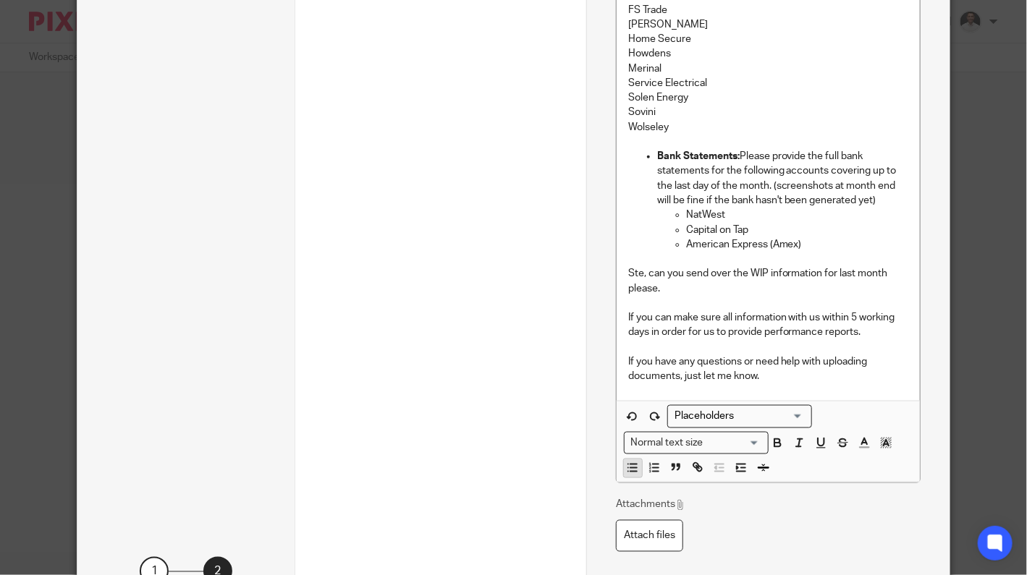
click at [629, 462] on icon "button" at bounding box center [632, 468] width 13 height 13
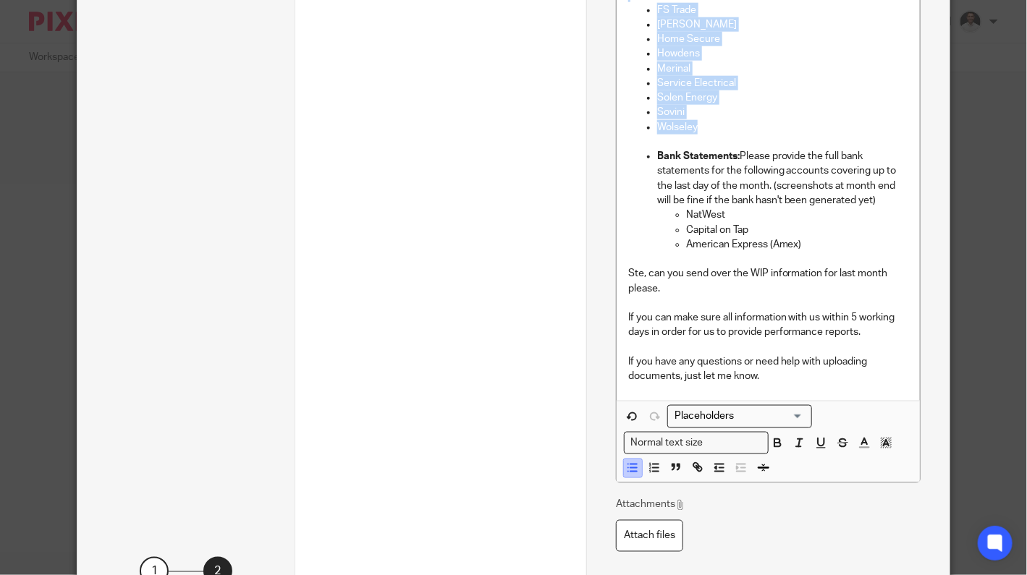
click at [629, 462] on icon "button" at bounding box center [632, 468] width 13 height 13
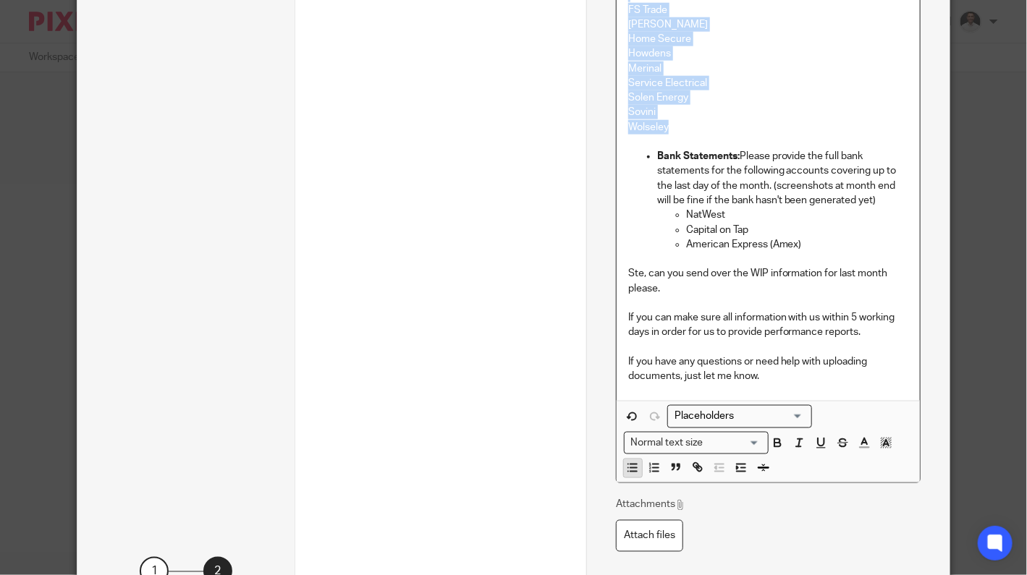
click at [629, 462] on icon "button" at bounding box center [632, 468] width 13 height 13
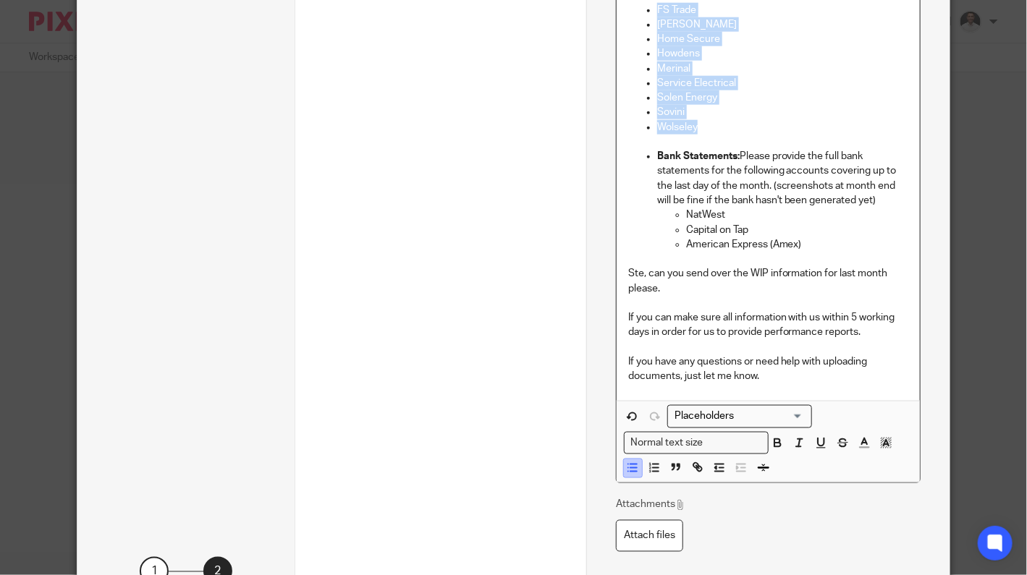
click at [629, 462] on icon "button" at bounding box center [632, 468] width 13 height 13
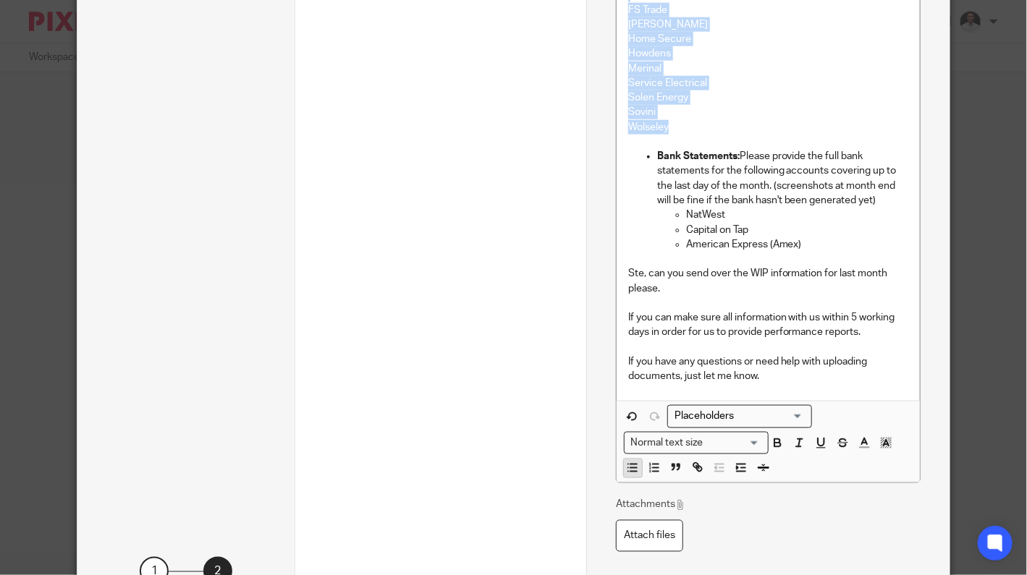
click at [629, 462] on icon "button" at bounding box center [632, 468] width 13 height 13
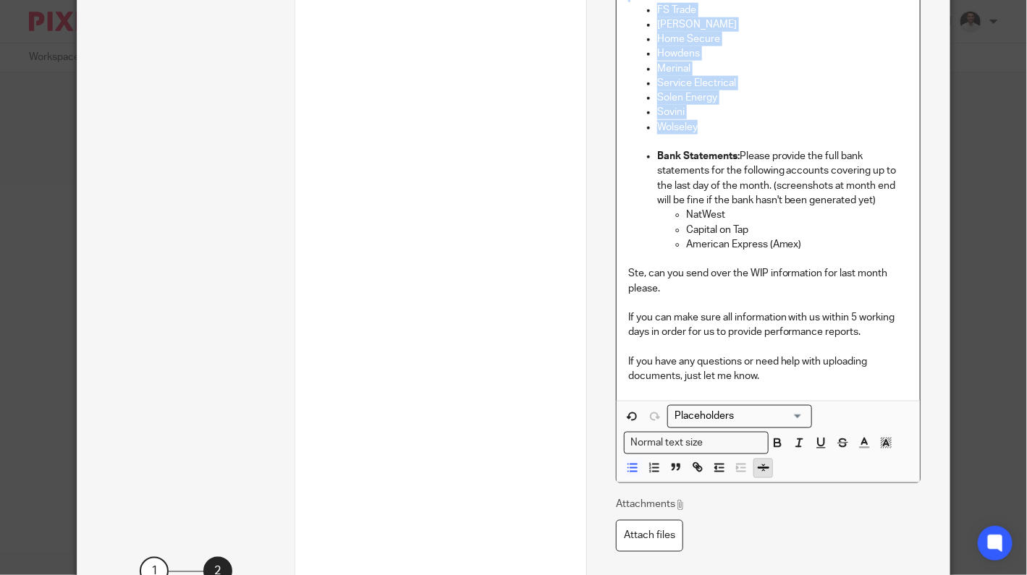
click at [759, 467] on icon "button" at bounding box center [763, 468] width 13 height 13
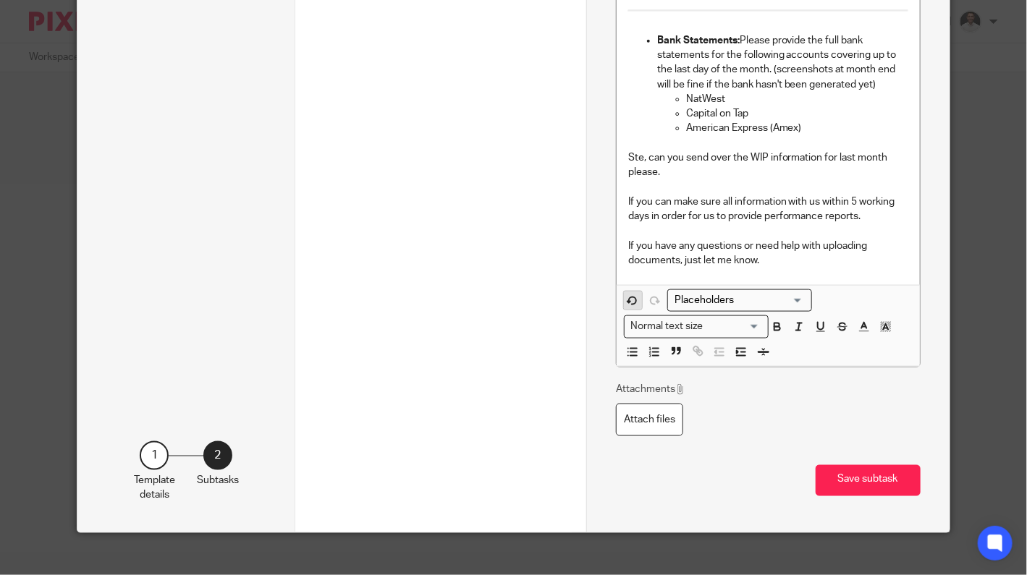
click at [626, 303] on icon "button" at bounding box center [632, 301] width 13 height 13
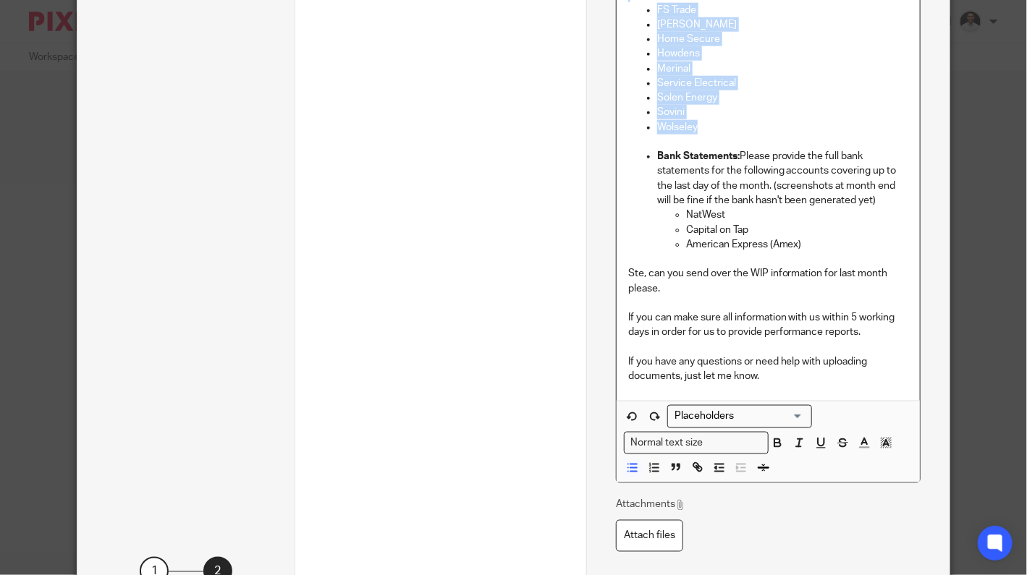
scroll to position [484, 0]
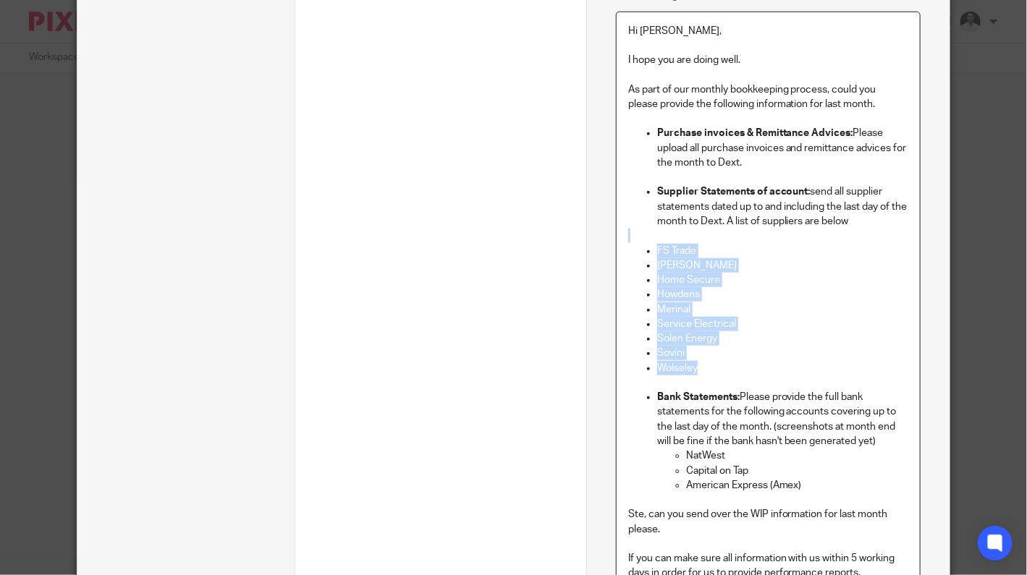
click at [785, 295] on p "Howdens" at bounding box center [782, 294] width 251 height 14
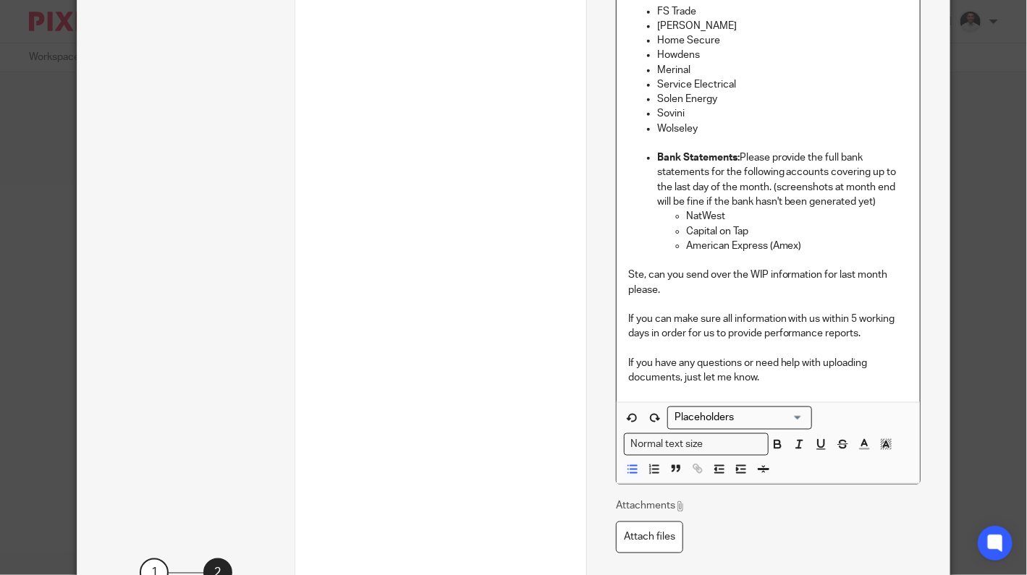
scroll to position [725, 0]
click at [630, 468] on line "button" at bounding box center [633, 468] width 7 height 0
click at [626, 410] on icon "button" at bounding box center [632, 416] width 13 height 13
click at [686, 214] on p "NatWest" at bounding box center [797, 215] width 222 height 14
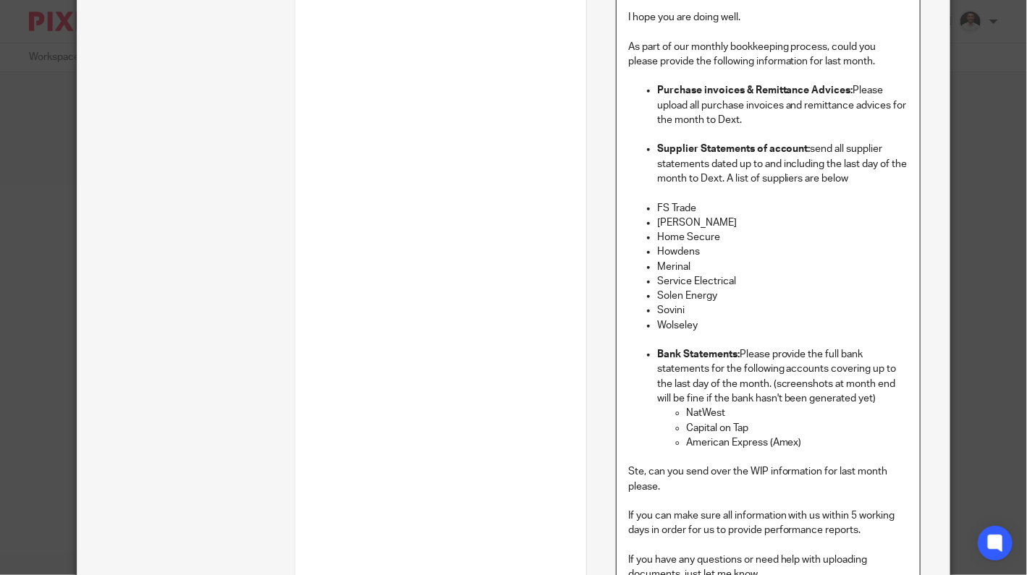
scroll to position [484, 0]
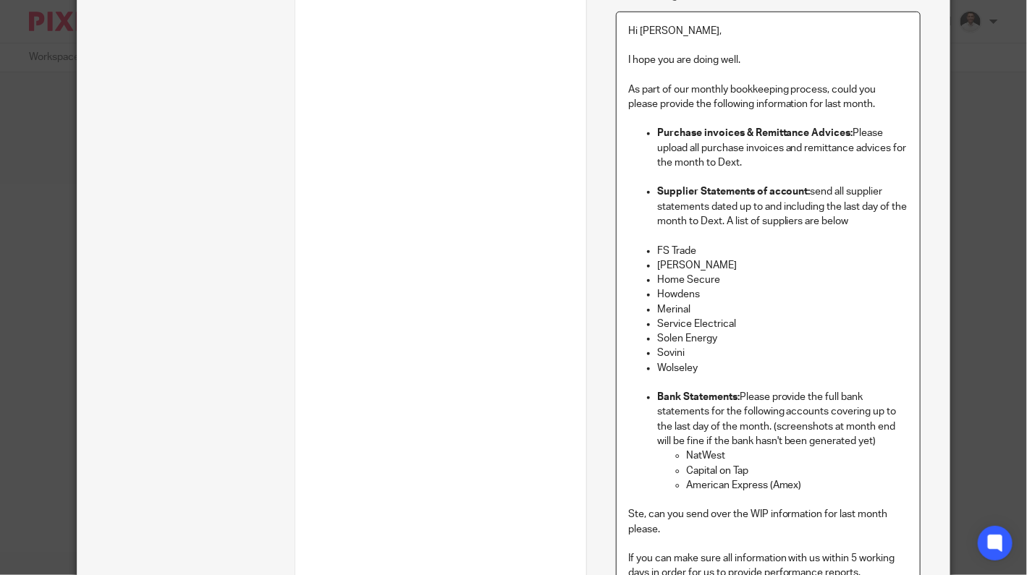
click at [871, 224] on p "Supplier Statements of account: send all supplier statements dated up to and in…" at bounding box center [782, 207] width 251 height 44
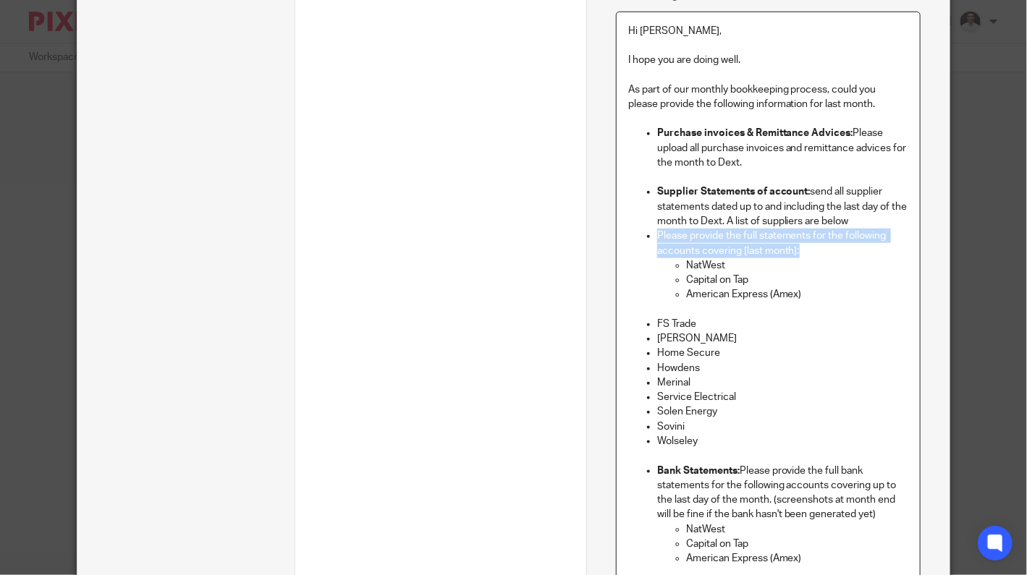
drag, startPoint x: 813, startPoint y: 251, endPoint x: 635, endPoint y: 235, distance: 178.0
click at [635, 235] on ul "Purchase invoices & Remittance Advices: Please upload all purchase invoices and…" at bounding box center [768, 214] width 280 height 176
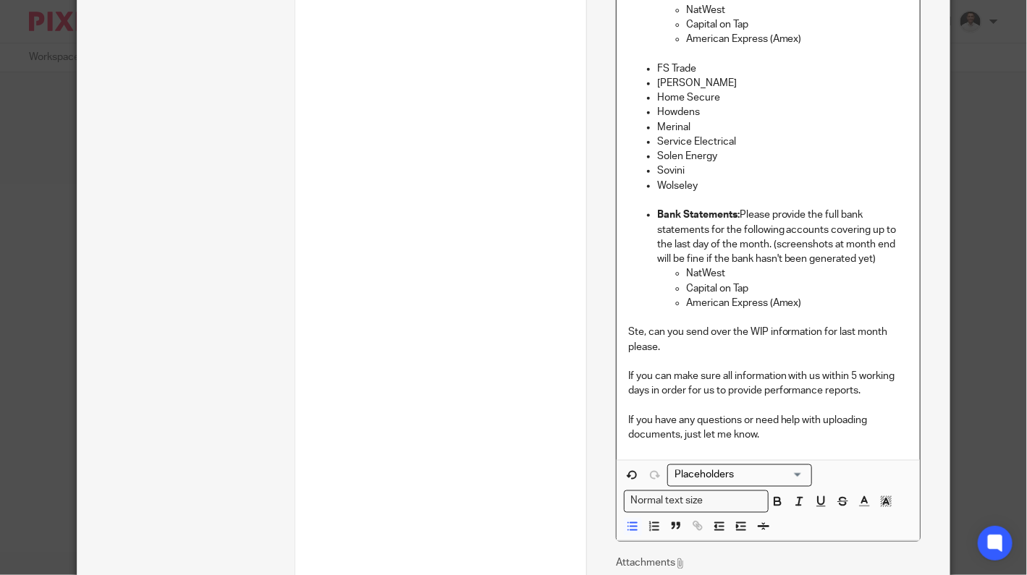
scroll to position [711, 0]
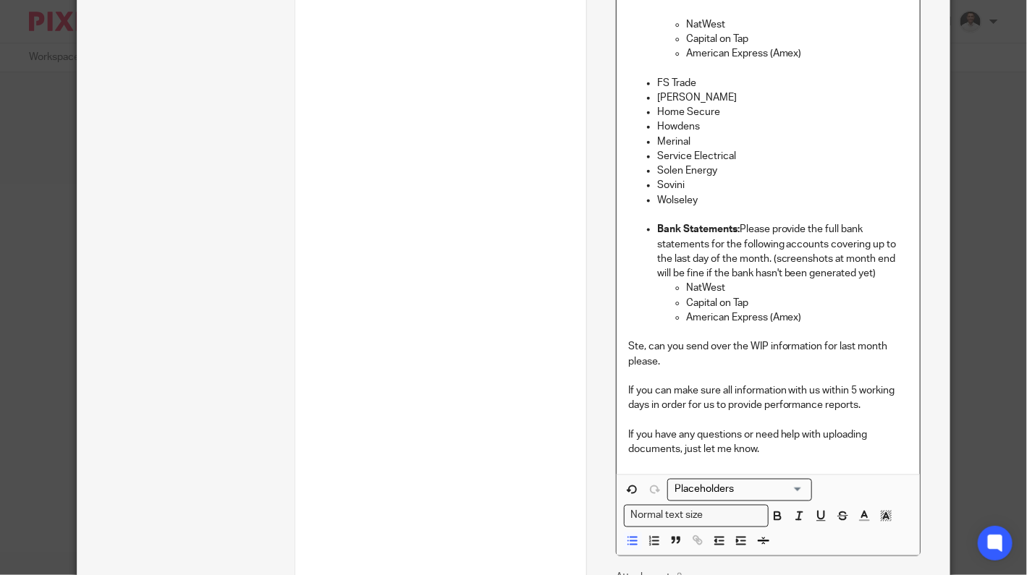
click at [884, 272] on p "Bank Statements: Please provide the full bank statements for the following acco…" at bounding box center [782, 251] width 251 height 59
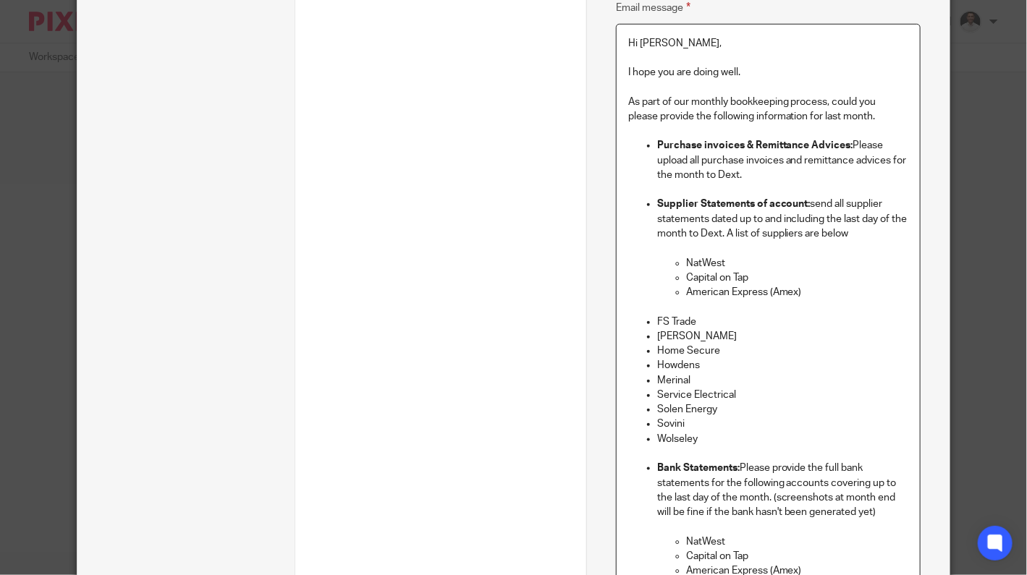
scroll to position [470, 0]
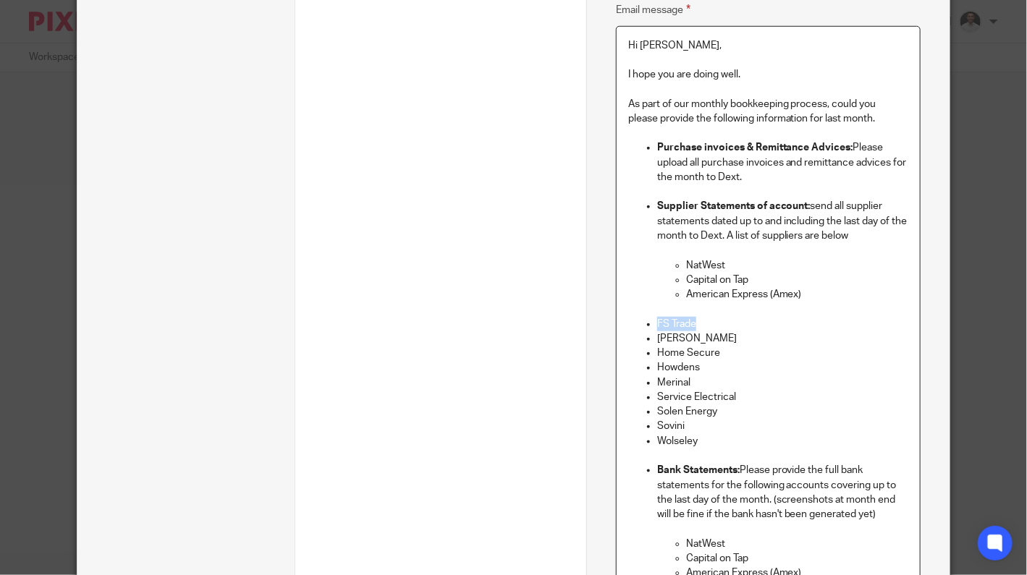
drag, startPoint x: 693, startPoint y: 322, endPoint x: 653, endPoint y: 322, distance: 39.8
click at [657, 322] on p "FS Trade" at bounding box center [782, 324] width 251 height 14
copy p "FS Trade"
drag, startPoint x: 744, startPoint y: 261, endPoint x: 682, endPoint y: 267, distance: 62.6
click at [686, 267] on p "NatWest" at bounding box center [797, 265] width 222 height 14
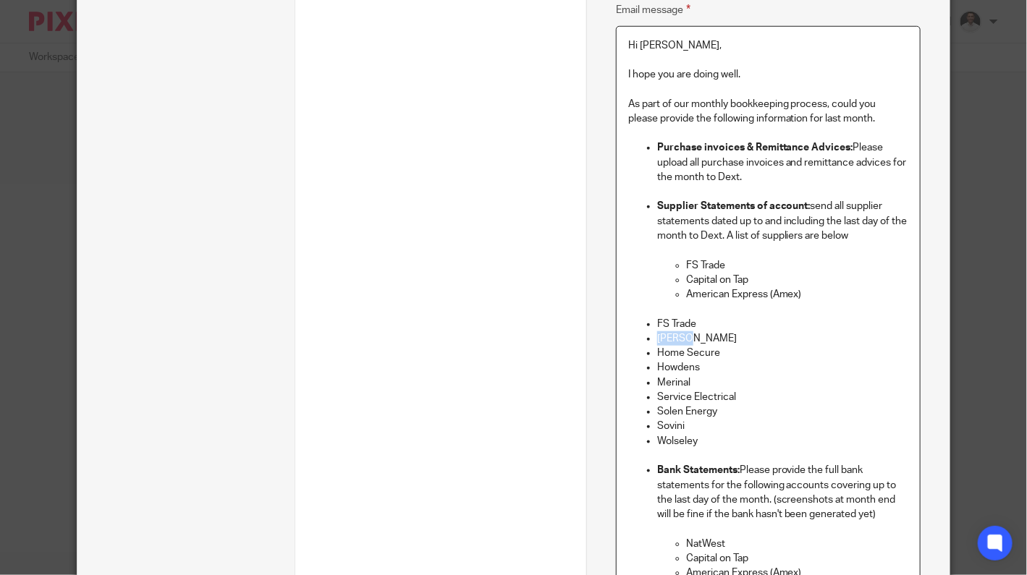
drag, startPoint x: 693, startPoint y: 341, endPoint x: 647, endPoint y: 341, distance: 45.6
click at [647, 341] on ul "FS Trade Graham Home Secure Howdens Merinal Service Electrical Solen Energy Sov…" at bounding box center [768, 383] width 280 height 132
copy p "Graham"
drag, startPoint x: 764, startPoint y: 282, endPoint x: 680, endPoint y: 283, distance: 84.0
click at [686, 283] on p "Capital on Tap" at bounding box center [797, 280] width 222 height 14
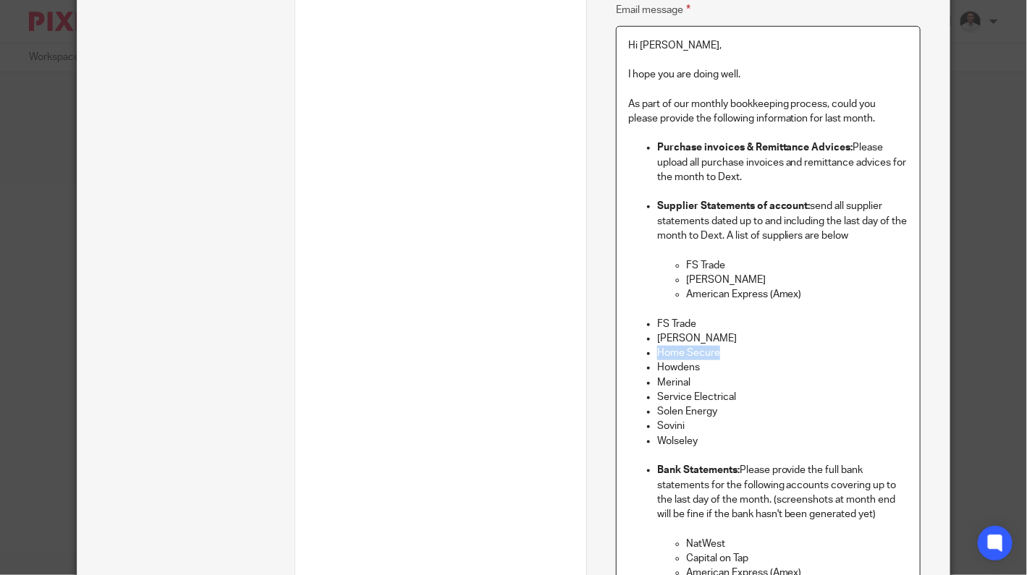
drag, startPoint x: 717, startPoint y: 349, endPoint x: 653, endPoint y: 353, distance: 63.8
click at [657, 355] on p "Home Secure" at bounding box center [782, 353] width 251 height 14
copy p "Home Secure"
drag, startPoint x: 809, startPoint y: 294, endPoint x: 683, endPoint y: 298, distance: 126.7
click at [686, 298] on p "American Express (Amex)" at bounding box center [797, 294] width 222 height 14
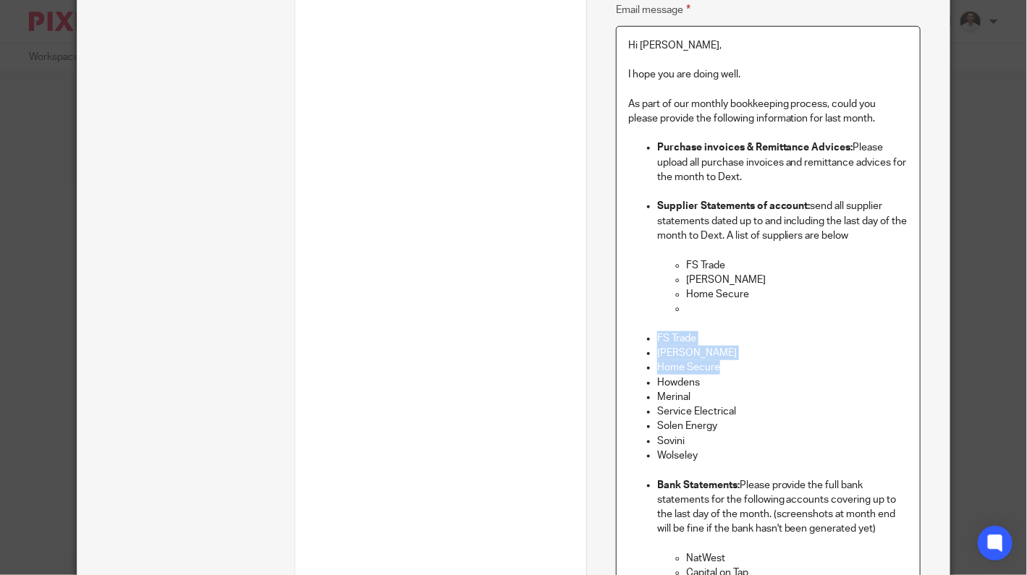
drag, startPoint x: 727, startPoint y: 371, endPoint x: 651, endPoint y: 337, distance: 83.9
click at [651, 337] on ul "FS Trade Graham Home Secure Howdens Merinal Service Electrical Solen Energy Sov…" at bounding box center [768, 397] width 280 height 132
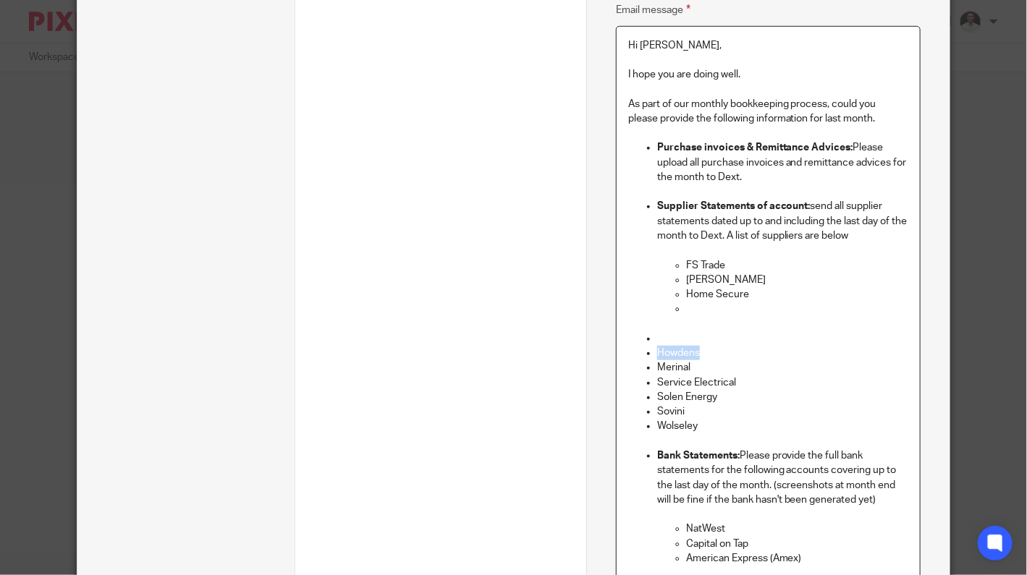
drag, startPoint x: 719, startPoint y: 349, endPoint x: 654, endPoint y: 354, distance: 64.6
click at [657, 354] on p "Howdens" at bounding box center [782, 353] width 251 height 14
copy p "Howdens"
click at [689, 309] on p at bounding box center [797, 309] width 222 height 14
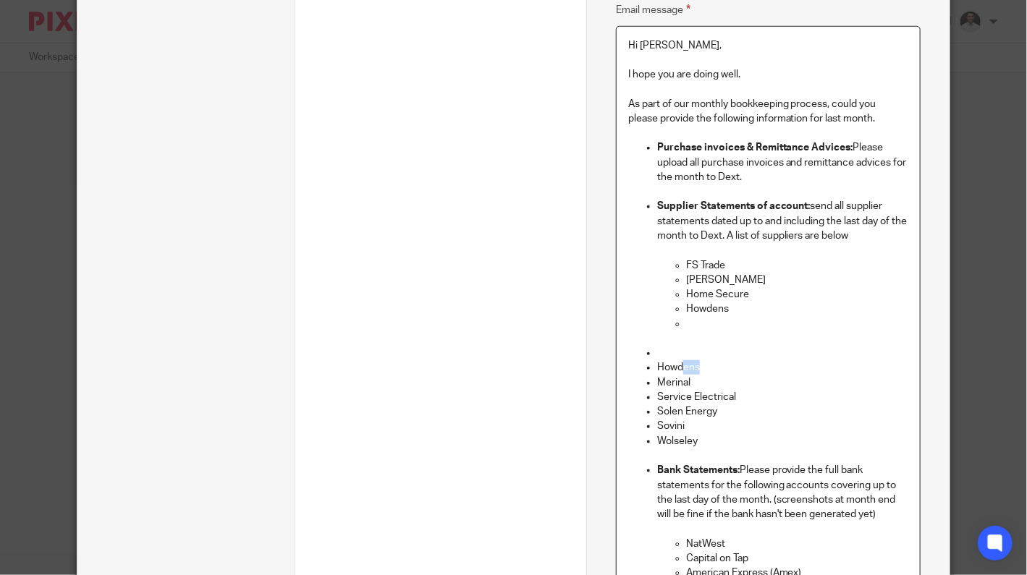
drag, startPoint x: 705, startPoint y: 366, endPoint x: 680, endPoint y: 368, distance: 24.7
click at [680, 368] on p "Howdens" at bounding box center [782, 367] width 251 height 14
drag, startPoint x: 691, startPoint y: 382, endPoint x: 641, endPoint y: 385, distance: 50.7
click at [638, 386] on ul "Howdens Merinal Service Electrical Solen Energy Sovini Wolseley" at bounding box center [768, 397] width 280 height 103
copy p "Merinal"
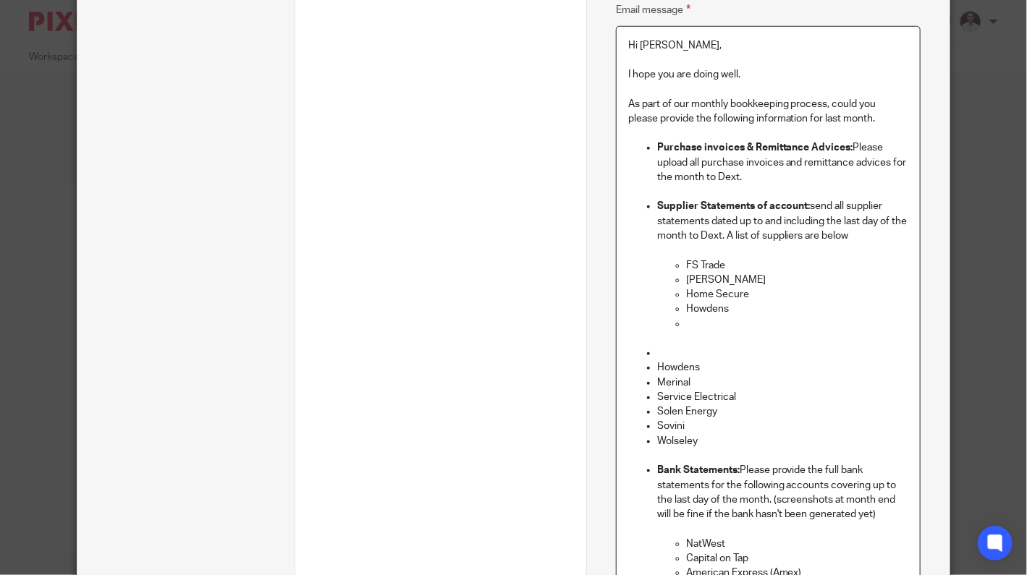
click at [717, 322] on p at bounding box center [797, 324] width 222 height 14
drag, startPoint x: 739, startPoint y: 397, endPoint x: 650, endPoint y: 394, distance: 89.1
click at [650, 394] on ul "Howdens Merinal Service Electrical Solen Energy Sovini Wolseley" at bounding box center [768, 397] width 280 height 103
copy p "Service Electrical"
click at [725, 327] on p "Merinal" at bounding box center [797, 324] width 222 height 14
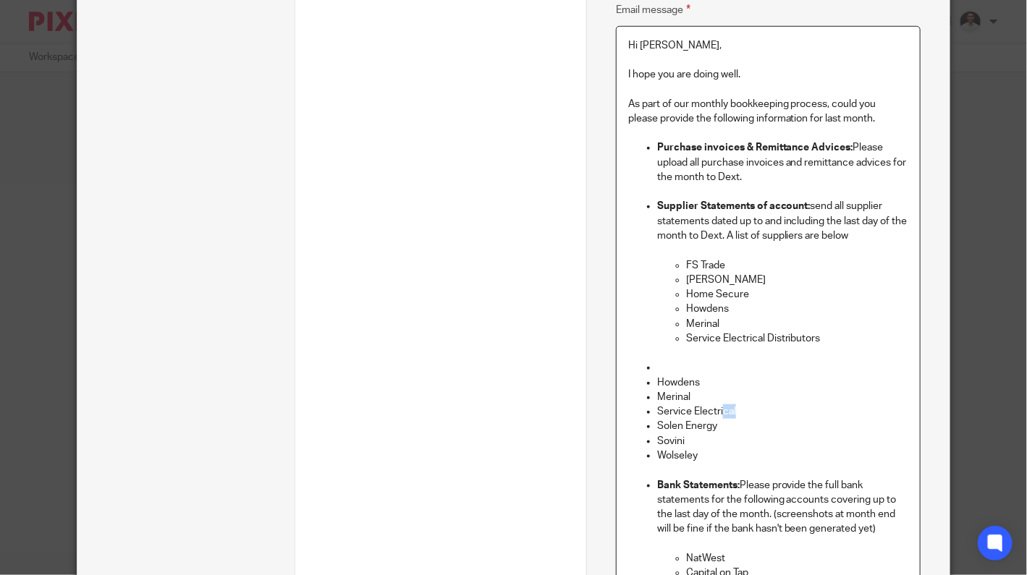
drag, startPoint x: 748, startPoint y: 418, endPoint x: 717, endPoint y: 417, distance: 31.1
click at [717, 417] on p "Service Electrical" at bounding box center [782, 412] width 251 height 14
drag, startPoint x: 720, startPoint y: 430, endPoint x: 651, endPoint y: 429, distance: 68.8
click at [657, 428] on p "Solen Energy" at bounding box center [782, 426] width 251 height 14
copy p "Solen Energy"
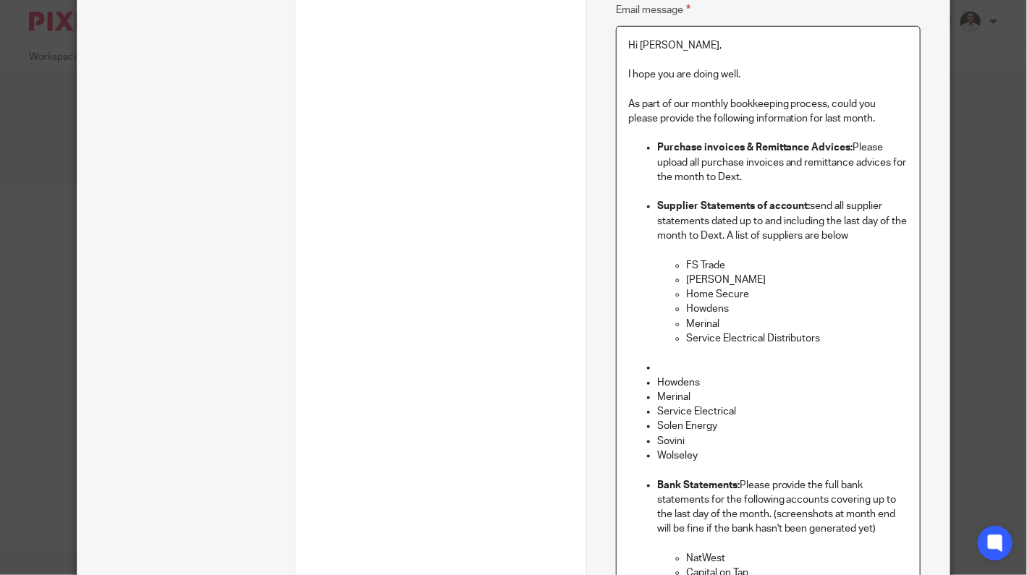
click at [824, 342] on p "Service Electrical Distributors" at bounding box center [797, 338] width 222 height 14
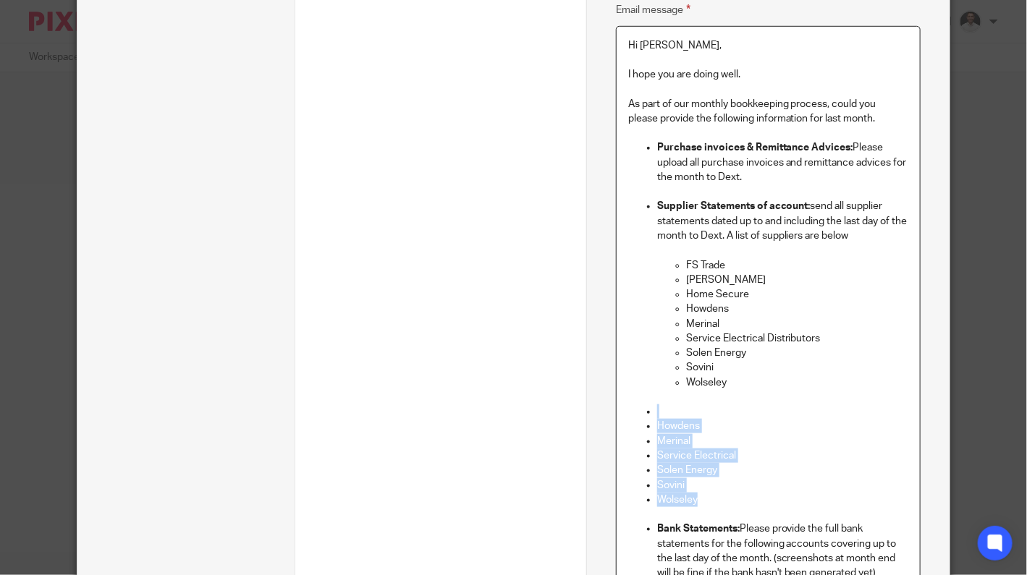
drag, startPoint x: 730, startPoint y: 507, endPoint x: 633, endPoint y: 413, distance: 134.6
click at [634, 412] on ul "Howdens Merinal Service Electrical Solen Energy Sovini Wolseley" at bounding box center [768, 456] width 280 height 103
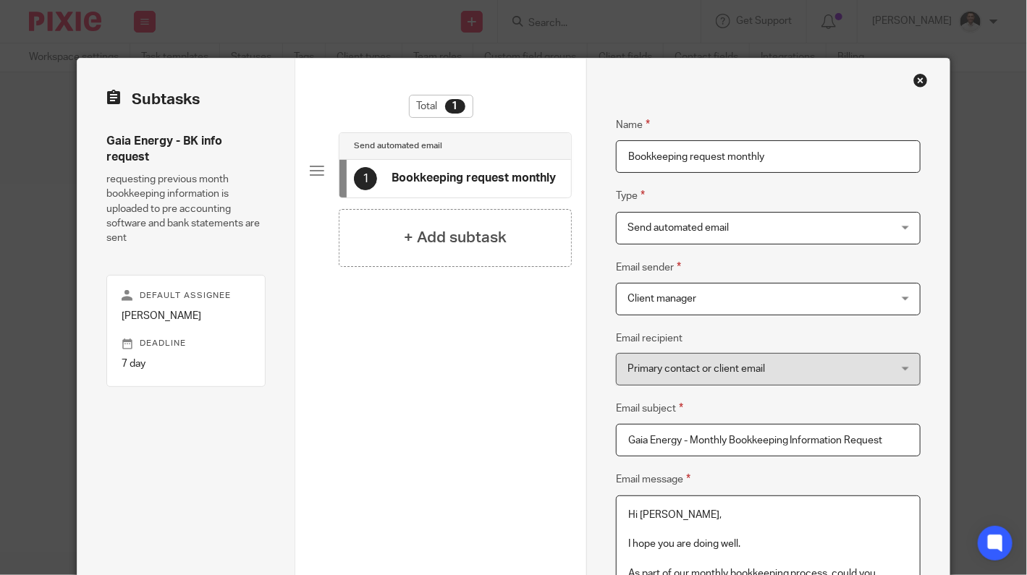
scroll to position [241, 0]
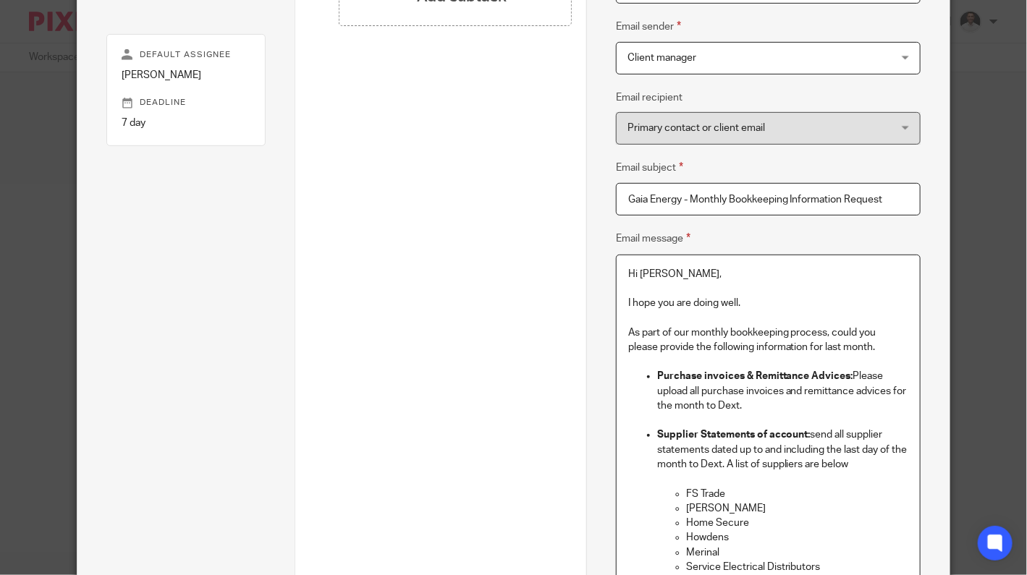
click at [867, 345] on p "As part of our monthly bookkeeping process, could you please provide the follow…" at bounding box center [768, 341] width 280 height 30
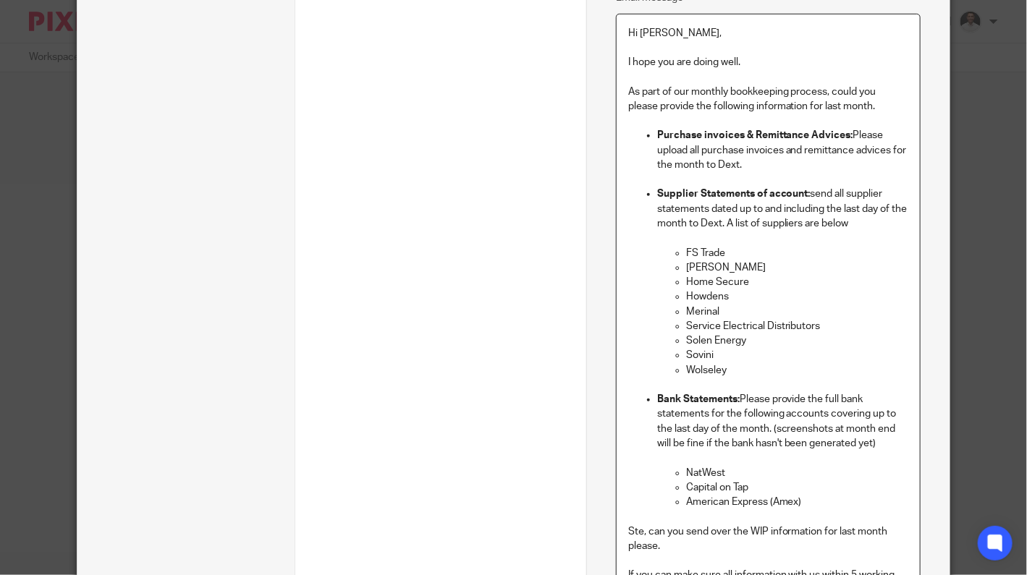
scroll to position [724, 0]
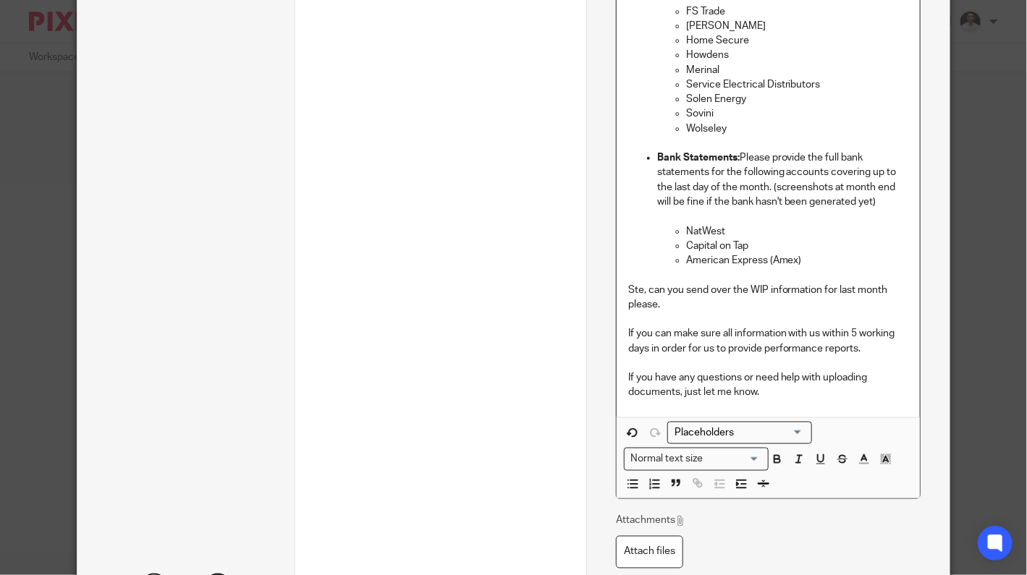
click at [628, 289] on p "Ste, can you send over the WIP information for last month please." at bounding box center [768, 298] width 280 height 30
click at [628, 483] on icon "button" at bounding box center [632, 484] width 13 height 13
drag, startPoint x: 672, startPoint y: 292, endPoint x: 654, endPoint y: 290, distance: 18.2
click at [657, 290] on p "WIP: Ste, can you send over the WIP information for last month please." at bounding box center [782, 298] width 251 height 30
click at [777, 455] on icon "button" at bounding box center [777, 459] width 13 height 13
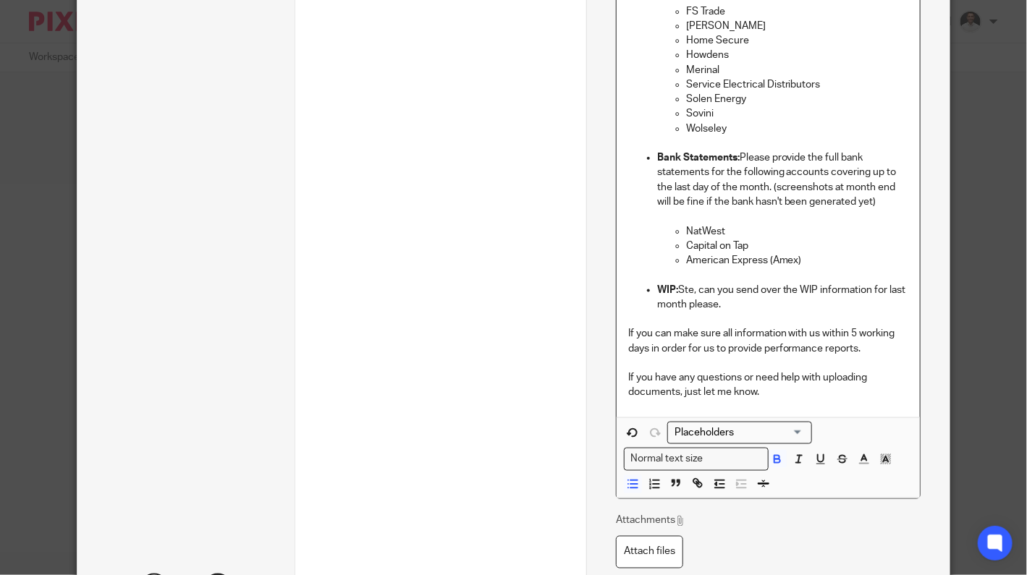
click at [750, 308] on p "WIP: Ste, can you send over the WIP information for last month please." at bounding box center [782, 298] width 251 height 30
click at [646, 347] on p "If you can make sure all information with us within 5 working days in order for…" at bounding box center [768, 341] width 280 height 30
click at [890, 349] on p "If you can make sure all information with us within 5 working days please, in o…" at bounding box center [768, 341] width 280 height 30
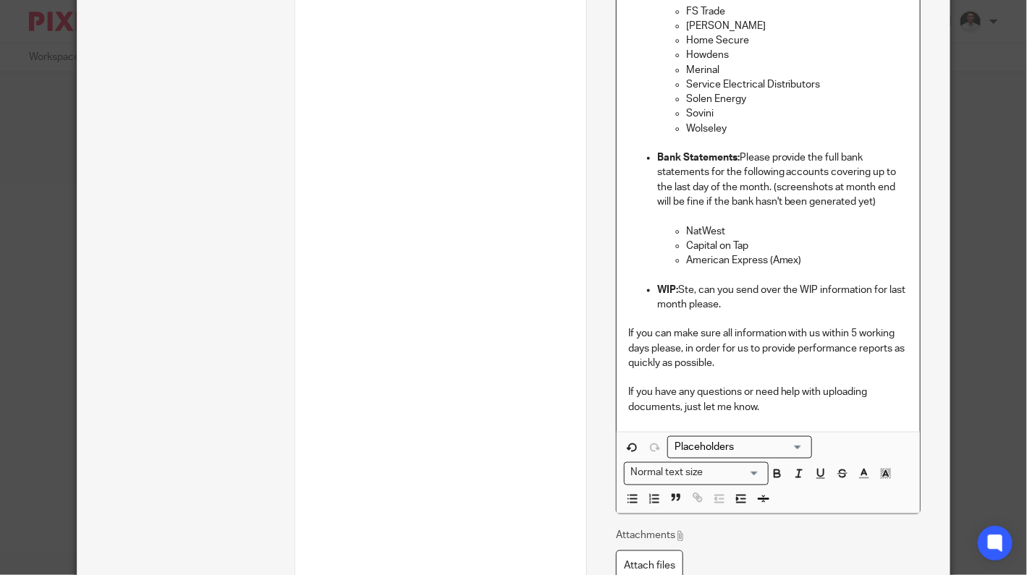
click at [661, 408] on p "If you have any questions or need help with uploading documents, just let me kn…" at bounding box center [768, 400] width 280 height 30
click at [661, 407] on p "If you have any questions or need help with uploading documents, just let me kn…" at bounding box center [768, 400] width 280 height 30
click at [662, 408] on p "If you have any questions or need help with uploading documents, just let me kn…" at bounding box center [768, 400] width 280 height 30
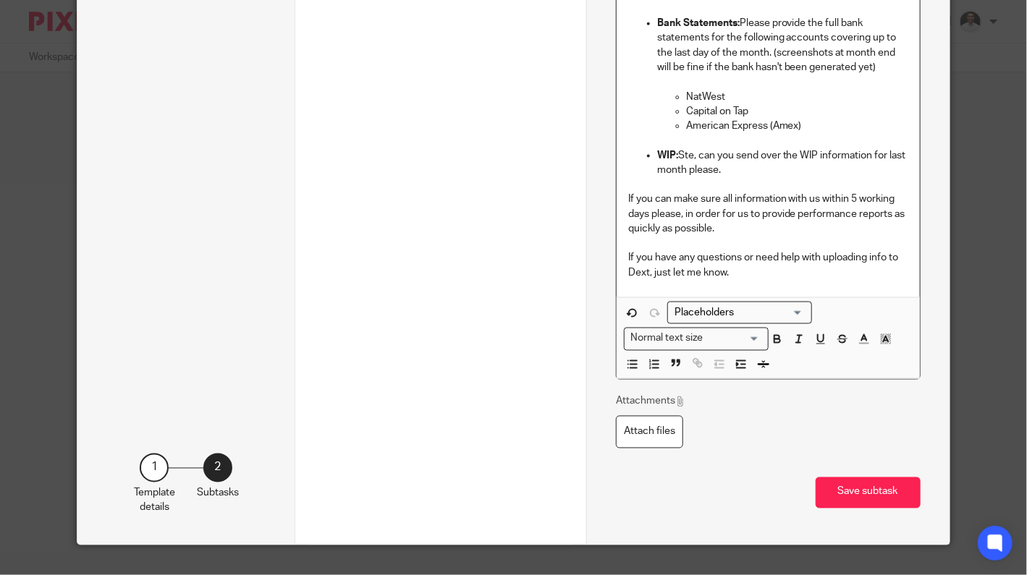
scroll to position [882, 0]
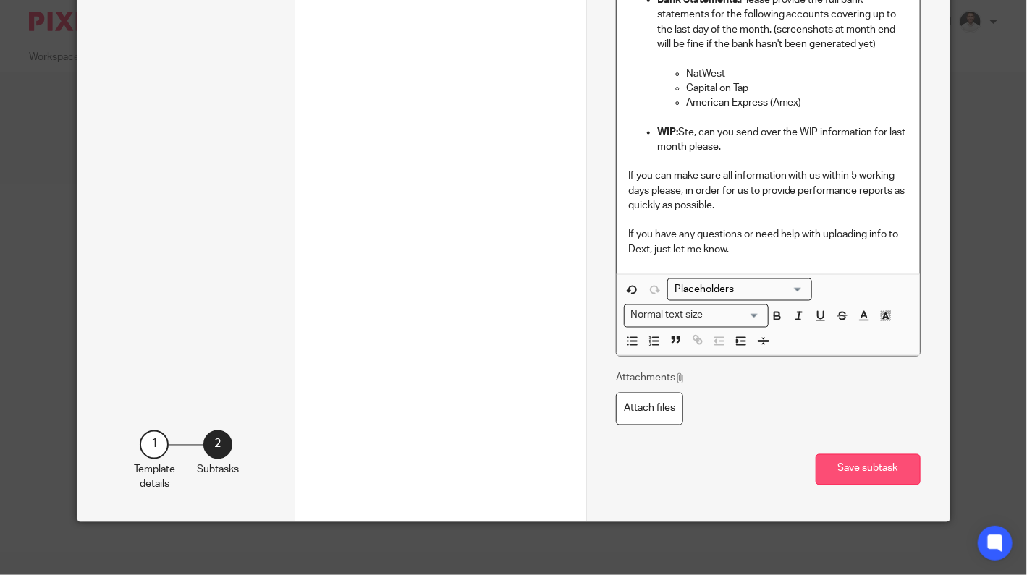
click at [851, 464] on button "Save subtask" at bounding box center [868, 470] width 105 height 31
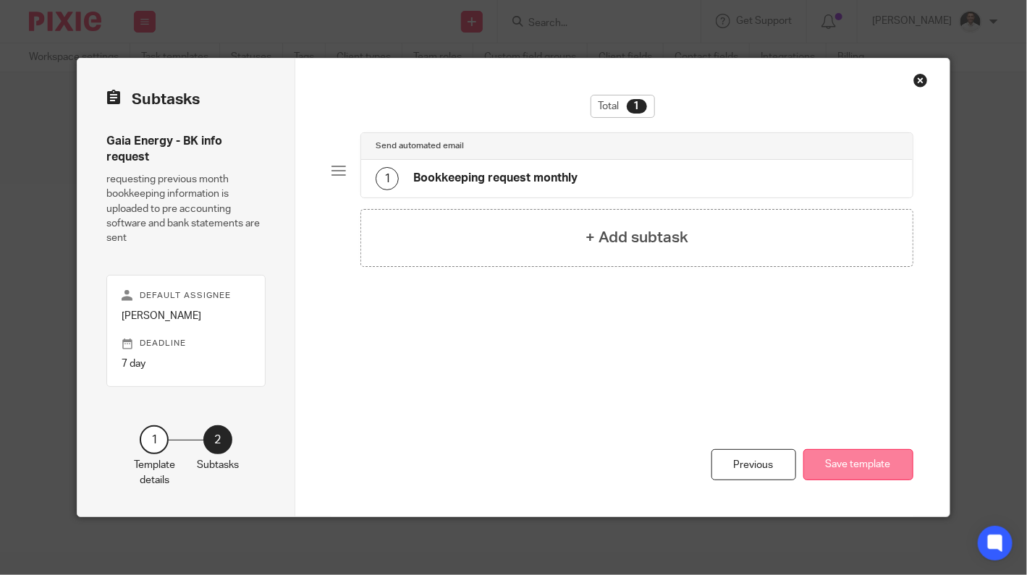
scroll to position [0, 0]
click at [864, 473] on button "Save template" at bounding box center [858, 464] width 110 height 31
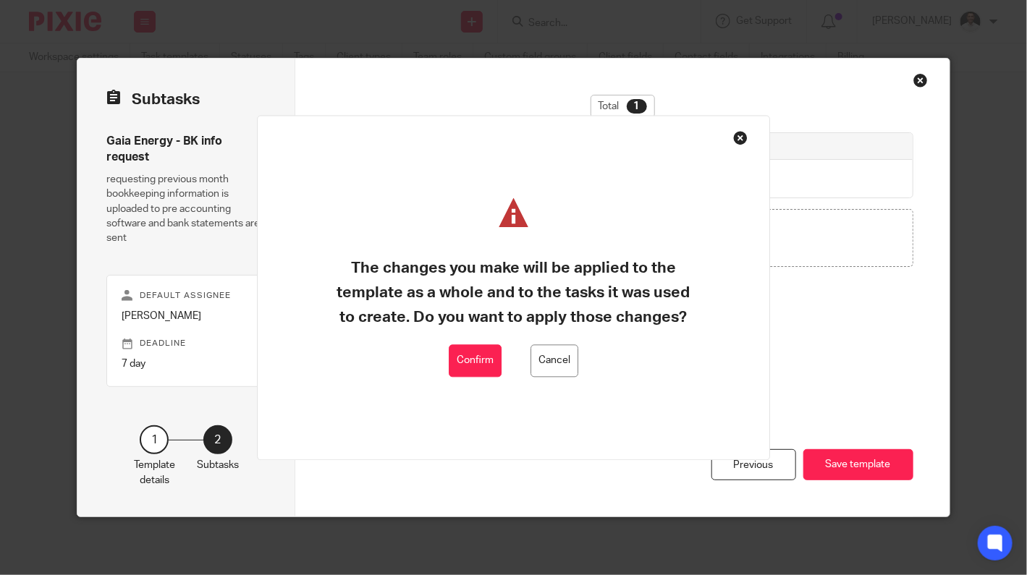
click at [463, 368] on button "Confirm" at bounding box center [475, 361] width 53 height 33
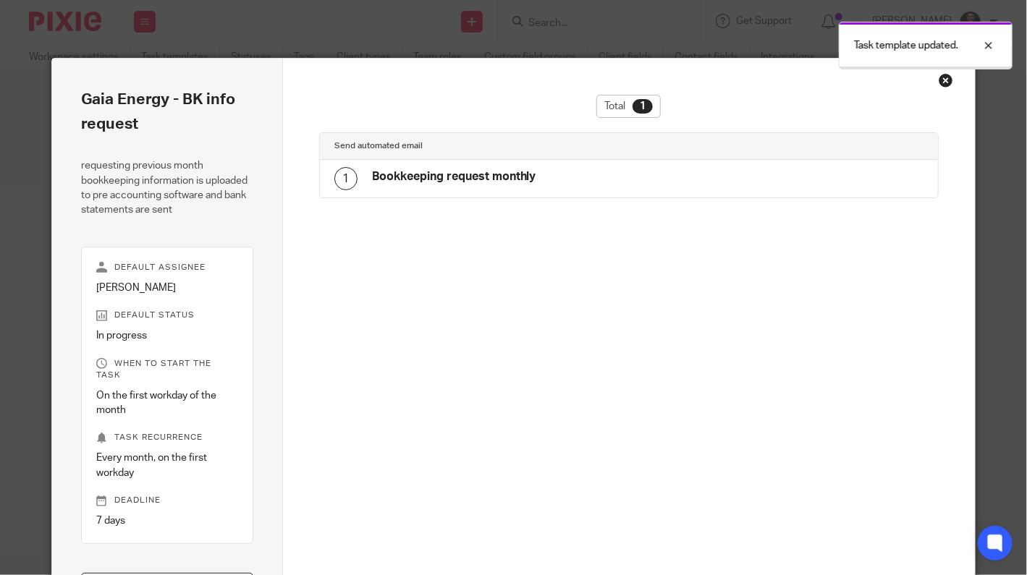
scroll to position [15, 0]
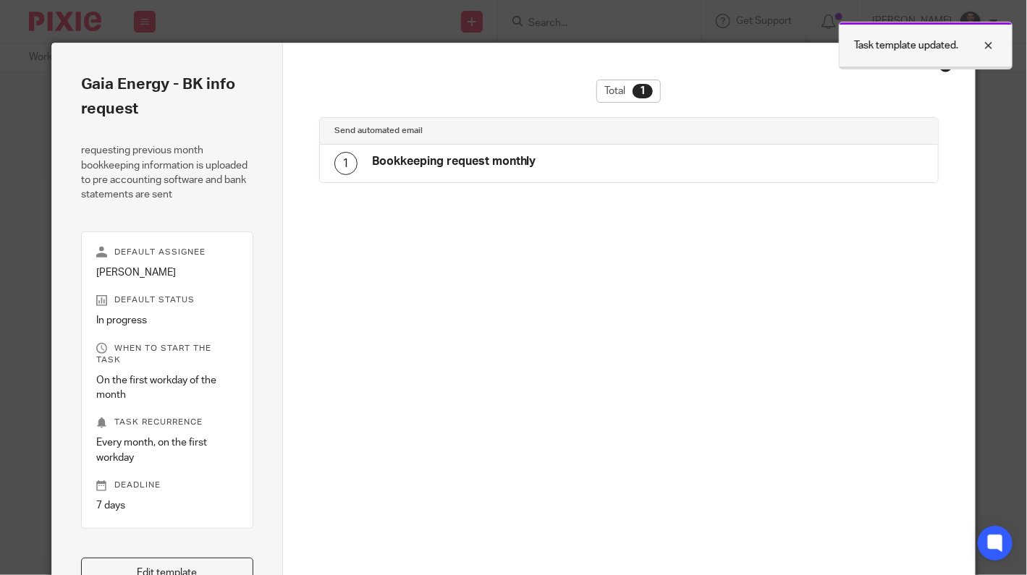
drag, startPoint x: 991, startPoint y: 45, endPoint x: 974, endPoint y: 66, distance: 26.8
click at [991, 45] on div at bounding box center [977, 45] width 39 height 17
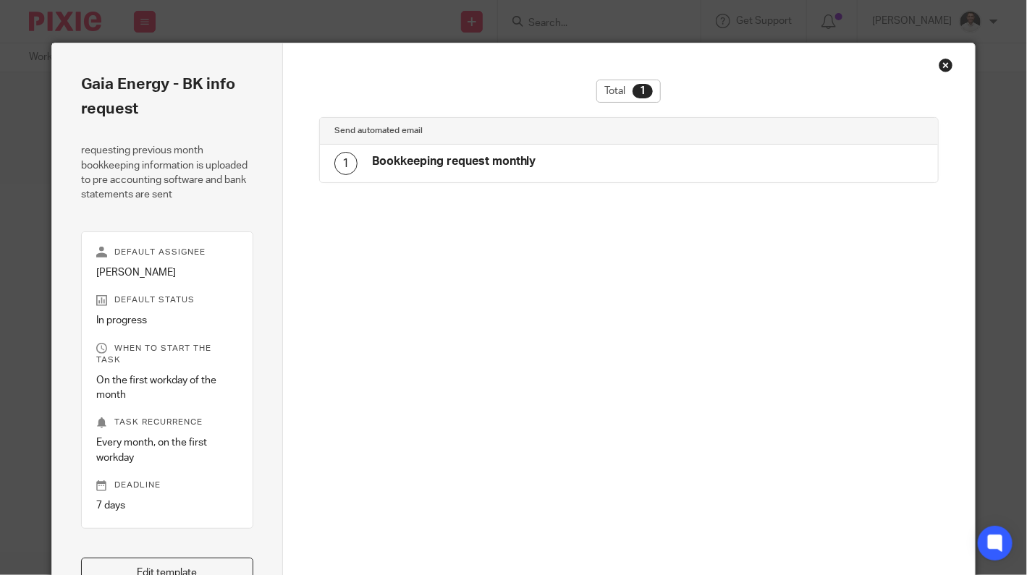
click at [945, 65] on div "Close this dialog window" at bounding box center [946, 65] width 14 height 14
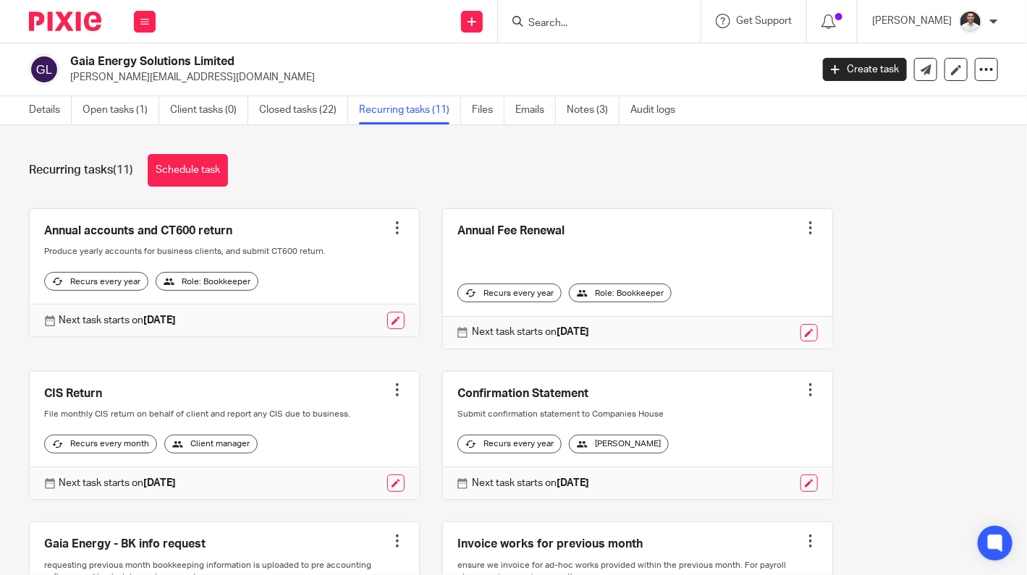
click at [96, 111] on link "Open tasks (1)" at bounding box center [121, 110] width 77 height 28
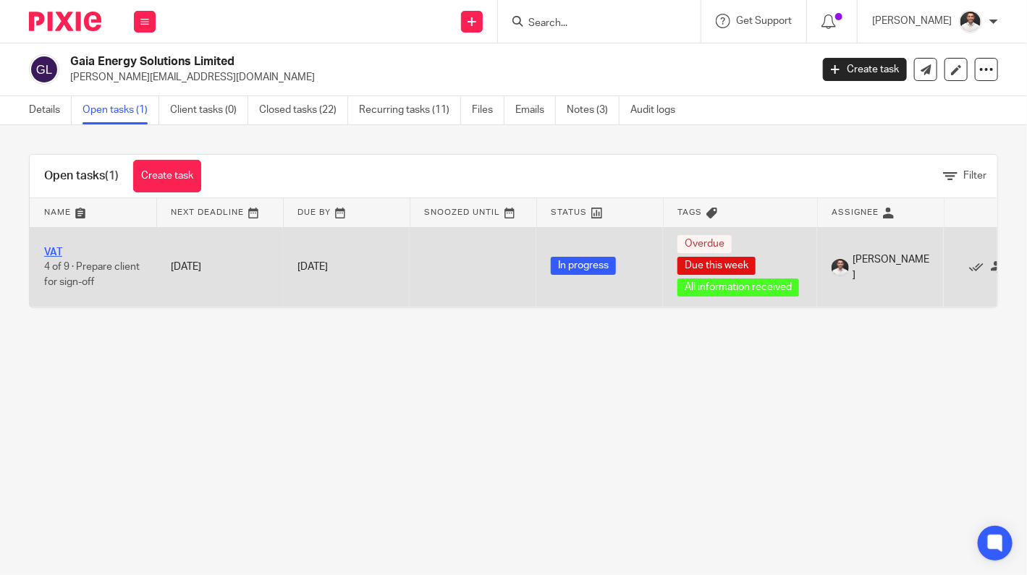
click at [52, 250] on link "VAT" at bounding box center [53, 253] width 18 height 10
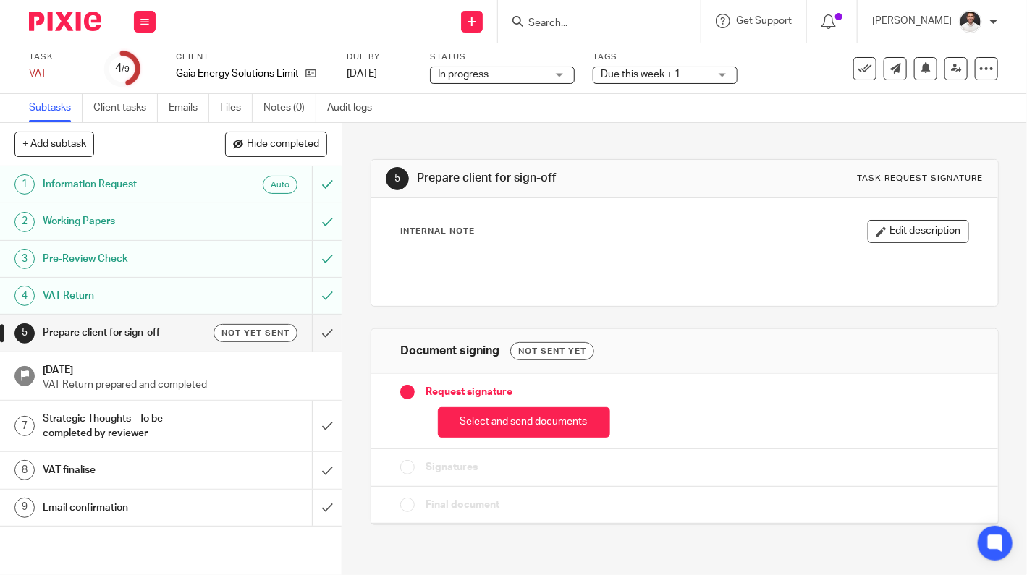
click at [565, 415] on button "Select and send documents" at bounding box center [524, 422] width 172 height 31
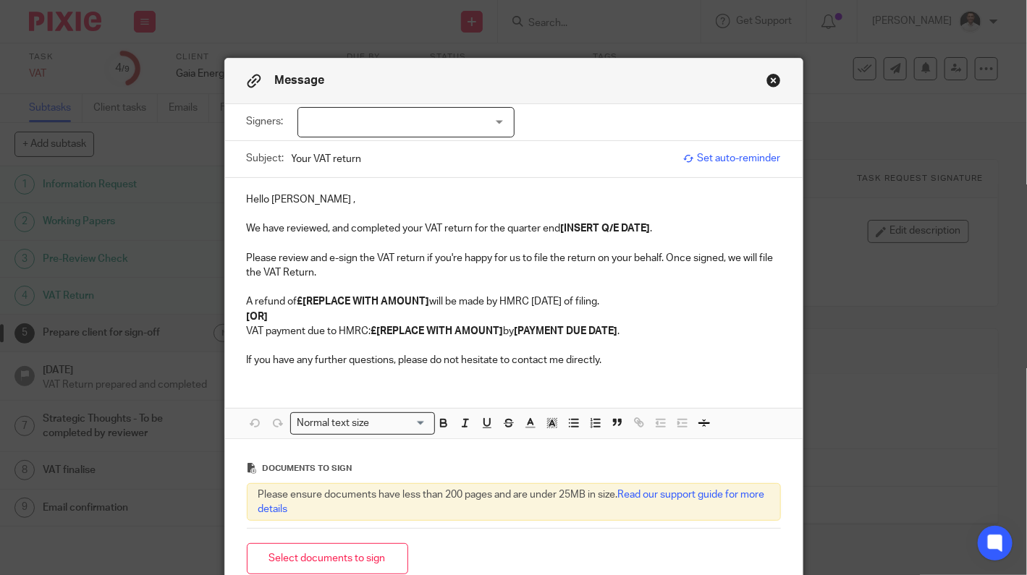
click at [357, 121] on div at bounding box center [405, 122] width 217 height 30
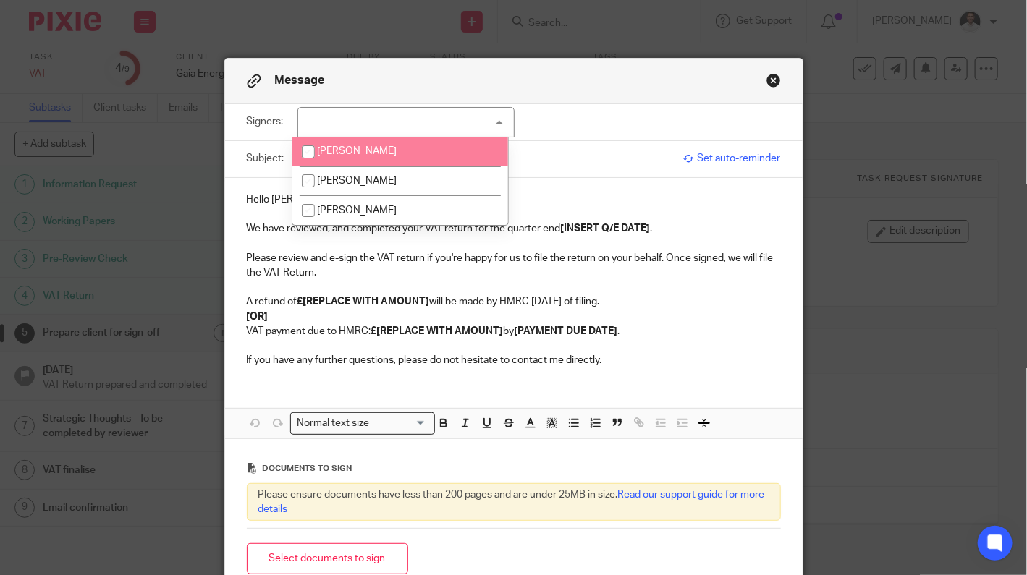
click at [361, 155] on span "[PERSON_NAME]" at bounding box center [357, 151] width 80 height 10
checkbox input "true"
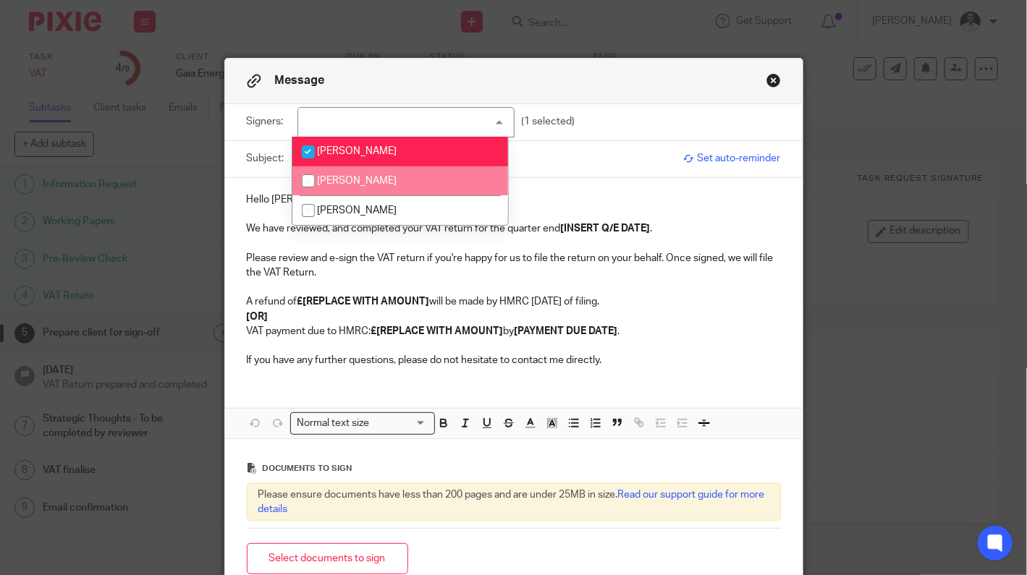
click at [350, 178] on span "[PERSON_NAME]" at bounding box center [357, 181] width 80 height 10
checkbox input "true"
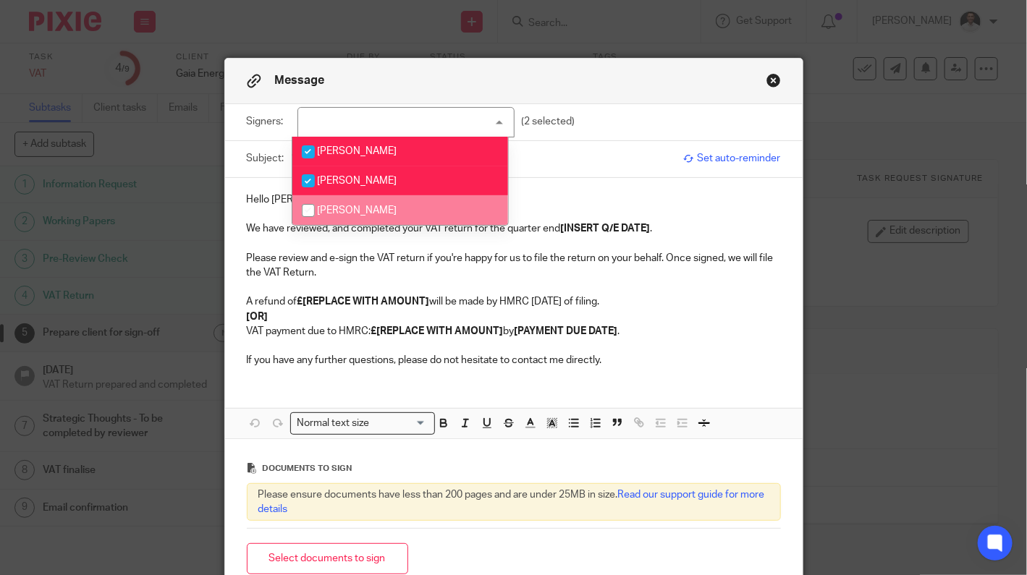
click at [345, 214] on span "[PERSON_NAME]" at bounding box center [357, 211] width 80 height 10
checkbox input "true"
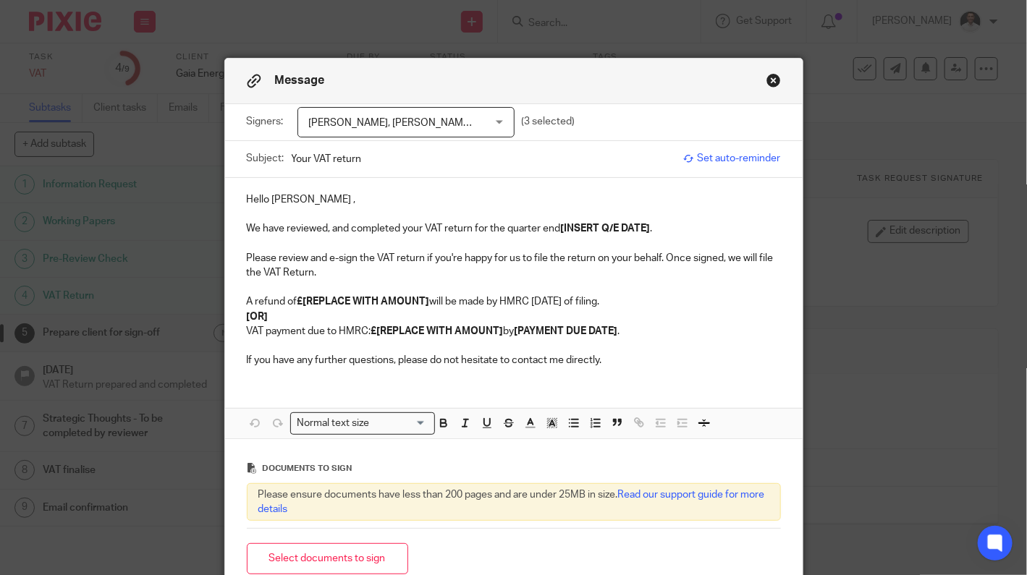
click at [579, 170] on input "Your VAT return" at bounding box center [484, 159] width 384 height 33
type input "Your VAT return 31.07.25"
drag, startPoint x: 325, startPoint y: 201, endPoint x: 268, endPoint y: 196, distance: 57.4
click at [268, 196] on p "Hello Stephanie ," at bounding box center [514, 200] width 534 height 14
drag, startPoint x: 559, startPoint y: 227, endPoint x: 643, endPoint y: 227, distance: 84.7
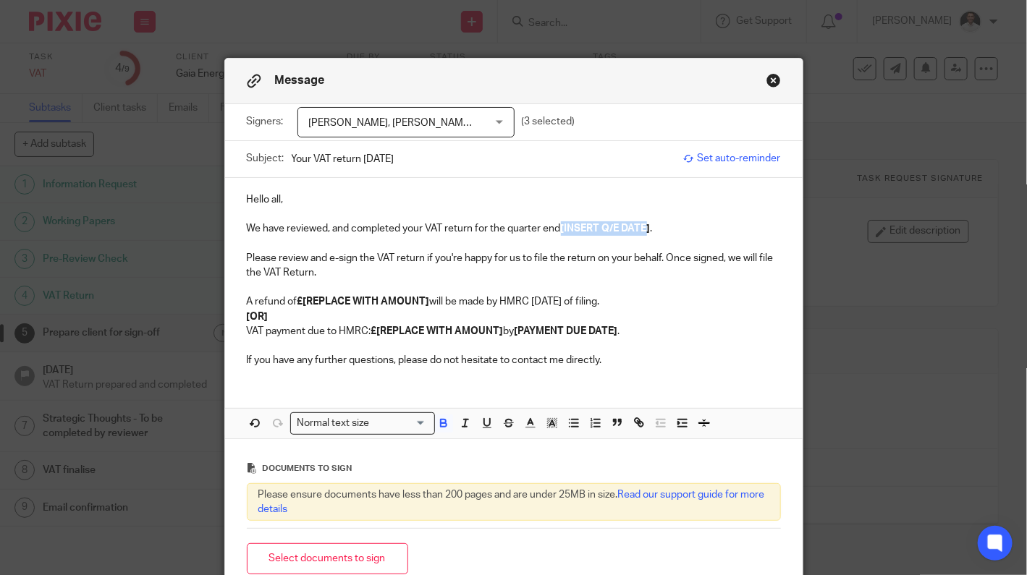
click at [643, 227] on strong "[INSERT Q/E DATE]" at bounding box center [606, 229] width 90 height 10
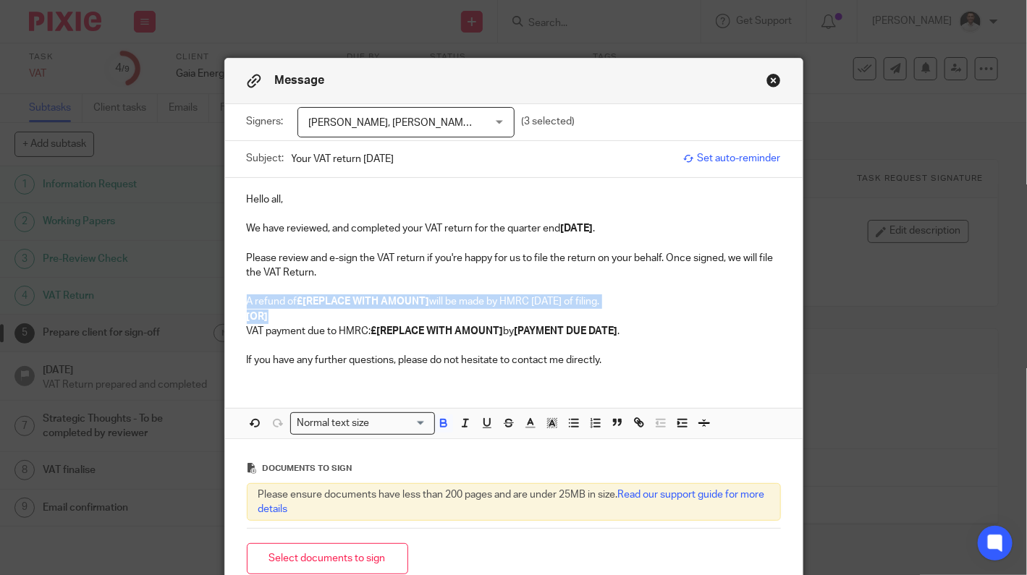
drag, startPoint x: 282, startPoint y: 313, endPoint x: 237, endPoint y: 290, distance: 50.2
click at [242, 294] on div "Hello all, We have reviewed, and completed your VAT return for the quarter end …" at bounding box center [514, 278] width 578 height 201
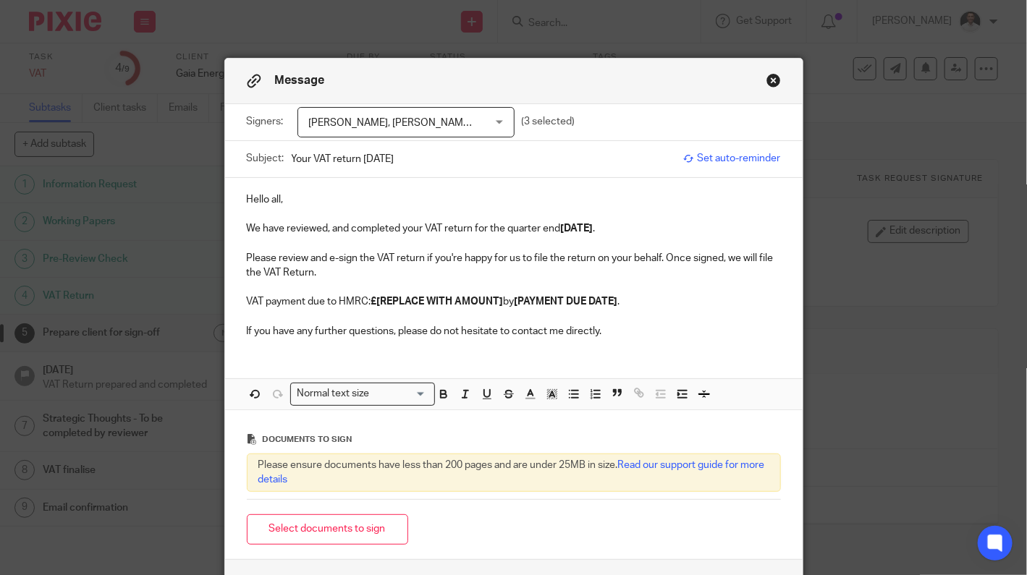
click at [392, 301] on strong "£[REPLACE WITH AMOUNT]" at bounding box center [437, 302] width 132 height 10
click at [391, 301] on strong "£[REPLACE WITH AMOUNT]" at bounding box center [437, 302] width 132 height 10
click at [377, 301] on strong "£[49,830.94" at bounding box center [398, 302] width 54 height 10
drag, startPoint x: 435, startPoint y: 299, endPoint x: 538, endPoint y: 298, distance: 103.5
click at [536, 298] on strong "[PAYMENT DUE DATE]" at bounding box center [485, 302] width 104 height 10
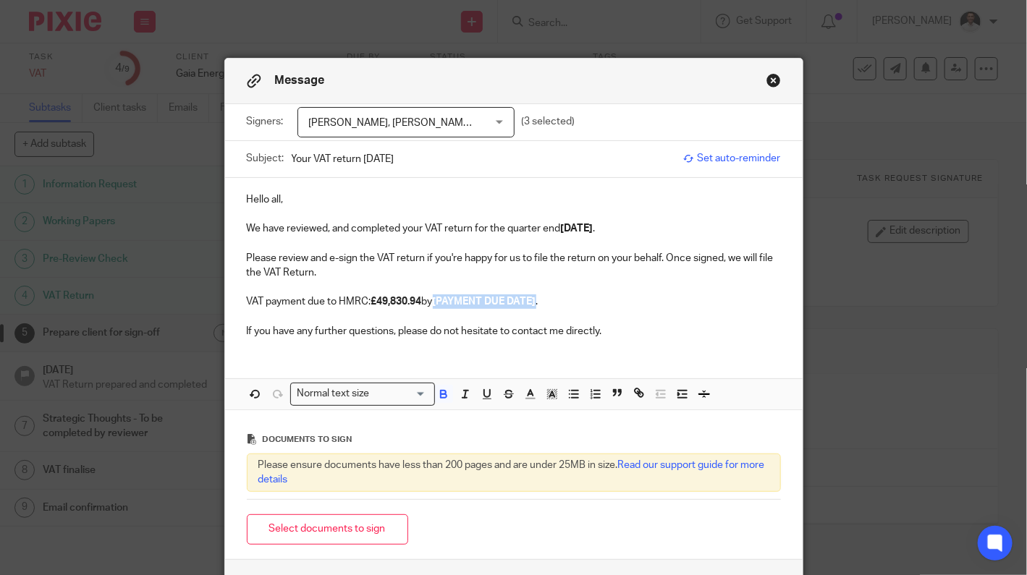
click at [521, 305] on strong "[PAYMENT DUE DATE]" at bounding box center [485, 302] width 104 height 10
click at [270, 198] on p "Hello all," at bounding box center [514, 200] width 534 height 14
click at [329, 524] on button "Select documents to sign" at bounding box center [327, 530] width 161 height 31
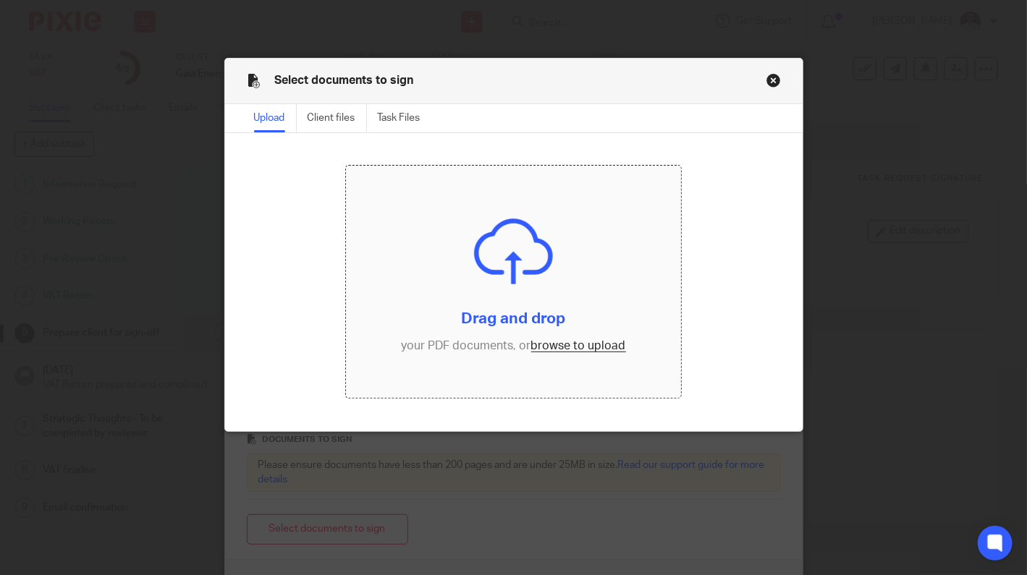
click at [554, 351] on input "file" at bounding box center [514, 282] width 336 height 232
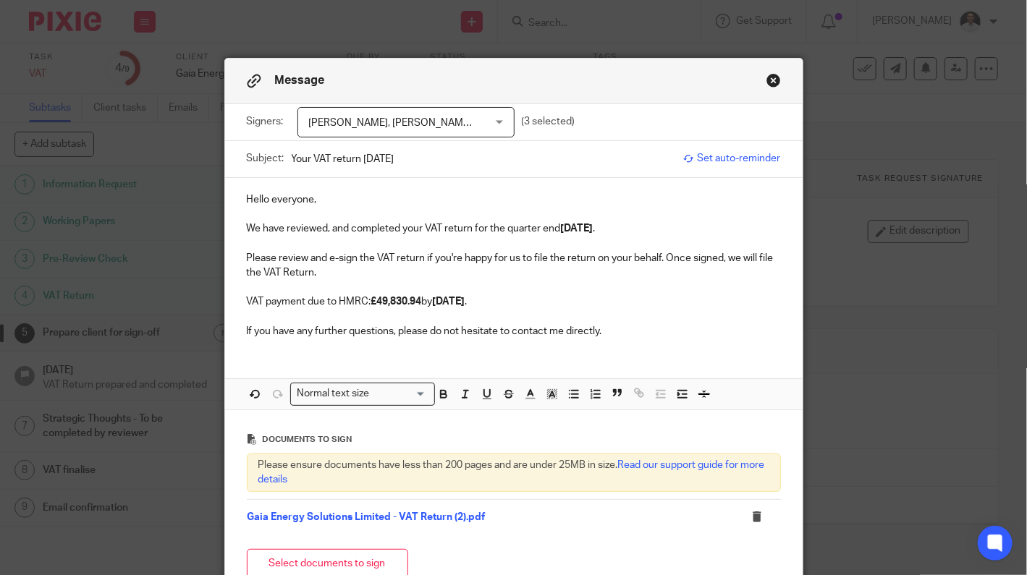
scroll to position [148, 0]
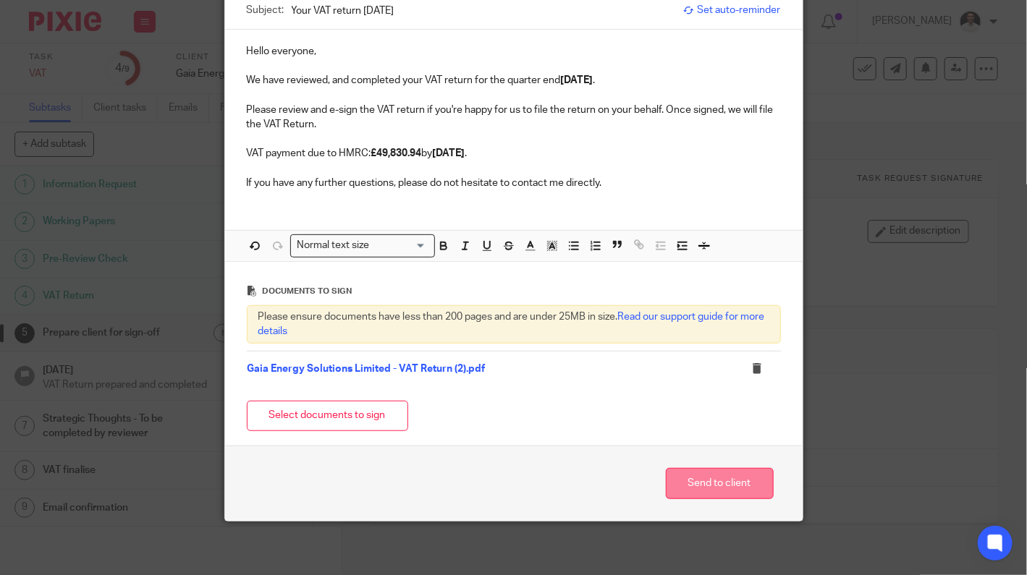
click at [727, 478] on button "Send to client" at bounding box center [720, 483] width 108 height 31
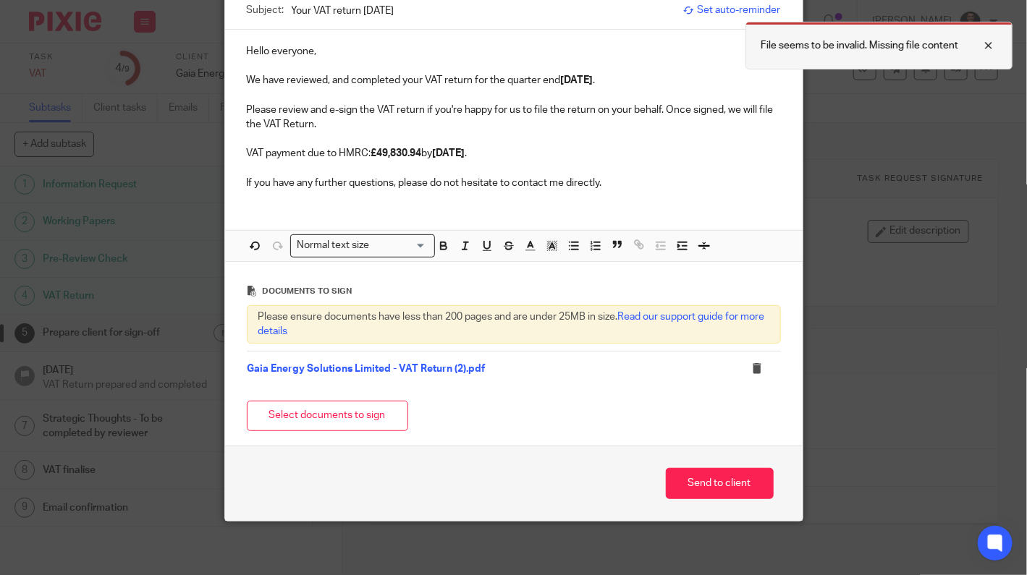
click at [991, 42] on div at bounding box center [977, 45] width 39 height 17
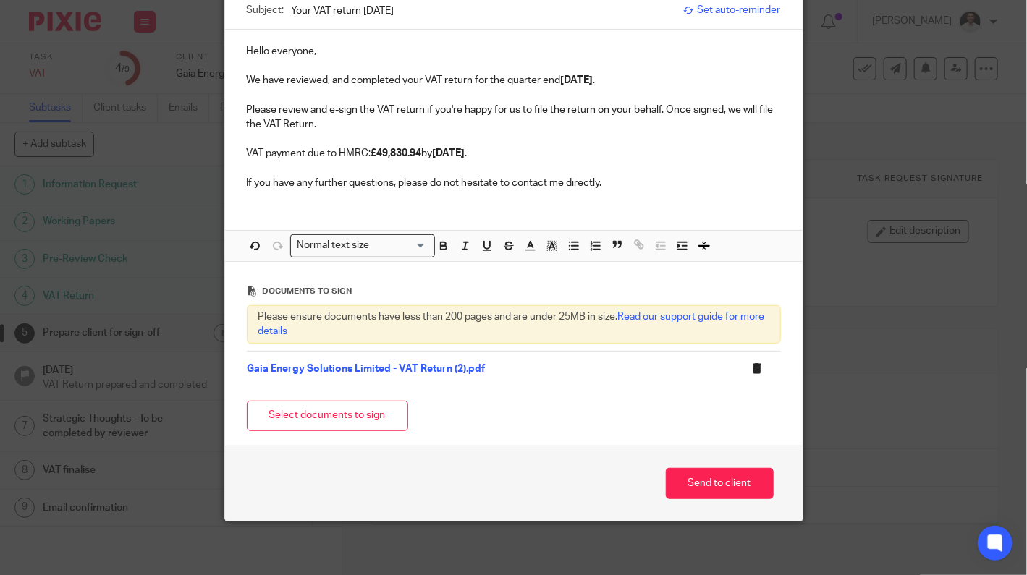
click at [752, 368] on icon at bounding box center [757, 368] width 11 height 11
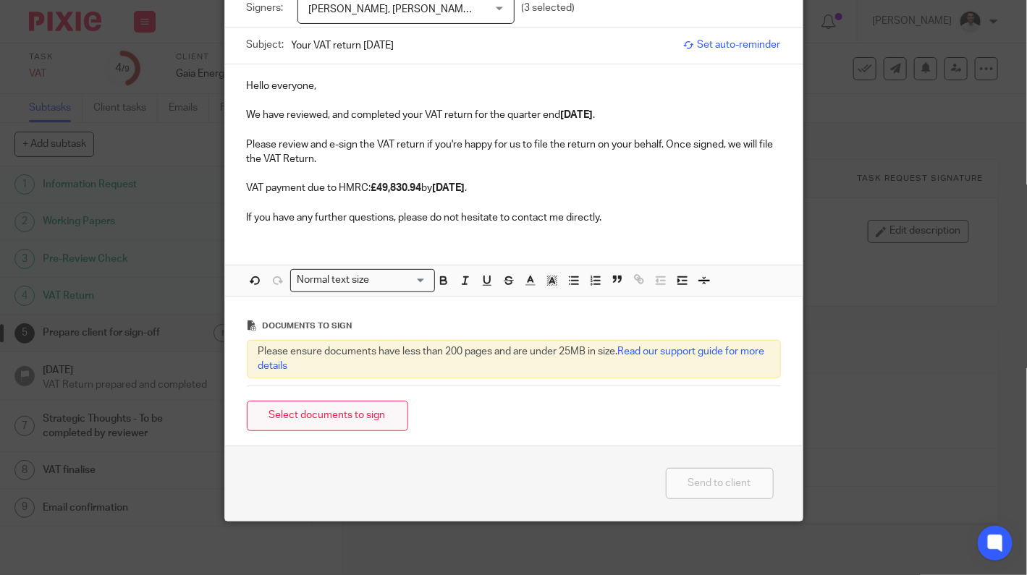
click at [372, 411] on button "Select documents to sign" at bounding box center [327, 416] width 161 height 31
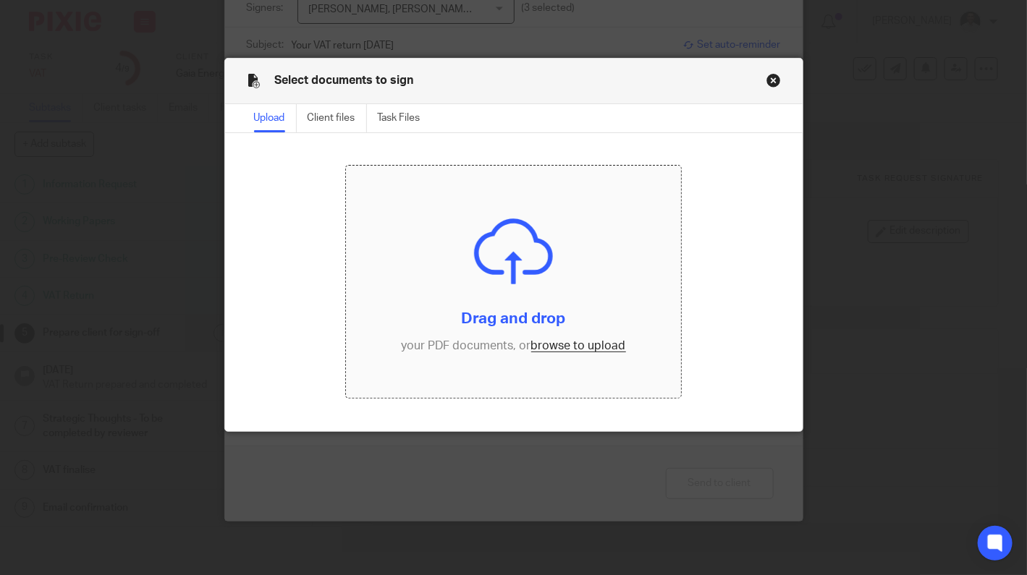
click at [573, 347] on input "file" at bounding box center [514, 282] width 336 height 232
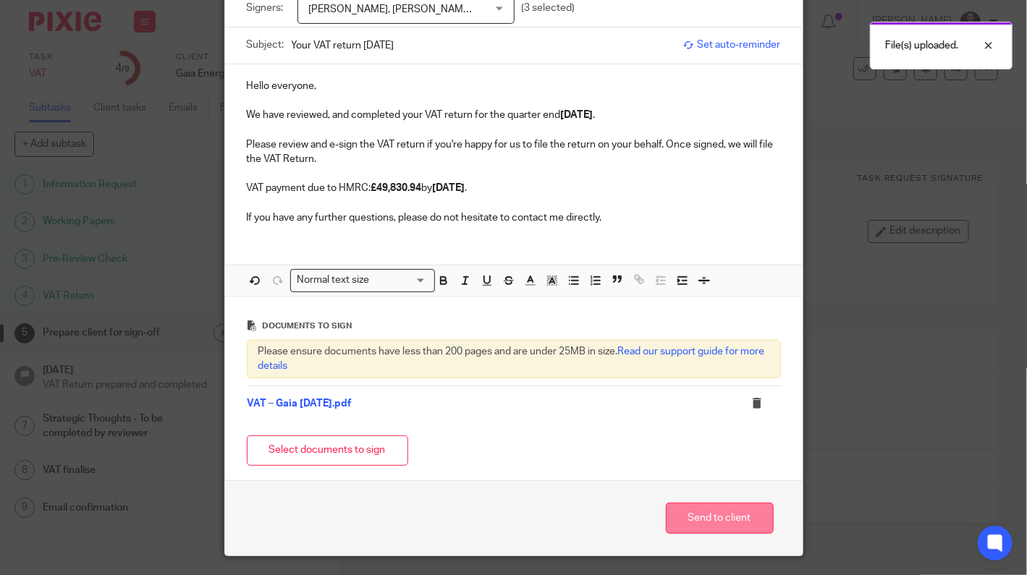
click at [719, 518] on button "Send to client" at bounding box center [720, 518] width 108 height 31
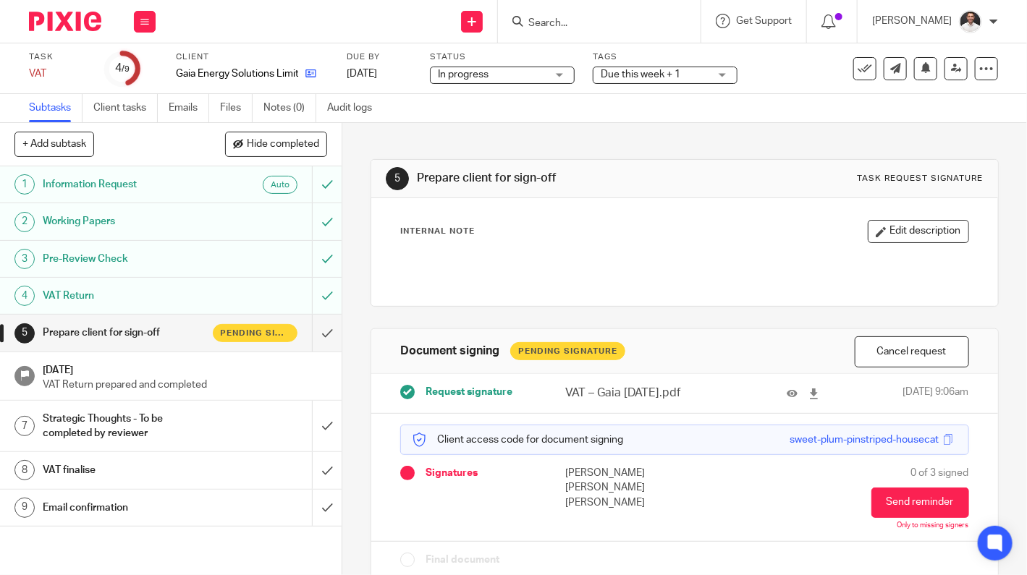
click at [313, 70] on icon at bounding box center [310, 73] width 11 height 11
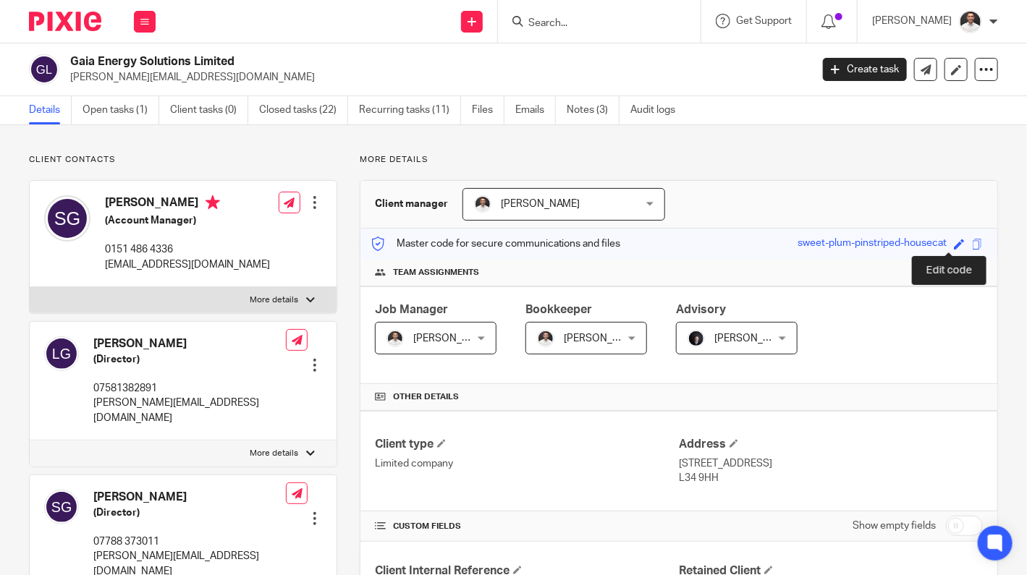
click at [954, 243] on span at bounding box center [959, 244] width 11 height 11
type input "gaia-energy-solutions"
click at [928, 240] on link "Save" at bounding box center [933, 244] width 22 height 14
type input "gaia-energy-solutions"
click at [972, 240] on span at bounding box center [977, 244] width 11 height 11
